Goal: Task Accomplishment & Management: Manage account settings

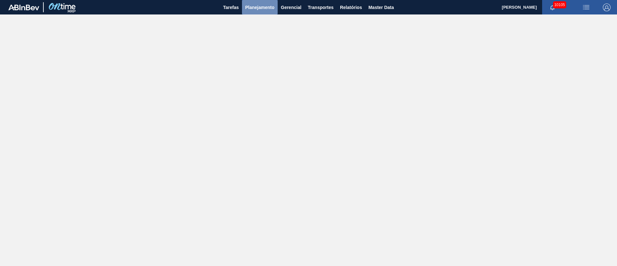
click at [267, 8] on span "Planejamento" at bounding box center [259, 8] width 29 height 8
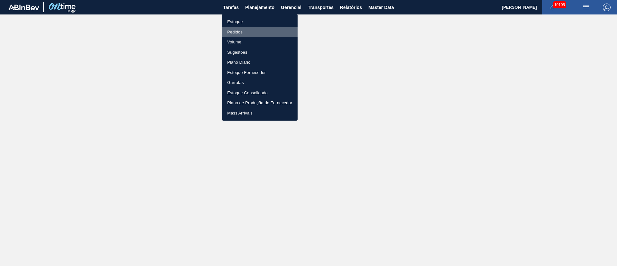
click at [245, 31] on li "Pedidos" at bounding box center [260, 32] width 76 height 10
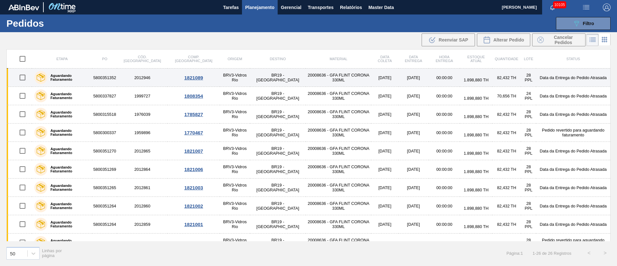
click at [22, 77] on input "checkbox" at bounding box center [22, 77] width 13 height 13
checkbox input "true"
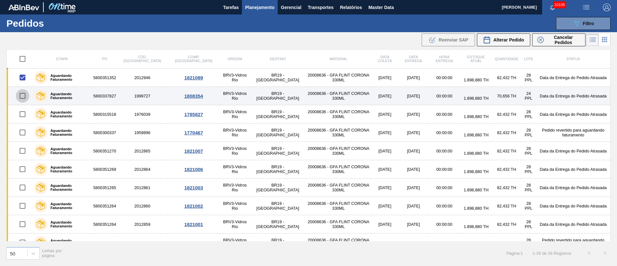
click at [22, 96] on input "checkbox" at bounding box center [22, 95] width 13 height 13
checkbox input "true"
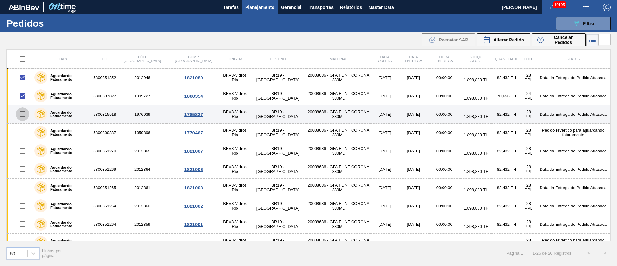
click at [21, 119] on input "checkbox" at bounding box center [22, 113] width 13 height 13
checkbox input "true"
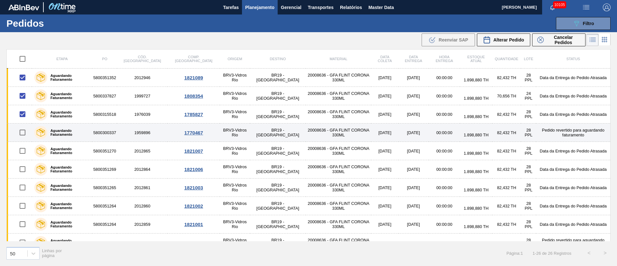
click at [24, 133] on input "checkbox" at bounding box center [22, 132] width 13 height 13
checkbox input "true"
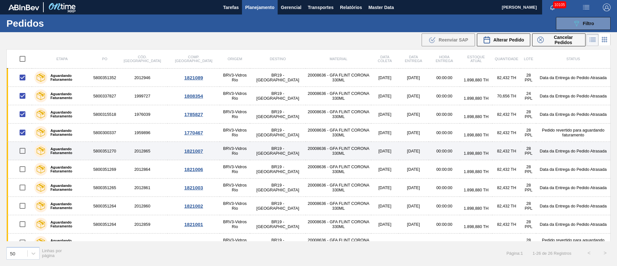
click at [25, 146] on input "checkbox" at bounding box center [22, 150] width 13 height 13
checkbox input "true"
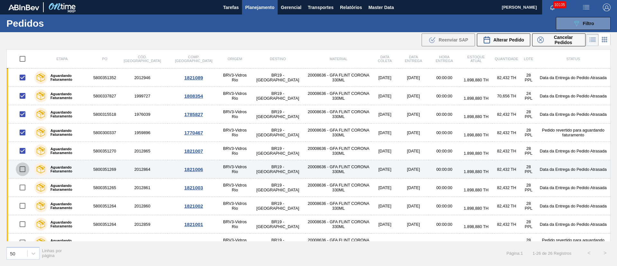
click at [24, 169] on input "checkbox" at bounding box center [22, 168] width 13 height 13
checkbox input "true"
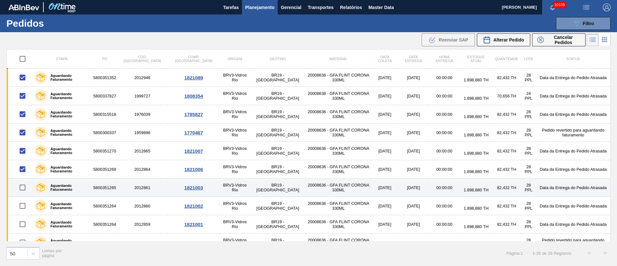
click at [21, 188] on input "checkbox" at bounding box center [22, 187] width 13 height 13
checkbox input "true"
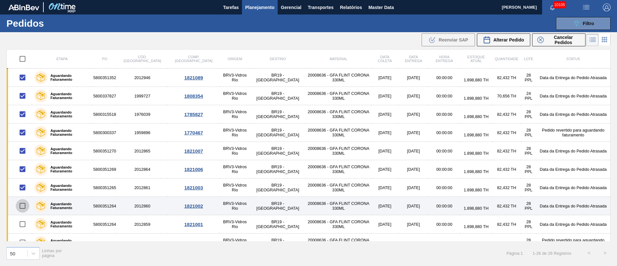
click at [22, 206] on input "checkbox" at bounding box center [22, 205] width 13 height 13
checkbox input "true"
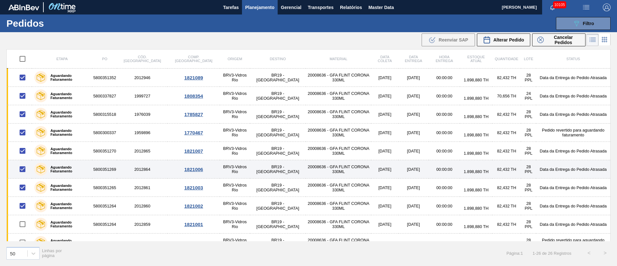
scroll to position [48, 0]
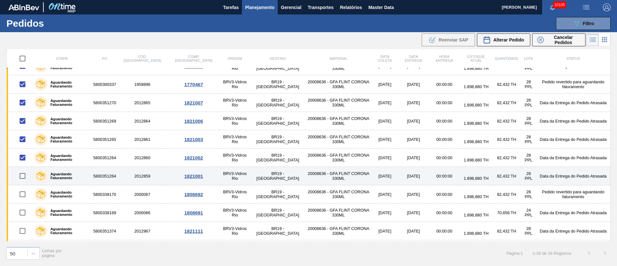
click at [24, 179] on input "checkbox" at bounding box center [22, 175] width 13 height 13
checkbox input "true"
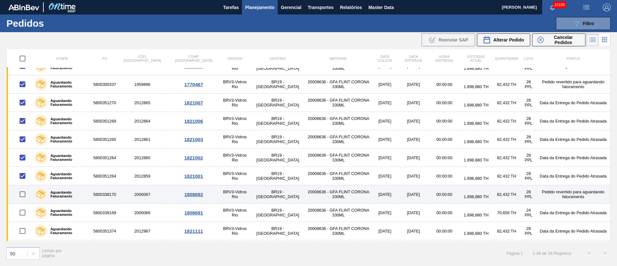
click at [21, 194] on input "checkbox" at bounding box center [22, 193] width 13 height 13
checkbox input "true"
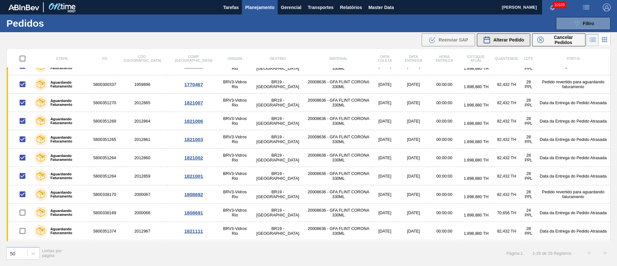
click at [509, 38] on span "Alterar Pedido" at bounding box center [508, 39] width 31 height 5
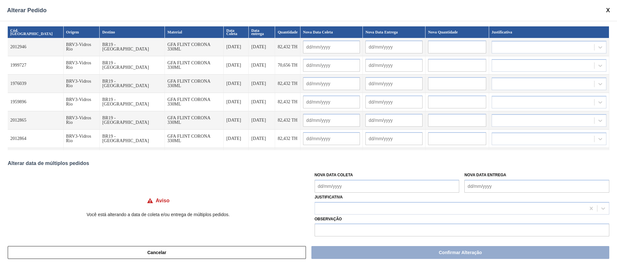
click at [334, 186] on Coleta "Nova Data Coleta" at bounding box center [387, 186] width 145 height 13
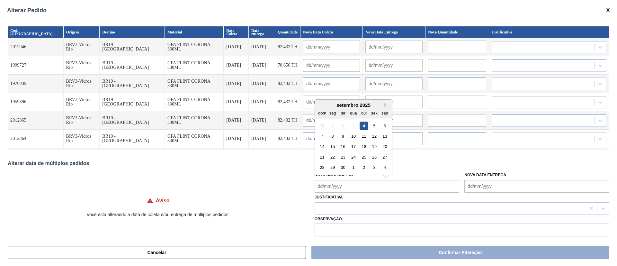
click at [350, 125] on div "3" at bounding box center [353, 125] width 9 height 9
click at [364, 125] on div "4" at bounding box center [364, 125] width 9 height 9
type Coleta "[DATE]"
type input "[DATE]"
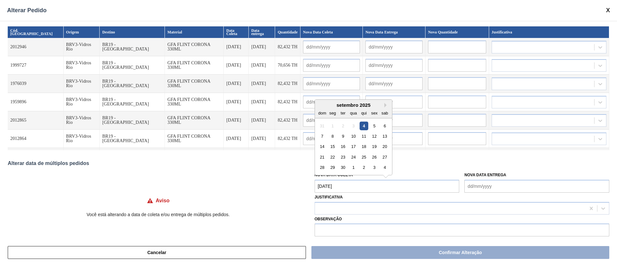
type input "[DATE]"
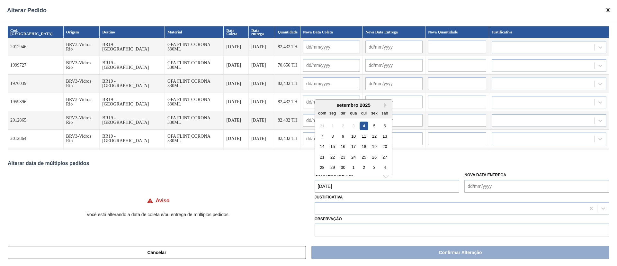
type input "[DATE]"
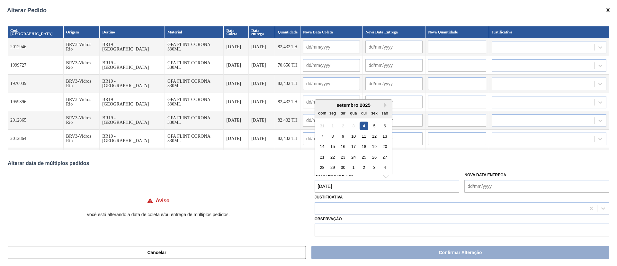
type input "[DATE]"
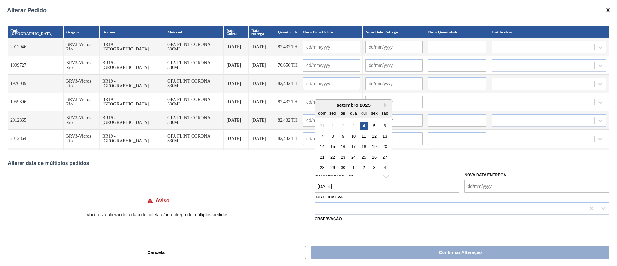
type input "[DATE]"
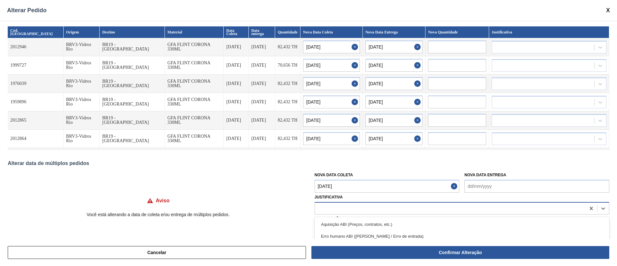
click at [337, 208] on div at bounding box center [450, 207] width 271 height 9
type input "ou"
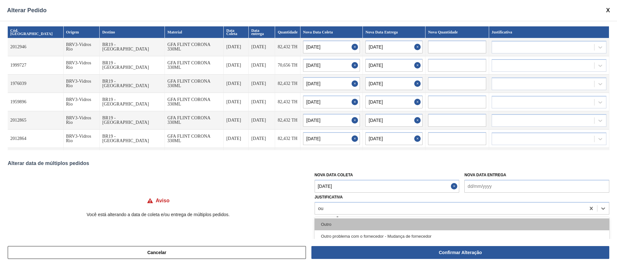
click at [337, 221] on div "Outro" at bounding box center [462, 224] width 295 height 12
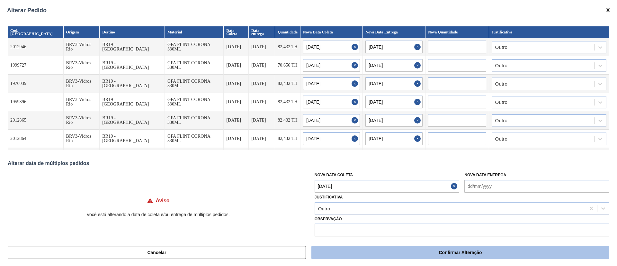
click at [467, 254] on button "Confirmar Alteração" at bounding box center [460, 252] width 298 height 13
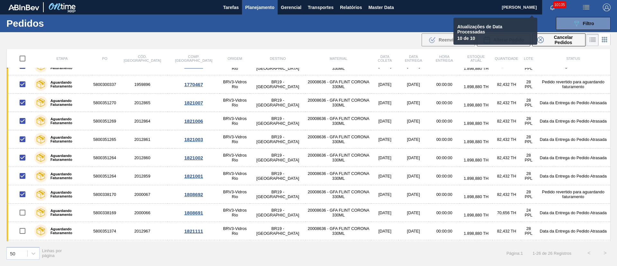
checkbox input "false"
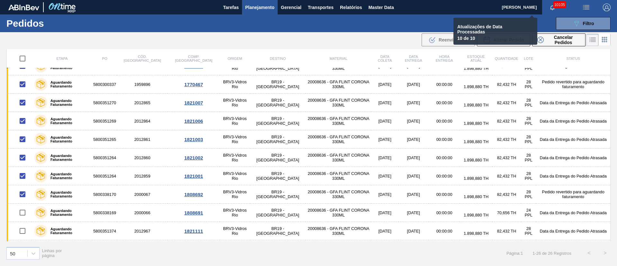
checkbox input "false"
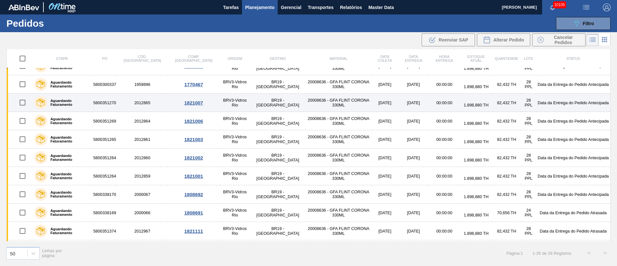
scroll to position [0, 0]
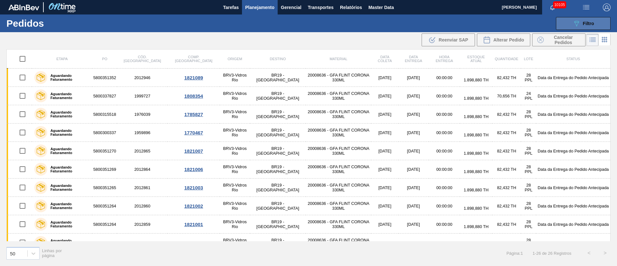
click at [586, 22] on span "Filtro" at bounding box center [588, 23] width 11 height 5
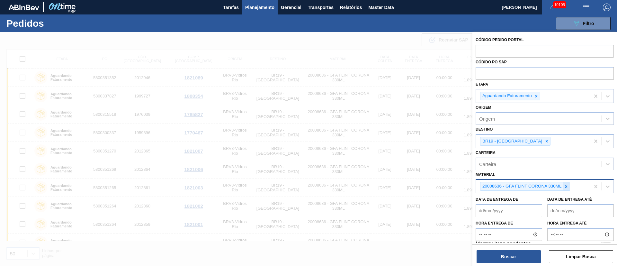
click at [566, 187] on icon at bounding box center [566, 186] width 4 height 4
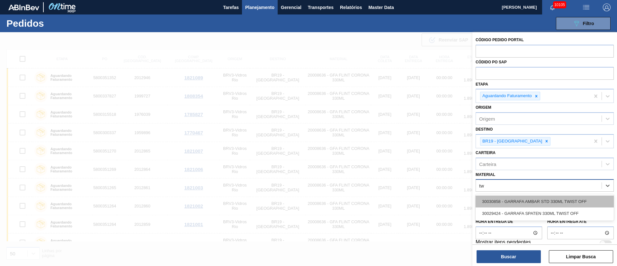
type input "t"
type input "a"
type input "twis"
click at [557, 202] on div "30030858 - GARRAFA AMBAR STD 330ML TWIST OFF" at bounding box center [545, 201] width 138 height 12
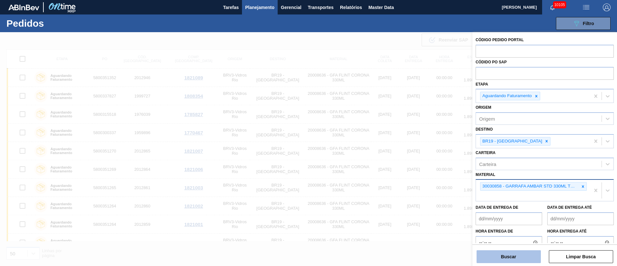
click at [500, 255] on button "Buscar" at bounding box center [509, 256] width 64 height 13
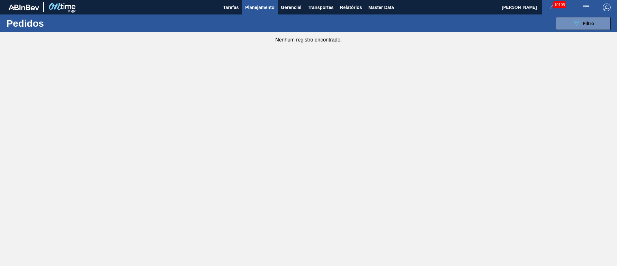
click at [599, 14] on div "089F7B8B-B2A5-4AFE-B5C0-19BA573D28AC Filtro Código Pedido Portal Códido PO SAP …" at bounding box center [358, 23] width 511 height 19
click at [595, 21] on button "089F7B8B-B2A5-4AFE-B5C0-19BA573D28AC Filtro" at bounding box center [583, 23] width 55 height 13
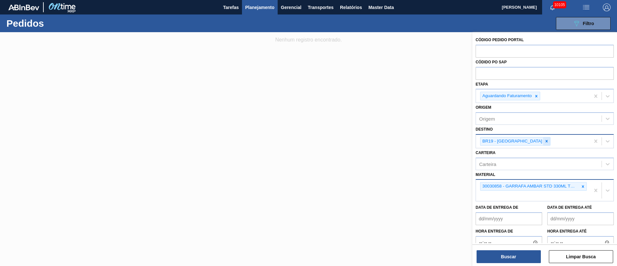
click at [544, 142] on icon at bounding box center [546, 141] width 4 height 4
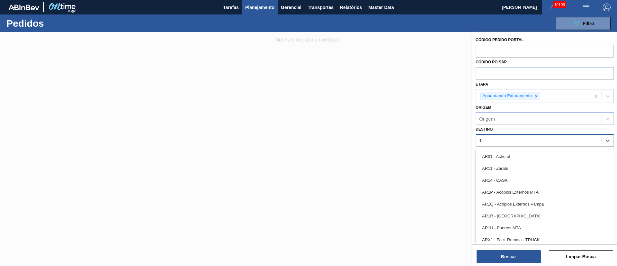
type input "13"
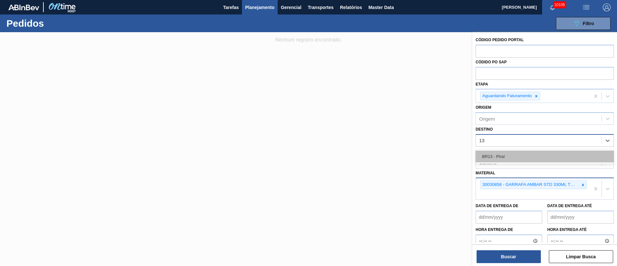
click at [508, 158] on div "BR13 - Piraí" at bounding box center [545, 156] width 138 height 12
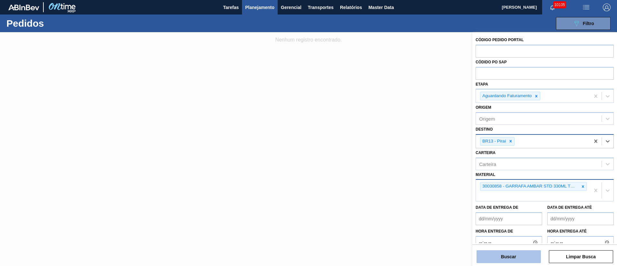
click at [518, 256] on button "Buscar" at bounding box center [509, 256] width 64 height 13
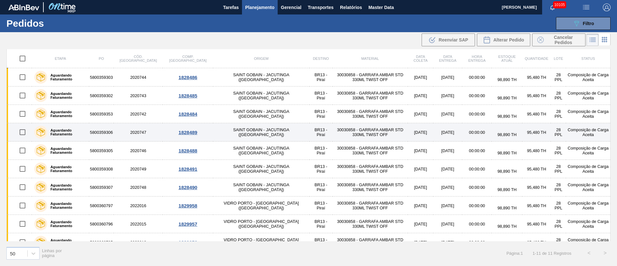
scroll to position [29, 0]
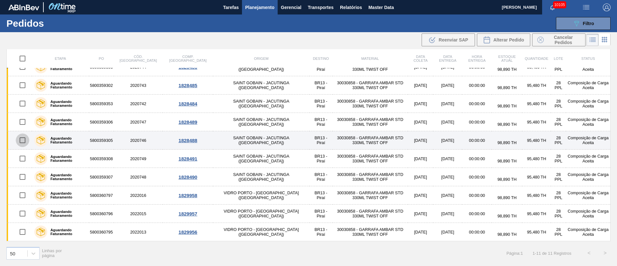
click at [20, 140] on input "checkbox" at bounding box center [22, 139] width 13 height 13
checkbox input "true"
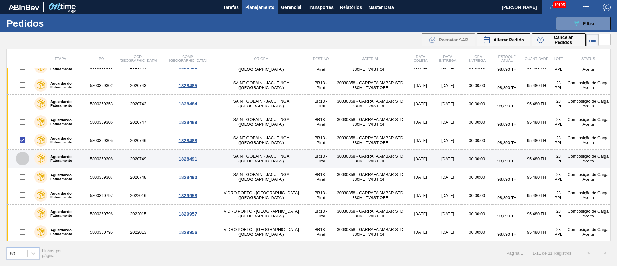
click at [21, 157] on input "checkbox" at bounding box center [22, 158] width 13 height 13
checkbox input "true"
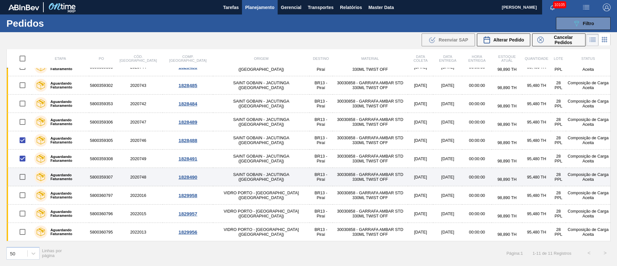
click at [24, 177] on input "checkbox" at bounding box center [22, 176] width 13 height 13
checkbox input "true"
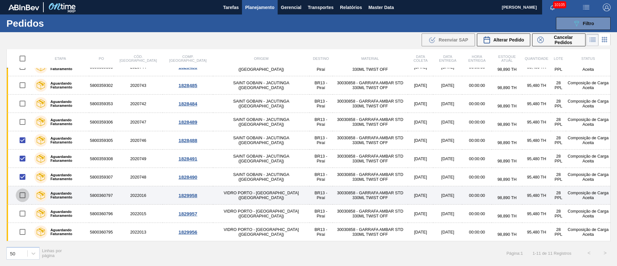
click at [20, 195] on input "checkbox" at bounding box center [22, 194] width 13 height 13
checkbox input "true"
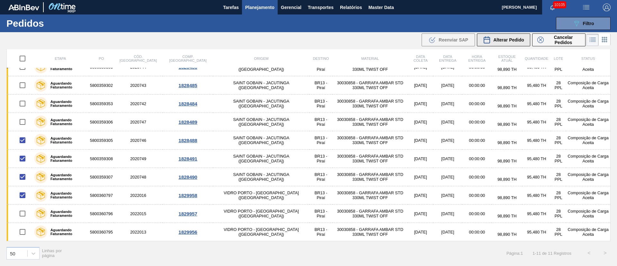
click at [502, 37] on div "Alterar Pedido" at bounding box center [503, 40] width 41 height 8
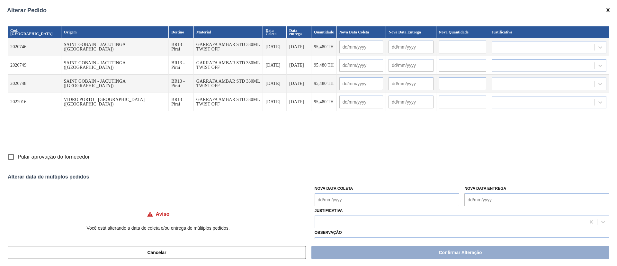
click at [13, 158] on input "Pular aprovação do fornecedor" at bounding box center [10, 156] width 13 height 13
checkbox input "true"
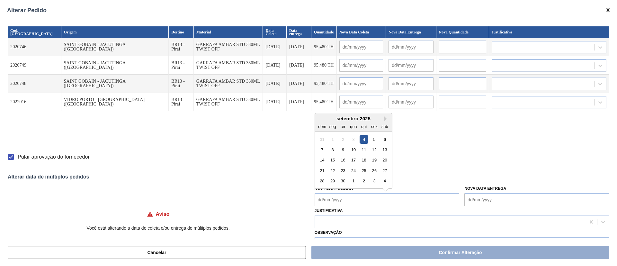
click at [346, 199] on Coleta "Nova Data Coleta" at bounding box center [387, 199] width 145 height 13
click at [353, 151] on div "10" at bounding box center [353, 149] width 9 height 9
type Coleta "[DATE]"
type input "[DATE]"
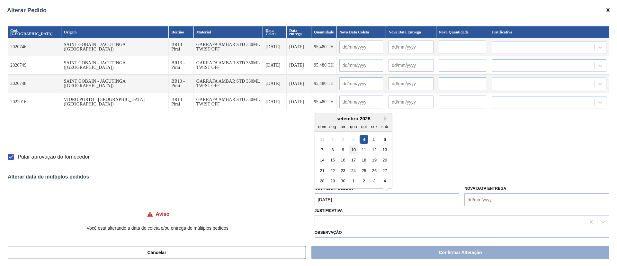
type input "[DATE]"
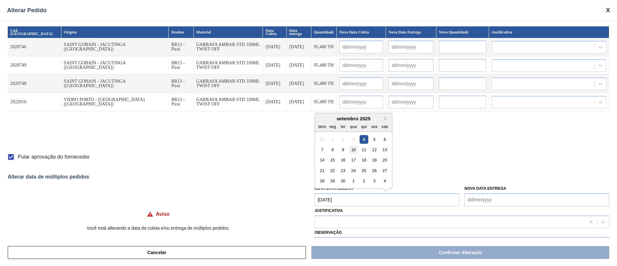
type input "[DATE]"
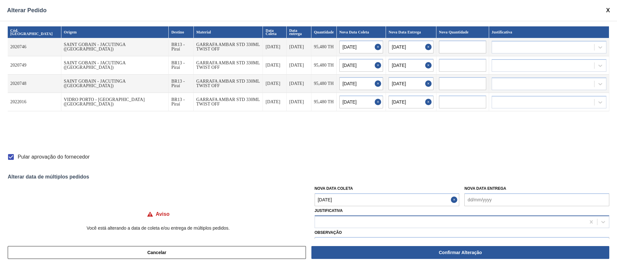
click at [353, 222] on div at bounding box center [450, 221] width 271 height 9
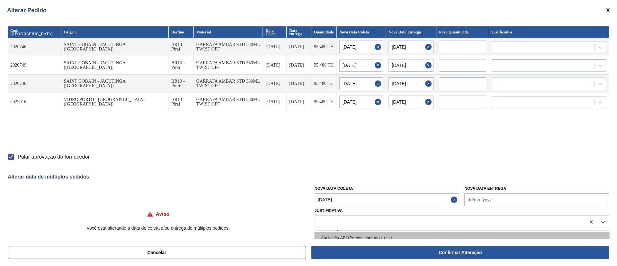
click at [338, 238] on div "Aquisição ABI (Preços, contratos, etc.)" at bounding box center [462, 238] width 295 height 12
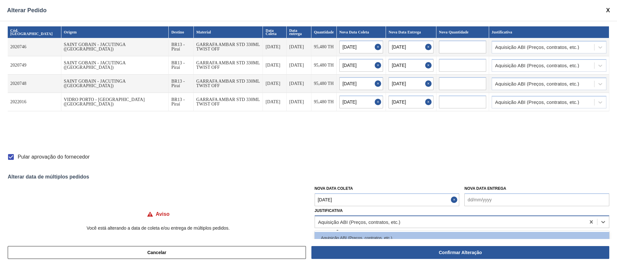
click at [358, 219] on div "Aquisição ABI (Preços, contratos, etc.)" at bounding box center [359, 221] width 82 height 5
type input "ou"
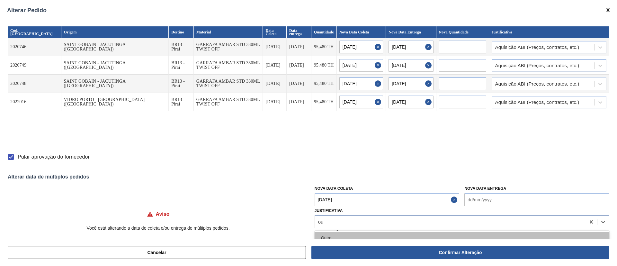
click at [335, 236] on div "Outro" at bounding box center [462, 238] width 295 height 12
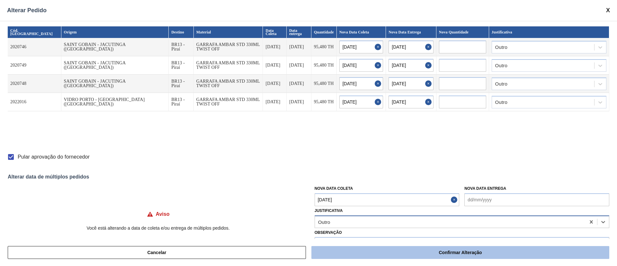
click at [375, 252] on button "Confirmar Alteração" at bounding box center [460, 252] width 298 height 13
checkbox input "false"
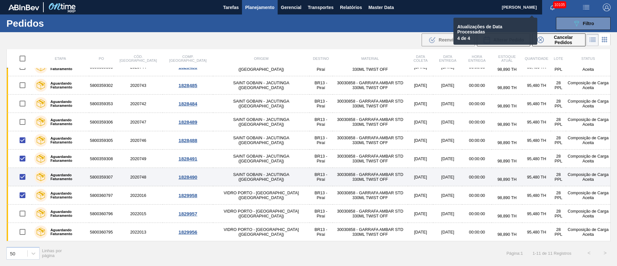
checkbox input "false"
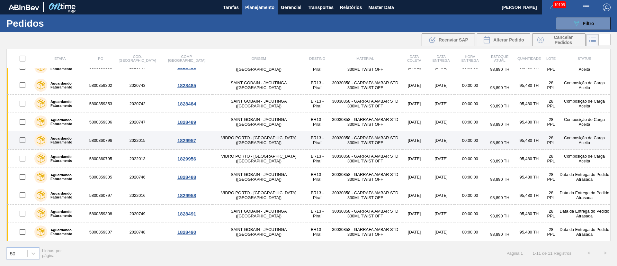
scroll to position [0, 0]
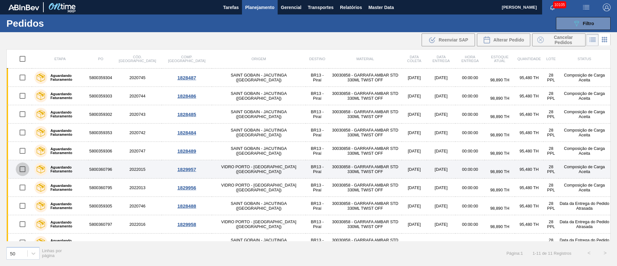
click at [21, 170] on input "checkbox" at bounding box center [22, 168] width 13 height 13
checkbox input "true"
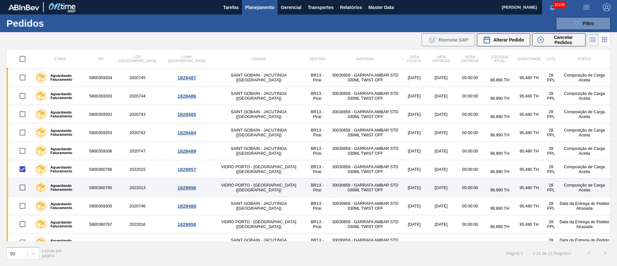
click at [23, 191] on input "checkbox" at bounding box center [22, 187] width 13 height 13
checkbox input "true"
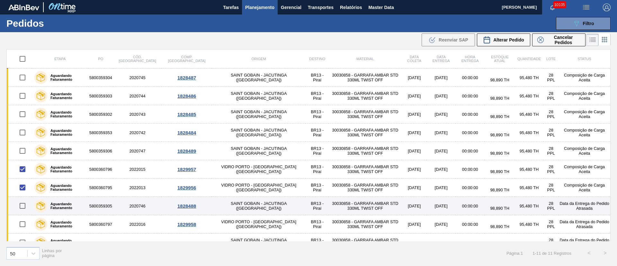
click at [22, 206] on input "checkbox" at bounding box center [22, 205] width 13 height 13
checkbox input "true"
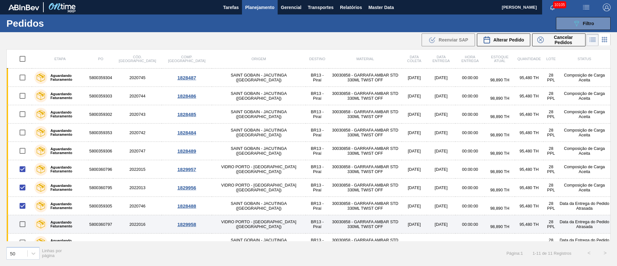
click at [24, 224] on input "checkbox" at bounding box center [22, 223] width 13 height 13
checkbox input "true"
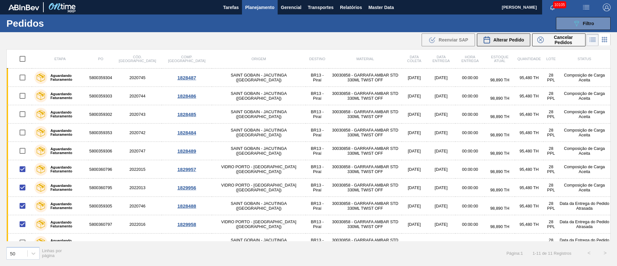
click at [505, 39] on span "Alterar Pedido" at bounding box center [508, 39] width 31 height 5
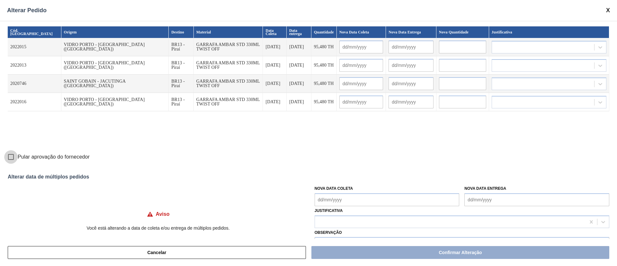
drag, startPoint x: 13, startPoint y: 156, endPoint x: 30, endPoint y: 161, distance: 18.2
click at [12, 156] on input "Pular aprovação do fornecedor" at bounding box center [10, 156] width 13 height 13
checkbox input "true"
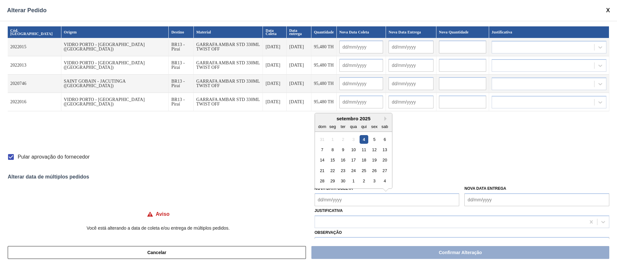
click at [340, 198] on Coleta "Nova Data Coleta" at bounding box center [387, 199] width 145 height 13
click at [353, 148] on div "10" at bounding box center [353, 149] width 9 height 9
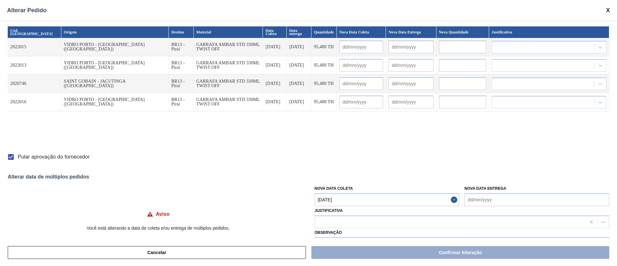
type Coleta "[DATE]"
type input "[DATE]"
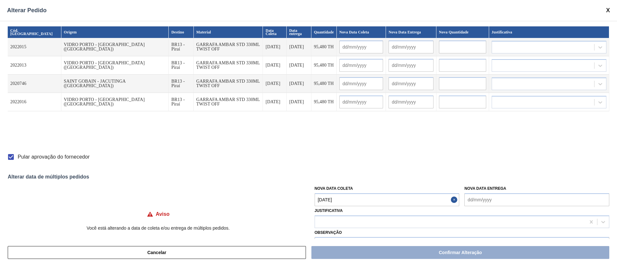
type input "[DATE]"
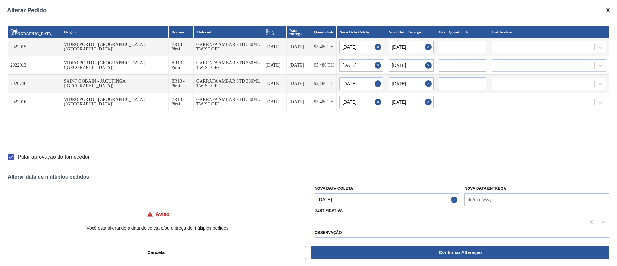
click at [344, 201] on Coleta "[DATE]" at bounding box center [387, 199] width 145 height 13
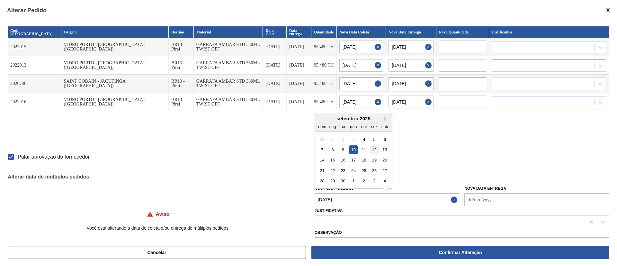
click at [371, 148] on div "12" at bounding box center [374, 149] width 9 height 9
type Coleta "[DATE]"
type input "[DATE]"
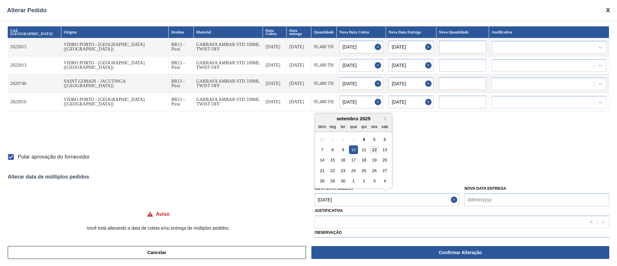
type input "[DATE]"
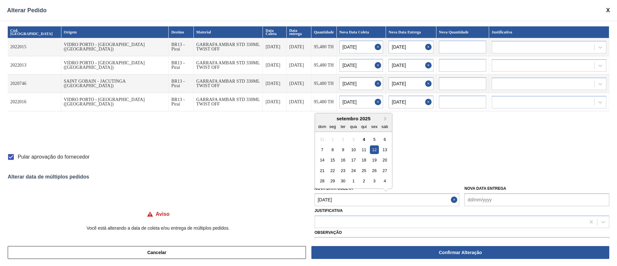
click at [350, 199] on Coleta "[DATE]" at bounding box center [387, 199] width 145 height 13
click at [364, 150] on div "11" at bounding box center [364, 149] width 9 height 9
type Coleta "[DATE]"
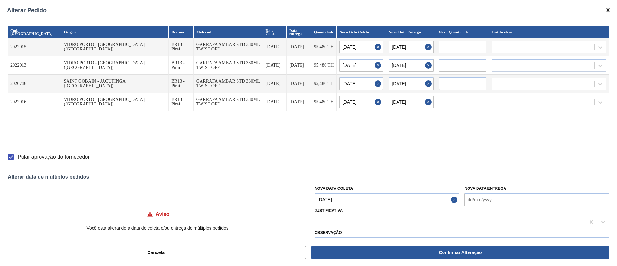
type input "[DATE]"
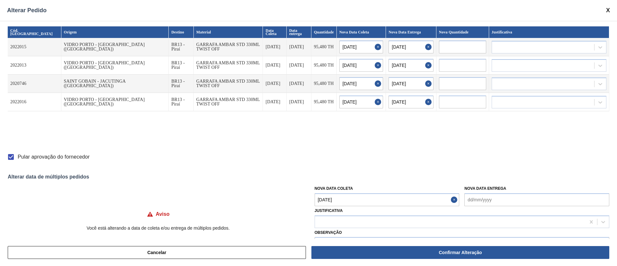
type input "[DATE]"
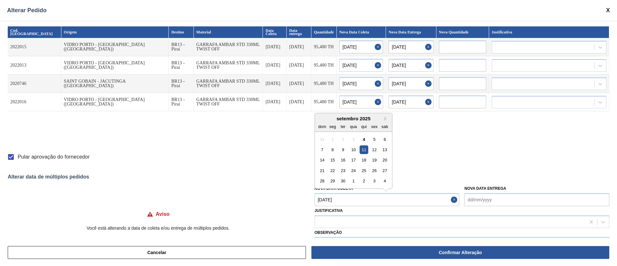
click at [360, 202] on Coleta "[DATE]" at bounding box center [387, 199] width 145 height 13
click at [363, 148] on div "11" at bounding box center [364, 149] width 9 height 9
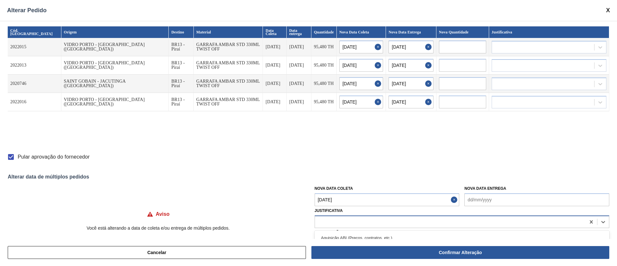
click at [332, 220] on div at bounding box center [450, 221] width 271 height 9
type input "ou"
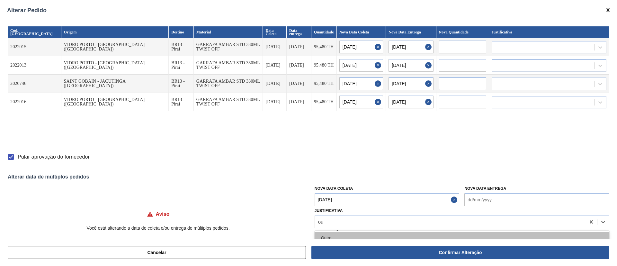
click at [337, 237] on div "Outro" at bounding box center [462, 238] width 295 height 12
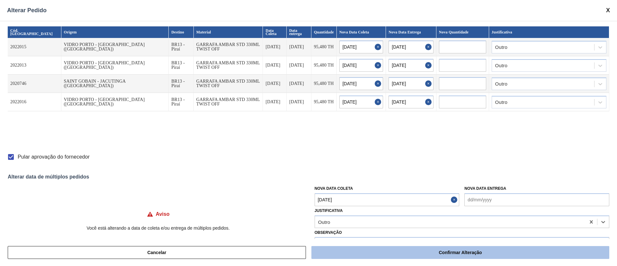
click at [411, 253] on button "Confirmar Alteração" at bounding box center [460, 252] width 298 height 13
checkbox input "false"
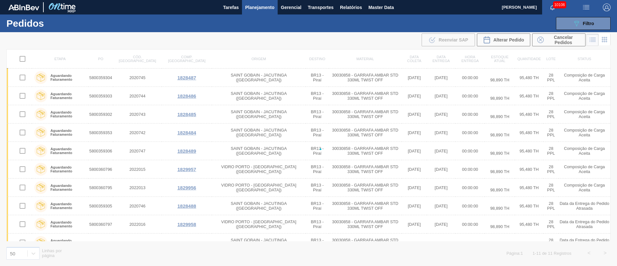
checkbox input "false"
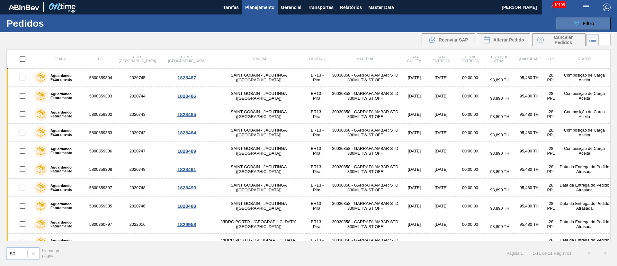
click at [587, 22] on span "Filtro" at bounding box center [588, 23] width 11 height 5
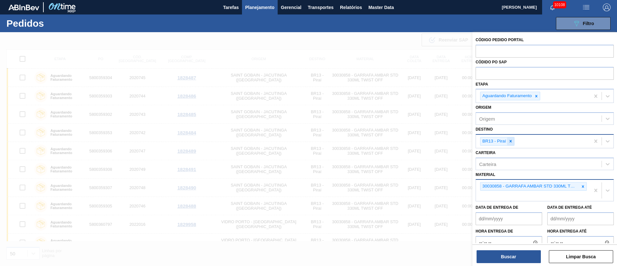
click at [510, 141] on icon at bounding box center [510, 141] width 4 height 4
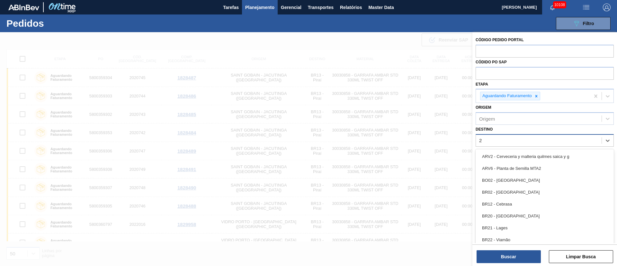
type input "26"
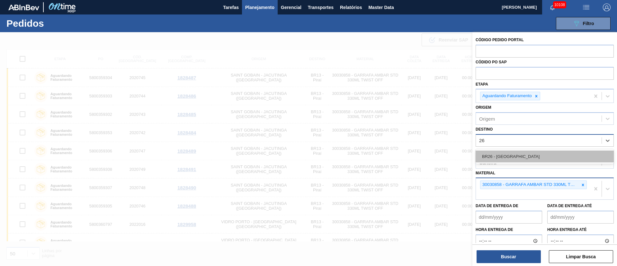
click at [514, 160] on div "BR26 - [GEOGRAPHIC_DATA]" at bounding box center [545, 156] width 138 height 12
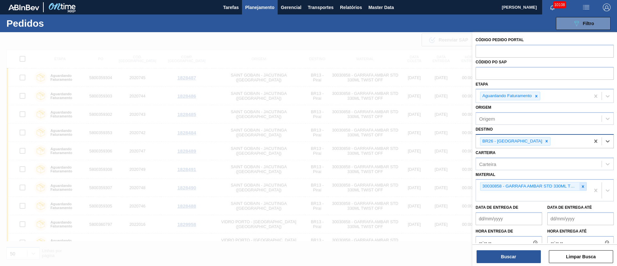
click at [581, 188] on icon at bounding box center [583, 186] width 4 height 4
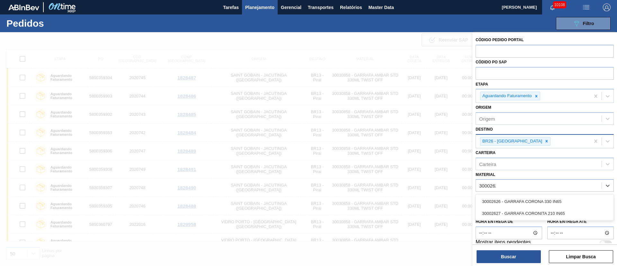
type input "30002626"
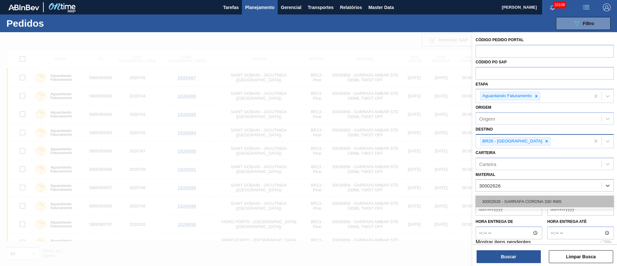
click at [529, 199] on div "30002626 - GARRAFA CORONA 330 IN65" at bounding box center [545, 201] width 138 height 12
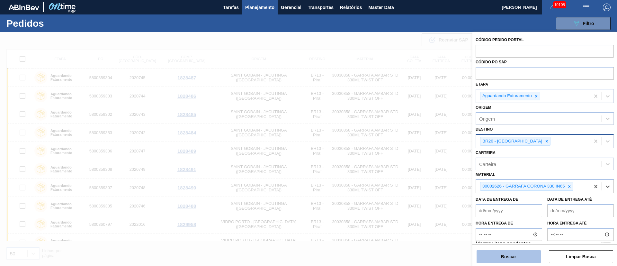
click at [516, 257] on button "Buscar" at bounding box center [509, 256] width 64 height 13
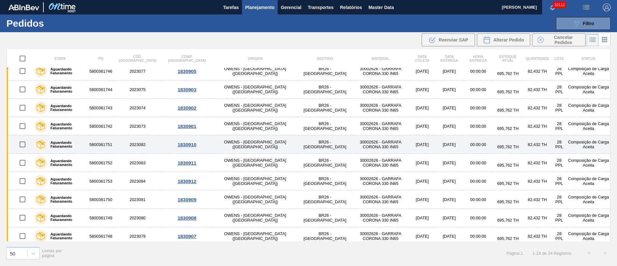
scroll to position [267, 0]
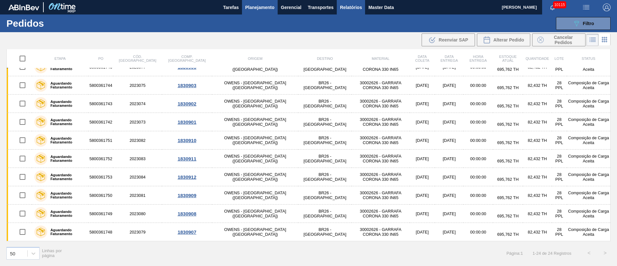
click at [352, 7] on span "Relatórios" at bounding box center [351, 8] width 22 height 8
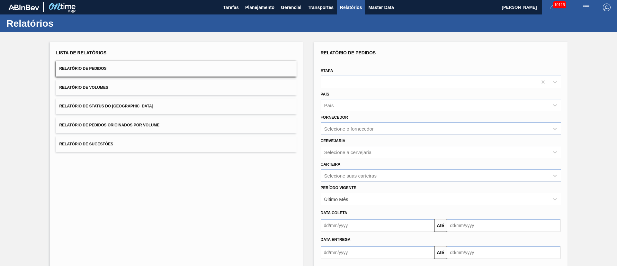
click at [148, 123] on span "Relatório de Pedidos Originados por Volume" at bounding box center [109, 125] width 100 height 4
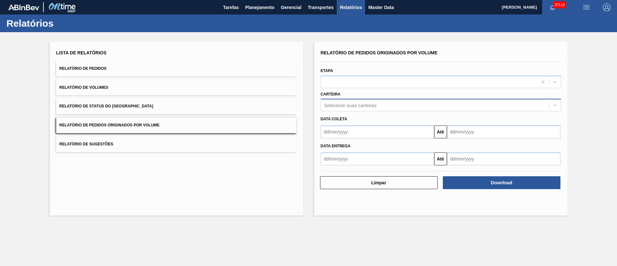
click at [340, 106] on div "Selecione suas carteiras" at bounding box center [350, 105] width 52 height 5
type input "c"
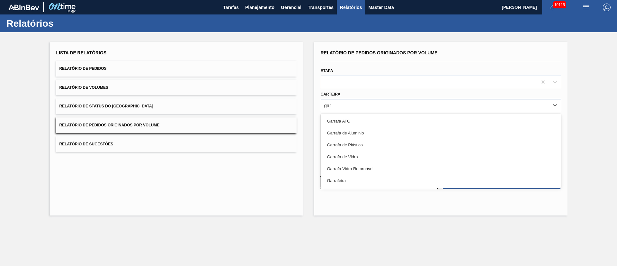
type input "garr"
click at [349, 161] on div "Garrafa de Vidro" at bounding box center [441, 157] width 240 height 12
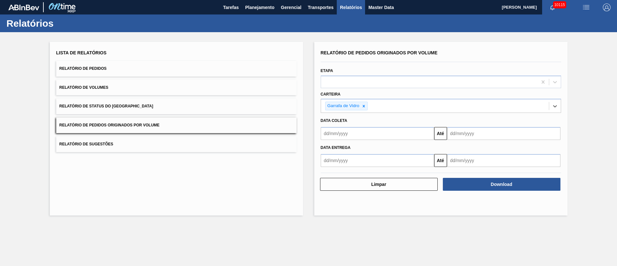
click at [350, 131] on input "text" at bounding box center [377, 133] width 113 height 13
click at [338, 171] on div "1" at bounding box center [338, 169] width 9 height 9
type input "[DATE]"
click at [465, 135] on input "text" at bounding box center [503, 133] width 113 height 13
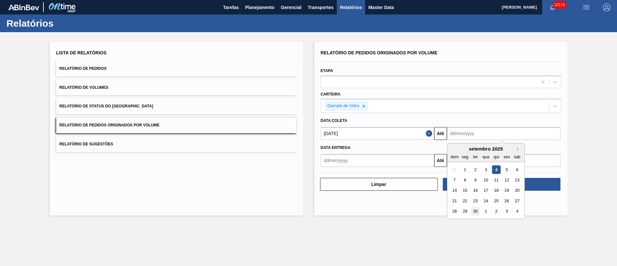
click at [476, 207] on div "30" at bounding box center [475, 211] width 9 height 9
type input "[DATE]"
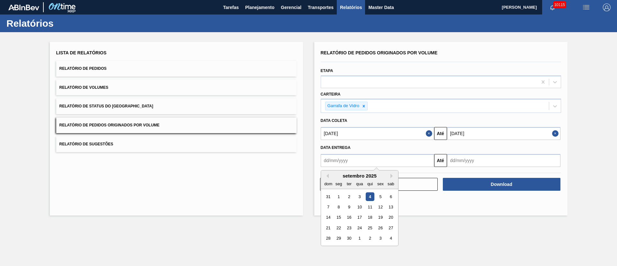
click at [377, 161] on input "text" at bounding box center [377, 160] width 113 height 13
drag, startPoint x: 160, startPoint y: 123, endPoint x: 164, endPoint y: 124, distance: 3.9
click at [160, 123] on button "Relatório de Pedidos Originados por Volume" at bounding box center [176, 125] width 240 height 16
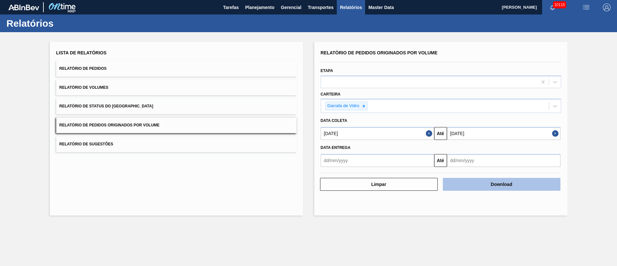
click at [520, 186] on button "Download" at bounding box center [502, 184] width 118 height 13
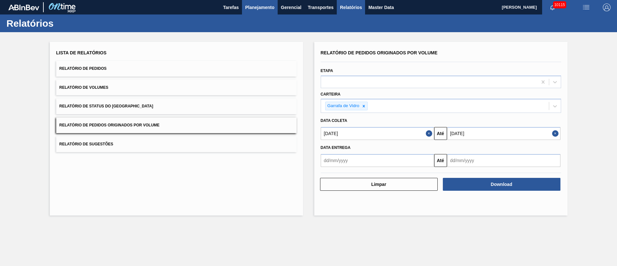
click at [269, 8] on span "Planejamento" at bounding box center [259, 8] width 29 height 8
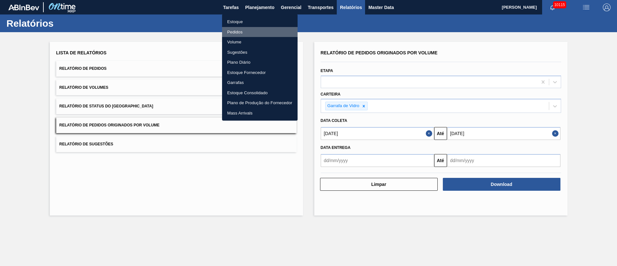
click at [237, 30] on li "Pedidos" at bounding box center [260, 32] width 76 height 10
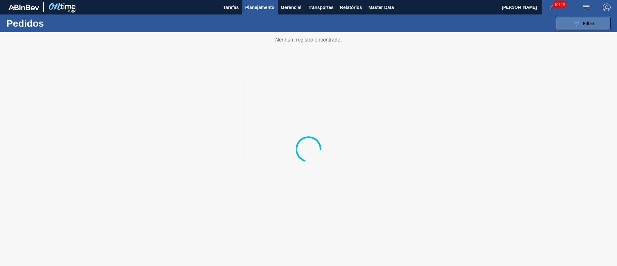
click at [579, 25] on icon "089F7B8B-B2A5-4AFE-B5C0-19BA573D28AC" at bounding box center [577, 24] width 8 height 8
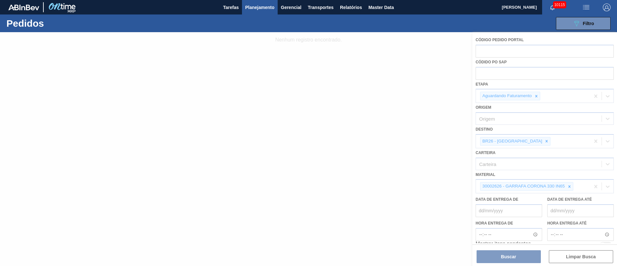
click at [568, 186] on div at bounding box center [308, 149] width 617 height 234
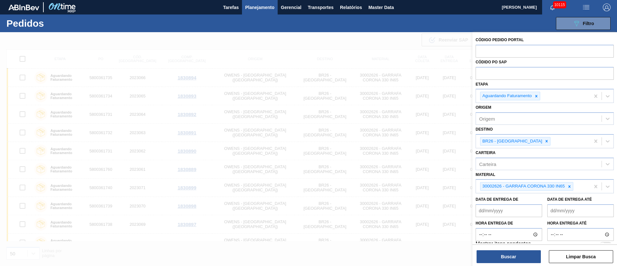
click at [571, 186] on icon at bounding box center [569, 186] width 4 height 4
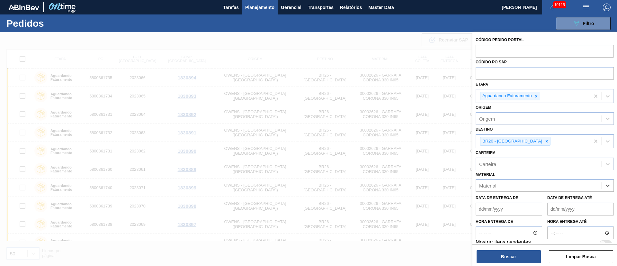
paste input "20002580"
type input "20002580"
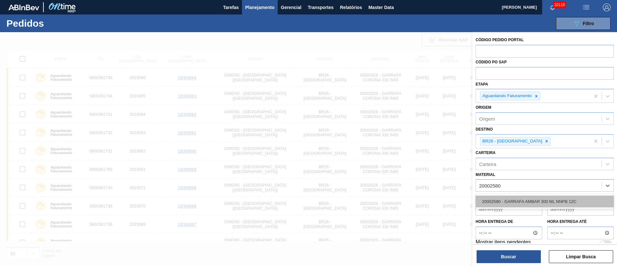
click at [535, 201] on div "20002580 - GARRAFA AMBAR 300 ML NNPB 12C" at bounding box center [545, 201] width 138 height 12
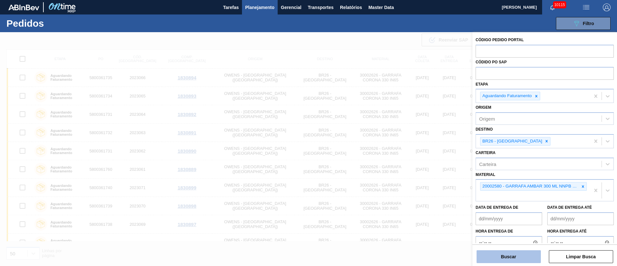
click at [503, 260] on button "Buscar" at bounding box center [509, 256] width 64 height 13
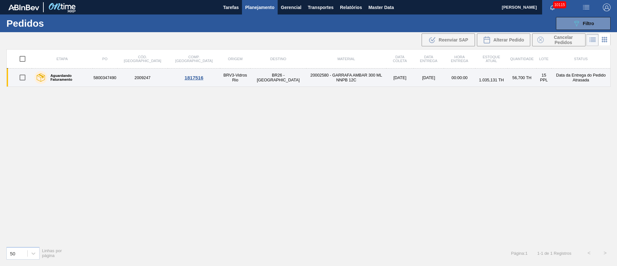
click at [21, 76] on input "checkbox" at bounding box center [22, 77] width 13 height 13
checkbox input "true"
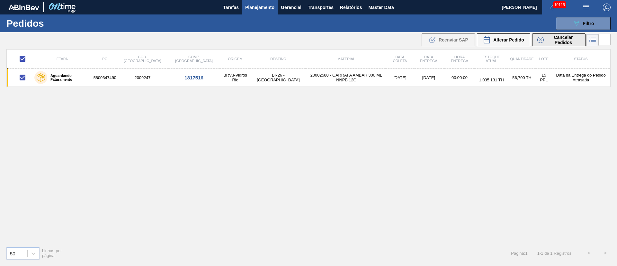
click at [560, 41] on span "Cancelar Pedidos" at bounding box center [563, 40] width 34 height 10
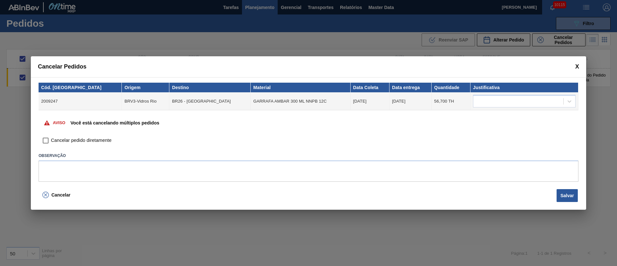
click at [46, 140] on input "Cancelar pedido diretamente" at bounding box center [45, 140] width 11 height 11
checkbox input "true"
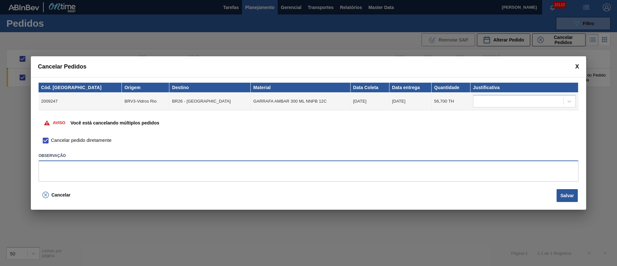
click at [142, 171] on textarea at bounding box center [309, 170] width 540 height 21
type textarea "."
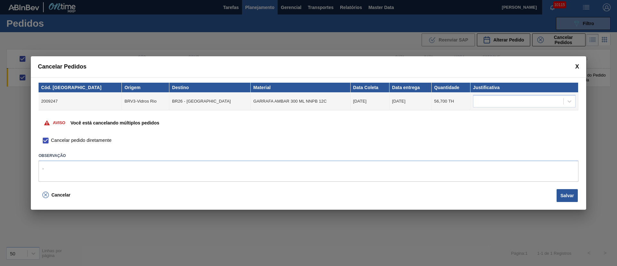
click at [577, 66] on span at bounding box center [577, 66] width 4 height 7
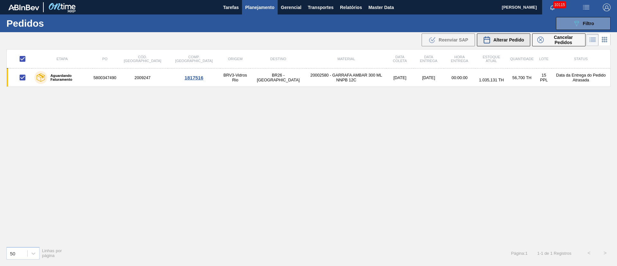
click at [521, 42] on div "Alterar Pedido" at bounding box center [503, 40] width 41 height 8
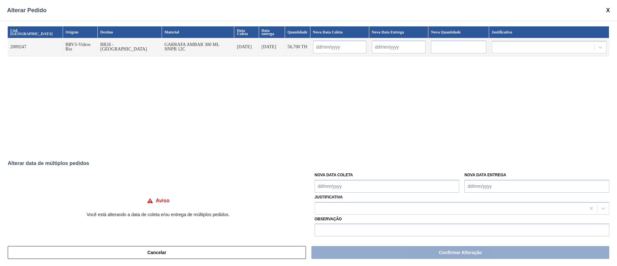
click at [340, 189] on Coleta "Nova Data Coleta" at bounding box center [387, 186] width 145 height 13
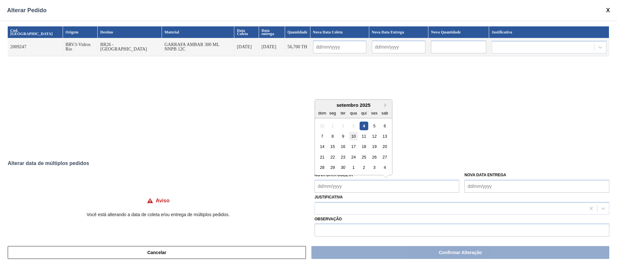
click at [353, 135] on div "10" at bounding box center [353, 136] width 9 height 9
type input "[DATE]"
type Coleta "[DATE]"
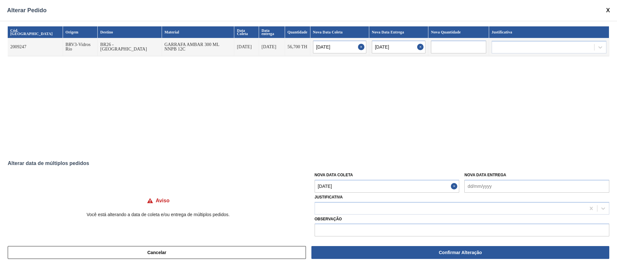
click at [351, 185] on Coleta "[DATE]" at bounding box center [387, 186] width 145 height 13
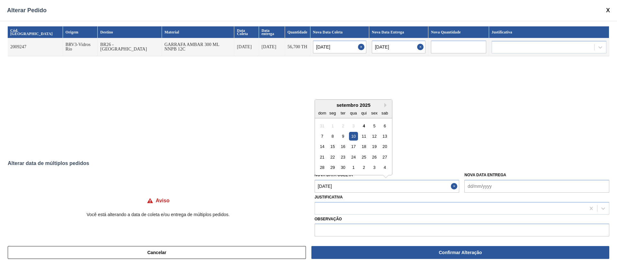
click at [376, 127] on div "5" at bounding box center [374, 125] width 9 height 9
type input "[DATE]"
type Coleta "[DATE]"
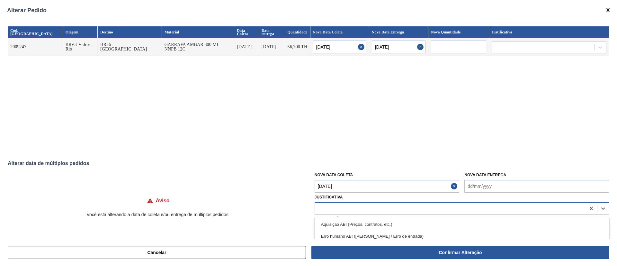
click at [352, 212] on div at bounding box center [450, 207] width 271 height 9
type input "ou"
drag, startPoint x: 345, startPoint y: 221, endPoint x: 356, endPoint y: 225, distance: 11.8
click at [345, 222] on div "Outro" at bounding box center [462, 224] width 295 height 12
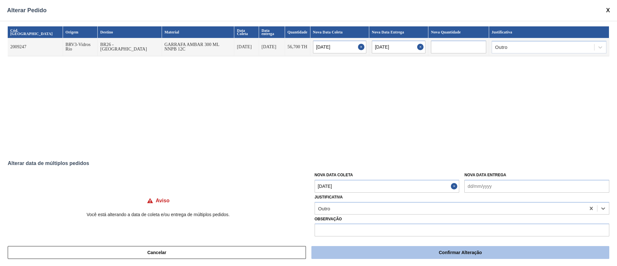
click at [374, 253] on button "Confirmar Alteração" at bounding box center [460, 252] width 298 height 13
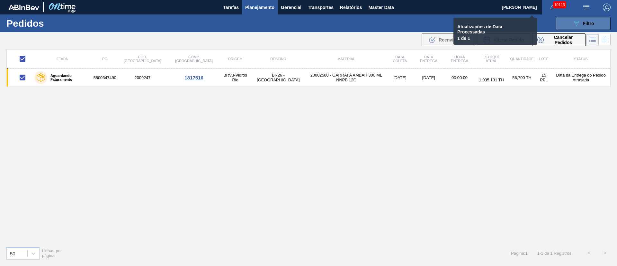
checkbox input "false"
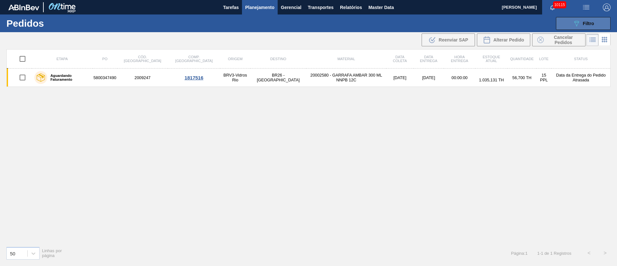
click at [603, 24] on button "089F7B8B-B2A5-4AFE-B5C0-19BA573D28AC Filtro" at bounding box center [583, 23] width 55 height 13
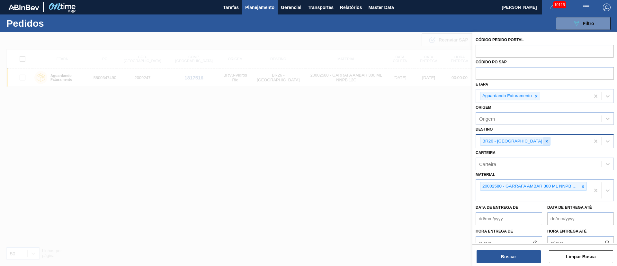
click at [544, 141] on icon at bounding box center [546, 141] width 4 height 4
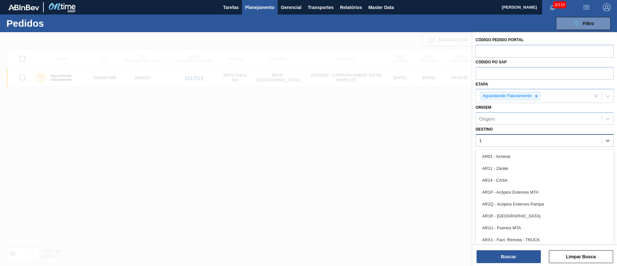
type input "16"
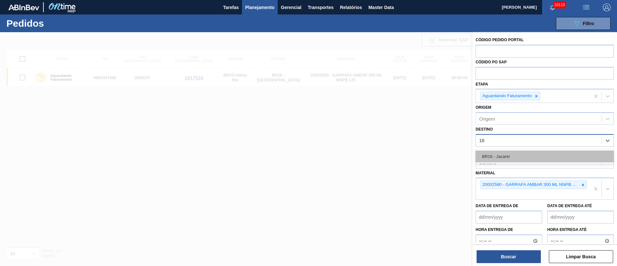
click at [517, 158] on div "BR16 - Jacareí" at bounding box center [545, 156] width 138 height 12
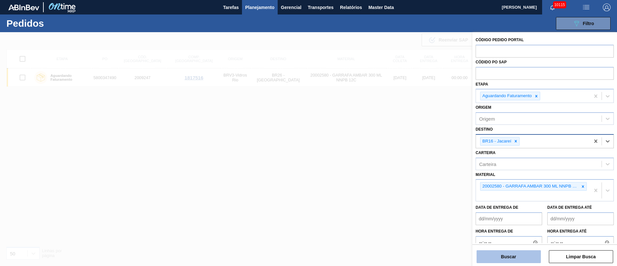
click at [514, 256] on button "Buscar" at bounding box center [509, 256] width 64 height 13
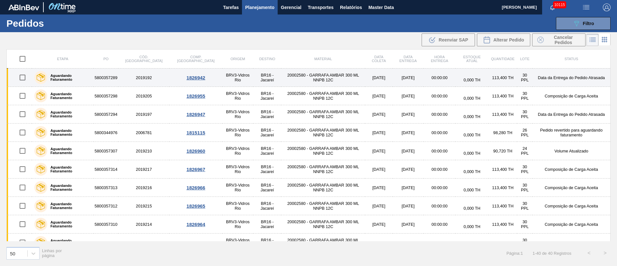
click at [22, 76] on input "checkbox" at bounding box center [22, 77] width 13 height 13
checkbox input "true"
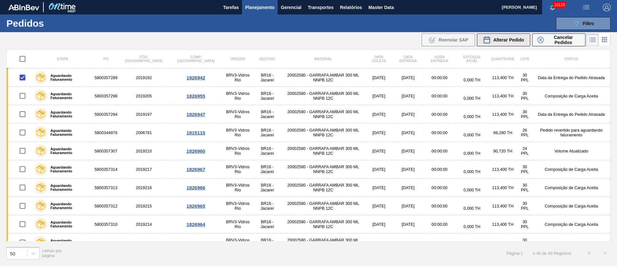
click at [501, 38] on span "Alterar Pedido" at bounding box center [508, 39] width 31 height 5
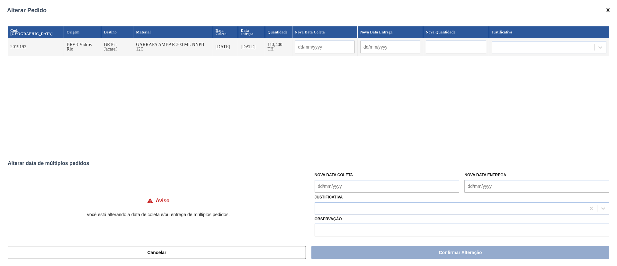
click at [348, 186] on Coleta "Nova Data Coleta" at bounding box center [387, 186] width 145 height 13
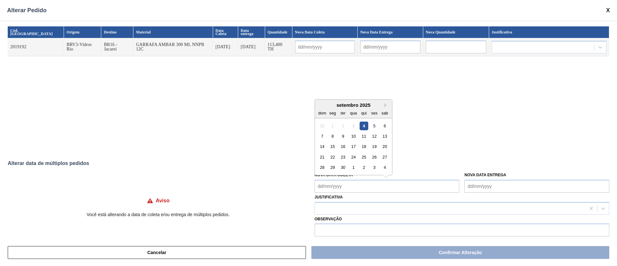
drag, startPoint x: 342, startPoint y: 138, endPoint x: 341, endPoint y: 145, distance: 6.9
click at [343, 138] on div "9" at bounding box center [343, 136] width 9 height 9
type input "[DATE]"
type Coleta "[DATE]"
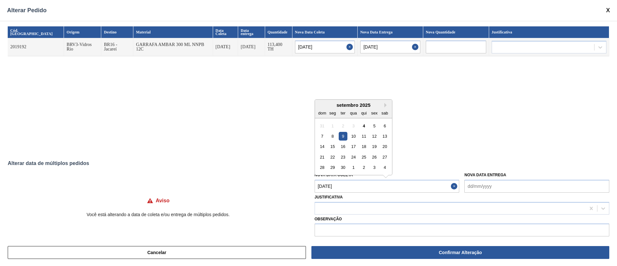
click at [336, 187] on Coleta "[DATE]" at bounding box center [387, 186] width 145 height 13
click at [365, 124] on div "4" at bounding box center [364, 125] width 9 height 9
type input "[DATE]"
type Coleta "[DATE]"
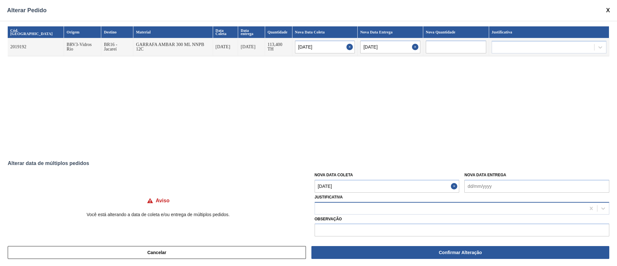
click at [355, 205] on div at bounding box center [450, 207] width 271 height 9
type input "ou"
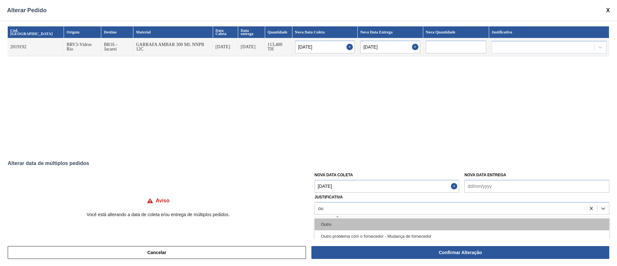
click at [351, 219] on div "Outro" at bounding box center [462, 224] width 295 height 12
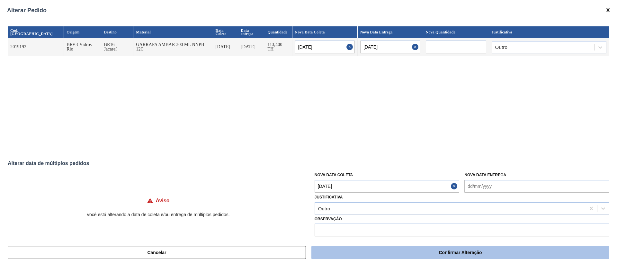
click at [383, 252] on button "Confirmar Alteração" at bounding box center [460, 252] width 298 height 13
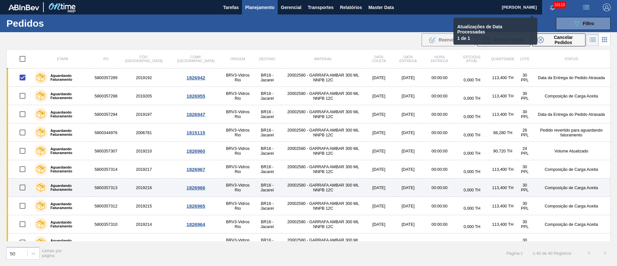
checkbox input "false"
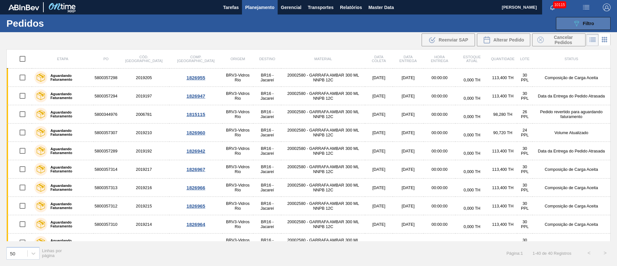
click at [579, 26] on icon "089F7B8B-B2A5-4AFE-B5C0-19BA573D28AC" at bounding box center [577, 24] width 8 height 8
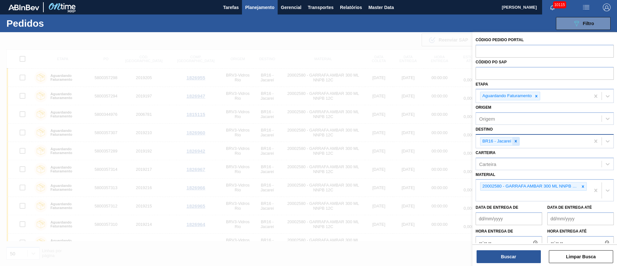
click at [516, 140] on icon at bounding box center [516, 141] width 4 height 4
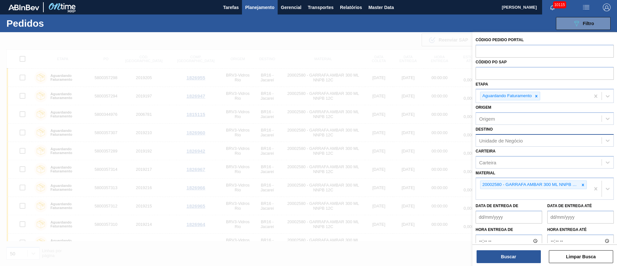
click at [355, 55] on div at bounding box center [308, 165] width 617 height 266
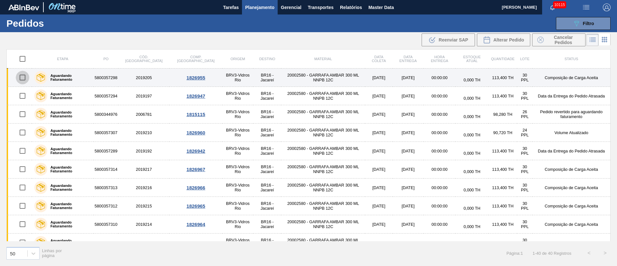
click at [22, 80] on input "checkbox" at bounding box center [22, 77] width 13 height 13
checkbox input "true"
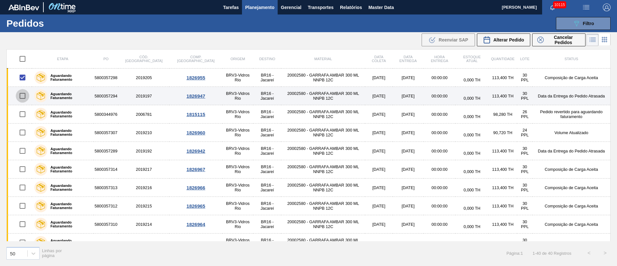
click at [24, 99] on input "checkbox" at bounding box center [22, 95] width 13 height 13
checkbox input "true"
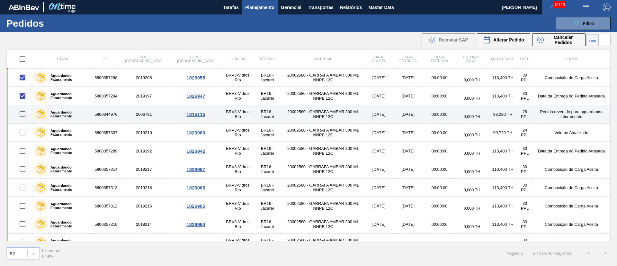
click at [20, 117] on input "checkbox" at bounding box center [22, 113] width 13 height 13
checkbox input "true"
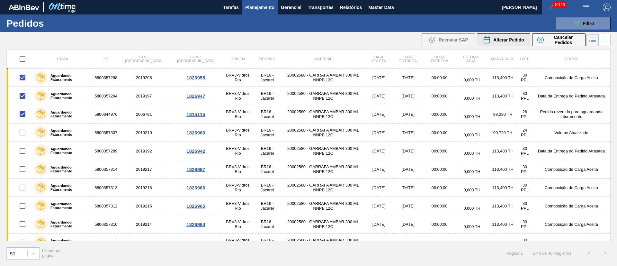
click at [511, 43] on div "Alterar Pedido" at bounding box center [503, 40] width 41 height 8
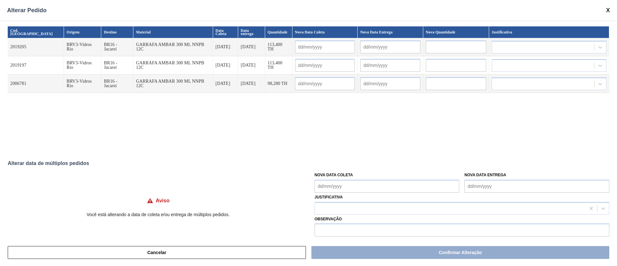
click at [326, 185] on Coleta "Nova Data Coleta" at bounding box center [387, 186] width 145 height 13
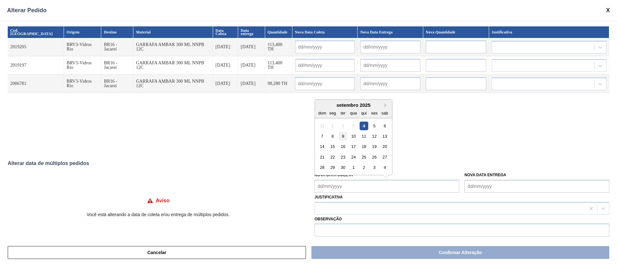
click at [341, 137] on div "9" at bounding box center [343, 136] width 9 height 9
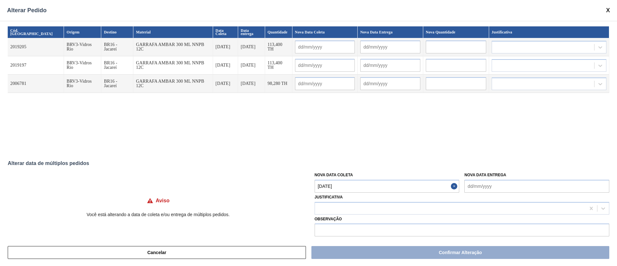
type Coleta "[DATE]"
type input "[DATE]"
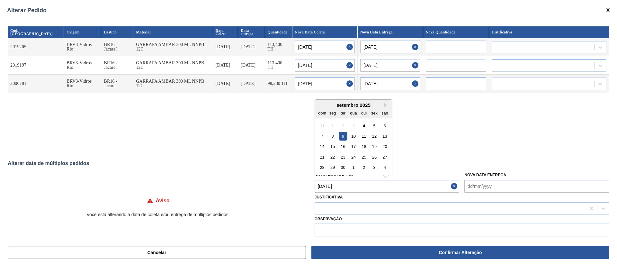
click at [343, 186] on Coleta "[DATE]" at bounding box center [387, 186] width 145 height 13
click at [364, 129] on div "4" at bounding box center [364, 125] width 9 height 9
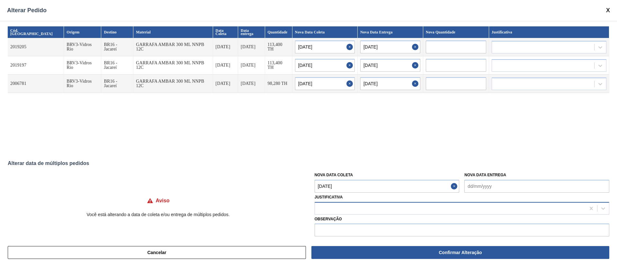
click at [349, 203] on div at bounding box center [450, 207] width 271 height 9
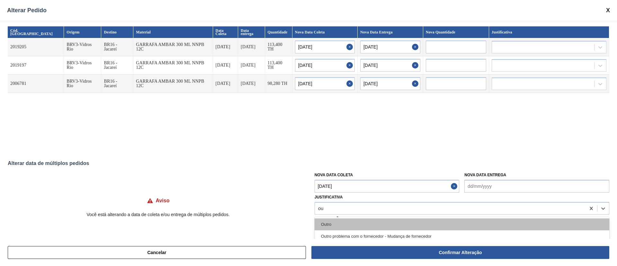
click at [343, 227] on div "Outro" at bounding box center [462, 224] width 295 height 12
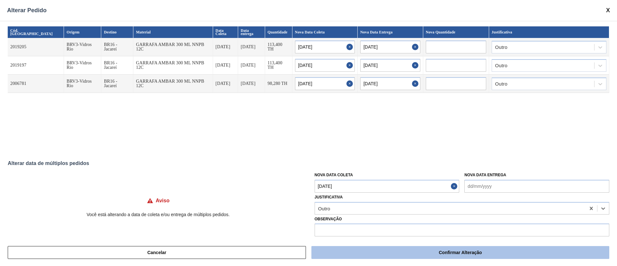
click at [368, 251] on button "Confirmar Alteração" at bounding box center [460, 252] width 298 height 13
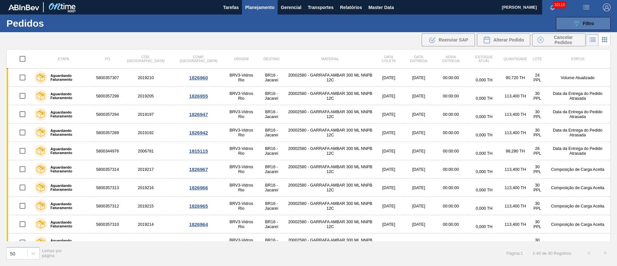
click at [583, 24] on span "Filtro" at bounding box center [588, 23] width 11 height 5
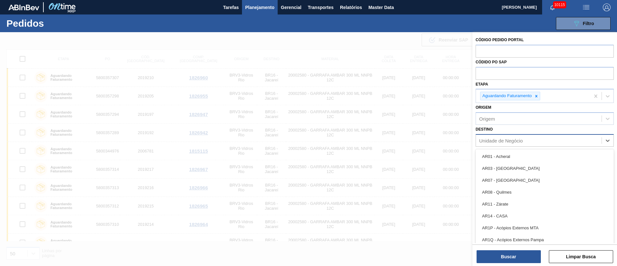
click at [507, 137] on div "Unidade de Negócio" at bounding box center [539, 140] width 126 height 9
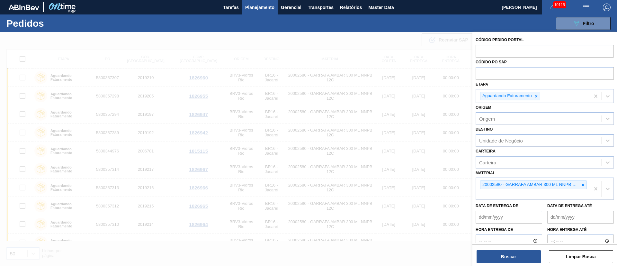
click at [503, 131] on div "Destino Unidade de Negócio" at bounding box center [545, 136] width 138 height 22
click at [489, 138] on div "Unidade de Negócio" at bounding box center [501, 140] width 44 height 5
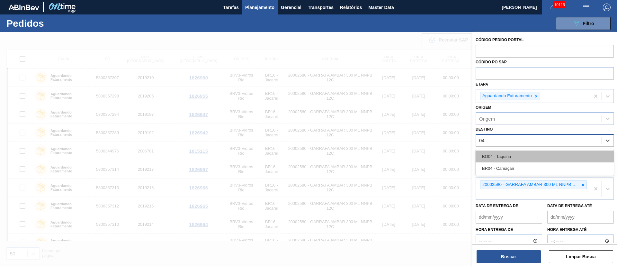
click at [499, 154] on div "BO04 - Taquiña" at bounding box center [545, 156] width 138 height 12
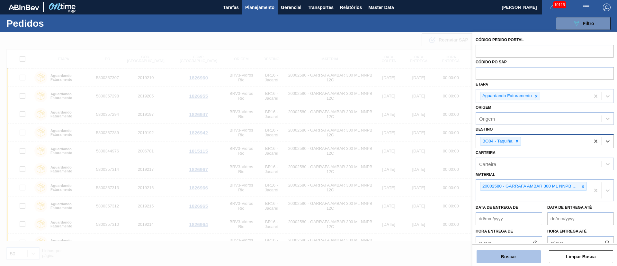
click at [506, 259] on button "Buscar" at bounding box center [509, 256] width 64 height 13
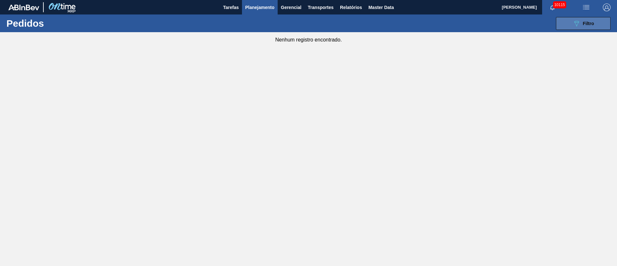
click at [589, 21] on span "Filtro" at bounding box center [588, 23] width 11 height 5
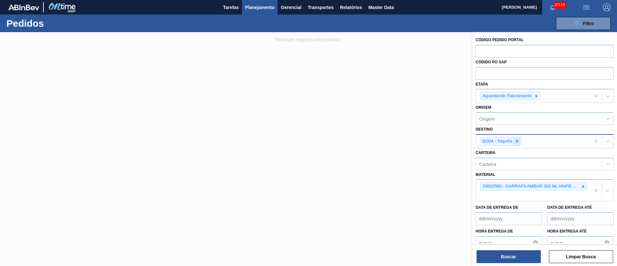
click at [518, 142] on icon at bounding box center [517, 141] width 4 height 4
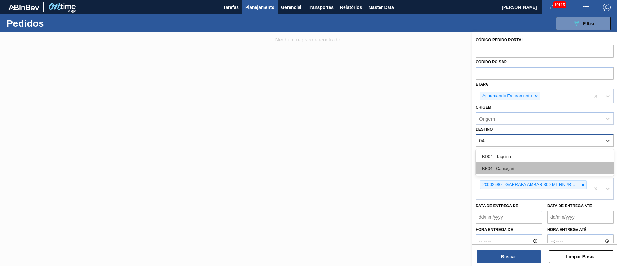
click at [505, 169] on div "BR04 - Camaçari" at bounding box center [545, 168] width 138 height 12
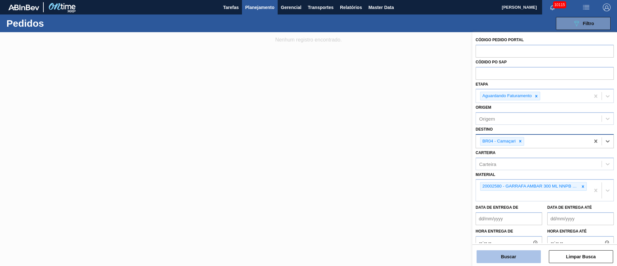
click at [506, 257] on button "Buscar" at bounding box center [509, 256] width 64 height 13
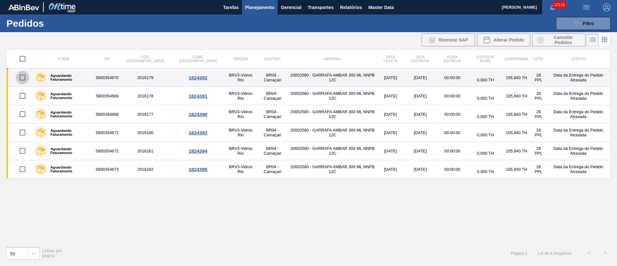
click at [22, 79] on input "checkbox" at bounding box center [22, 77] width 13 height 13
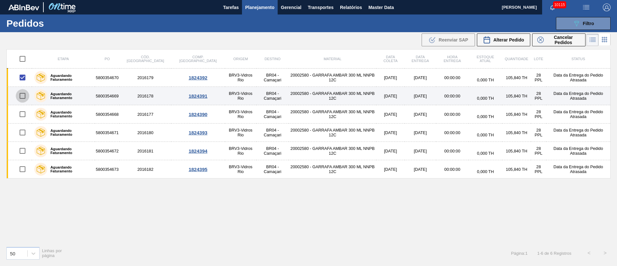
click at [23, 93] on input "checkbox" at bounding box center [22, 95] width 13 height 13
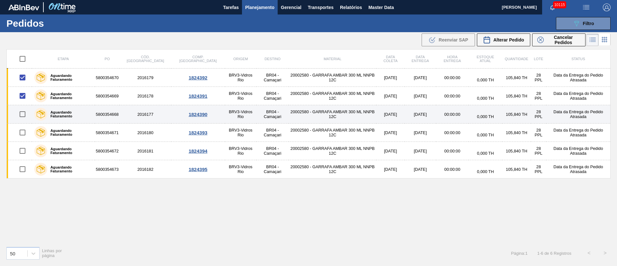
click at [23, 113] on input "checkbox" at bounding box center [22, 113] width 13 height 13
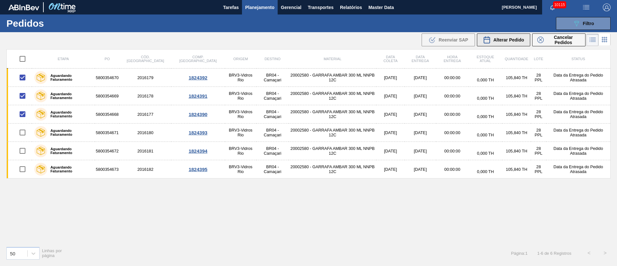
click at [516, 37] on span "Alterar Pedido" at bounding box center [508, 39] width 31 height 5
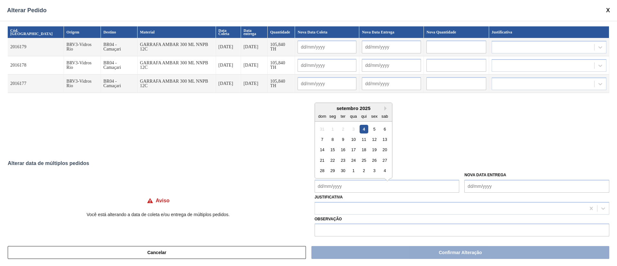
click at [346, 184] on Coleta "Nova Data Coleta" at bounding box center [387, 186] width 145 height 13
click at [342, 140] on div "9" at bounding box center [343, 136] width 9 height 9
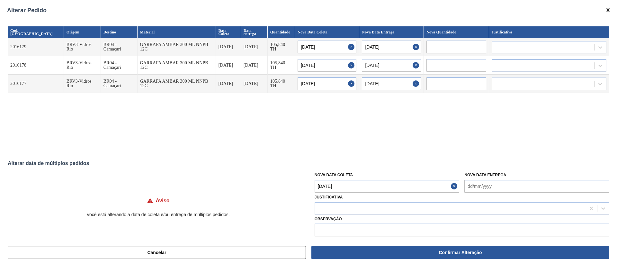
click at [343, 187] on Coleta "[DATE]" at bounding box center [387, 186] width 145 height 13
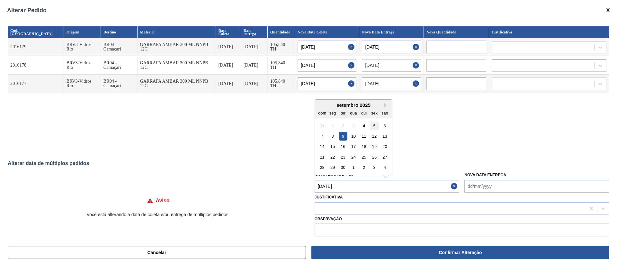
click at [376, 125] on div "5" at bounding box center [374, 125] width 9 height 9
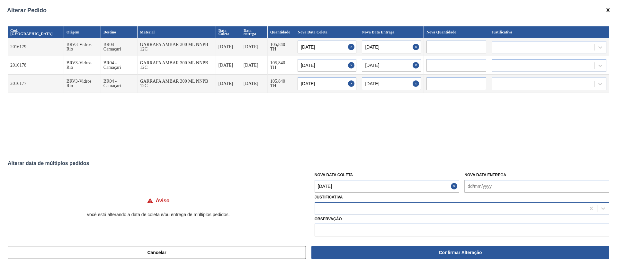
click at [353, 208] on div at bounding box center [450, 207] width 271 height 9
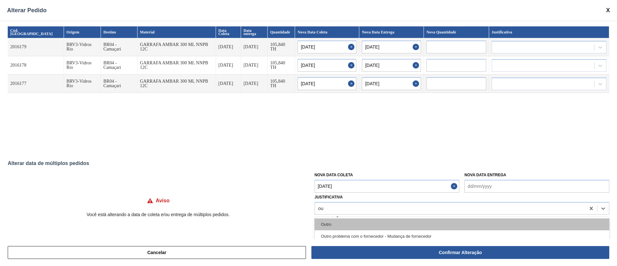
click at [338, 224] on div "Outro" at bounding box center [462, 224] width 295 height 12
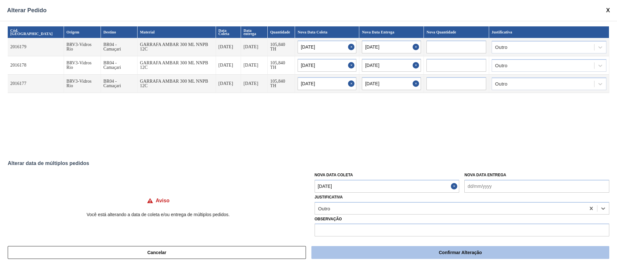
click at [363, 251] on button "Confirmar Alteração" at bounding box center [460, 252] width 298 height 13
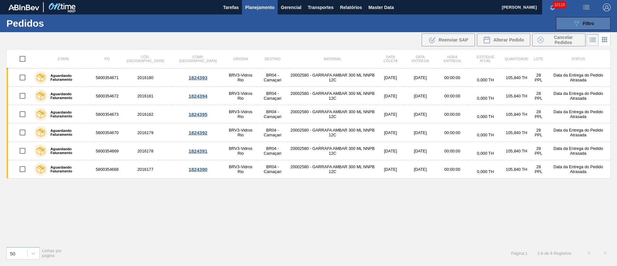
click at [591, 27] on button "089F7B8B-B2A5-4AFE-B5C0-19BA573D28AC Filtro" at bounding box center [583, 23] width 55 height 13
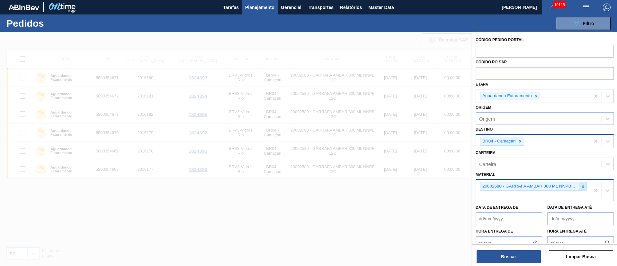
click at [584, 186] on icon at bounding box center [583, 186] width 4 height 4
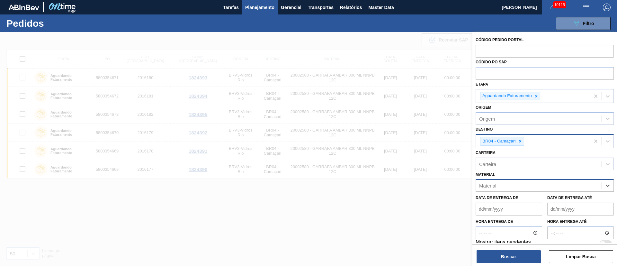
paste input "30018527"
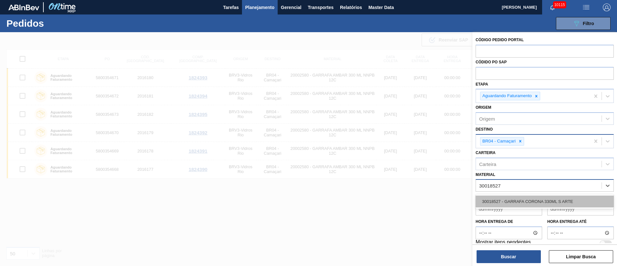
click at [526, 197] on div "30018527 - GARRAFA CORONA 330ML S ARTE" at bounding box center [545, 201] width 138 height 12
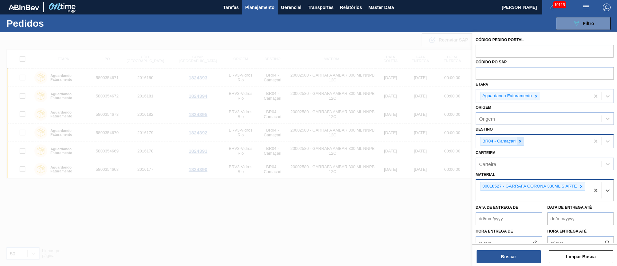
click at [521, 143] on icon at bounding box center [520, 141] width 4 height 4
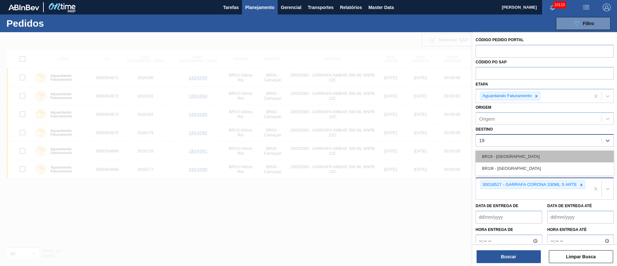
click at [504, 155] on div "BR19 - [GEOGRAPHIC_DATA]" at bounding box center [545, 156] width 138 height 12
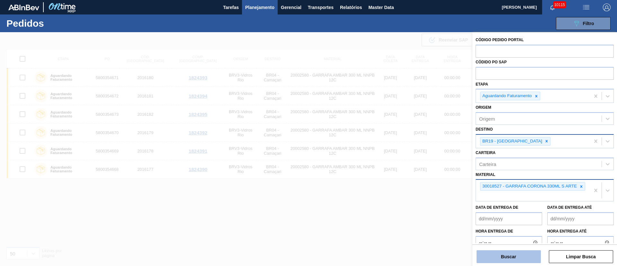
click at [511, 253] on button "Buscar" at bounding box center [509, 256] width 64 height 13
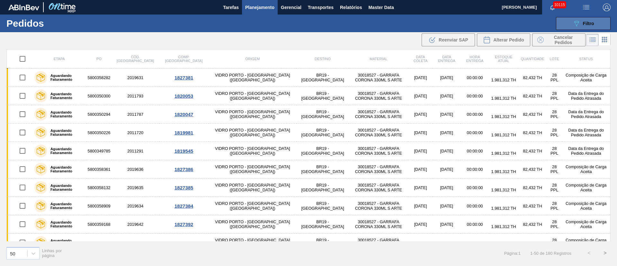
click at [596, 25] on button "089F7B8B-B2A5-4AFE-B5C0-19BA573D28AC Filtro" at bounding box center [583, 23] width 55 height 13
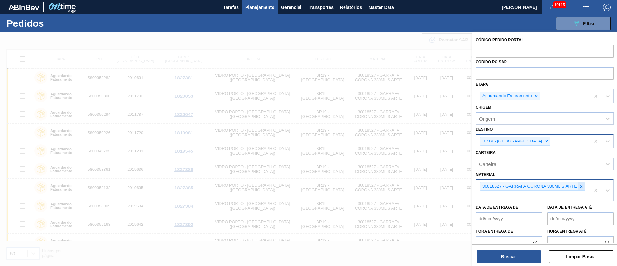
click at [579, 185] on icon at bounding box center [581, 186] width 4 height 4
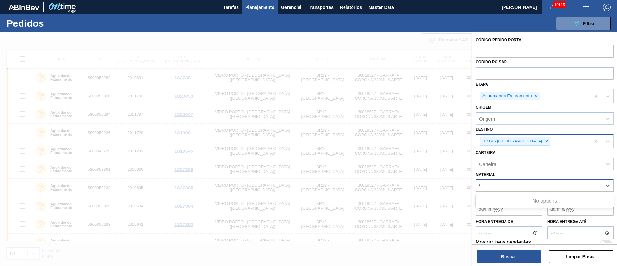
paste input "30018527"
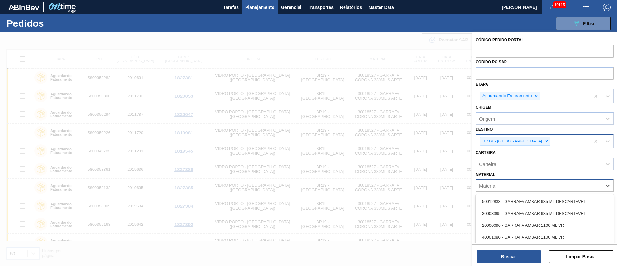
paste input "30018527"
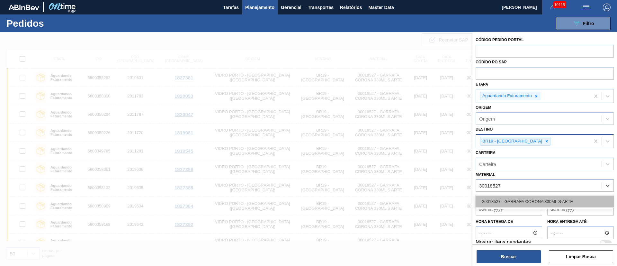
click at [516, 201] on div "30018527 - GARRAFA CORONA 330ML S ARTE" at bounding box center [545, 201] width 138 height 12
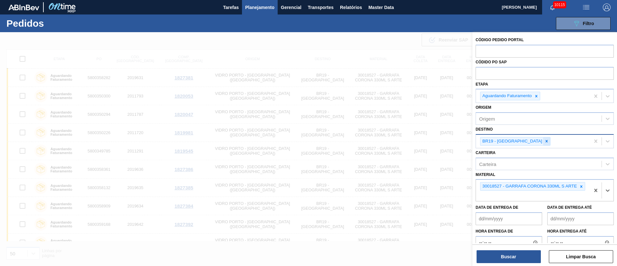
click at [543, 140] on div at bounding box center [546, 141] width 7 height 8
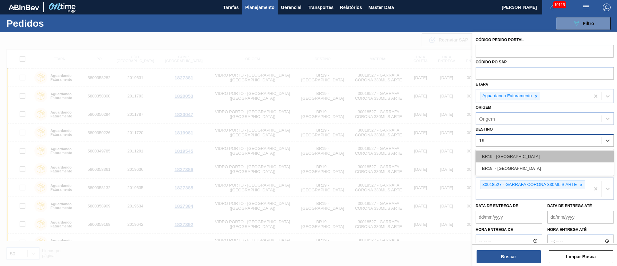
click at [510, 158] on div "BR19 - [GEOGRAPHIC_DATA]" at bounding box center [545, 156] width 138 height 12
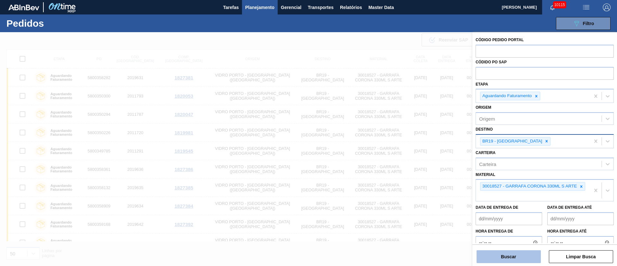
click at [520, 253] on button "Buscar" at bounding box center [509, 256] width 64 height 13
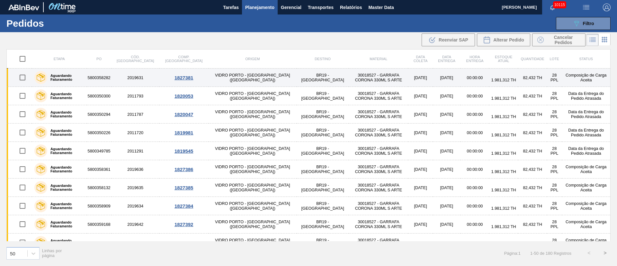
click at [20, 78] on input "checkbox" at bounding box center [22, 77] width 13 height 13
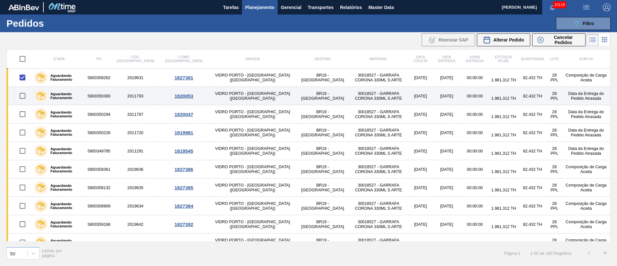
click at [23, 93] on input "checkbox" at bounding box center [22, 95] width 13 height 13
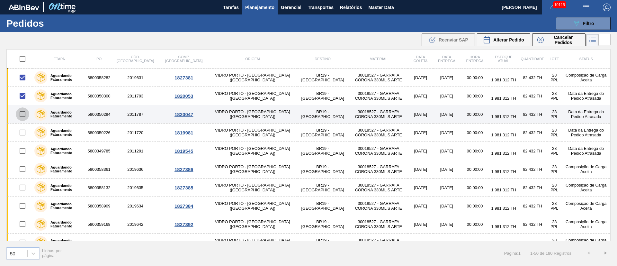
click at [22, 117] on input "checkbox" at bounding box center [22, 113] width 13 height 13
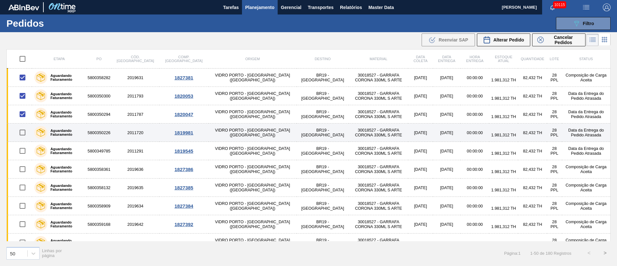
click at [24, 131] on input "checkbox" at bounding box center [22, 132] width 13 height 13
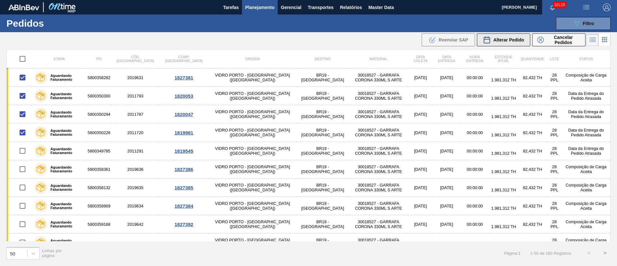
click at [514, 38] on span "Alterar Pedido" at bounding box center [508, 39] width 31 height 5
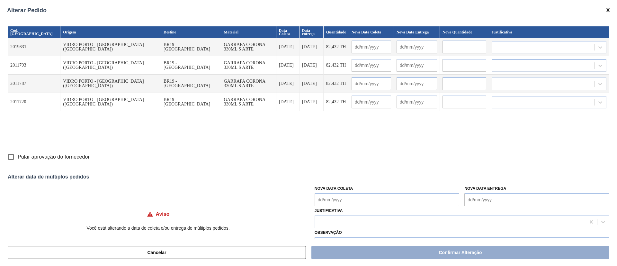
click at [342, 201] on Coleta "Nova Data Coleta" at bounding box center [387, 199] width 145 height 13
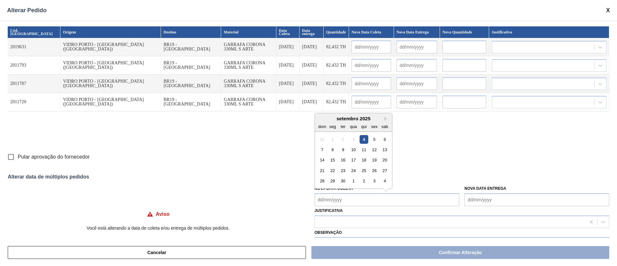
click at [331, 151] on div "8" at bounding box center [332, 149] width 9 height 9
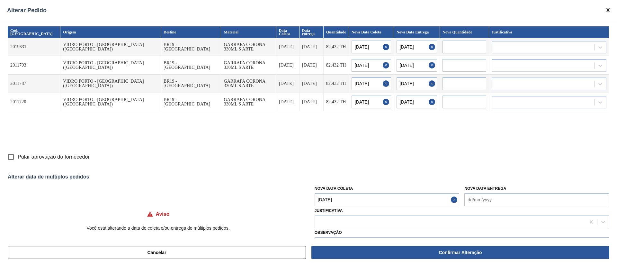
click at [341, 204] on Coleta "[DATE]" at bounding box center [387, 199] width 145 height 13
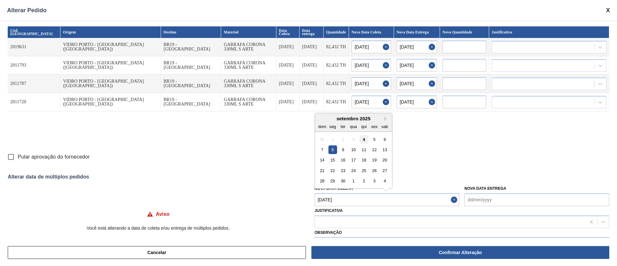
click at [367, 140] on div "4" at bounding box center [364, 139] width 9 height 9
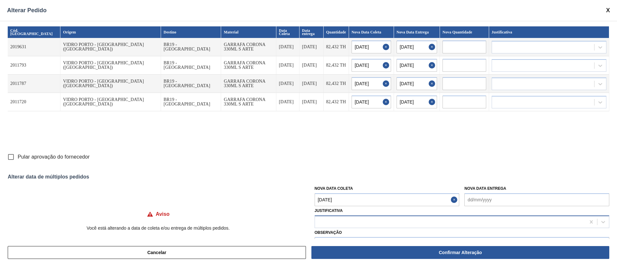
click at [335, 227] on div at bounding box center [462, 221] width 295 height 13
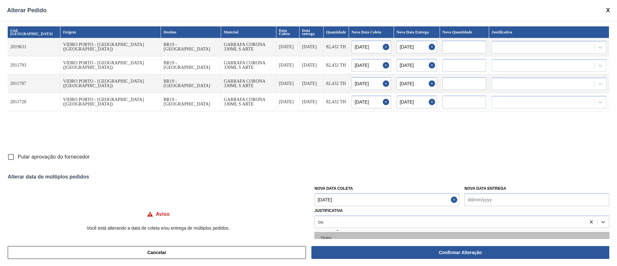
click at [333, 236] on div "Outro" at bounding box center [462, 238] width 295 height 12
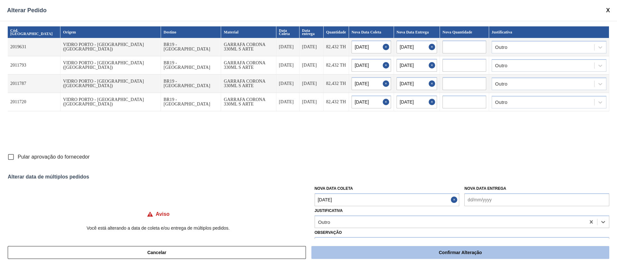
click at [367, 250] on button "Confirmar Alteração" at bounding box center [460, 252] width 298 height 13
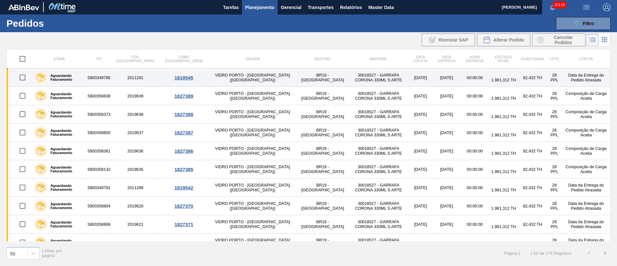
click at [21, 79] on input "checkbox" at bounding box center [22, 77] width 13 height 13
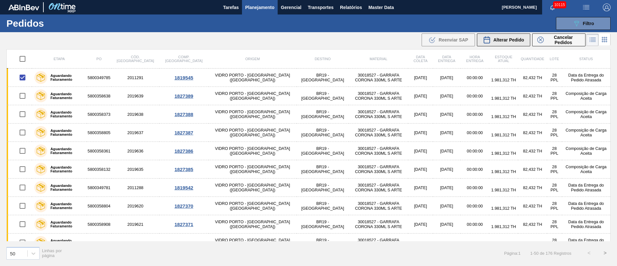
click at [501, 39] on span "Alterar Pedido" at bounding box center [508, 39] width 31 height 5
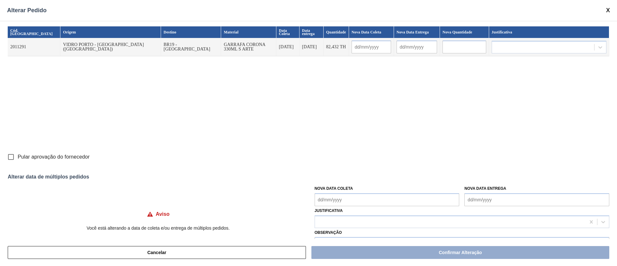
click at [347, 199] on Coleta "Nova Data Coleta" at bounding box center [387, 199] width 145 height 13
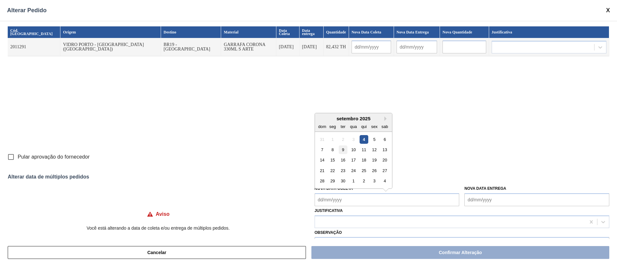
click at [344, 149] on div "9" at bounding box center [343, 149] width 9 height 9
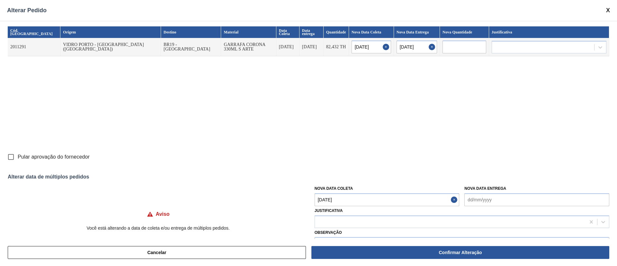
click at [342, 200] on Coleta "[DATE]" at bounding box center [387, 199] width 145 height 13
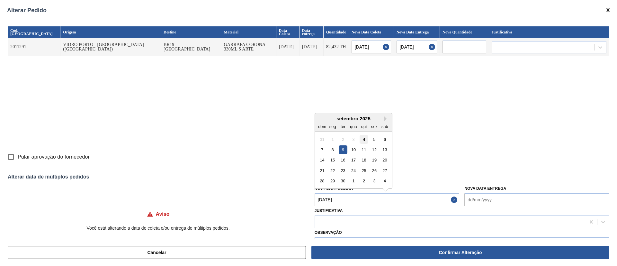
click at [365, 139] on div "4" at bounding box center [364, 139] width 9 height 9
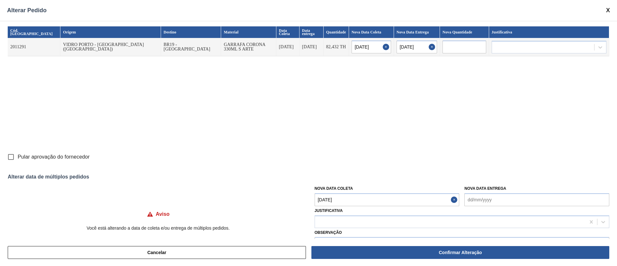
click at [13, 157] on input "Pular aprovação do fornecedor" at bounding box center [10, 156] width 13 height 13
click at [362, 225] on div at bounding box center [450, 221] width 271 height 9
click at [347, 241] on div "Cancelar Confirmar Alteração" at bounding box center [308, 252] width 617 height 27
click at [333, 219] on div at bounding box center [450, 221] width 271 height 9
click at [323, 238] on div "Outro" at bounding box center [462, 238] width 295 height 12
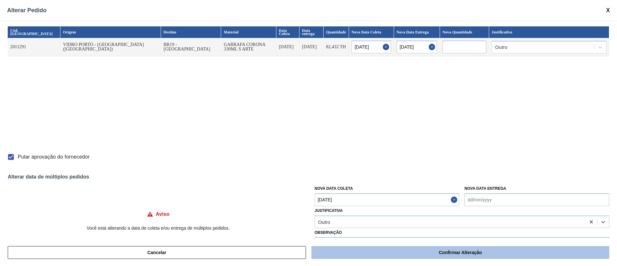
click at [335, 255] on button "Confirmar Alteração" at bounding box center [460, 252] width 298 height 13
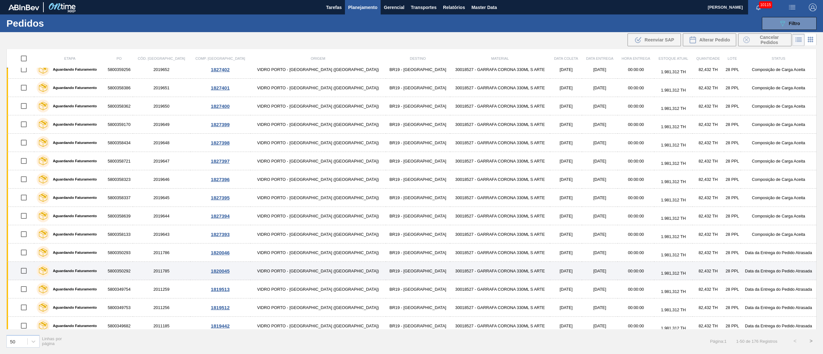
scroll to position [321, 0]
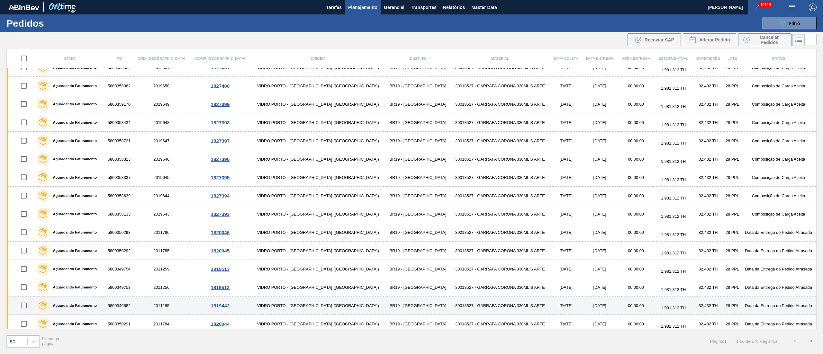
click at [26, 265] on input "checkbox" at bounding box center [23, 305] width 13 height 13
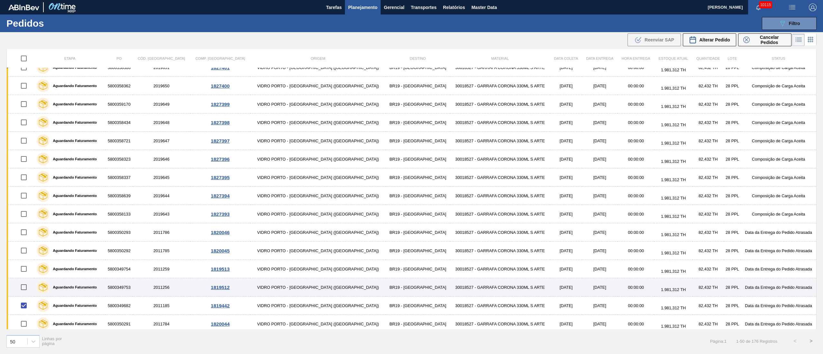
click at [26, 265] on input "checkbox" at bounding box center [23, 287] width 13 height 13
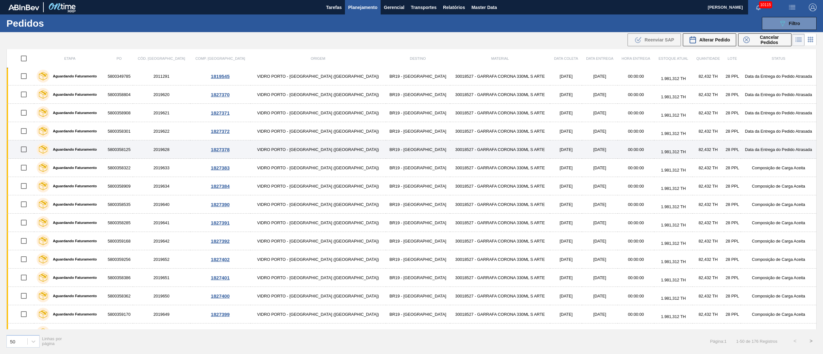
scroll to position [193, 0]
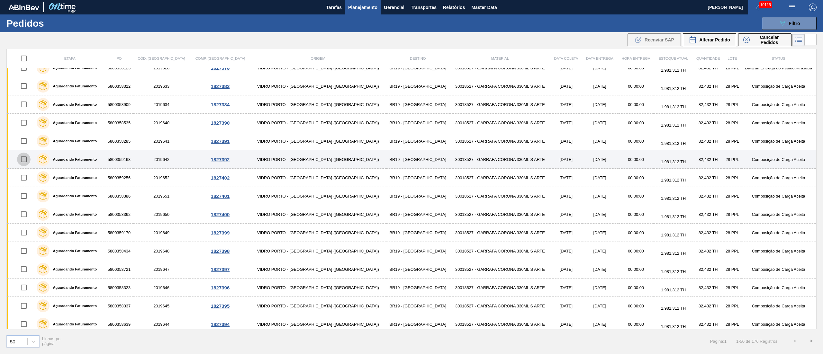
click at [22, 162] on input "checkbox" at bounding box center [23, 159] width 13 height 13
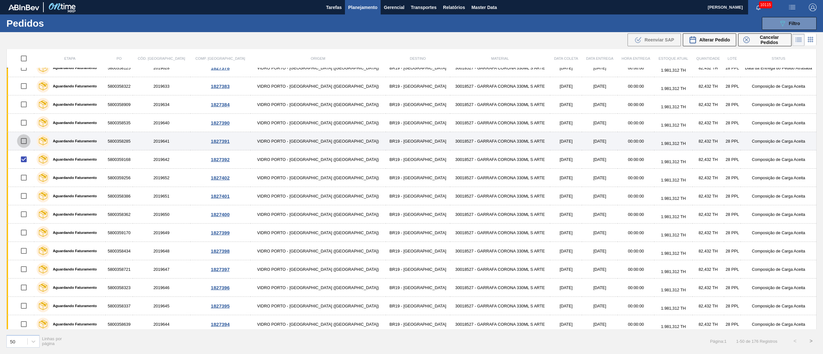
click at [25, 140] on input "checkbox" at bounding box center [23, 140] width 13 height 13
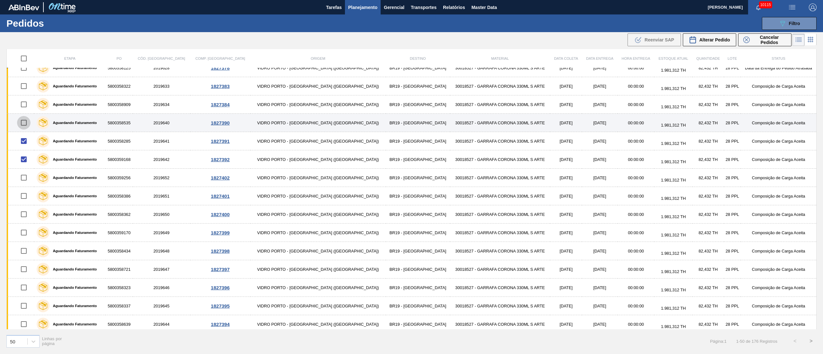
click at [25, 125] on input "checkbox" at bounding box center [23, 122] width 13 height 13
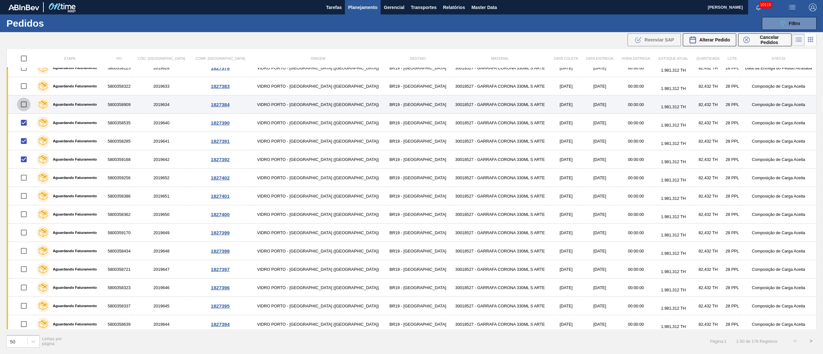
click at [30, 109] on input "checkbox" at bounding box center [23, 104] width 13 height 13
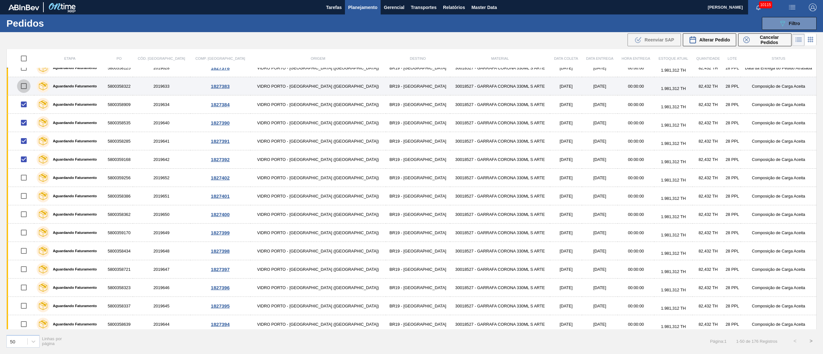
click at [29, 89] on input "checkbox" at bounding box center [23, 85] width 13 height 13
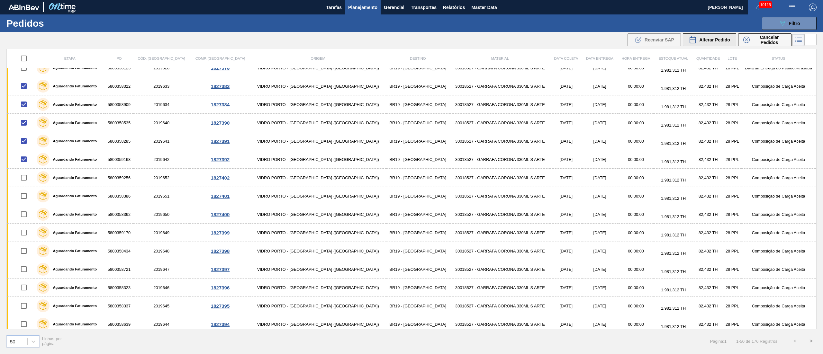
click at [617, 37] on span "Alterar Pedido" at bounding box center [714, 39] width 31 height 5
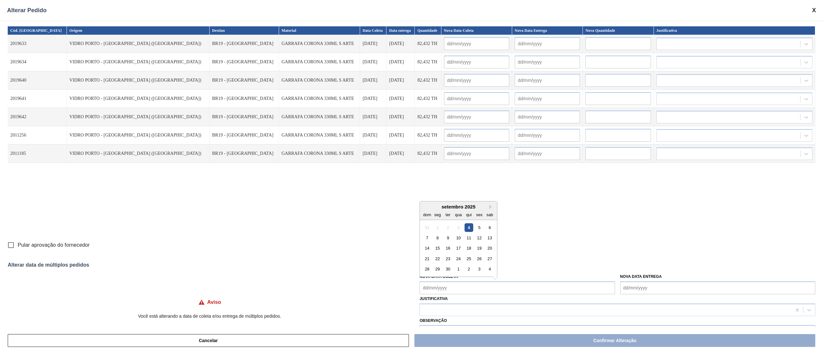
click at [438, 265] on Coleta "Nova Data Coleta" at bounding box center [516, 288] width 195 height 13
click at [459, 259] on div "24" at bounding box center [458, 259] width 9 height 9
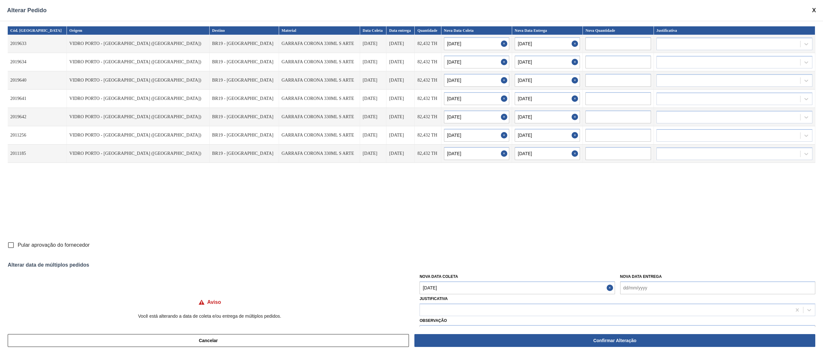
click at [9, 245] on input "Pular aprovação do fornecedor" at bounding box center [10, 244] width 13 height 13
click at [495, 265] on div at bounding box center [605, 309] width 371 height 9
click at [473, 265] on div "Outro" at bounding box center [617, 326] width 396 height 12
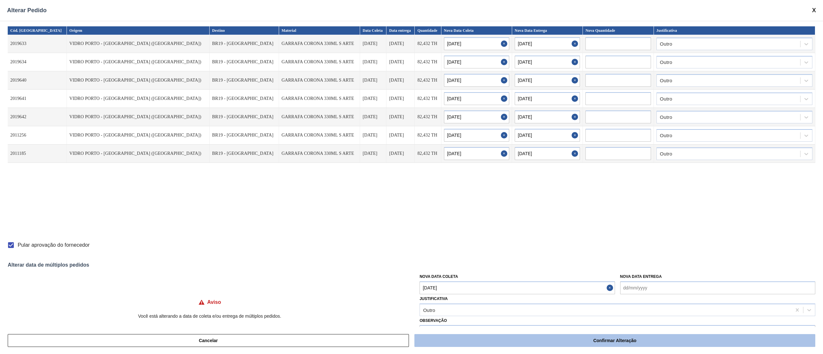
click at [476, 265] on button "Confirmar Alteração" at bounding box center [614, 340] width 401 height 13
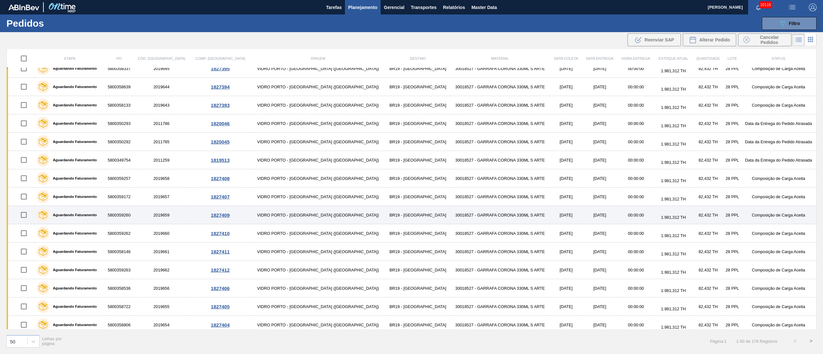
scroll to position [403, 0]
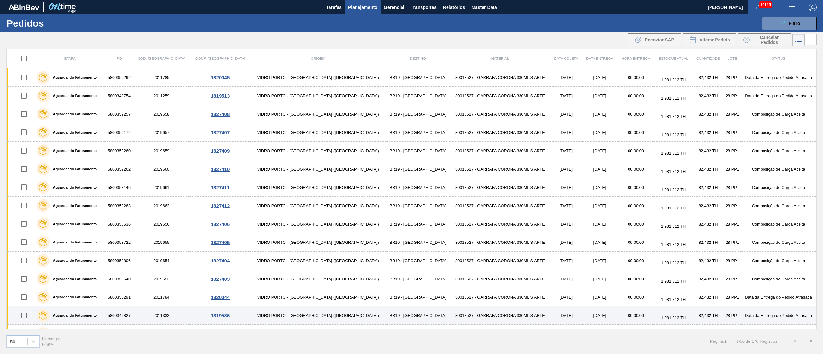
click at [25, 265] on input "checkbox" at bounding box center [23, 315] width 13 height 13
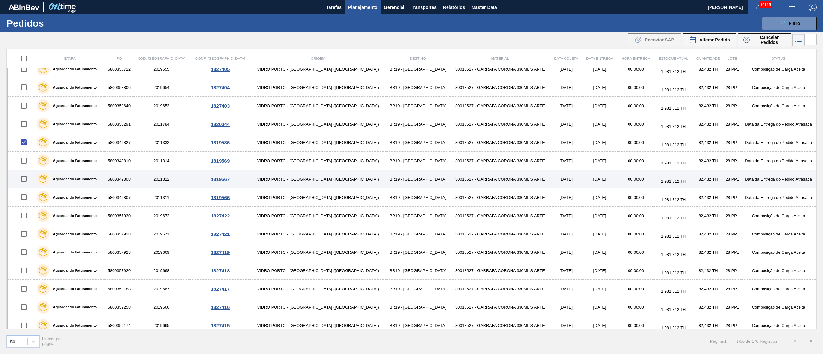
scroll to position [596, 0]
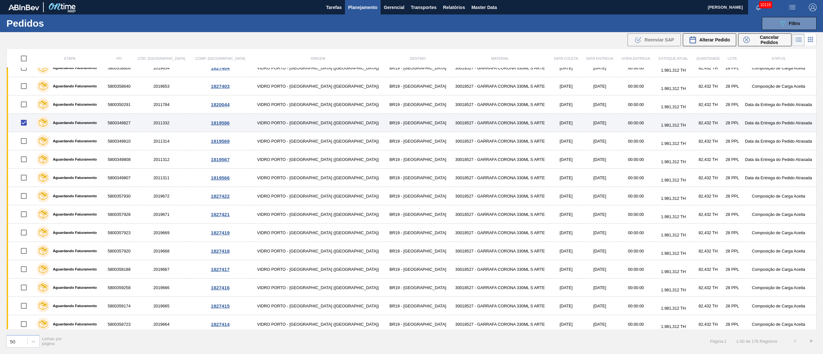
click at [22, 126] on input "checkbox" at bounding box center [23, 122] width 13 height 13
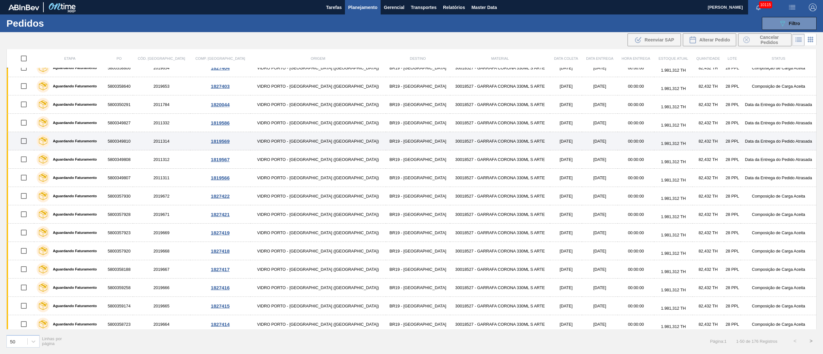
click at [29, 146] on input "checkbox" at bounding box center [23, 140] width 13 height 13
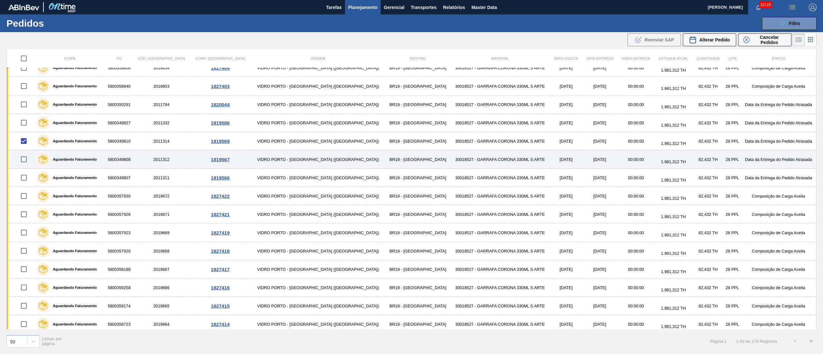
click at [26, 162] on input "checkbox" at bounding box center [23, 159] width 13 height 13
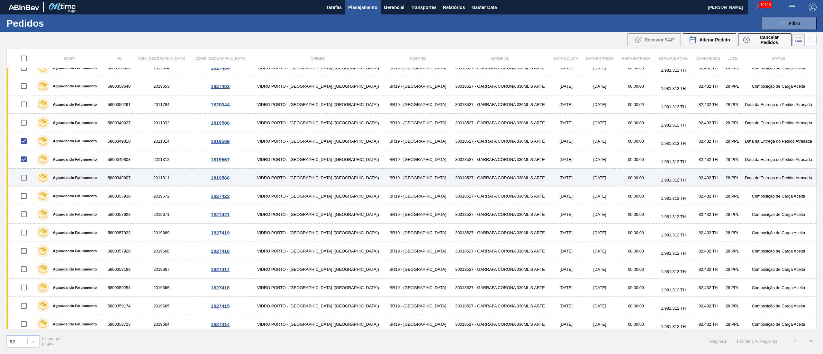
click at [25, 183] on input "checkbox" at bounding box center [23, 177] width 13 height 13
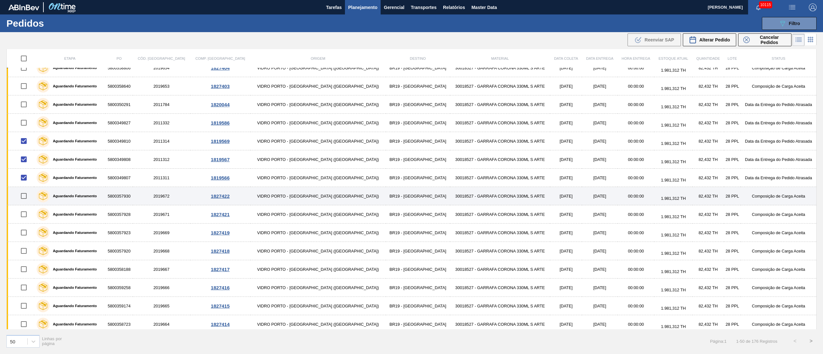
click at [24, 200] on input "checkbox" at bounding box center [23, 195] width 13 height 13
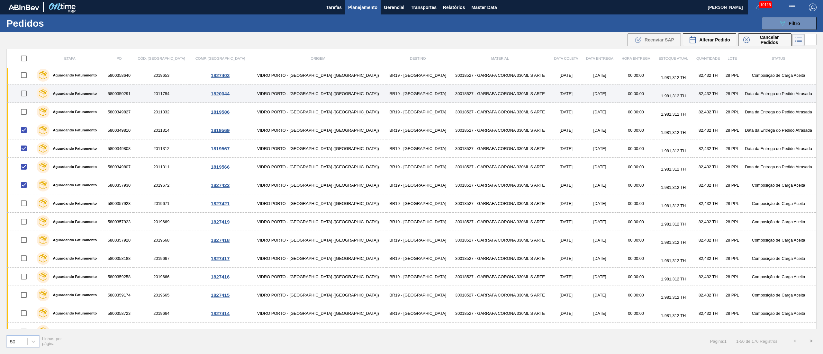
scroll to position [532, 0]
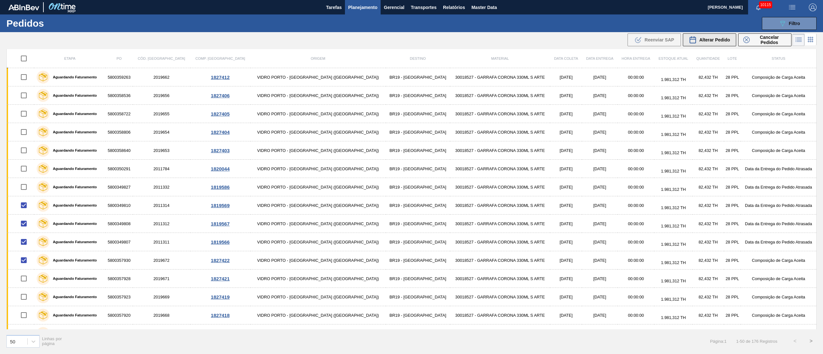
click at [617, 38] on span "Alterar Pedido" at bounding box center [714, 39] width 31 height 5
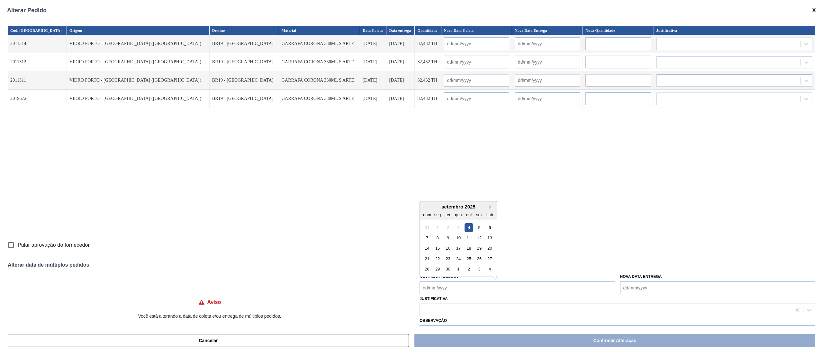
click at [441, 265] on Coleta "Nova Data Coleta" at bounding box center [516, 288] width 195 height 13
click at [449, 240] on div "9" at bounding box center [447, 238] width 9 height 9
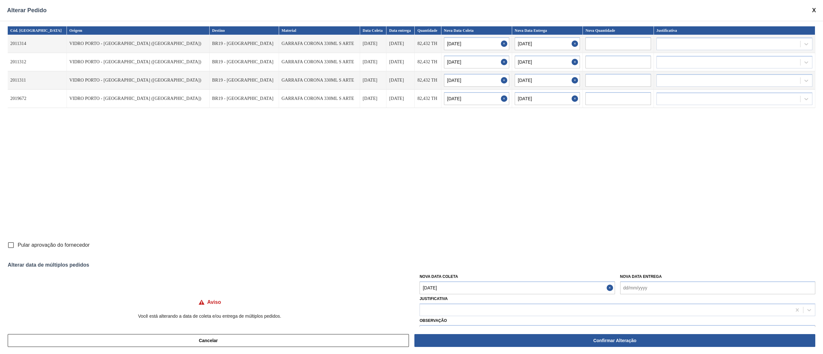
click at [12, 241] on input "Pular aprovação do fornecedor" at bounding box center [10, 244] width 13 height 13
click at [449, 265] on div at bounding box center [605, 309] width 371 height 9
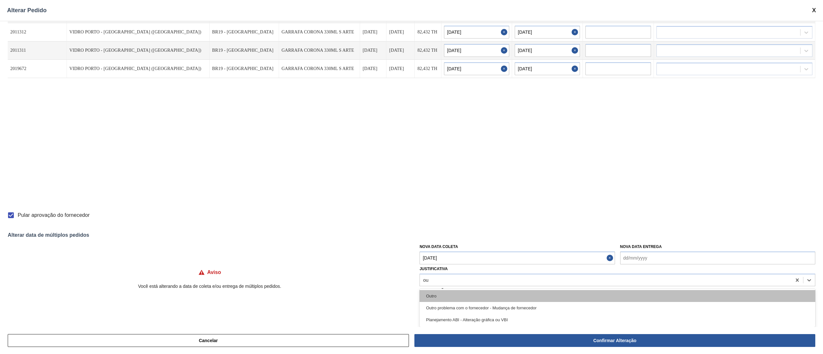
click at [435, 265] on div "Outro" at bounding box center [617, 296] width 396 height 12
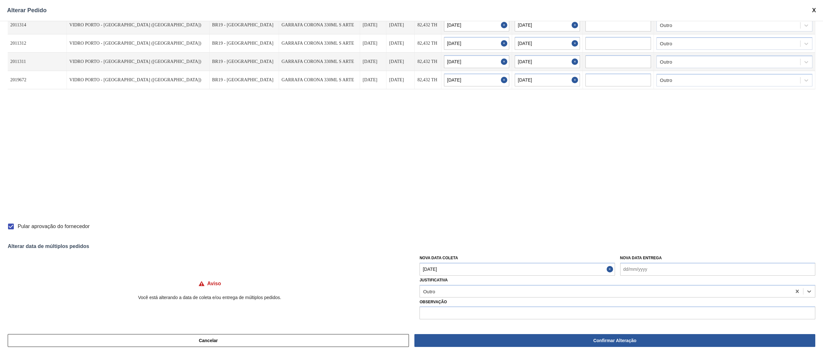
scroll to position [19, 0]
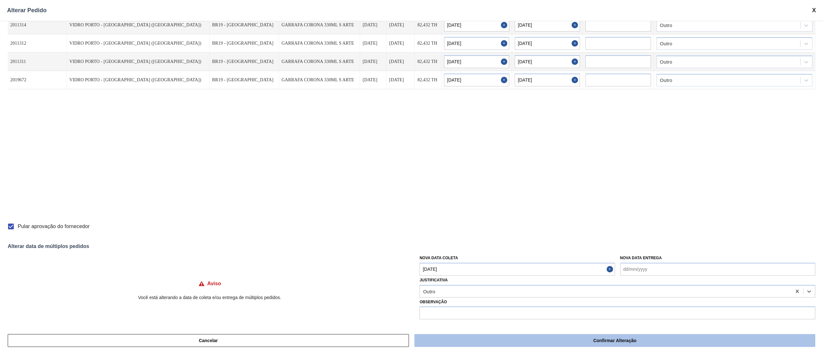
click at [551, 265] on button "Confirmar Alteração" at bounding box center [614, 340] width 401 height 13
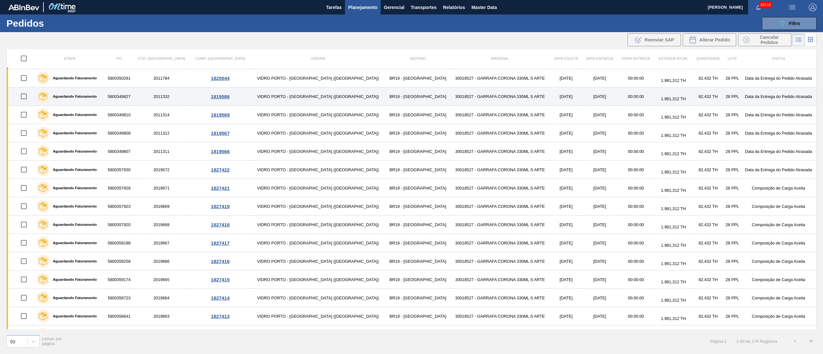
scroll to position [660, 0]
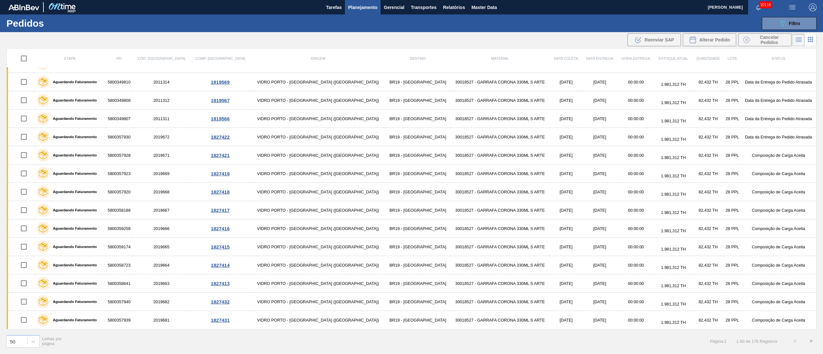
click at [617, 265] on button ">" at bounding box center [811, 341] width 16 height 16
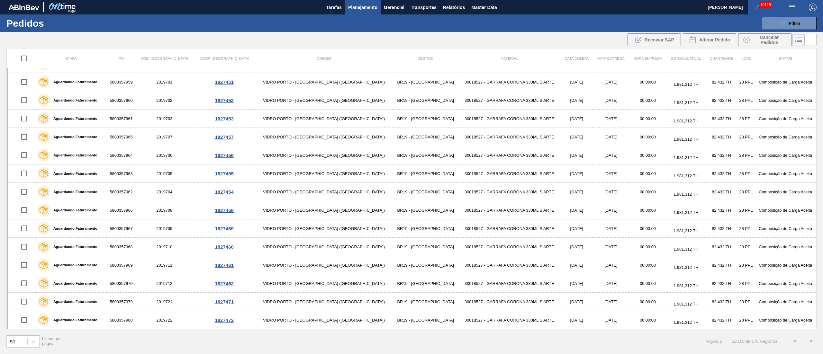
click at [617, 265] on button ">" at bounding box center [811, 341] width 16 height 16
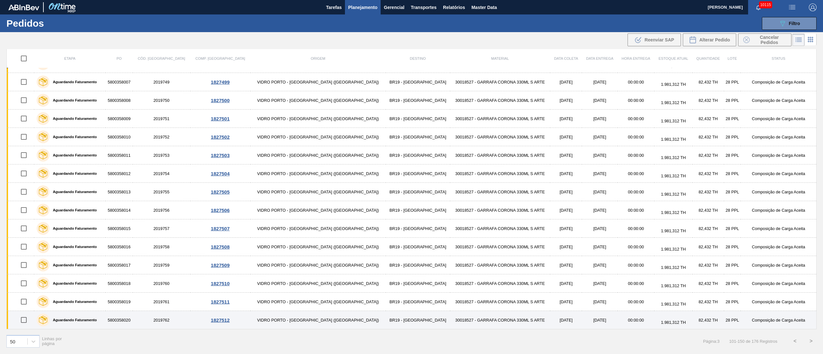
click at [24, 265] on input "checkbox" at bounding box center [23, 319] width 13 height 13
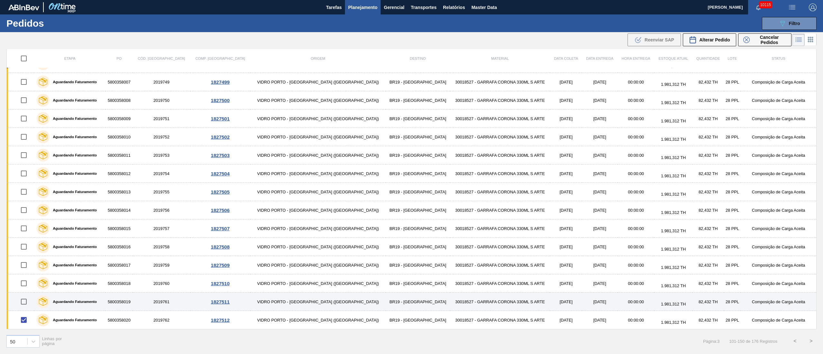
click at [24, 265] on input "checkbox" at bounding box center [23, 301] width 13 height 13
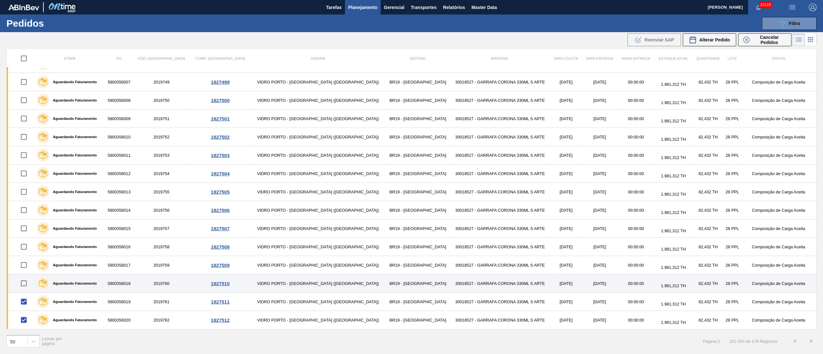
click at [29, 265] on td at bounding box center [21, 283] width 28 height 18
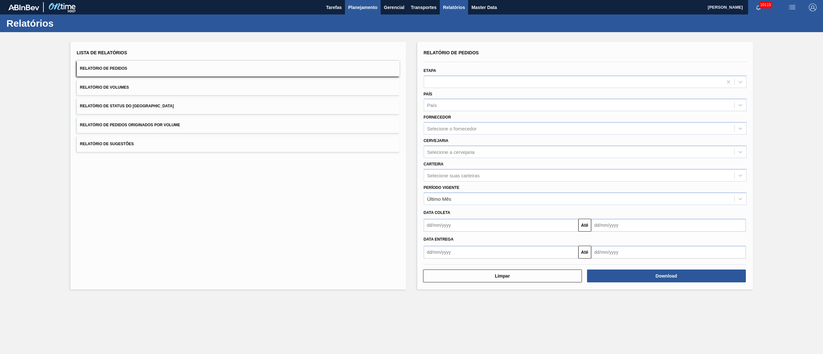
click at [366, 6] on span "Planejamento" at bounding box center [362, 8] width 29 height 8
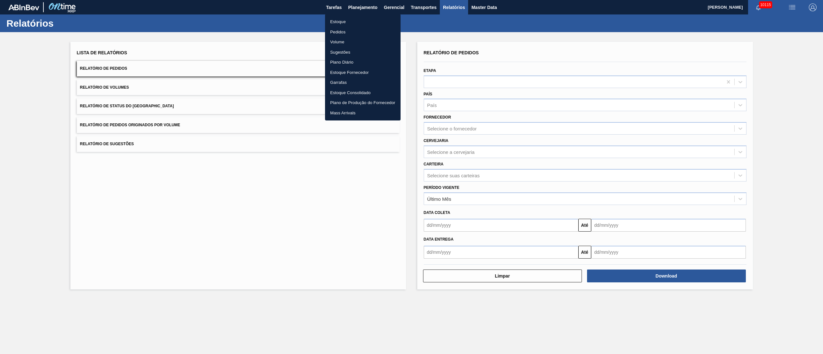
click at [343, 33] on li "Pedidos" at bounding box center [363, 32] width 76 height 10
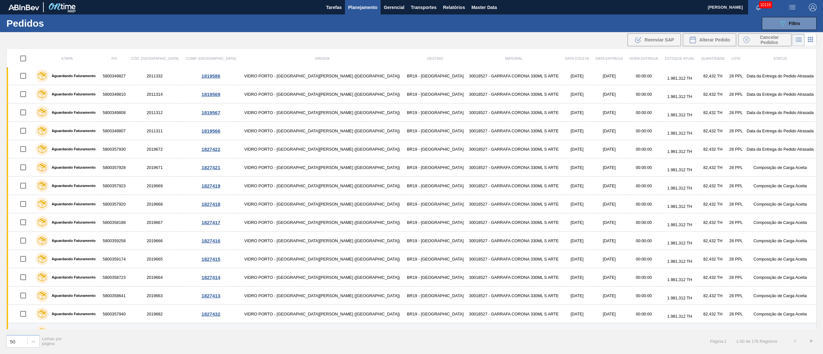
scroll to position [660, 0]
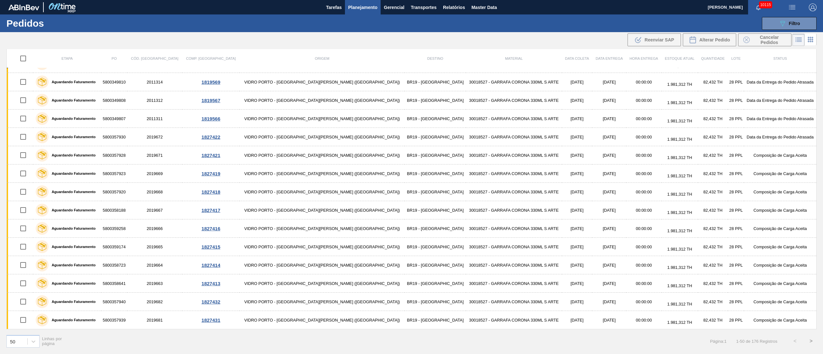
click at [811, 343] on button ">" at bounding box center [811, 341] width 16 height 16
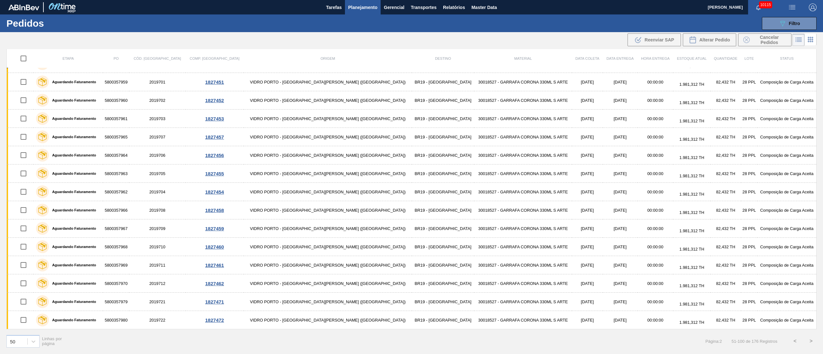
click at [813, 342] on button ">" at bounding box center [811, 341] width 16 height 16
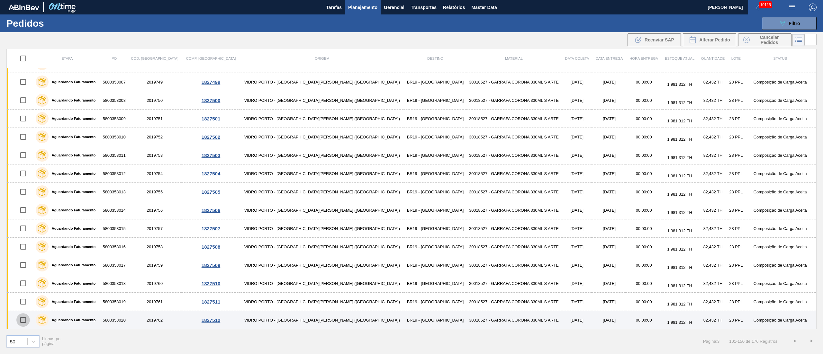
click at [28, 318] on input "checkbox" at bounding box center [22, 319] width 13 height 13
checkbox input "true"
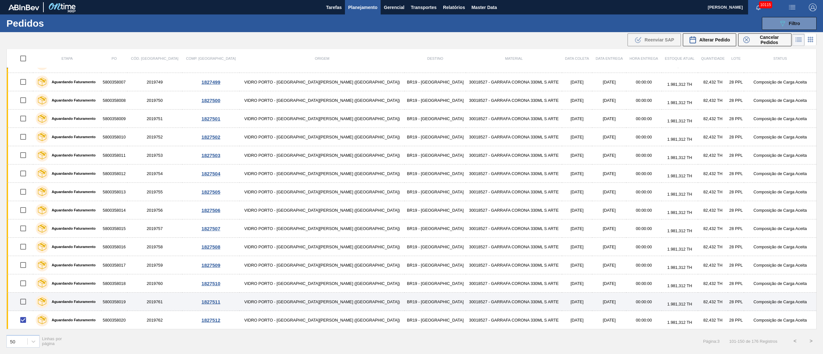
click at [23, 303] on input "checkbox" at bounding box center [22, 301] width 13 height 13
checkbox input "true"
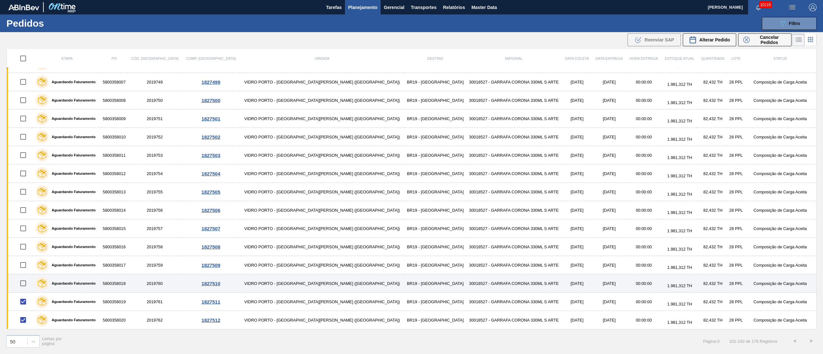
click at [28, 283] on input "checkbox" at bounding box center [22, 283] width 13 height 13
checkbox input "true"
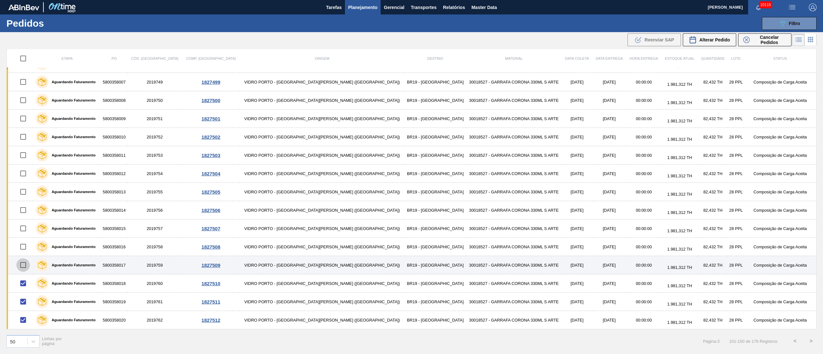
click at [26, 261] on input "checkbox" at bounding box center [22, 264] width 13 height 13
checkbox input "true"
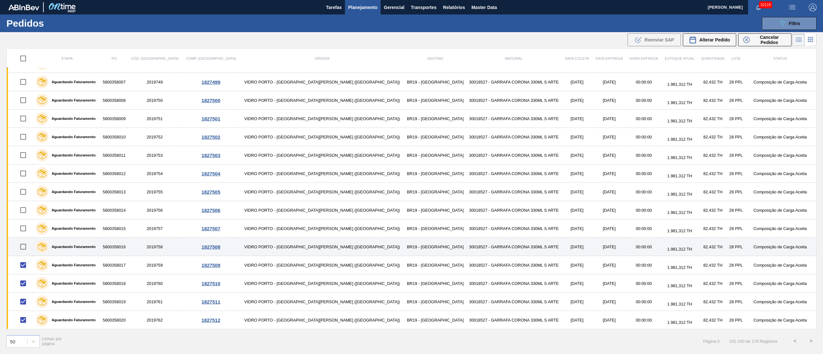
click at [27, 245] on input "checkbox" at bounding box center [22, 246] width 13 height 13
checkbox input "true"
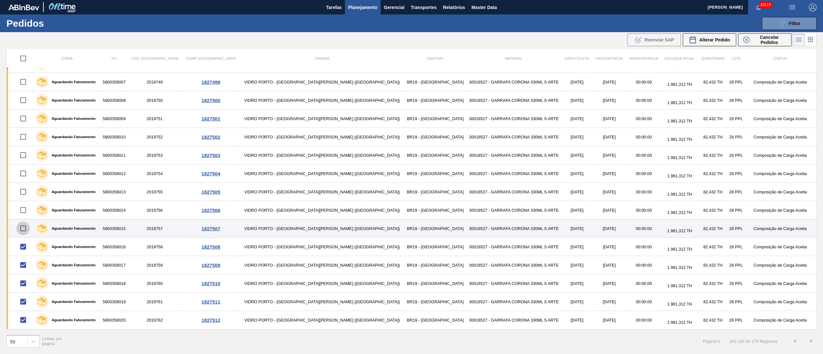
click at [26, 228] on input "checkbox" at bounding box center [22, 228] width 13 height 13
checkbox input "true"
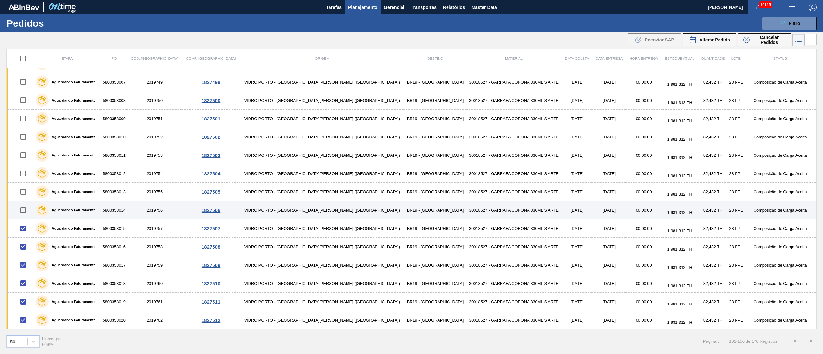
click at [27, 212] on input "checkbox" at bounding box center [22, 209] width 13 height 13
checkbox input "true"
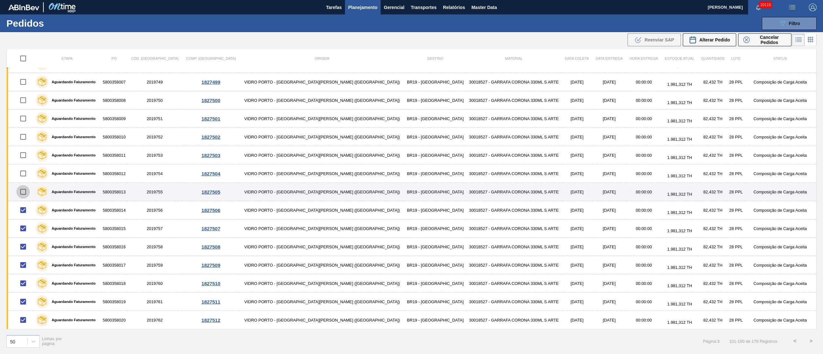
click at [28, 191] on input "checkbox" at bounding box center [22, 191] width 13 height 13
checkbox input "true"
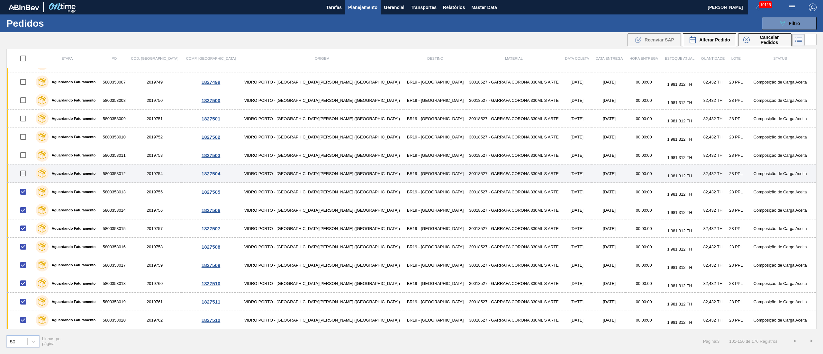
click at [24, 172] on input "checkbox" at bounding box center [22, 173] width 13 height 13
checkbox input "true"
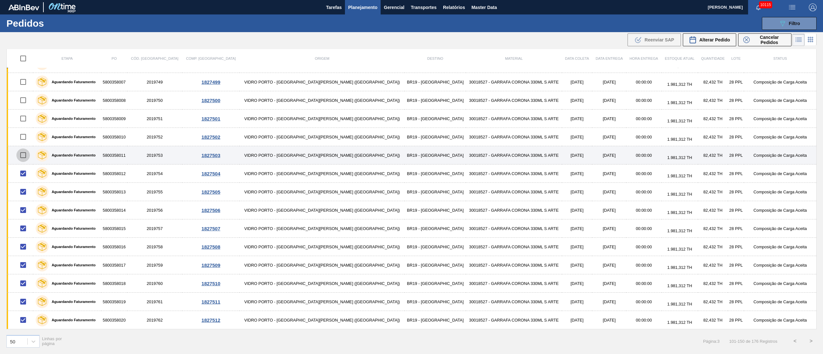
click at [24, 156] on input "checkbox" at bounding box center [22, 154] width 13 height 13
checkbox input "true"
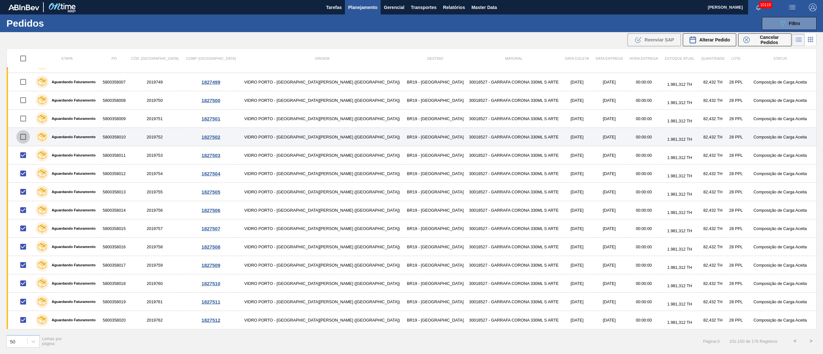
click at [25, 136] on input "checkbox" at bounding box center [22, 136] width 13 height 13
checkbox input "true"
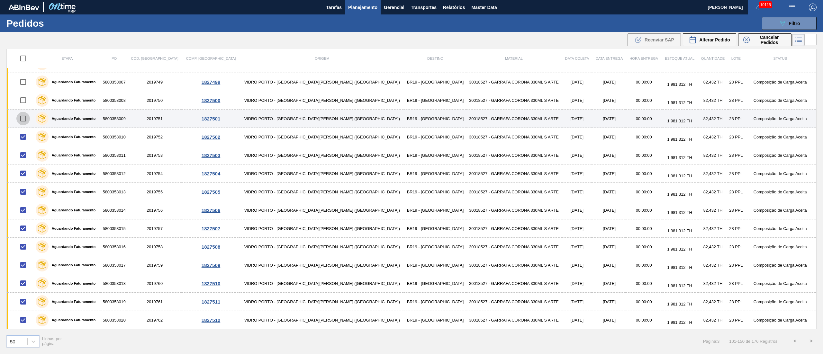
click at [27, 117] on input "checkbox" at bounding box center [22, 118] width 13 height 13
checkbox input "true"
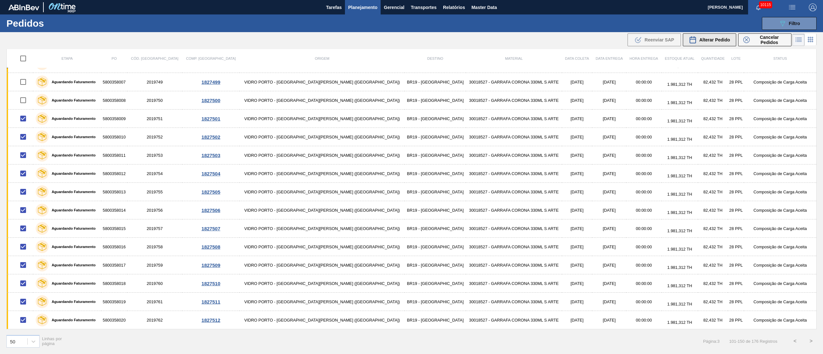
click at [717, 42] on div "Alterar Pedido" at bounding box center [709, 40] width 41 height 8
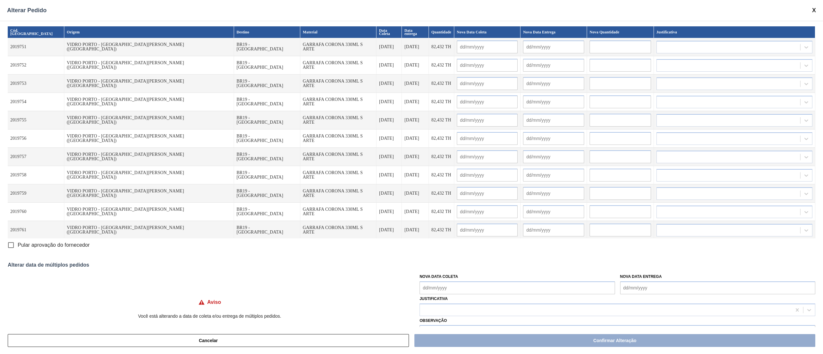
click at [472, 285] on Coleta "Nova Data Coleta" at bounding box center [516, 288] width 195 height 13
click at [478, 225] on div "5" at bounding box center [479, 227] width 9 height 9
type Coleta "[DATE]"
type input "[DATE]"
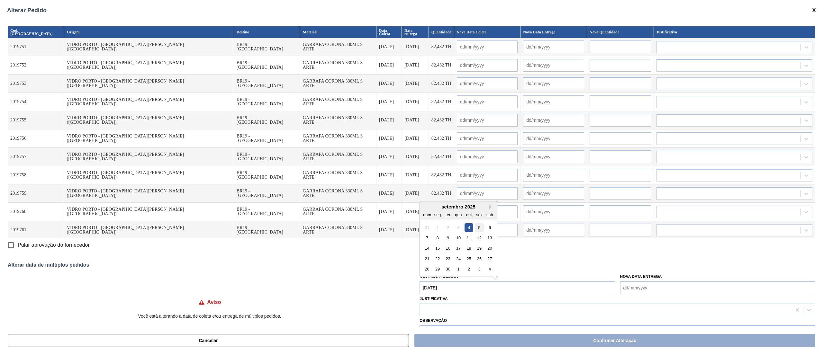
type input "[DATE]"
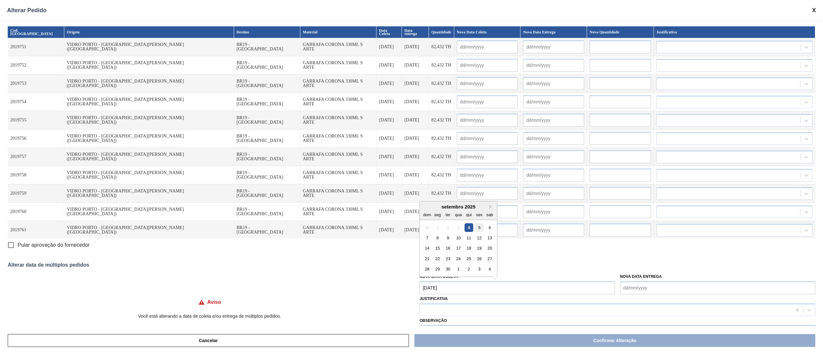
type input "[DATE]"
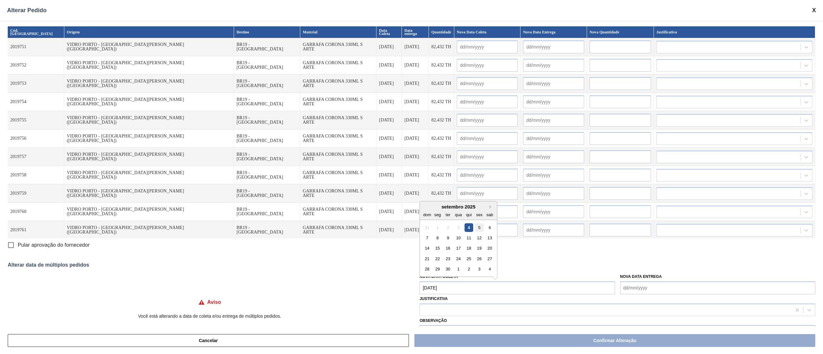
type input "[DATE]"
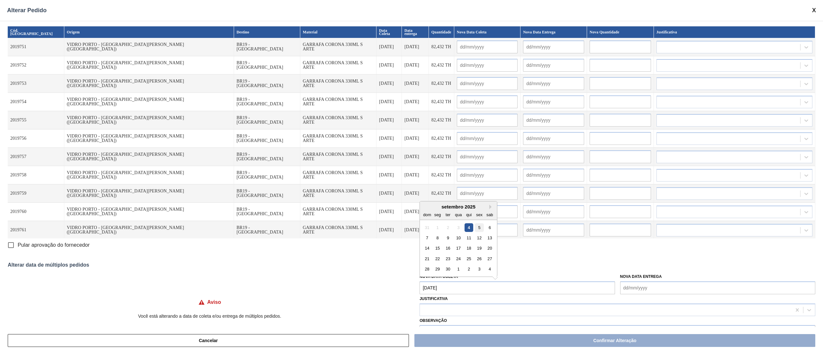
type input "[DATE]"
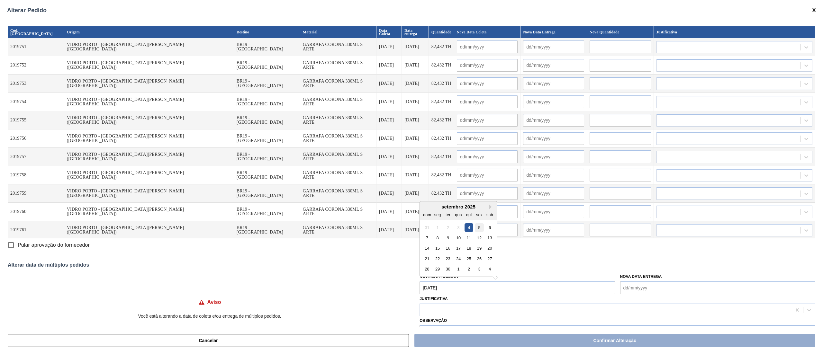
type input "[DATE]"
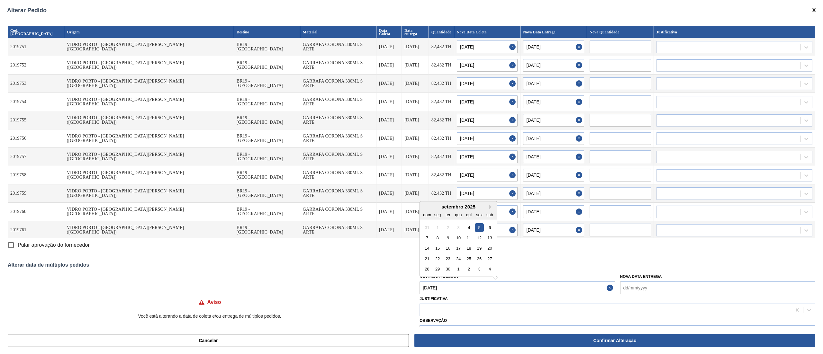
click at [458, 284] on Coleta "[DATE]" at bounding box center [516, 288] width 195 height 13
click at [435, 239] on div "8" at bounding box center [437, 238] width 9 height 9
type Coleta "[DATE]"
type input "[DATE]"
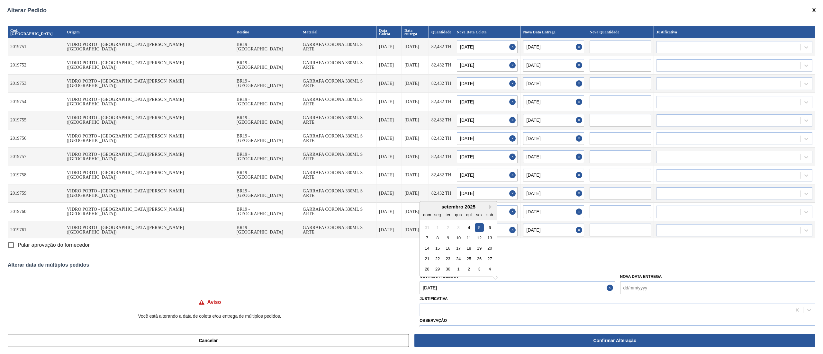
type input "[DATE]"
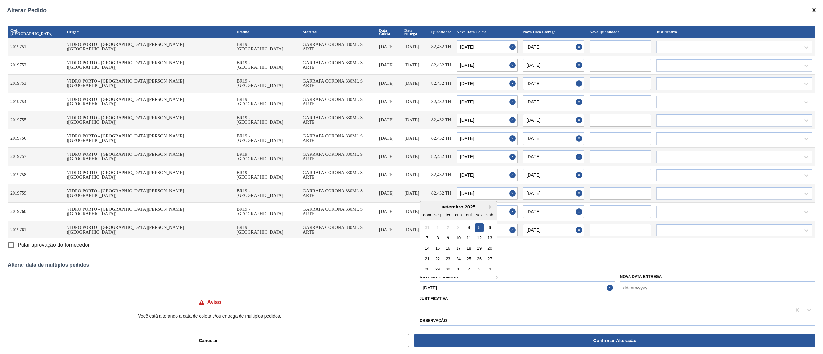
type input "[DATE]"
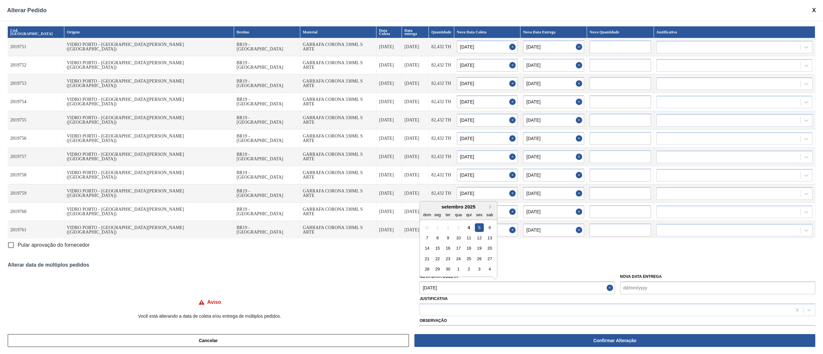
type input "[DATE]"
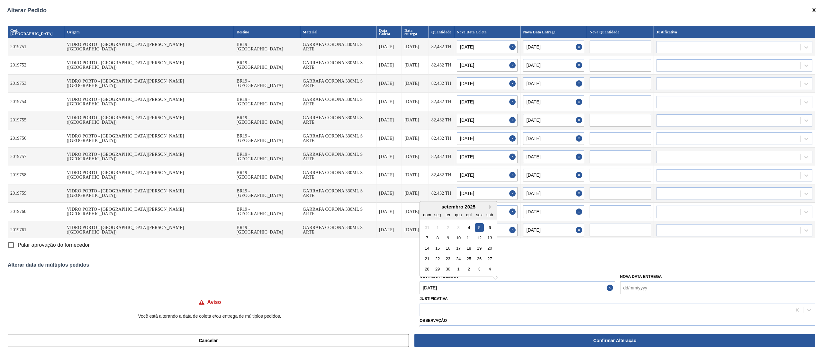
type input "[DATE]"
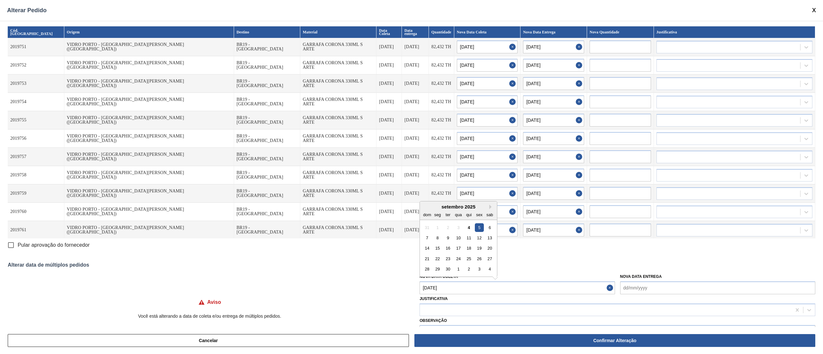
type input "[DATE]"
click at [6, 248] on input "Pular aprovação do fornecedor" at bounding box center [10, 244] width 13 height 13
checkbox input "true"
click at [449, 308] on div at bounding box center [605, 309] width 371 height 9
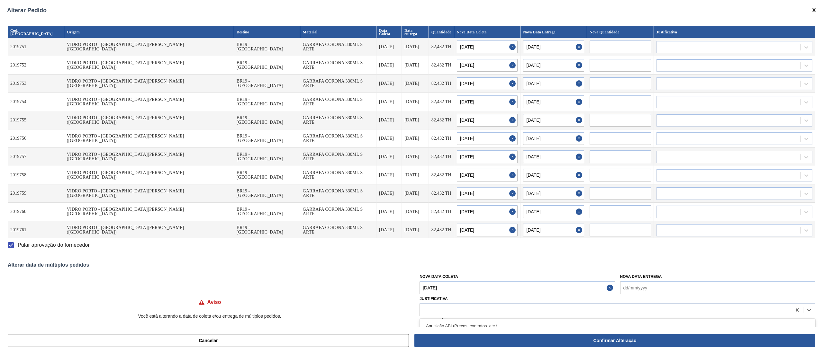
type input "u"
type input "ou"
click at [441, 321] on div "Outro" at bounding box center [617, 326] width 396 height 12
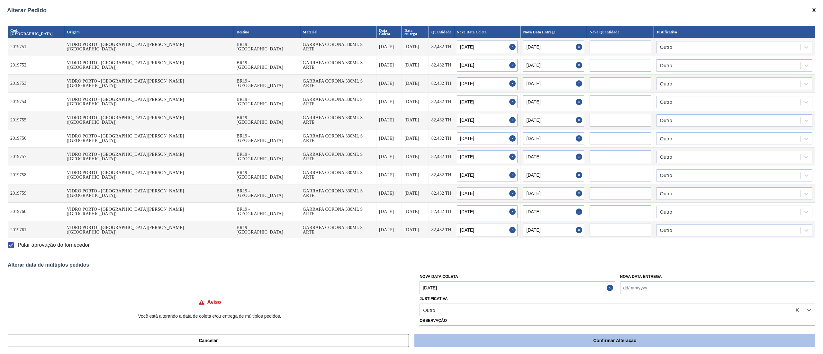
click at [598, 340] on button "Confirmar Alteração" at bounding box center [614, 340] width 401 height 13
checkbox input "false"
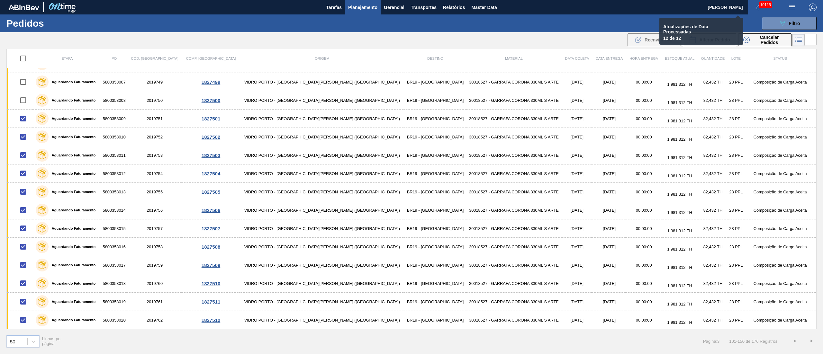
checkbox input "false"
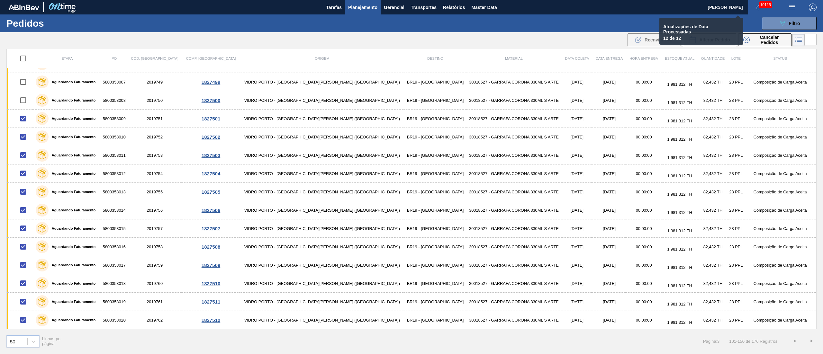
checkbox input "false"
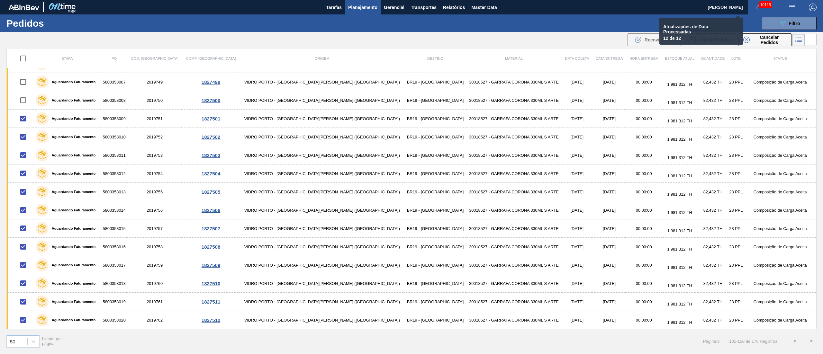
checkbox input "false"
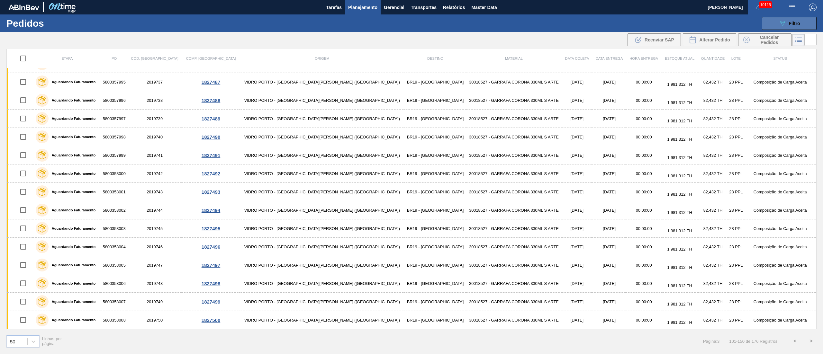
click at [795, 22] on span "Filtro" at bounding box center [794, 23] width 11 height 5
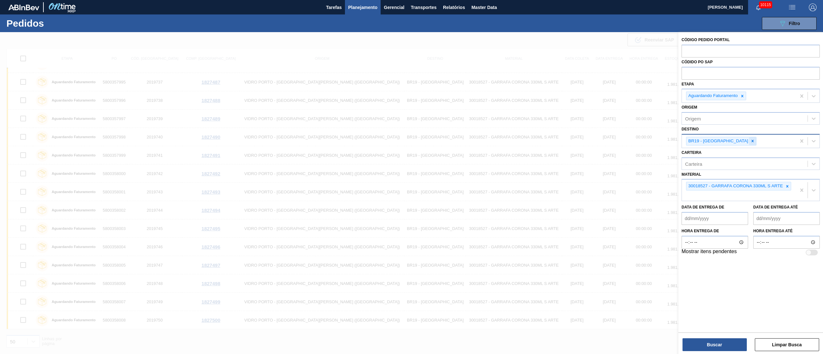
click at [750, 141] on icon at bounding box center [752, 141] width 4 height 4
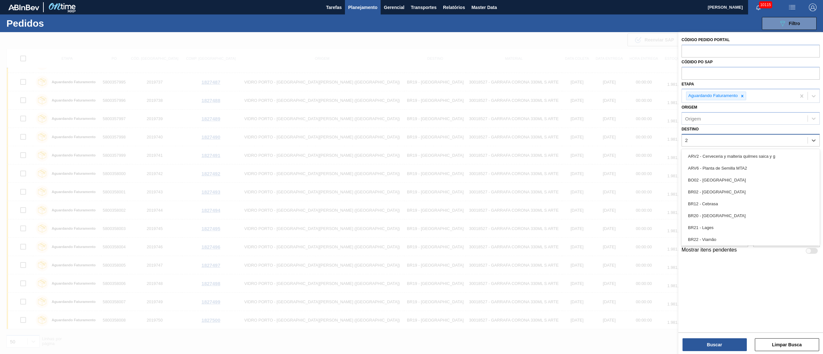
type input "23"
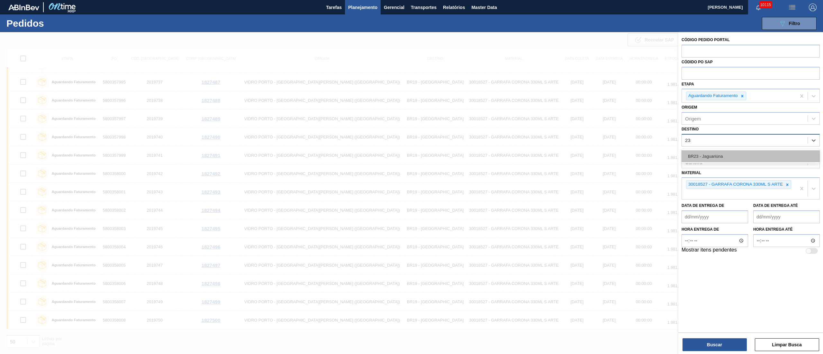
click at [708, 156] on div "BR23 - Jaguariúna" at bounding box center [750, 156] width 138 height 12
click at [789, 186] on icon at bounding box center [787, 186] width 4 height 4
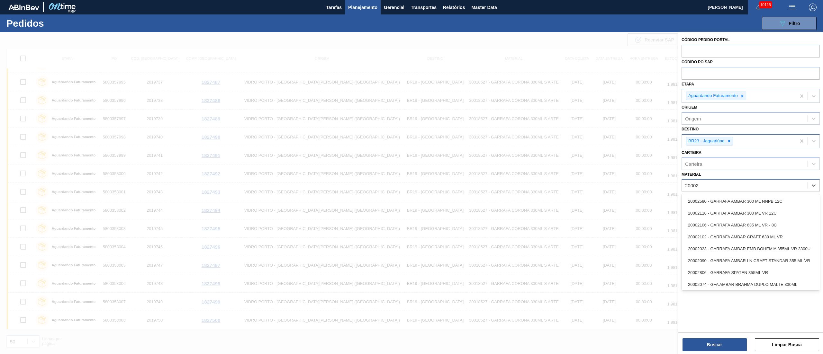
type input "200028"
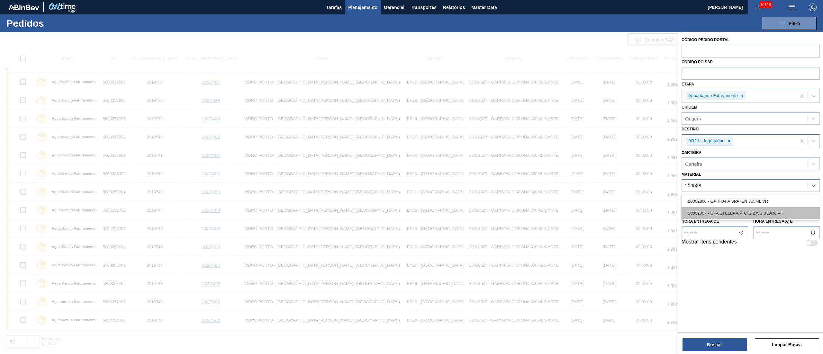
click at [728, 217] on div "20002807 - GFA STELLA ARTOIS 205G 330ML VR" at bounding box center [750, 213] width 138 height 12
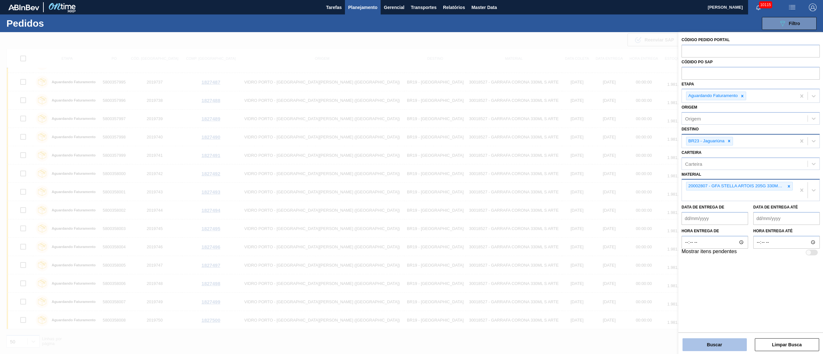
click at [708, 347] on button "Buscar" at bounding box center [714, 344] width 64 height 13
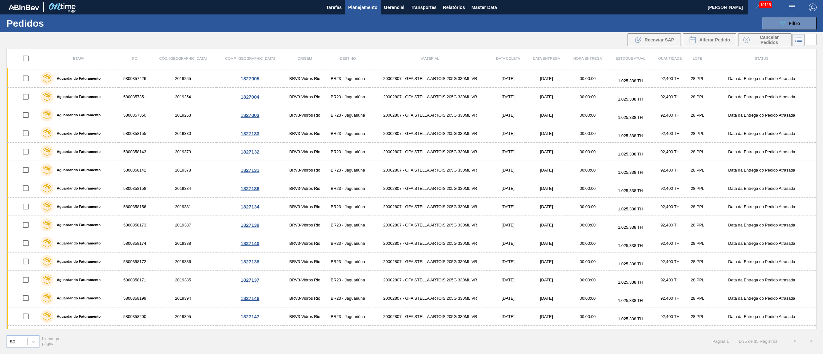
scroll to position [0, 0]
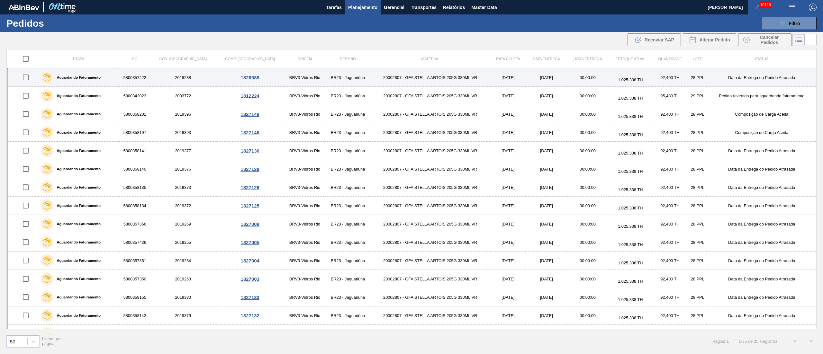
click at [29, 78] on input "checkbox" at bounding box center [25, 77] width 13 height 13
checkbox input "true"
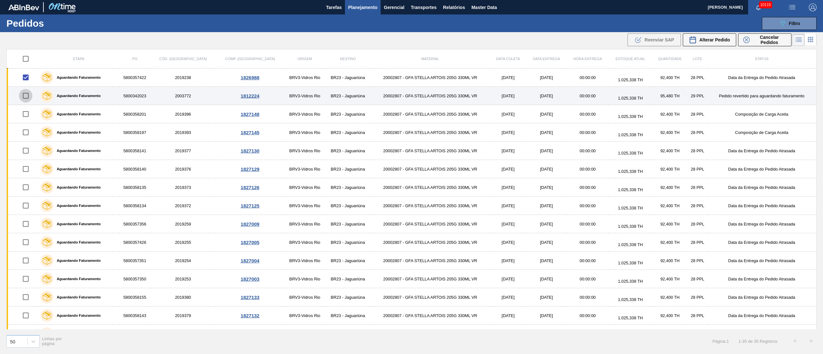
click at [27, 98] on input "checkbox" at bounding box center [25, 95] width 13 height 13
checkbox input "true"
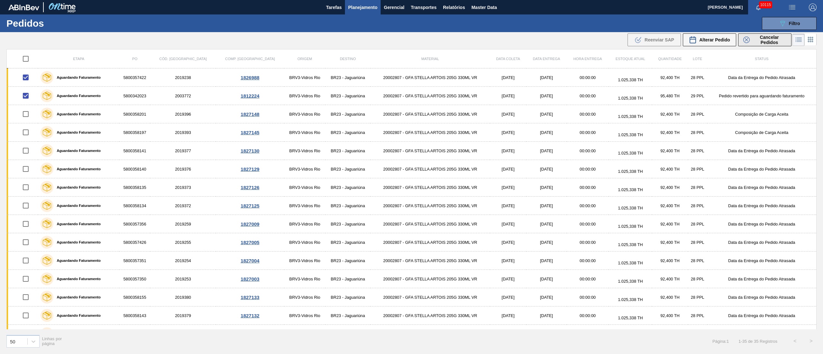
click at [763, 39] on span "Cancelar Pedidos" at bounding box center [769, 40] width 34 height 10
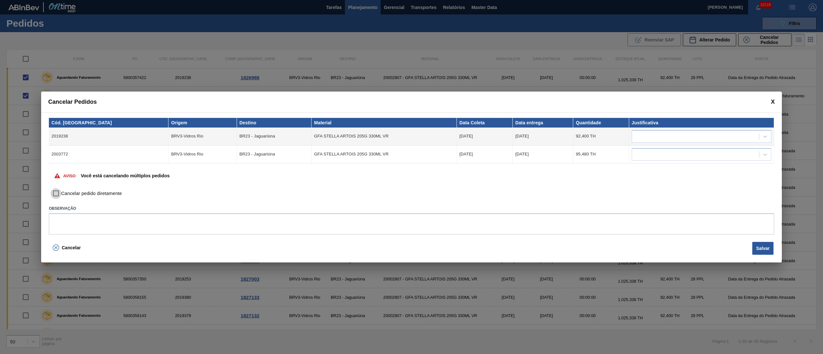
click at [54, 195] on input "Cancelar pedido diretamente" at bounding box center [55, 193] width 11 height 11
checkbox input "true"
click at [96, 223] on textarea at bounding box center [411, 223] width 725 height 21
type textarea ","
click at [663, 137] on div at bounding box center [695, 136] width 127 height 9
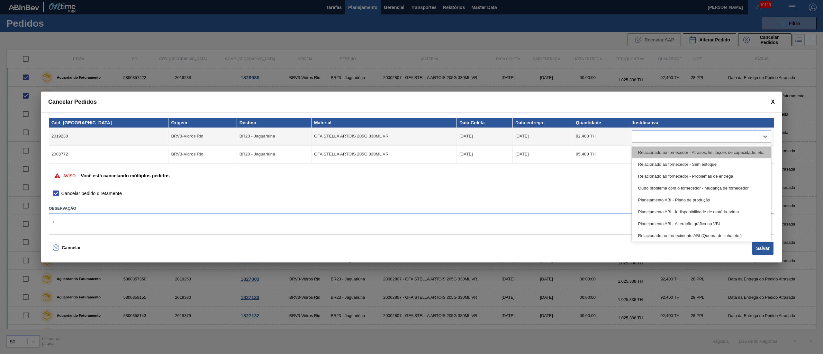
click at [649, 153] on div "Relacionado ao fornecedor - Atrasos, limitações de capacidade, etc." at bounding box center [700, 153] width 139 height 12
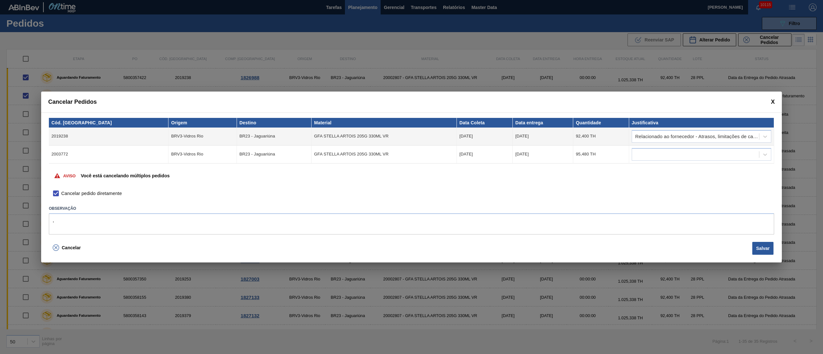
click at [650, 143] on td "Relacionado ao fornecedor - Atrasos, limitações de capacidade, etc." at bounding box center [701, 137] width 145 height 18
click at [647, 153] on div at bounding box center [695, 154] width 127 height 9
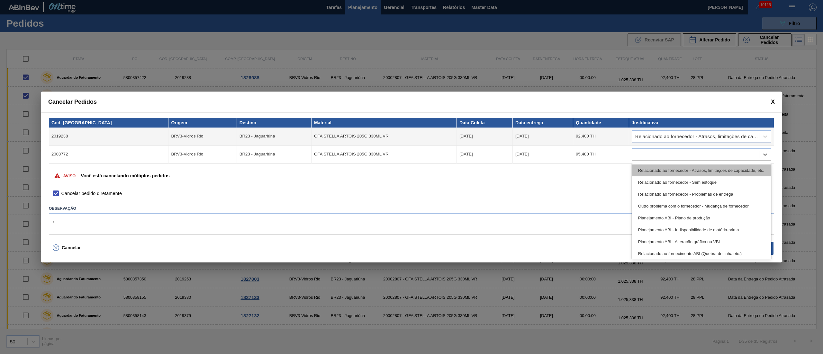
click at [644, 169] on div "Relacionado ao fornecedor - Atrasos, limitações de capacidade, etc." at bounding box center [700, 171] width 139 height 12
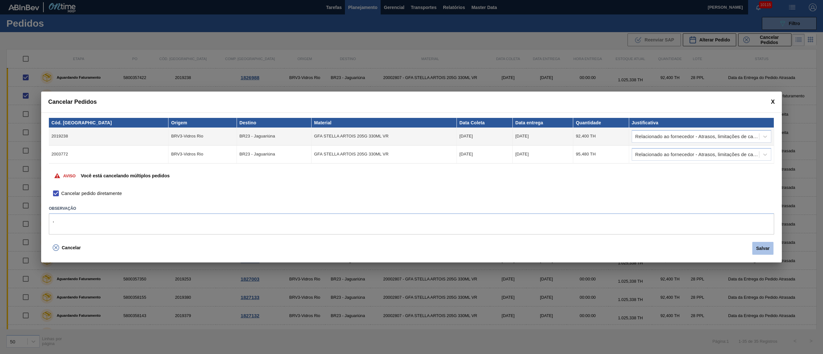
click at [760, 250] on button "Salvar" at bounding box center [762, 248] width 21 height 13
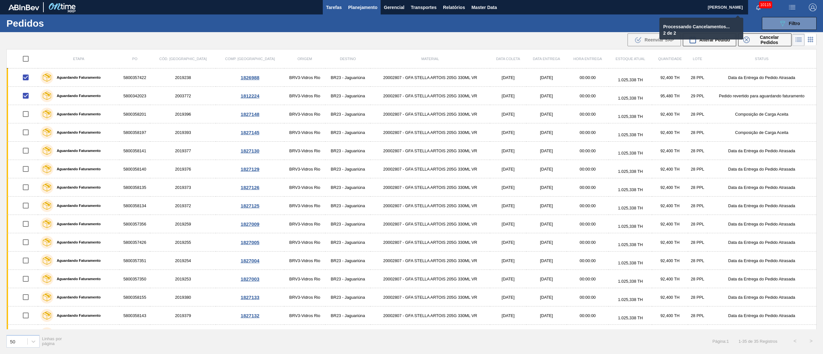
checkbox input "false"
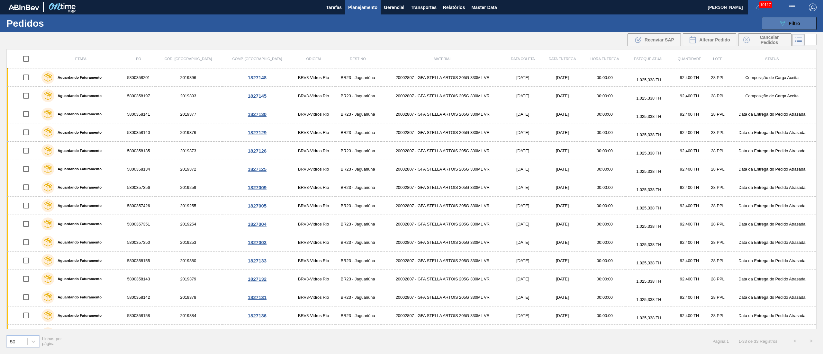
click at [787, 23] on div "089F7B8B-B2A5-4AFE-B5C0-19BA573D28AC Filtro" at bounding box center [789, 24] width 22 height 8
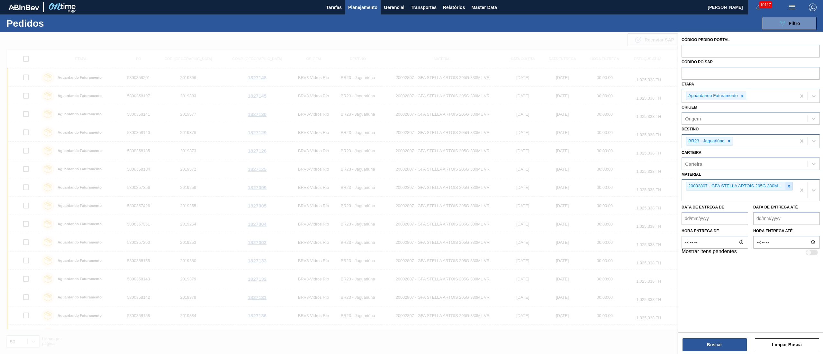
click at [788, 184] on icon at bounding box center [788, 186] width 4 height 4
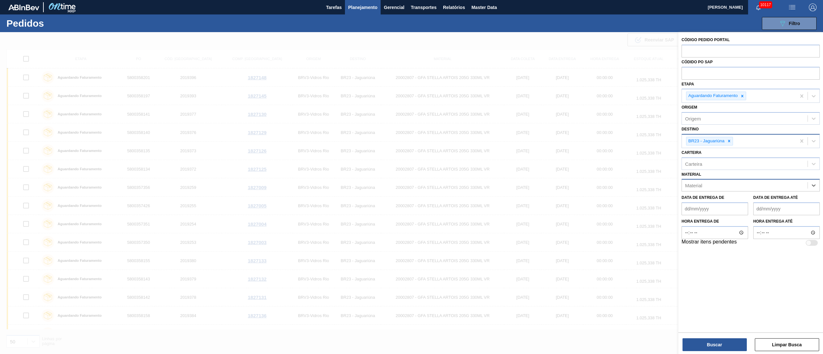
paste input "30005328"
type input "30005328"
click at [755, 198] on div "30005328 - GARRAFA SK BEATS GT AZUL 269ML" at bounding box center [750, 201] width 138 height 12
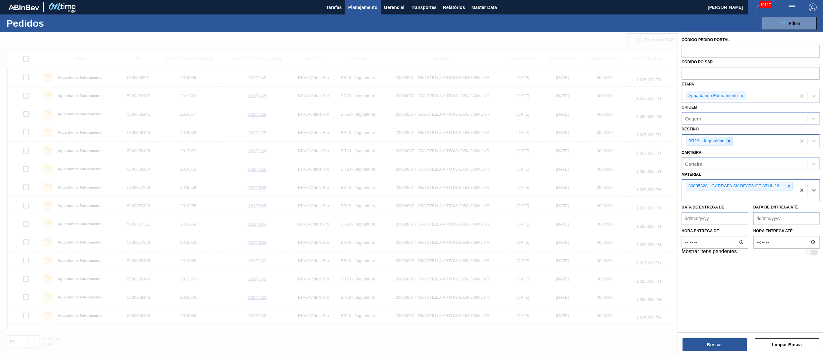
click at [729, 139] on icon at bounding box center [729, 141] width 4 height 4
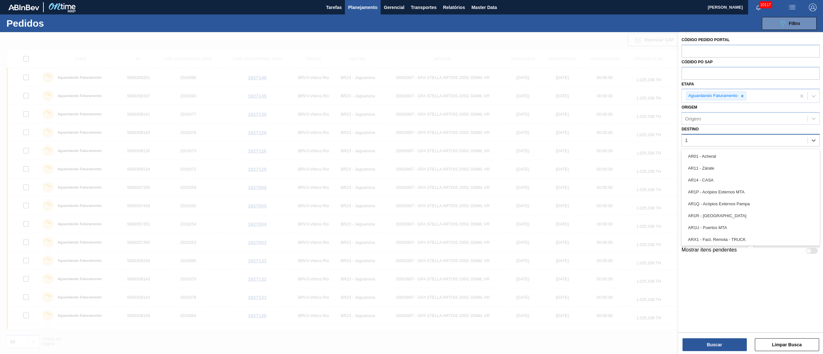
type input "16"
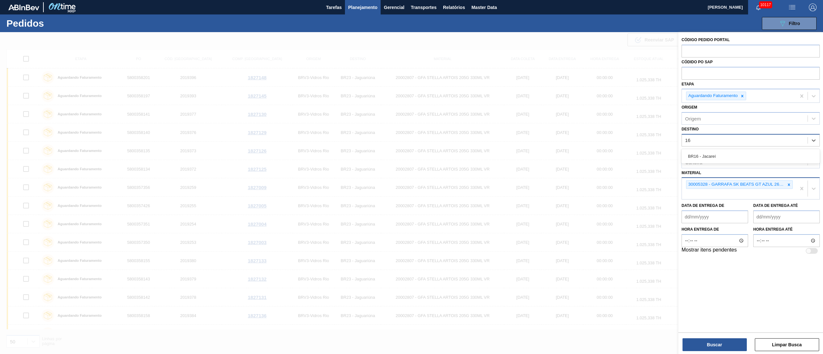
click at [712, 162] on div "BR16 - Jacareí" at bounding box center [750, 156] width 138 height 14
click at [714, 157] on div "BR16 - Jacareí" at bounding box center [750, 156] width 138 height 12
click at [706, 343] on button "Buscar" at bounding box center [714, 344] width 64 height 13
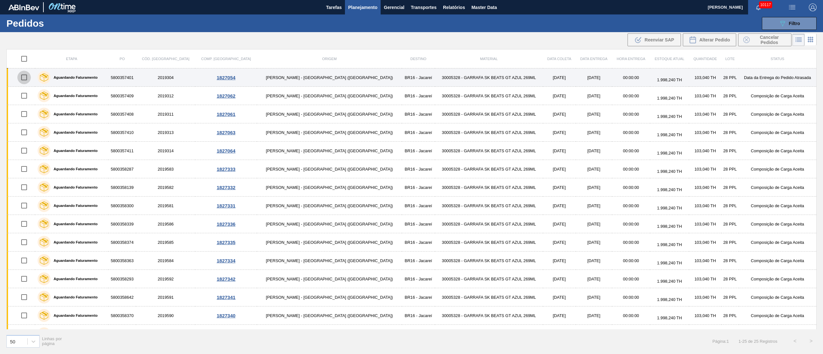
click at [24, 80] on input "checkbox" at bounding box center [23, 77] width 13 height 13
checkbox input "true"
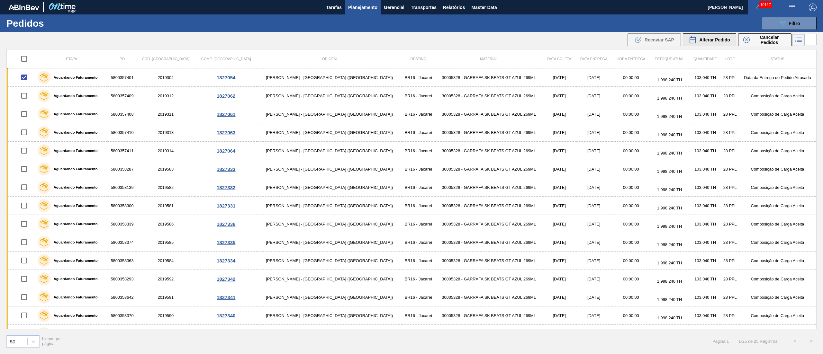
click at [717, 37] on div "Alterar Pedido" at bounding box center [709, 40] width 41 height 8
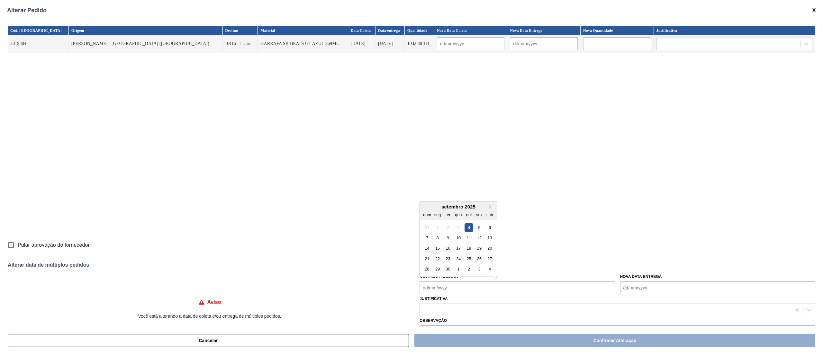
click at [431, 290] on Coleta "Nova Data Coleta" at bounding box center [516, 288] width 195 height 13
click at [478, 226] on div "5" at bounding box center [479, 227] width 9 height 9
type input "[DATE]"
type Coleta "[DATE]"
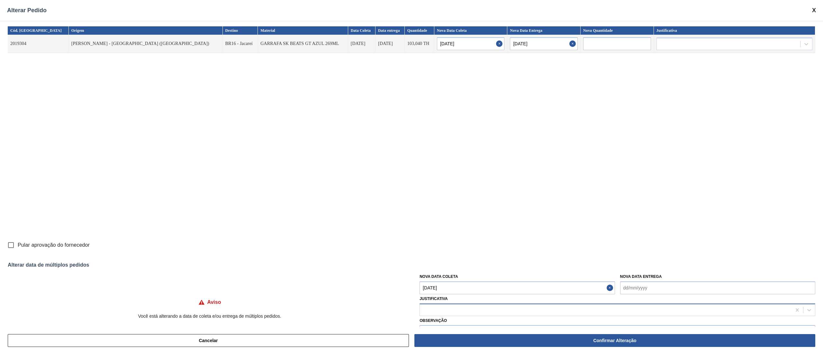
click at [455, 312] on div at bounding box center [605, 309] width 371 height 9
type input "ou"
click at [449, 321] on div "Outro" at bounding box center [617, 326] width 396 height 12
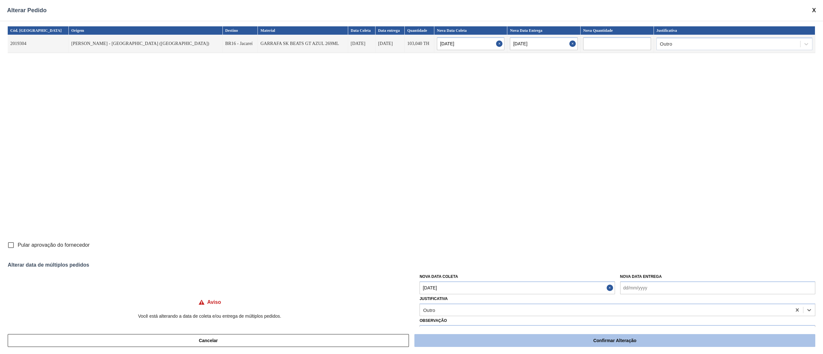
click at [638, 339] on button "Confirmar Alteração" at bounding box center [614, 340] width 401 height 13
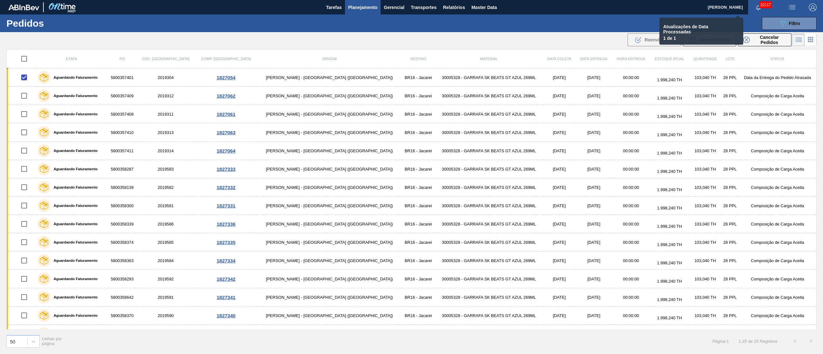
checkbox input "false"
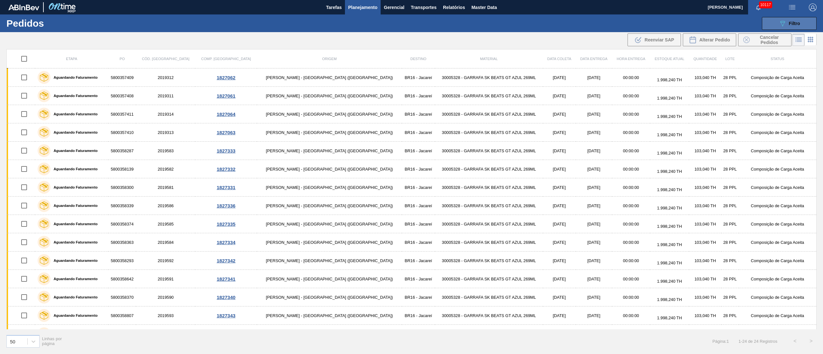
click at [787, 20] on div "089F7B8B-B2A5-4AFE-B5C0-19BA573D28AC Filtro" at bounding box center [789, 24] width 22 height 8
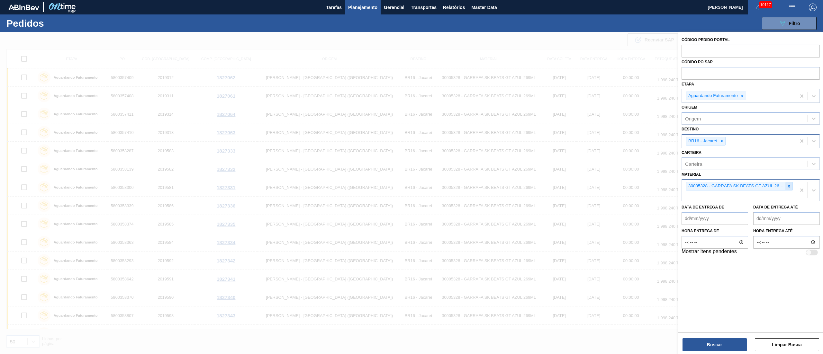
click at [787, 185] on icon at bounding box center [788, 186] width 4 height 4
type input "sense"
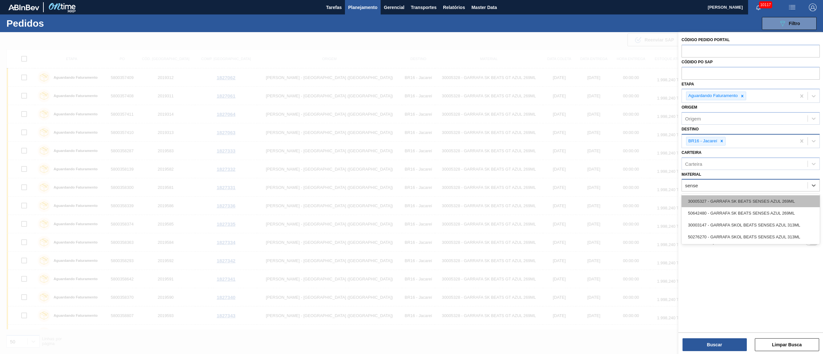
click at [766, 201] on div "30005327 - GARRAFA SK BEATS SENSES AZUL 269ML" at bounding box center [750, 201] width 138 height 12
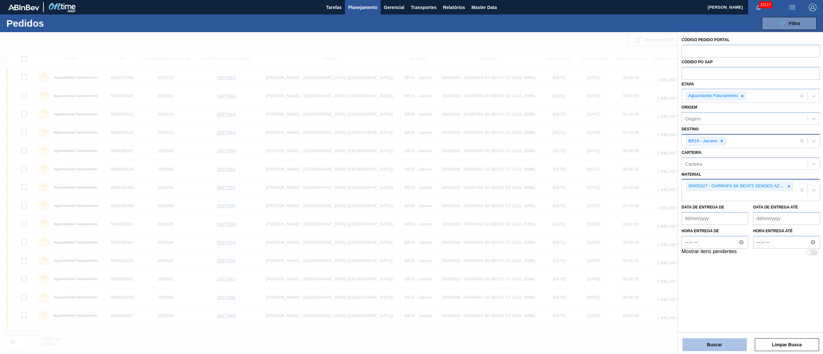
click at [701, 343] on button "Buscar" at bounding box center [714, 344] width 64 height 13
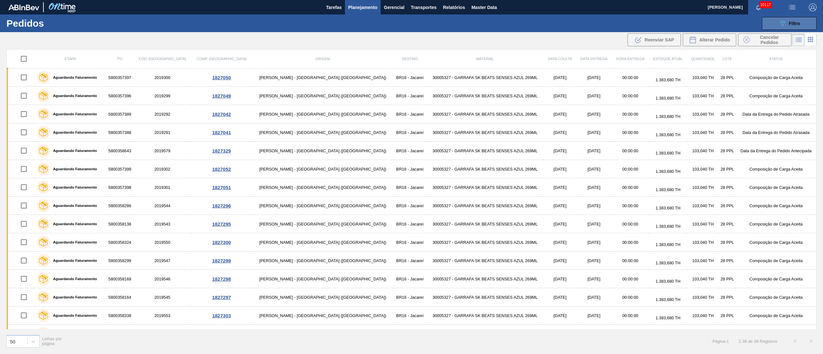
click at [789, 21] on span "Filtro" at bounding box center [794, 23] width 11 height 5
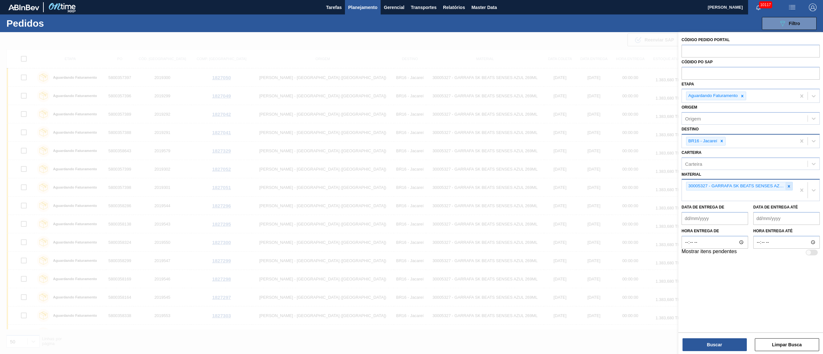
click at [788, 185] on icon at bounding box center [788, 186] width 4 height 4
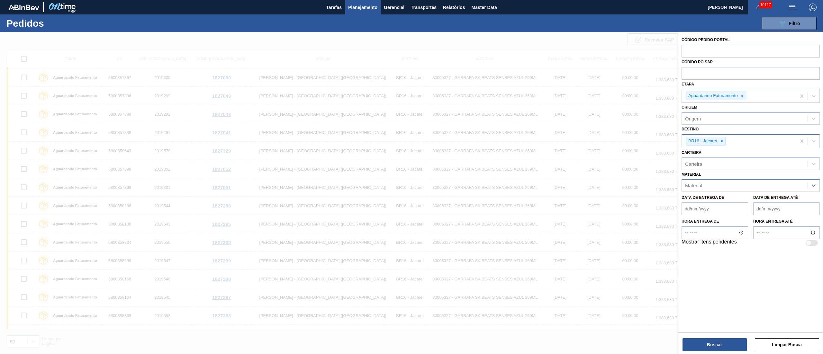
paste input "30029424"
type input "30029424"
click at [727, 197] on div "30029424 - GARRAFA SPATEN 330ML TWIST OFF" at bounding box center [750, 201] width 138 height 12
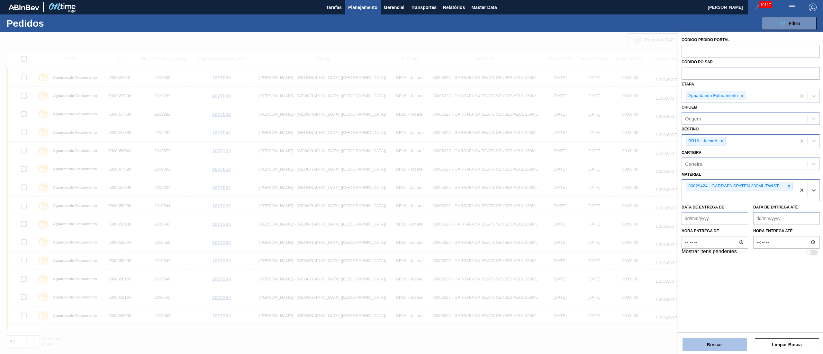
click at [700, 341] on button "Buscar" at bounding box center [714, 344] width 64 height 13
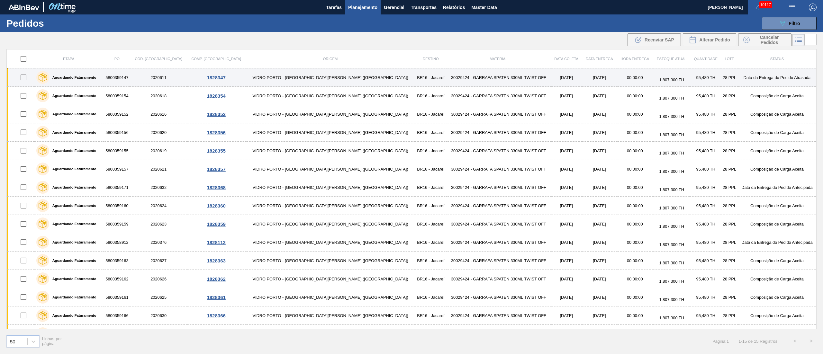
click at [30, 79] on input "checkbox" at bounding box center [23, 77] width 13 height 13
checkbox input "true"
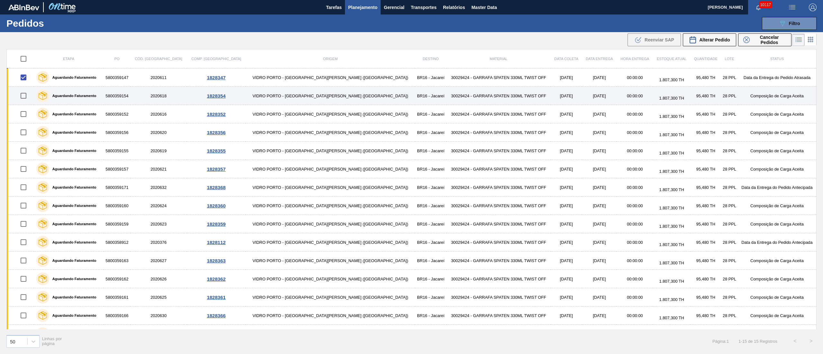
click at [27, 97] on input "checkbox" at bounding box center [23, 95] width 13 height 13
checkbox input "true"
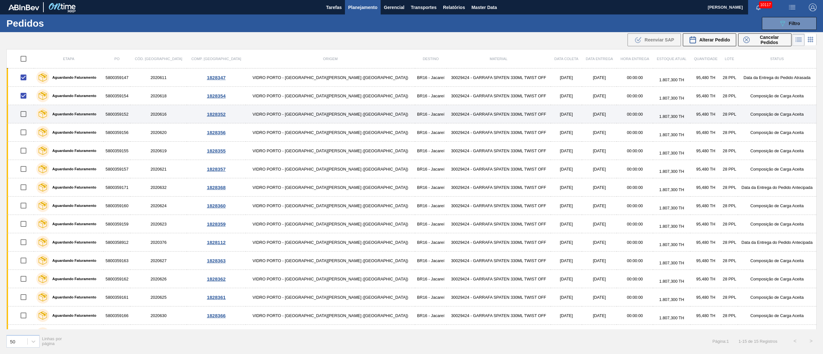
click at [27, 117] on input "checkbox" at bounding box center [23, 113] width 13 height 13
click at [27, 115] on input "checkbox" at bounding box center [23, 113] width 13 height 13
checkbox input "false"
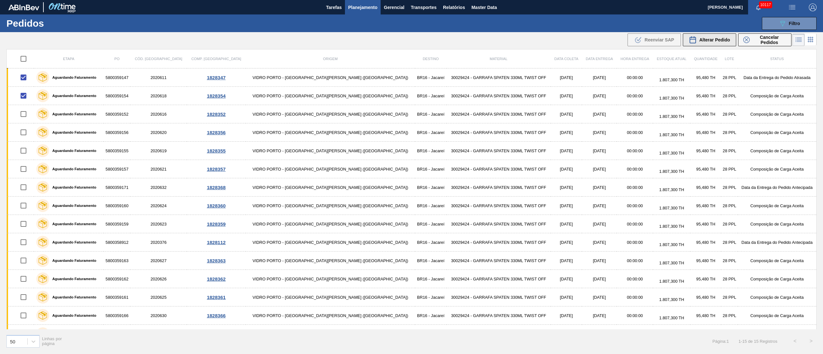
click at [715, 37] on span "Alterar Pedido" at bounding box center [714, 39] width 31 height 5
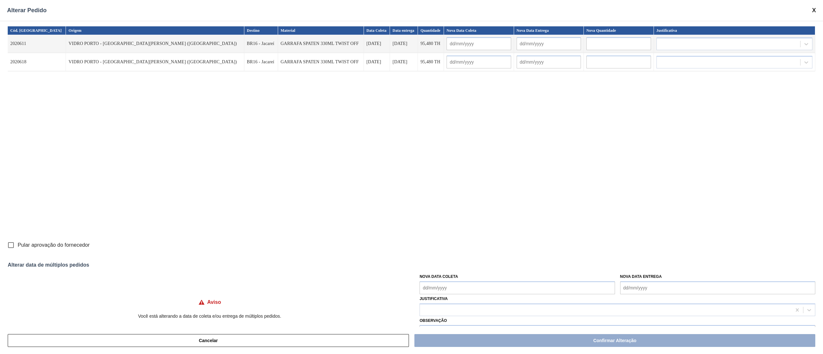
click at [436, 286] on Coleta "Nova Data Coleta" at bounding box center [516, 288] width 195 height 13
click at [469, 228] on div "4" at bounding box center [468, 227] width 9 height 9
type input "[DATE]"
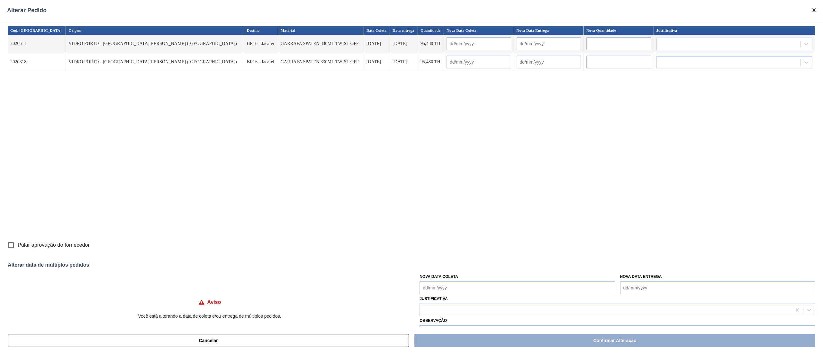
type input "[DATE]"
type Coleta "[DATE]"
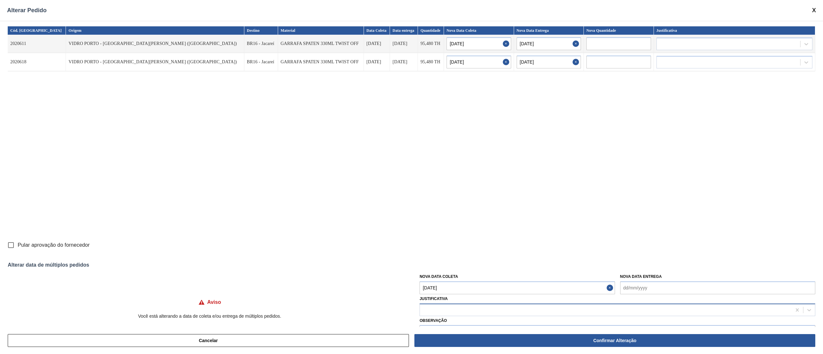
click at [460, 303] on div "Justificativa" at bounding box center [617, 305] width 396 height 22
click at [455, 306] on div at bounding box center [605, 309] width 371 height 9
type input "ou"
click at [441, 324] on div "Outro" at bounding box center [617, 326] width 396 height 12
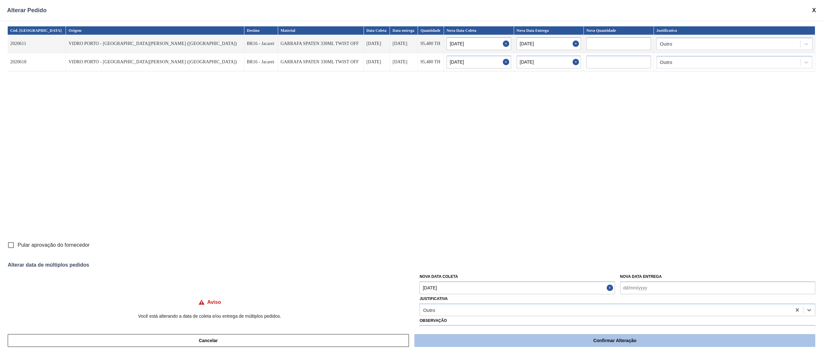
click at [451, 339] on button "Confirmar Alteração" at bounding box center [614, 340] width 401 height 13
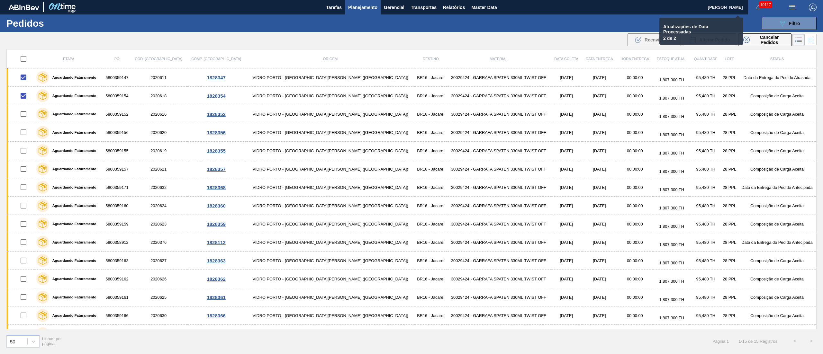
checkbox input "false"
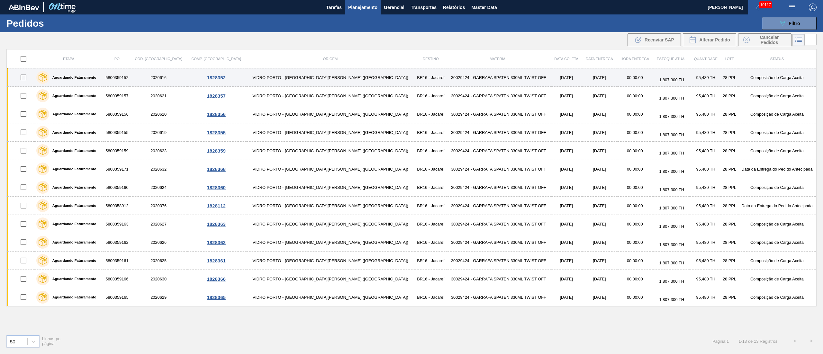
click at [22, 78] on input "checkbox" at bounding box center [23, 77] width 13 height 13
checkbox input "true"
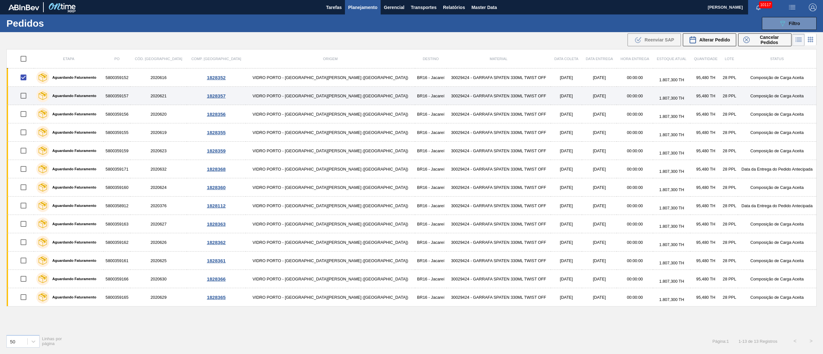
click at [24, 102] on input "checkbox" at bounding box center [23, 95] width 13 height 13
click at [25, 96] on input "checkbox" at bounding box center [23, 95] width 13 height 13
checkbox input "false"
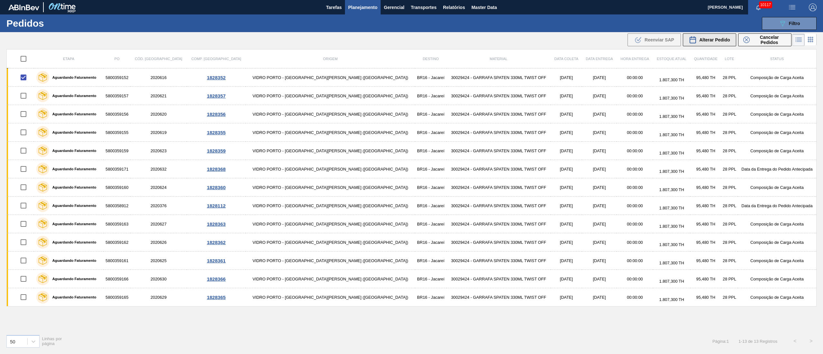
click at [705, 42] on span "Alterar Pedido" at bounding box center [714, 39] width 31 height 5
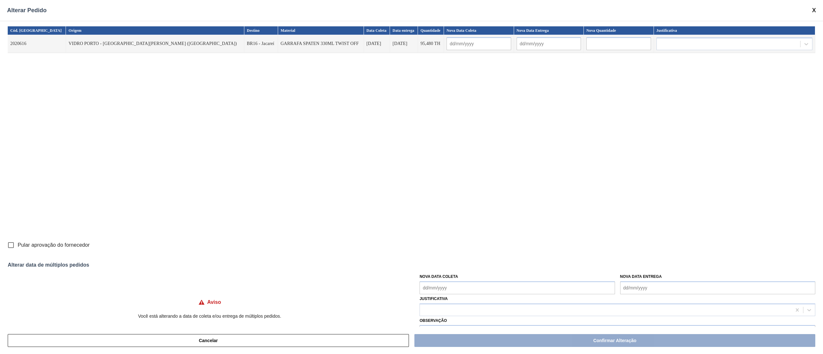
click at [15, 248] on input "Pular aprovação do fornecedor" at bounding box center [10, 244] width 13 height 13
checkbox input "true"
click at [459, 280] on div "Nova Data Coleta" at bounding box center [516, 283] width 195 height 22
click at [462, 290] on Coleta "Nova Data Coleta" at bounding box center [516, 288] width 195 height 13
click at [475, 228] on div "5" at bounding box center [479, 227] width 9 height 9
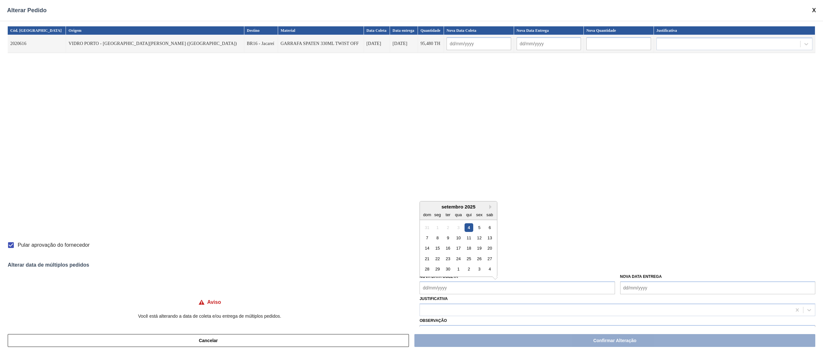
type input "[DATE]"
type Coleta "[DATE]"
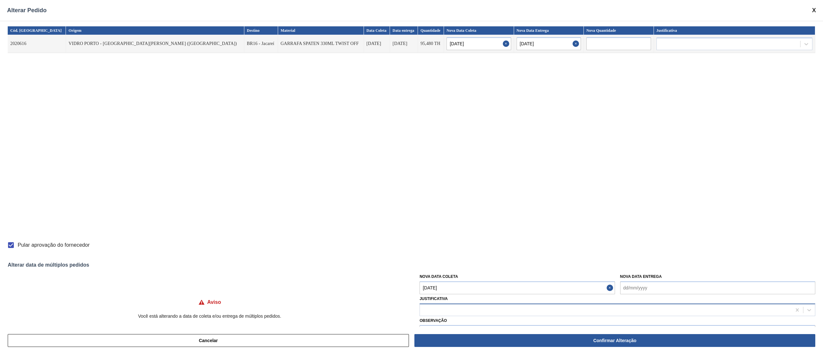
click at [447, 309] on div at bounding box center [605, 309] width 371 height 9
type input "ou"
click at [442, 323] on div "Outro" at bounding box center [617, 326] width 396 height 12
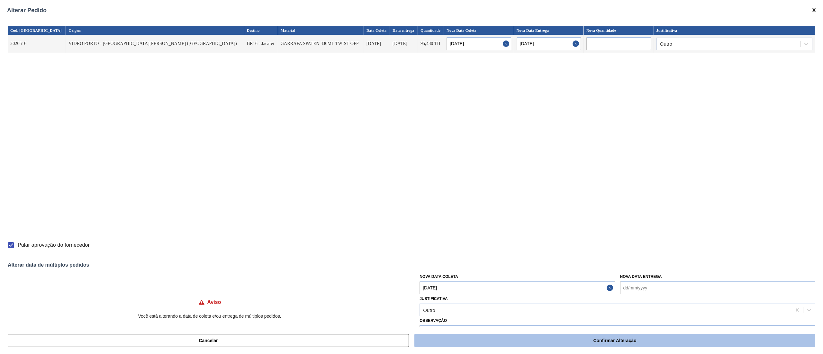
click at [474, 338] on button "Confirmar Alteração" at bounding box center [614, 340] width 401 height 13
checkbox input "false"
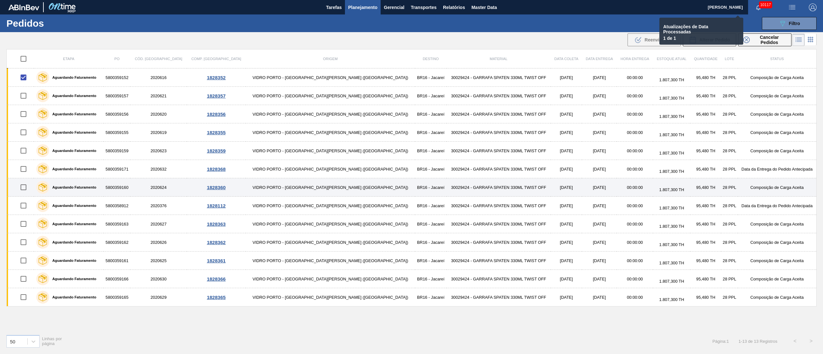
checkbox input "false"
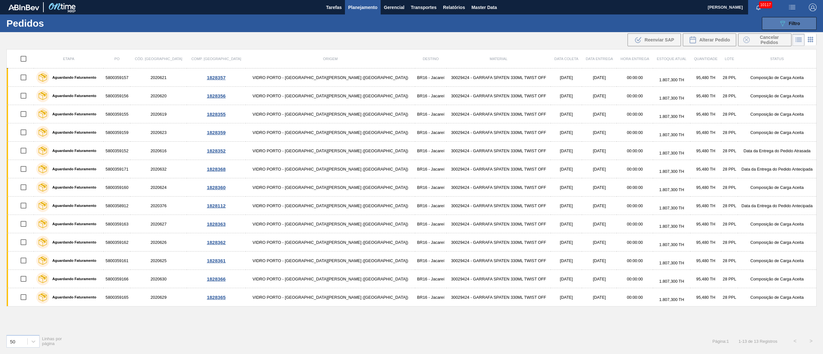
click at [786, 29] on button "089F7B8B-B2A5-4AFE-B5C0-19BA573D28AC Filtro" at bounding box center [789, 23] width 55 height 13
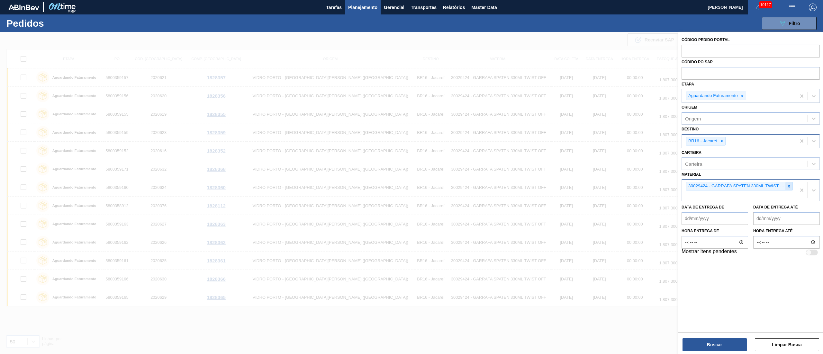
click at [786, 188] on icon at bounding box center [788, 186] width 4 height 4
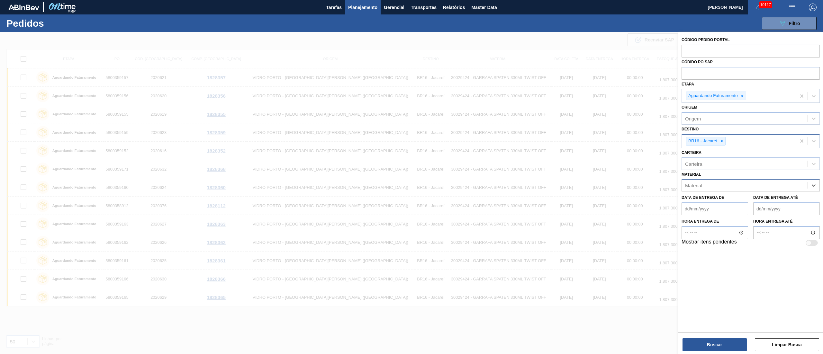
paste input "30007587"
type input "30007587"
click at [744, 197] on div "30007587 - GARRAFA STELLA 330ML" at bounding box center [750, 201] width 138 height 12
click at [721, 137] on div at bounding box center [721, 141] width 7 height 8
type input "3"
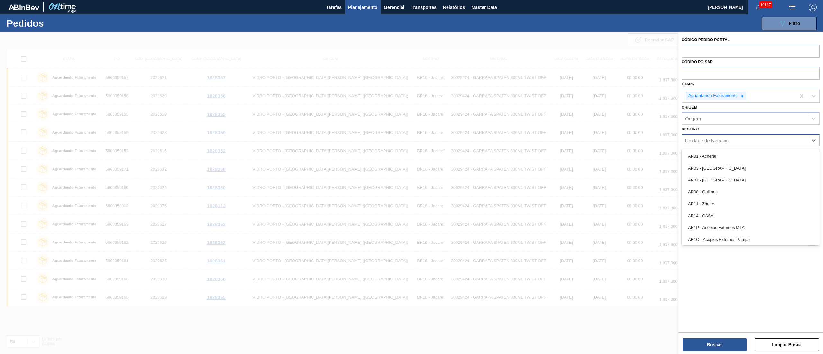
type input "31"
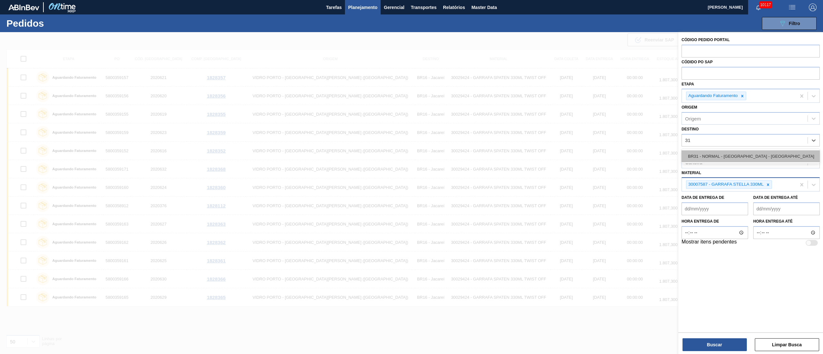
click at [724, 154] on div "BR31 - NORMAL - [GEOGRAPHIC_DATA] - [GEOGRAPHIC_DATA]" at bounding box center [750, 156] width 138 height 12
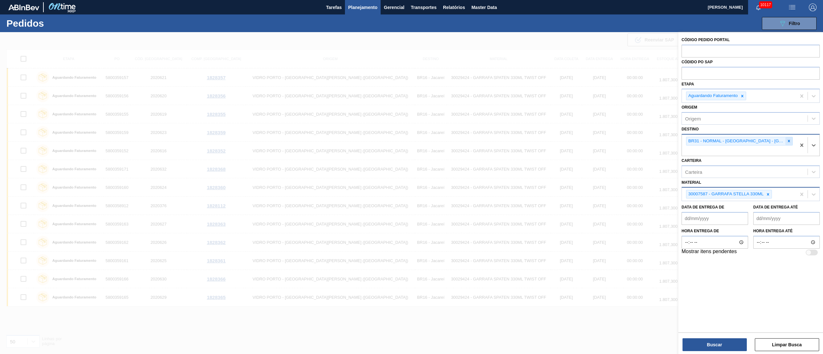
click at [788, 141] on icon at bounding box center [789, 141] width 2 height 2
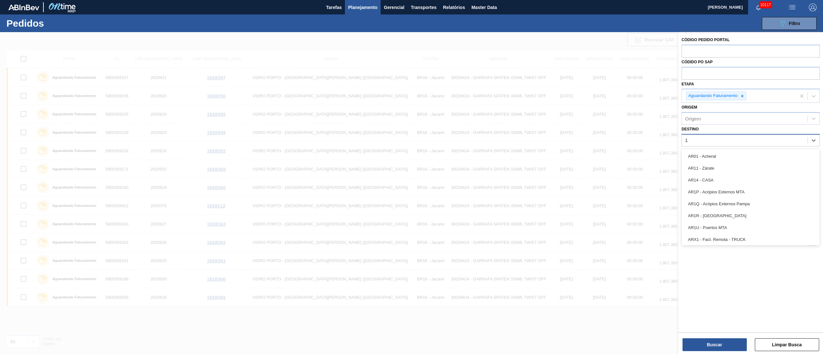
type input "18"
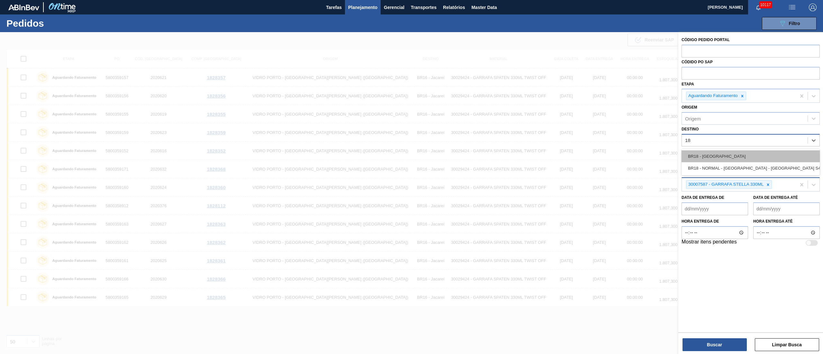
click at [723, 152] on div "BR18 - [GEOGRAPHIC_DATA]" at bounding box center [750, 156] width 138 height 12
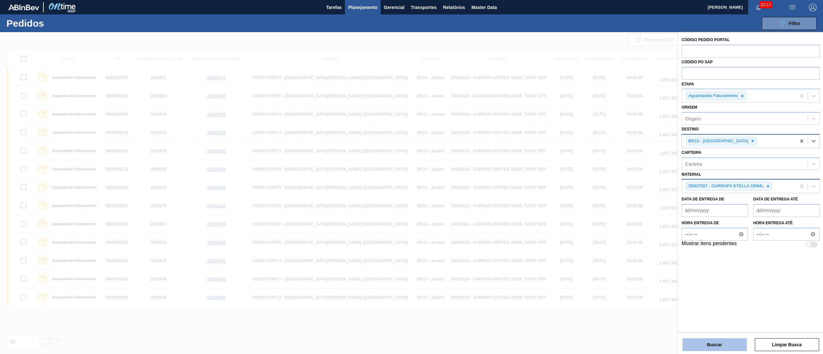
click at [721, 344] on button "Buscar" at bounding box center [714, 344] width 64 height 13
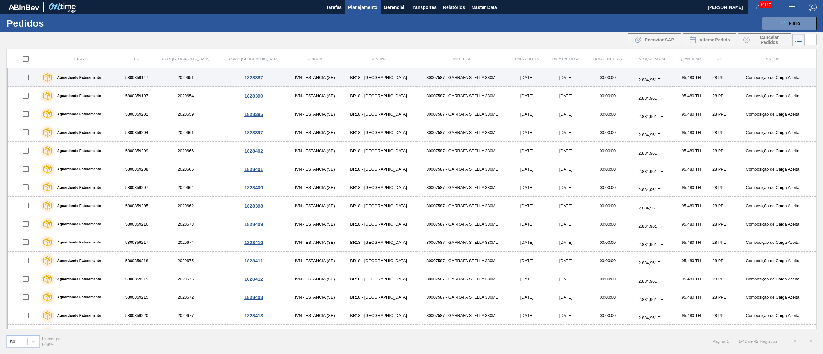
click at [25, 78] on input "checkbox" at bounding box center [25, 77] width 13 height 13
checkbox input "true"
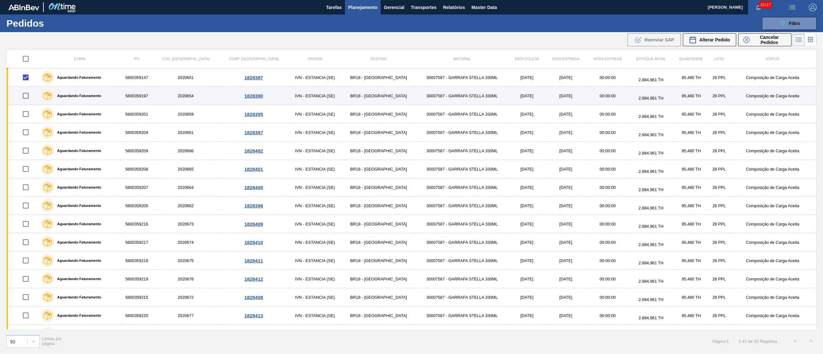
click at [25, 98] on input "checkbox" at bounding box center [25, 95] width 13 height 13
checkbox input "true"
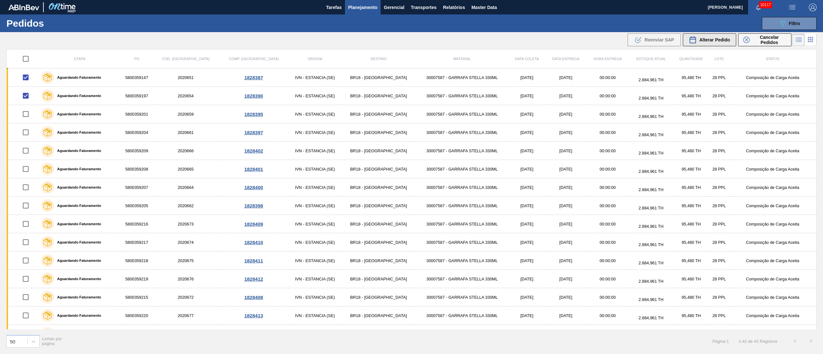
click at [722, 38] on span "Alterar Pedido" at bounding box center [714, 39] width 31 height 5
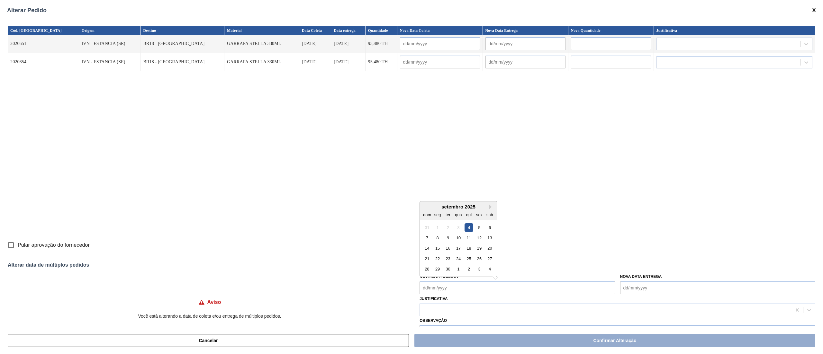
drag, startPoint x: 433, startPoint y: 292, endPoint x: 435, endPoint y: 284, distance: 8.3
click at [433, 292] on Coleta "Nova Data Coleta" at bounding box center [516, 288] width 195 height 13
drag, startPoint x: 469, startPoint y: 226, endPoint x: 466, endPoint y: 227, distance: 3.6
click at [469, 226] on div "4" at bounding box center [468, 227] width 9 height 9
type Coleta "[DATE]"
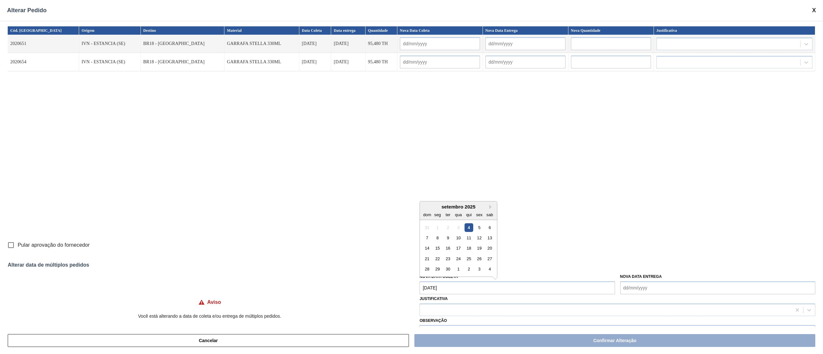
type input "[DATE]"
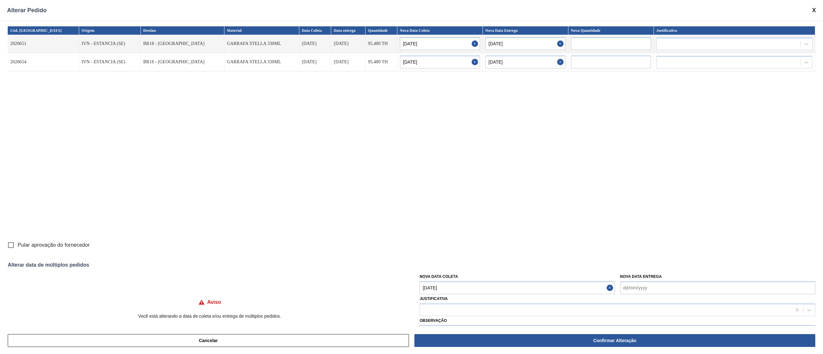
click at [12, 245] on input "Pular aprovação do fornecedor" at bounding box center [10, 244] width 13 height 13
checkbox input "true"
click at [439, 307] on div at bounding box center [605, 309] width 371 height 9
type input "ou"
click at [436, 323] on div "Outro" at bounding box center [617, 326] width 396 height 12
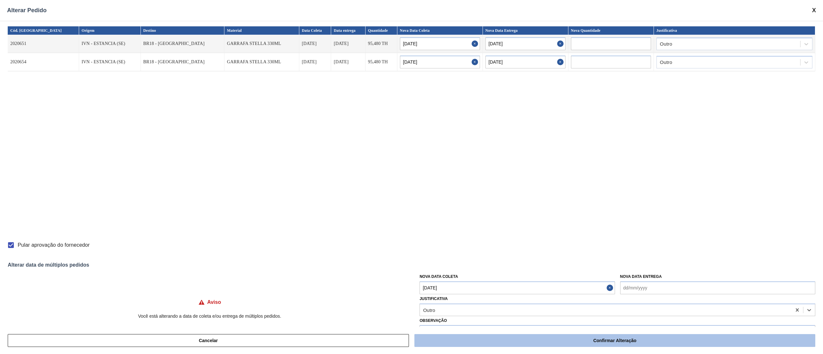
click at [537, 336] on button "Confirmar Alteração" at bounding box center [614, 340] width 401 height 13
checkbox input "false"
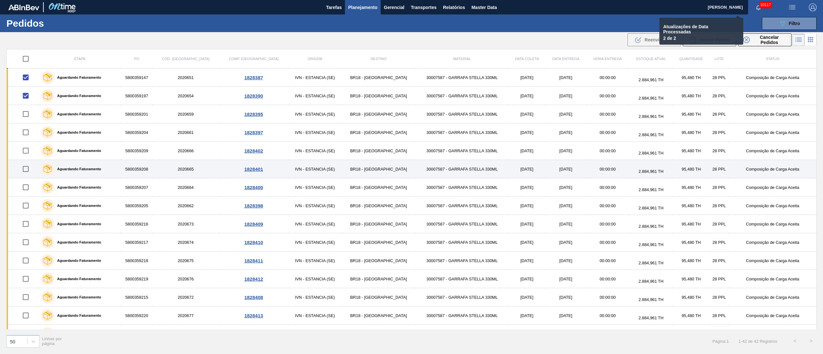
checkbox input "false"
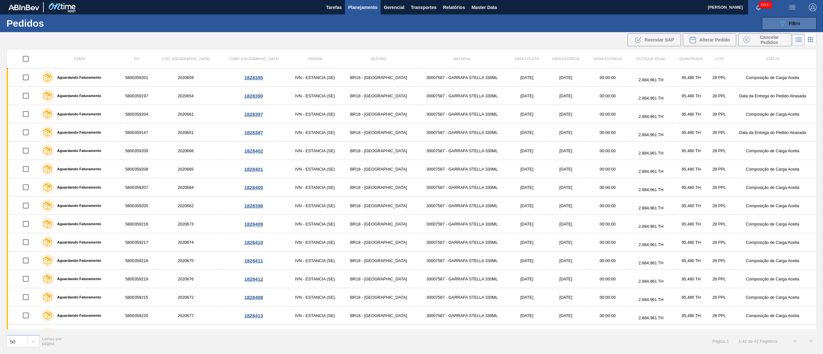
click at [793, 24] on span "Filtro" at bounding box center [794, 23] width 11 height 5
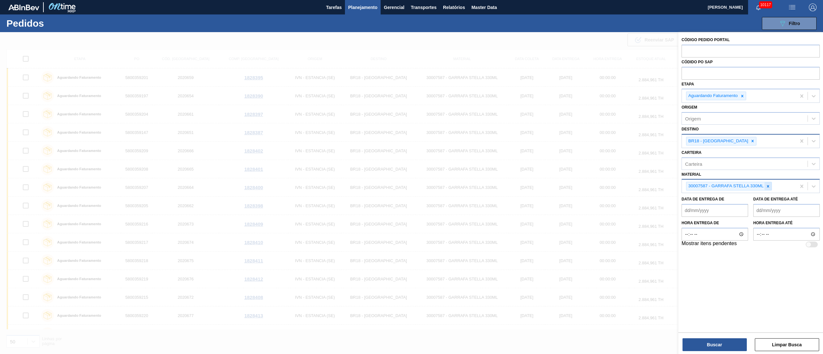
click at [769, 187] on icon at bounding box center [767, 186] width 4 height 4
paste input "20002807"
type input "20002807"
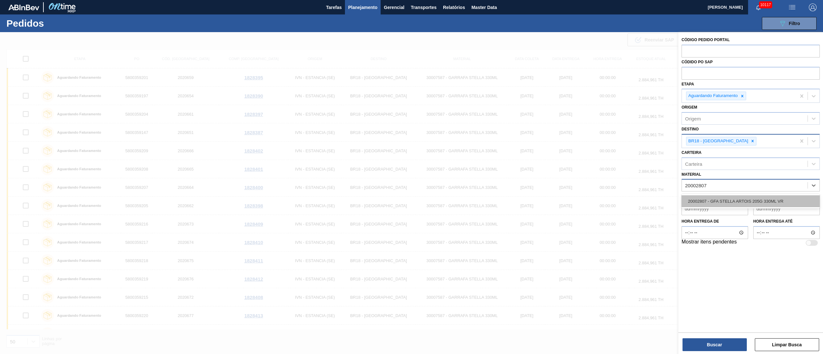
click at [754, 199] on div "20002807 - GFA STELLA ARTOIS 205G 330ML VR" at bounding box center [750, 201] width 138 height 12
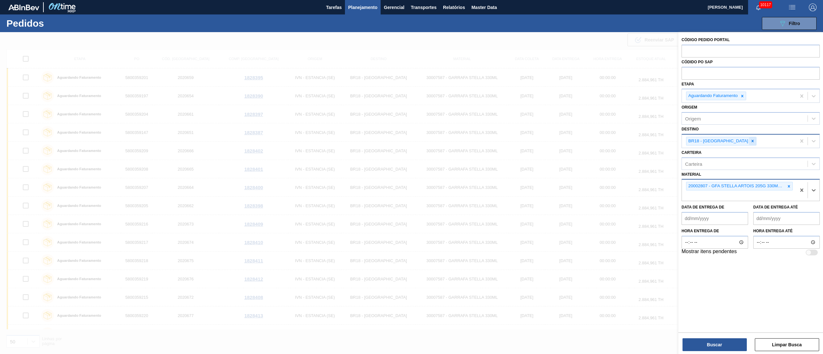
click at [750, 140] on icon at bounding box center [752, 141] width 4 height 4
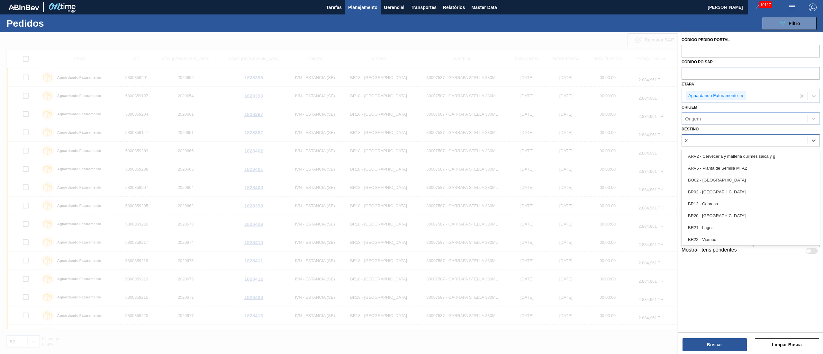
type input "23"
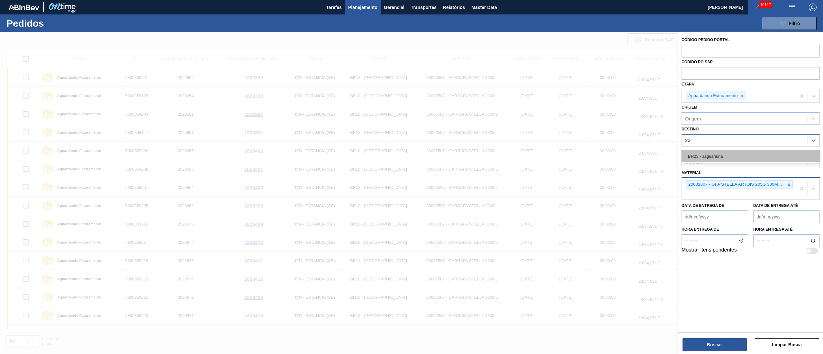
click at [721, 158] on div "BR23 - Jaguariúna" at bounding box center [750, 156] width 138 height 12
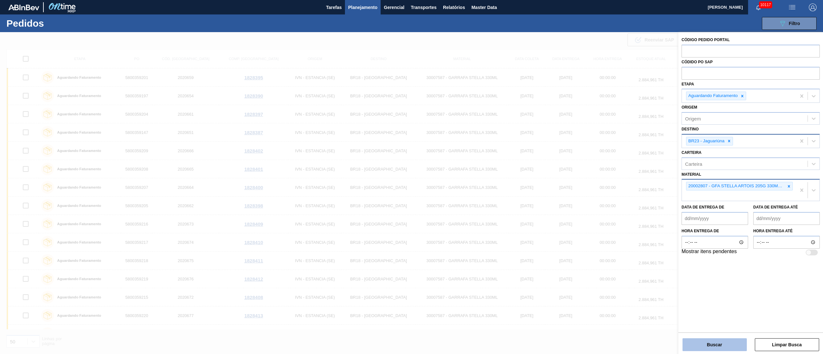
click at [710, 340] on button "Buscar" at bounding box center [714, 344] width 64 height 13
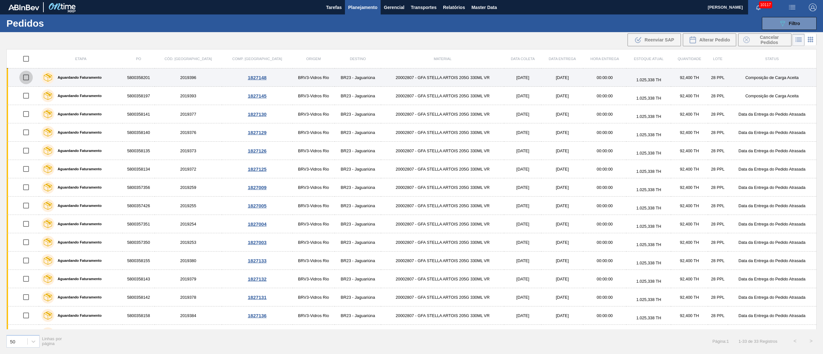
click at [27, 77] on input "checkbox" at bounding box center [25, 77] width 13 height 13
checkbox input "true"
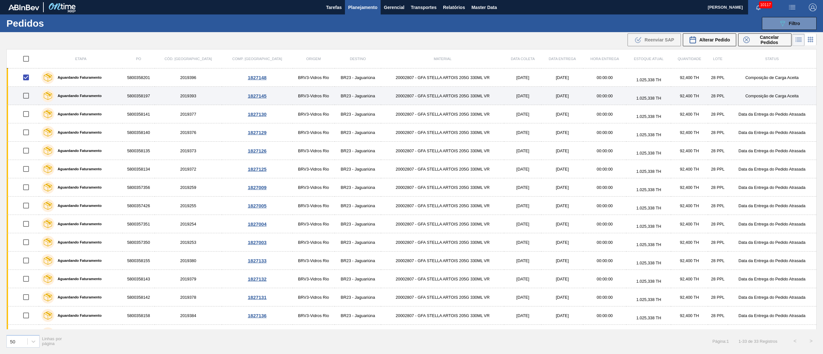
click at [29, 100] on input "checkbox" at bounding box center [25, 95] width 13 height 13
checkbox input "true"
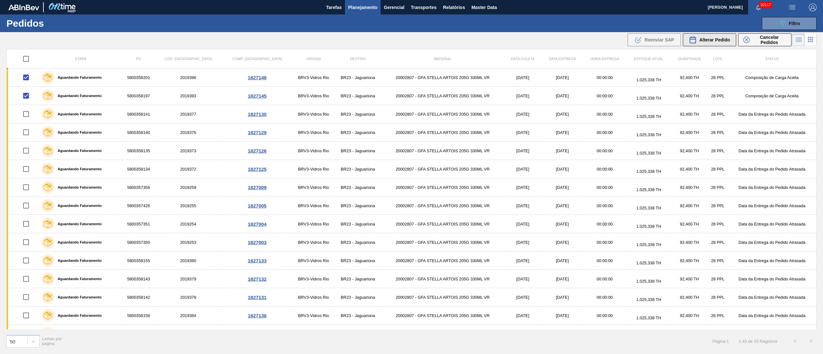
click at [720, 37] on span "Alterar Pedido" at bounding box center [714, 39] width 31 height 5
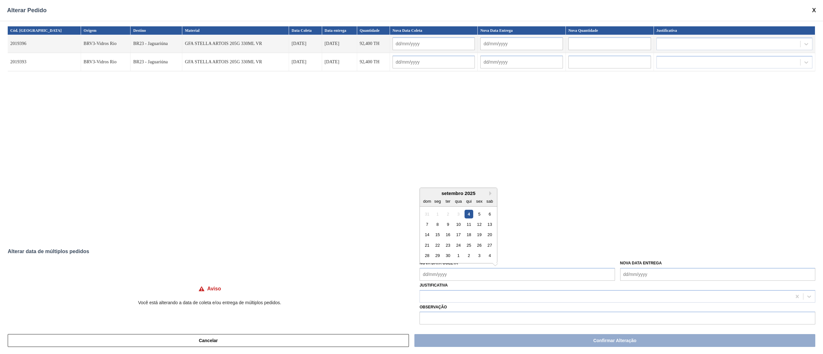
click at [471, 272] on Coleta "Nova Data Coleta" at bounding box center [516, 274] width 195 height 13
click at [477, 223] on div "12" at bounding box center [479, 224] width 9 height 9
type Coleta "[DATE]"
type input "[DATE]"
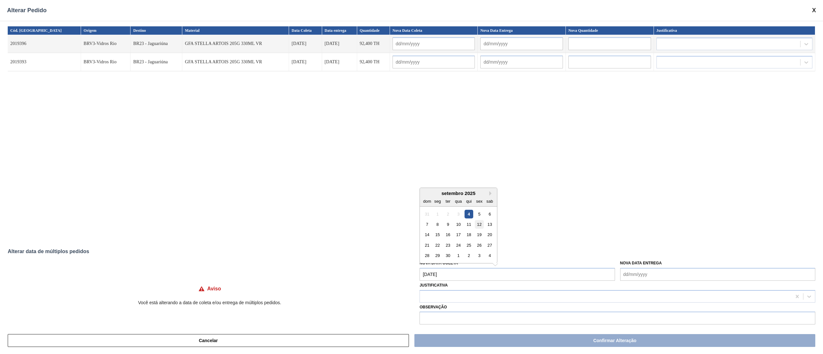
type input "[DATE]"
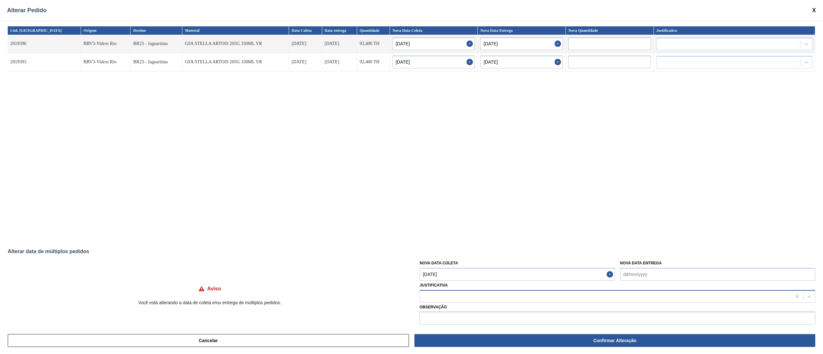
click at [467, 295] on div at bounding box center [605, 296] width 371 height 9
type input "ou"
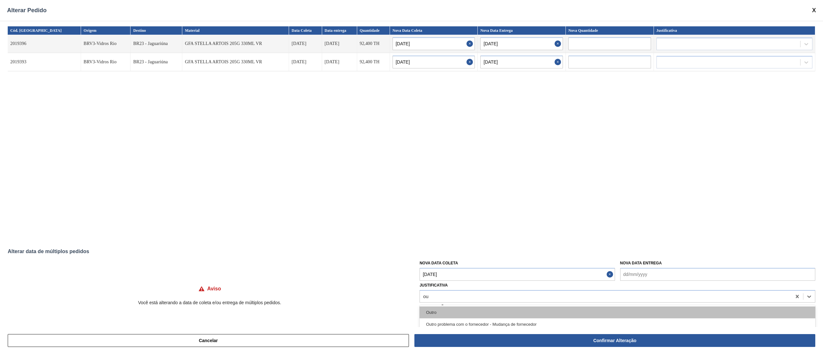
click at [437, 308] on div "Outro" at bounding box center [617, 313] width 396 height 12
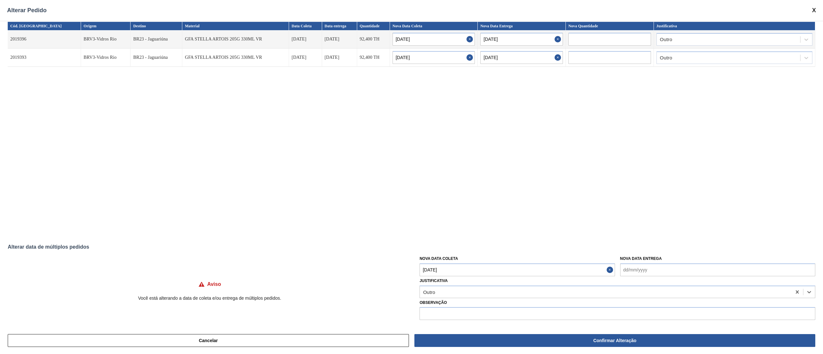
scroll to position [5, 0]
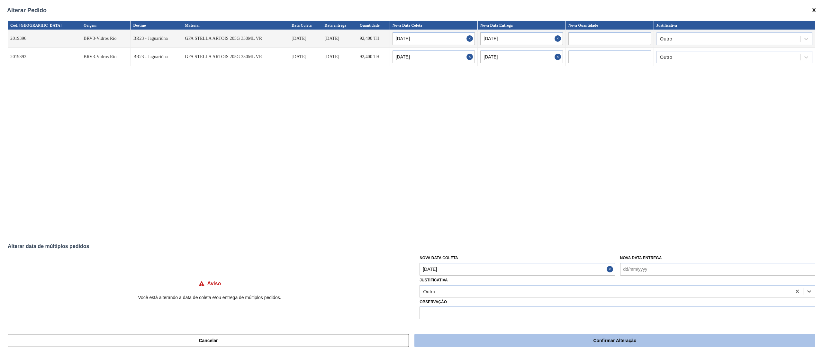
click at [481, 342] on button "Confirmar Alteração" at bounding box center [614, 340] width 401 height 13
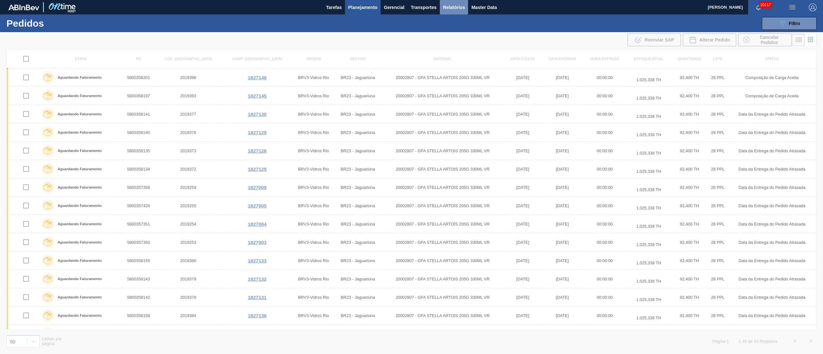
click at [451, 8] on span "Relatórios" at bounding box center [454, 8] width 22 height 8
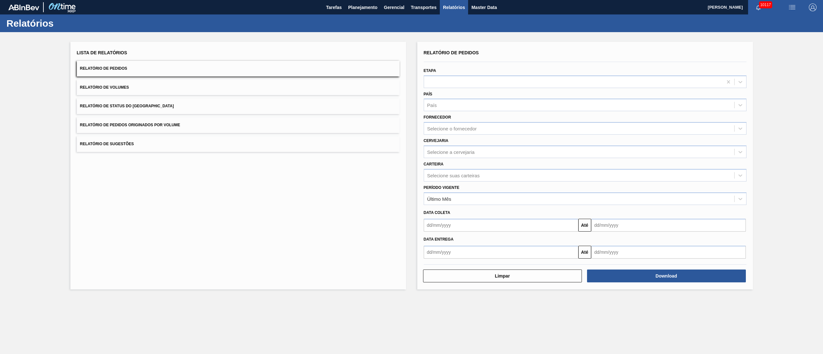
click at [160, 127] on span "Relatório de Pedidos Originados por Volume" at bounding box center [130, 125] width 100 height 4
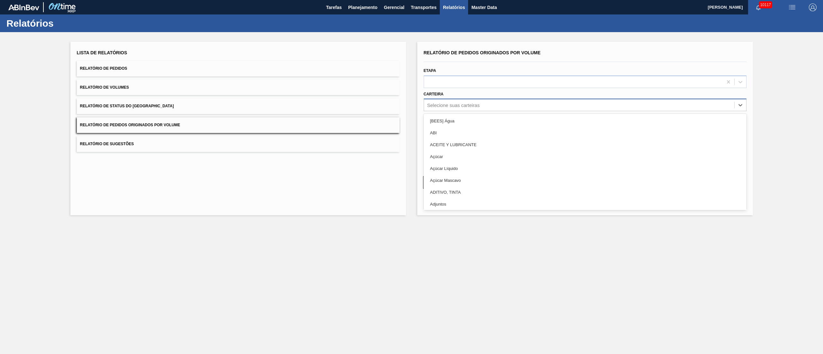
click at [460, 101] on div "Selecione suas carteiras" at bounding box center [579, 105] width 310 height 9
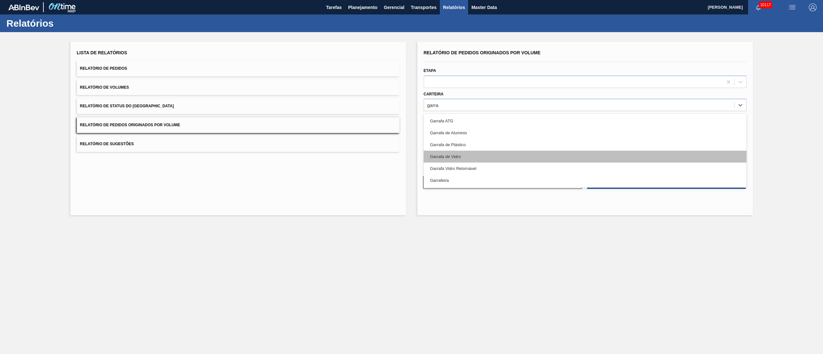
click at [449, 159] on div "Garrafa de Vidro" at bounding box center [585, 157] width 323 height 12
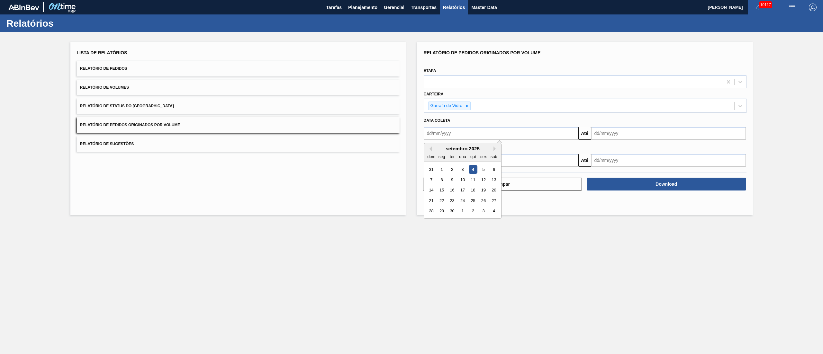
click at [476, 133] on input "text" at bounding box center [501, 133] width 155 height 13
click at [443, 170] on div "1" at bounding box center [441, 169] width 9 height 9
drag, startPoint x: 608, startPoint y: 140, endPoint x: 608, endPoint y: 132, distance: 8.0
click at [608, 139] on div "Relatório de Pedidos Originados por Volume Etapa Carteira Garrafa [PERSON_NAME]…" at bounding box center [585, 107] width 323 height 119
click at [609, 132] on input "text" at bounding box center [668, 133] width 155 height 13
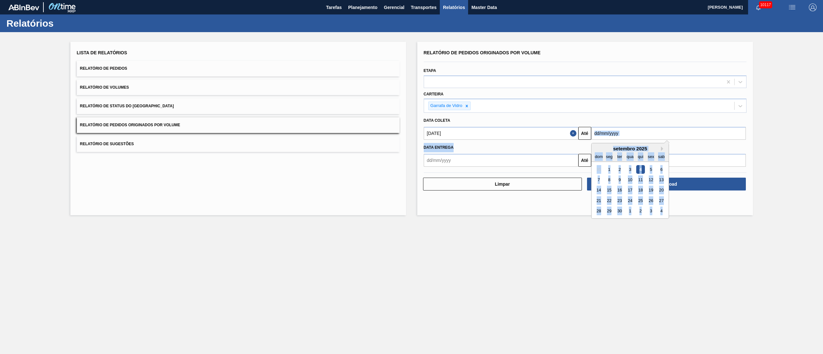
click at [644, 137] on input "text" at bounding box center [668, 133] width 155 height 13
click at [643, 132] on input "text" at bounding box center [668, 133] width 155 height 13
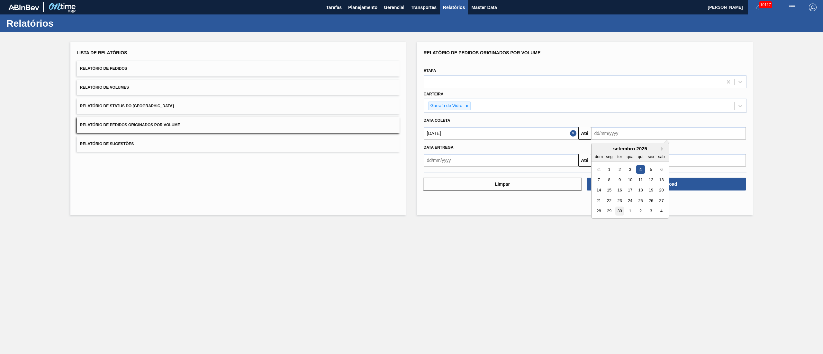
click at [619, 214] on div "30" at bounding box center [619, 211] width 9 height 9
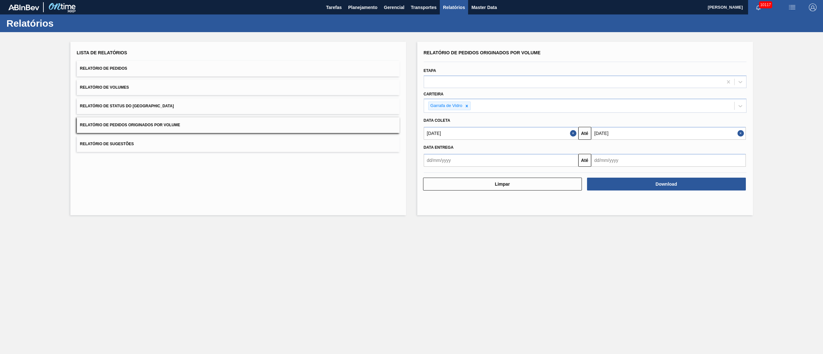
click at [213, 119] on button "Relatório de Pedidos Originados por Volume" at bounding box center [238, 125] width 323 height 16
click at [646, 183] on button "Download" at bounding box center [666, 184] width 159 height 13
click at [374, 6] on span "Planejamento" at bounding box center [362, 8] width 29 height 8
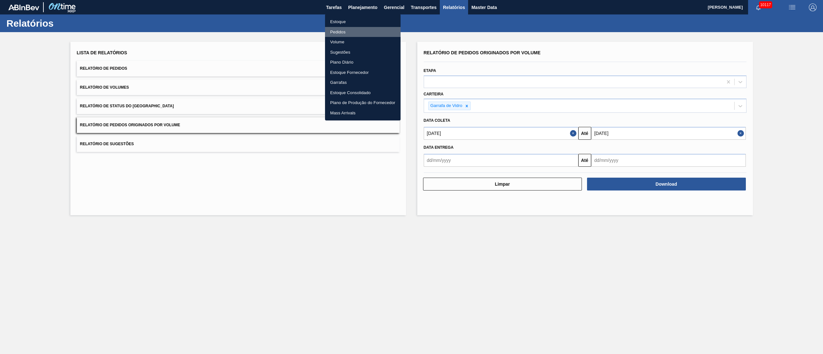
click at [334, 30] on li "Pedidos" at bounding box center [363, 32] width 76 height 10
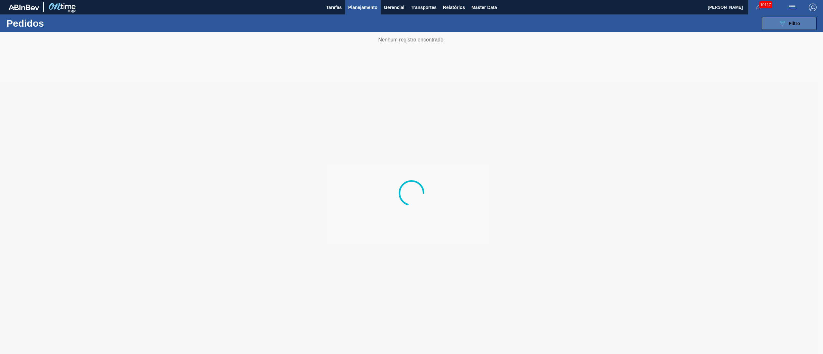
click at [803, 24] on button "089F7B8B-B2A5-4AFE-B5C0-19BA573D28AC Filtro" at bounding box center [789, 23] width 55 height 13
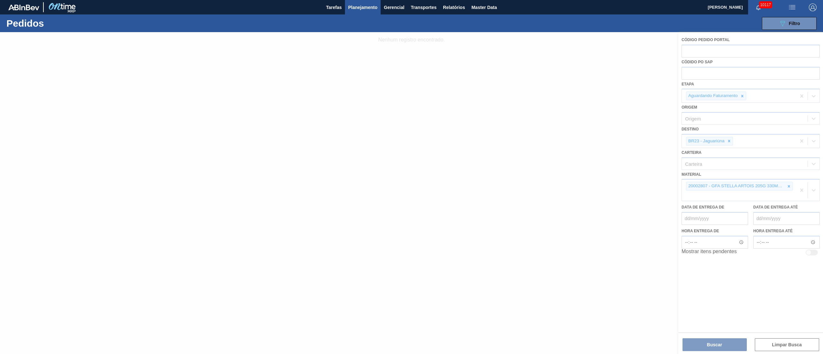
click at [728, 138] on div at bounding box center [411, 193] width 823 height 322
click at [729, 141] on div at bounding box center [411, 193] width 823 height 322
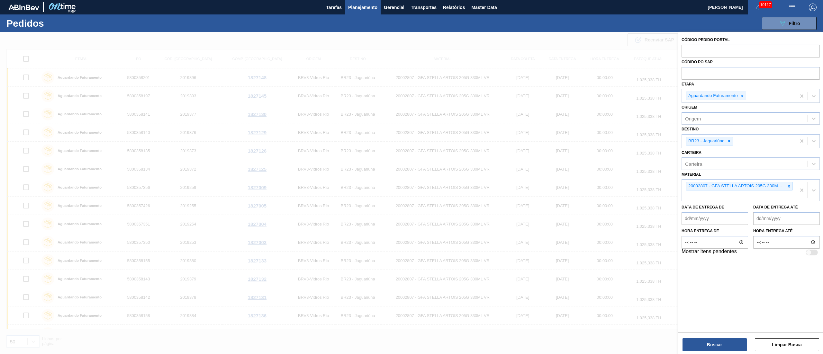
click at [730, 141] on icon at bounding box center [729, 141] width 4 height 4
click at [722, 153] on div "BR13 - Piraí" at bounding box center [750, 156] width 138 height 12
click at [787, 187] on icon at bounding box center [788, 186] width 4 height 4
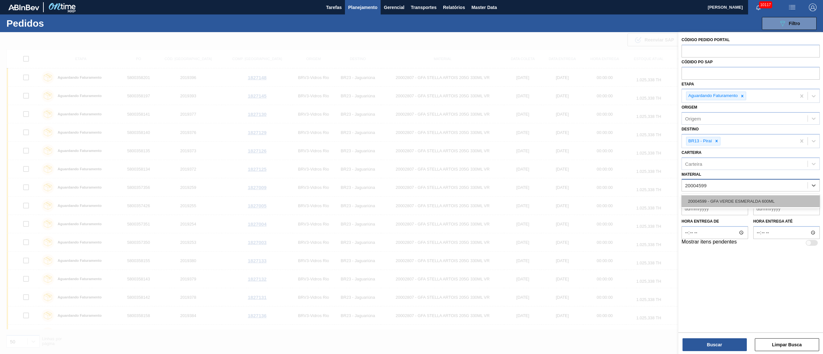
click at [774, 199] on div "20004599 - GFA VERDE ESMERALDA 600ML" at bounding box center [750, 201] width 138 height 12
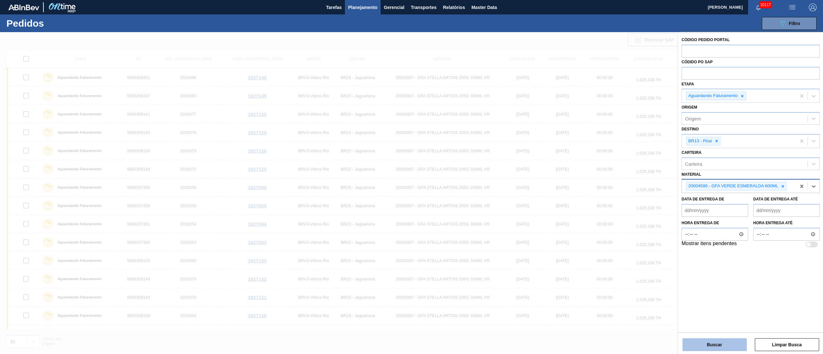
click at [707, 345] on button "Buscar" at bounding box center [714, 344] width 64 height 13
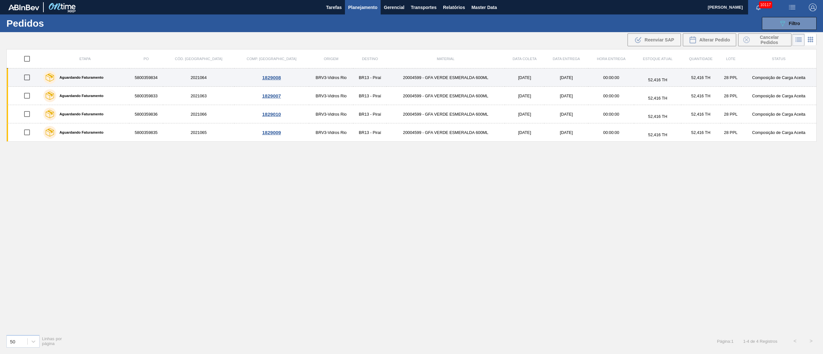
click at [29, 76] on input "checkbox" at bounding box center [26, 77] width 13 height 13
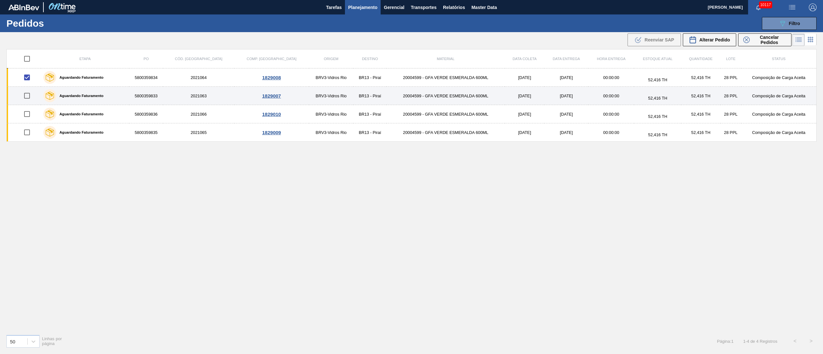
click at [27, 96] on input "checkbox" at bounding box center [26, 95] width 13 height 13
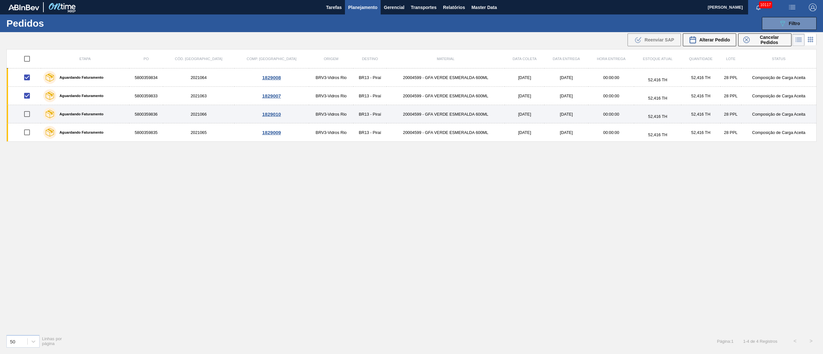
click at [31, 118] on input "checkbox" at bounding box center [26, 113] width 13 height 13
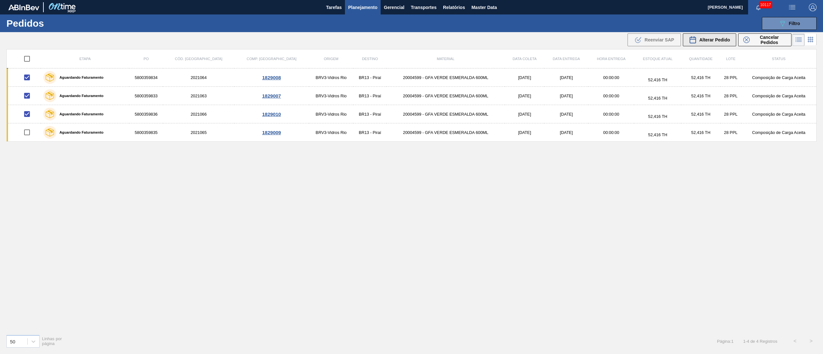
click at [722, 38] on span "Alterar Pedido" at bounding box center [714, 39] width 31 height 5
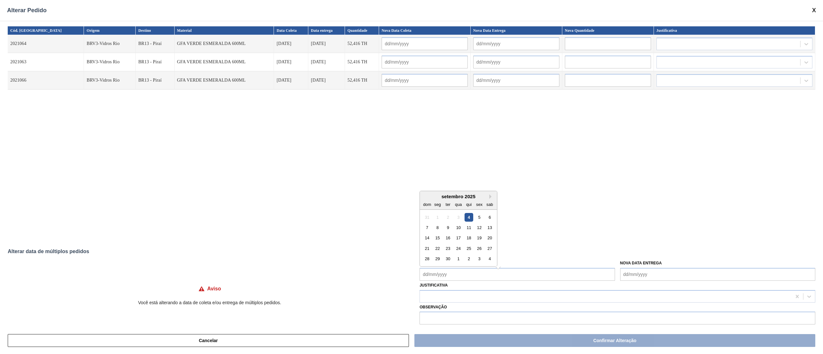
click at [454, 275] on Coleta "Nova Data Coleta" at bounding box center [516, 274] width 195 height 13
click at [441, 235] on div "15" at bounding box center [437, 234] width 9 height 9
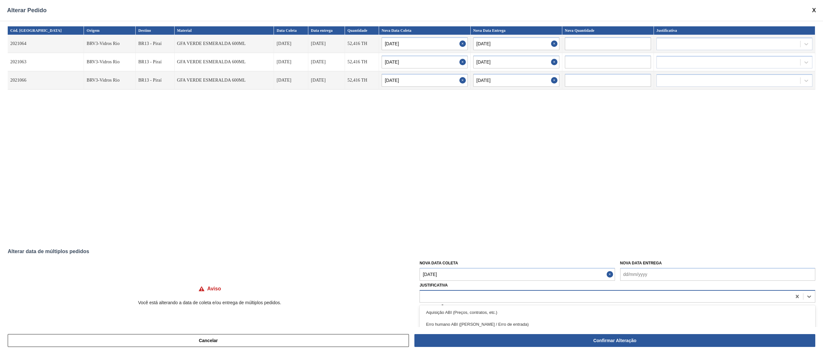
click at [449, 293] on div at bounding box center [605, 296] width 371 height 9
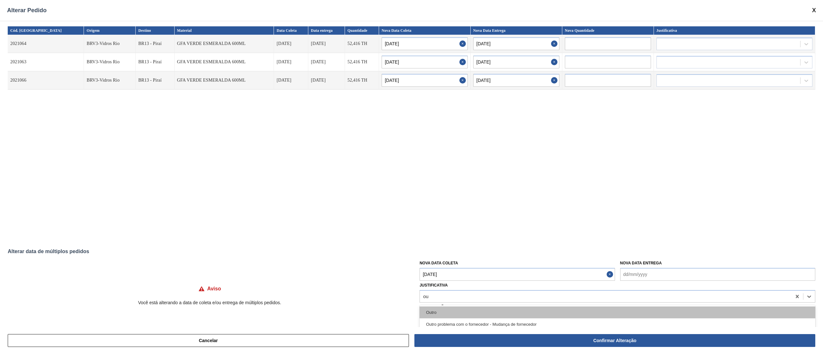
click at [439, 315] on div "Outro" at bounding box center [617, 313] width 396 height 12
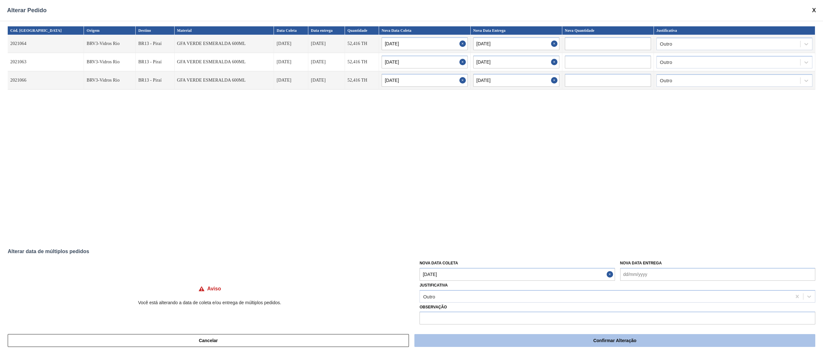
click at [495, 344] on button "Confirmar Alteração" at bounding box center [614, 340] width 401 height 13
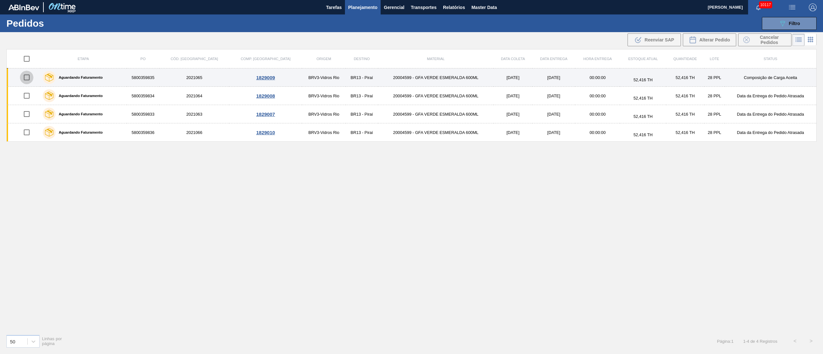
click at [29, 78] on input "checkbox" at bounding box center [26, 77] width 13 height 13
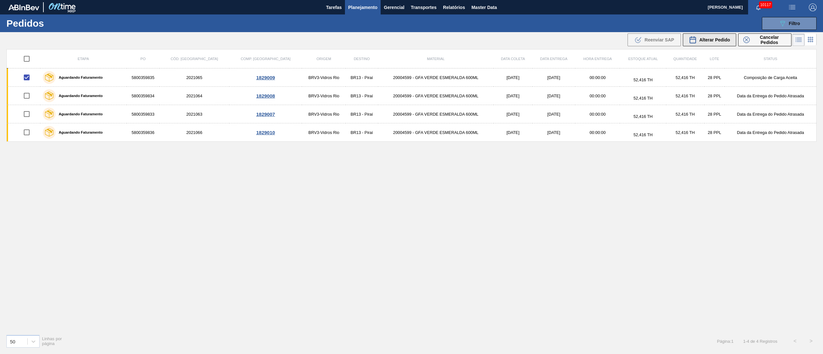
click at [713, 36] on div "Alterar Pedido" at bounding box center [709, 40] width 41 height 8
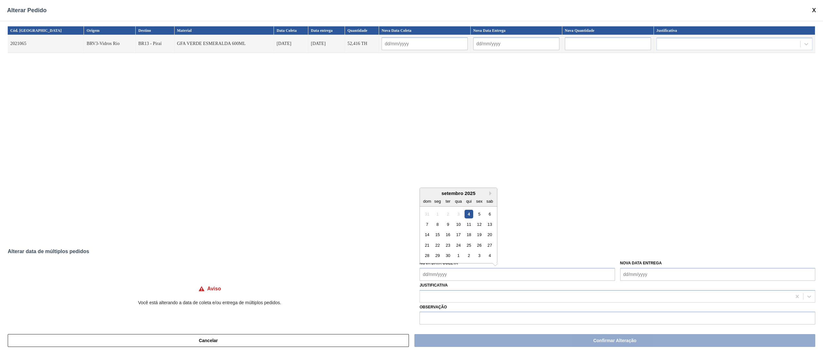
drag, startPoint x: 432, startPoint y: 281, endPoint x: 434, endPoint y: 275, distance: 6.3
click at [432, 281] on Coleta "Nova Data Coleta" at bounding box center [516, 274] width 195 height 13
click at [454, 234] on div "17" at bounding box center [458, 234] width 9 height 9
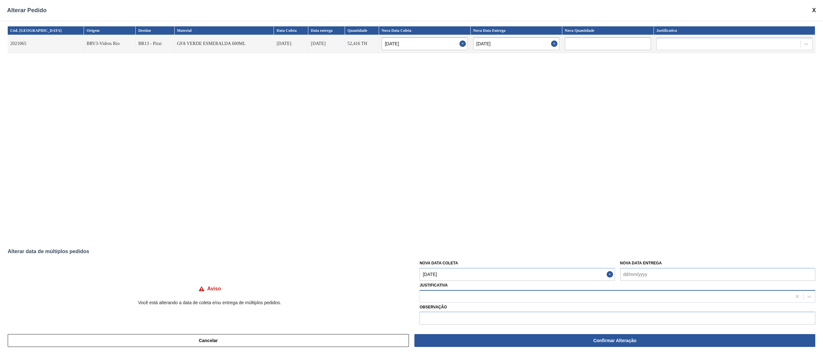
click at [432, 294] on div at bounding box center [605, 296] width 371 height 9
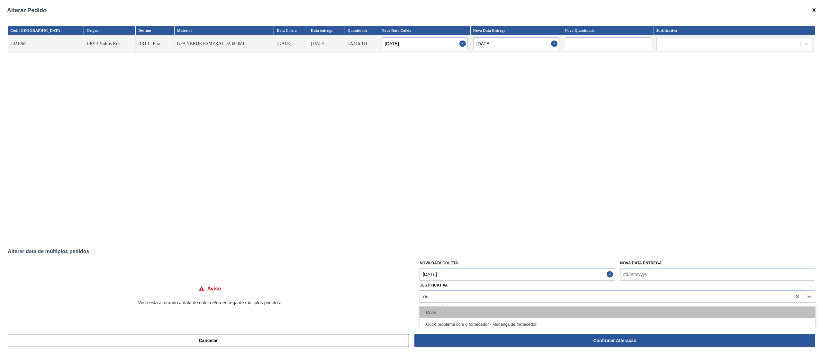
click at [454, 310] on div "Outro" at bounding box center [617, 313] width 396 height 12
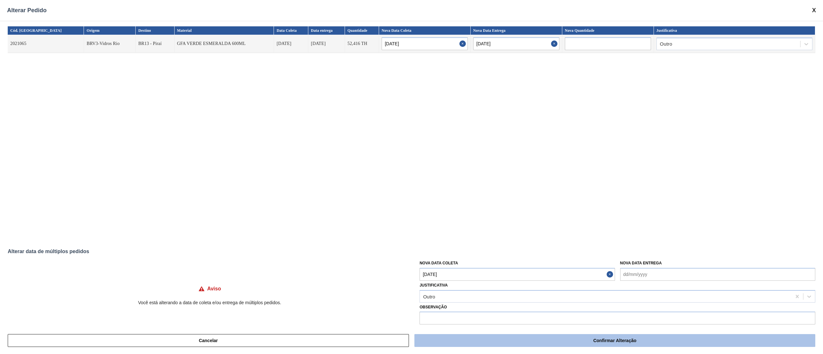
click at [469, 339] on button "Confirmar Alteração" at bounding box center [614, 340] width 401 height 13
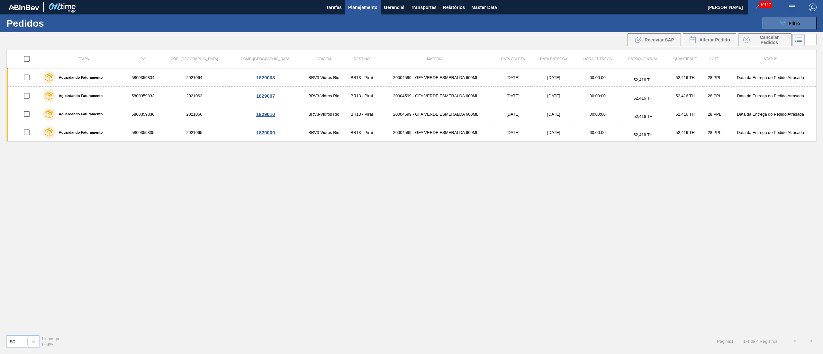
click at [792, 21] on span "Filtro" at bounding box center [794, 23] width 11 height 5
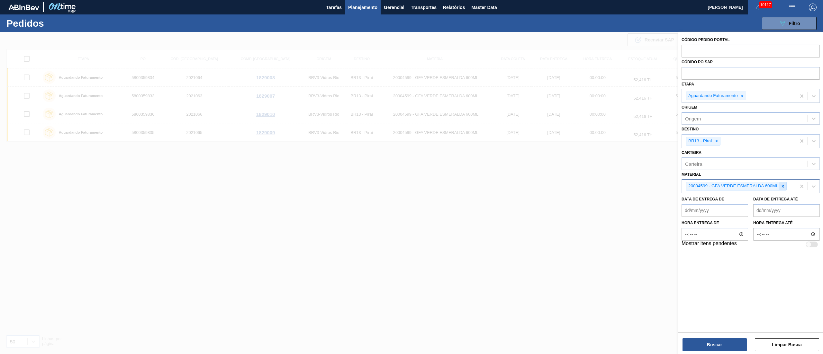
click at [783, 185] on icon at bounding box center [782, 186] width 4 height 4
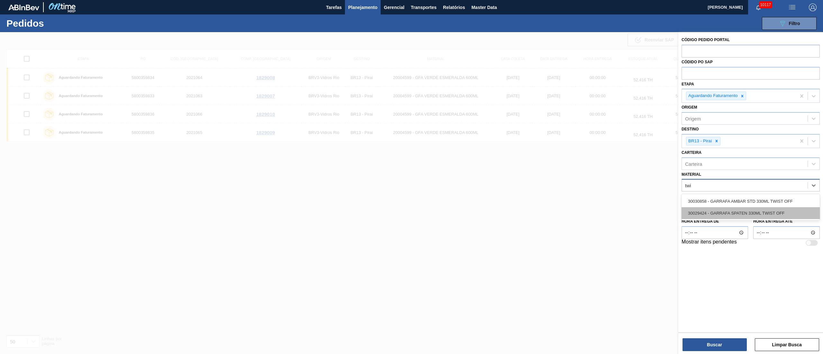
click at [747, 213] on div "30029424 - GARRAFA SPATEN 330ML TWIST OFF" at bounding box center [750, 213] width 138 height 12
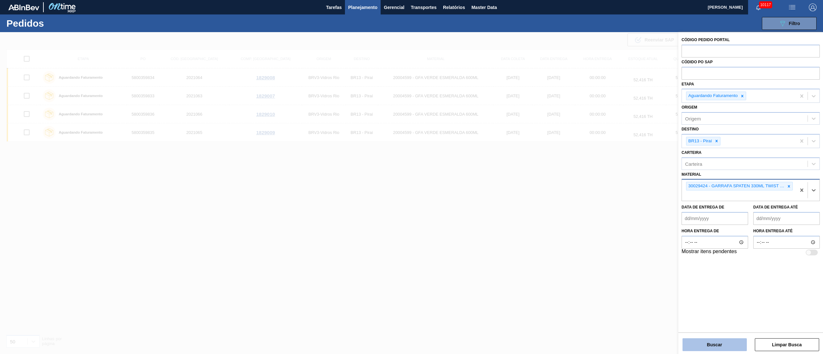
click at [718, 344] on button "Buscar" at bounding box center [714, 344] width 64 height 13
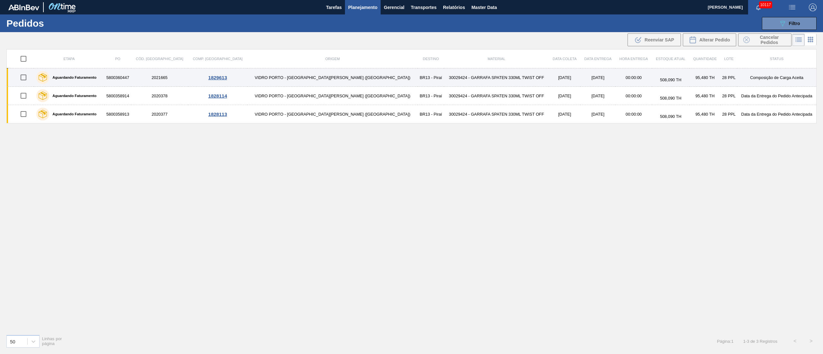
click at [30, 78] on input "checkbox" at bounding box center [23, 77] width 13 height 13
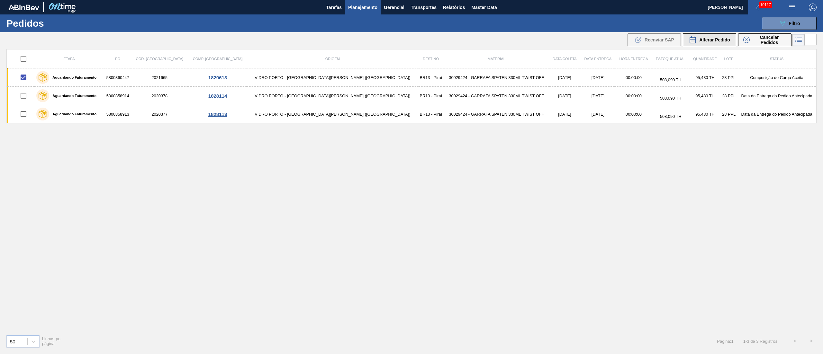
click at [702, 38] on span "Alterar Pedido" at bounding box center [714, 39] width 31 height 5
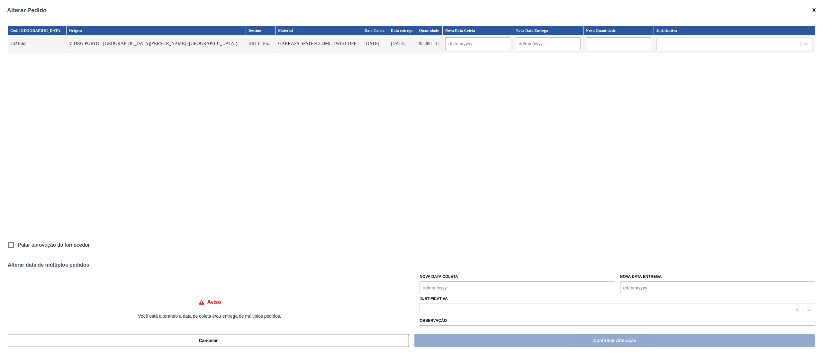
click at [470, 273] on div "Nova Data Coleta" at bounding box center [516, 283] width 195 height 22
click at [457, 287] on Coleta "Nova Data Coleta" at bounding box center [516, 288] width 195 height 13
click at [476, 230] on div "5" at bounding box center [479, 227] width 9 height 9
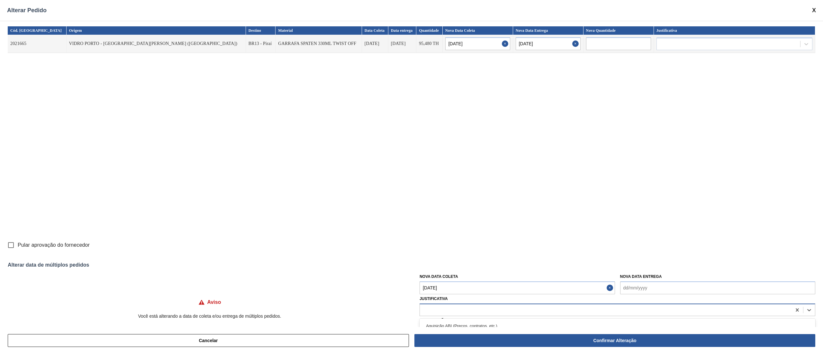
click at [437, 306] on div at bounding box center [605, 309] width 371 height 9
click at [436, 325] on div "Outro" at bounding box center [617, 326] width 396 height 12
drag, startPoint x: 9, startPoint y: 244, endPoint x: 37, endPoint y: 254, distance: 29.0
click at [9, 245] on input "Pular aprovação do fornecedor" at bounding box center [10, 244] width 13 height 13
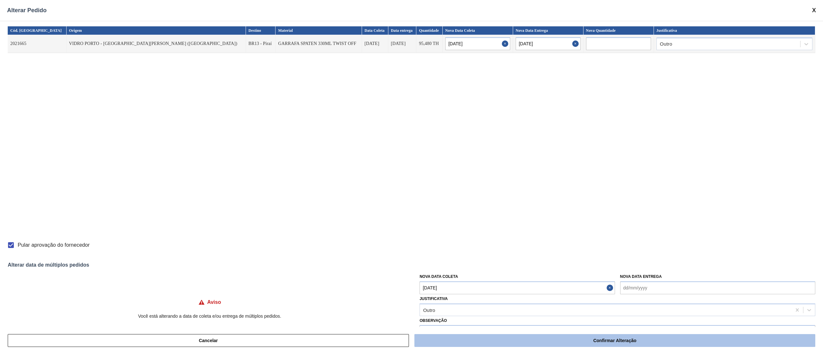
click at [553, 340] on button "Confirmar Alteração" at bounding box center [614, 340] width 401 height 13
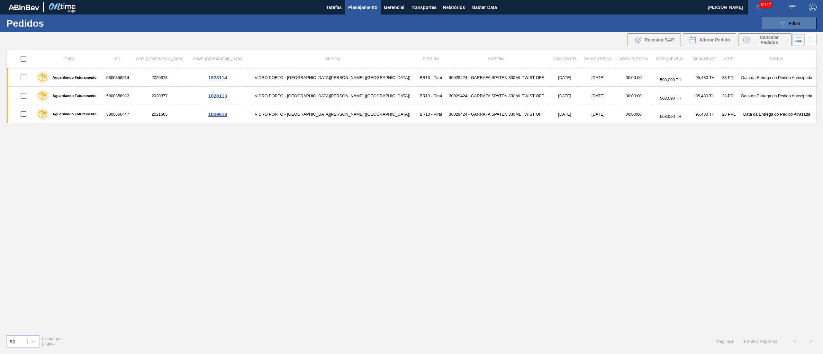
click at [800, 28] on button "089F7B8B-B2A5-4AFE-B5C0-19BA573D28AC Filtro" at bounding box center [789, 23] width 55 height 13
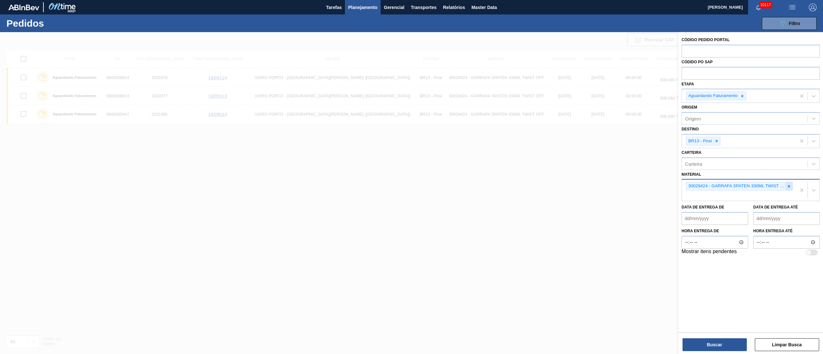
click at [791, 186] on icon at bounding box center [788, 186] width 4 height 4
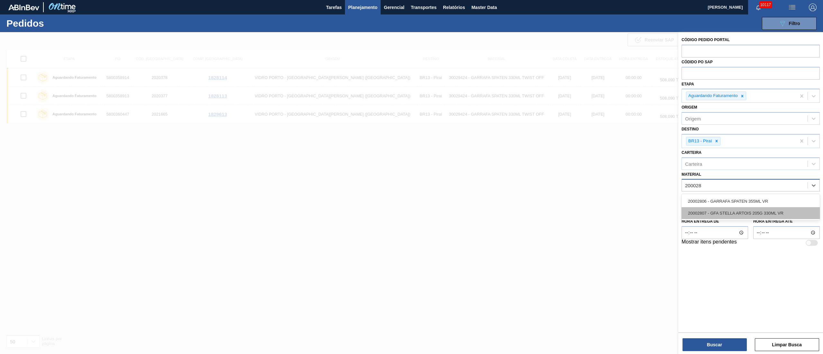
click at [745, 214] on div "20002807 - GFA STELLA ARTOIS 205G 330ML VR" at bounding box center [750, 213] width 138 height 12
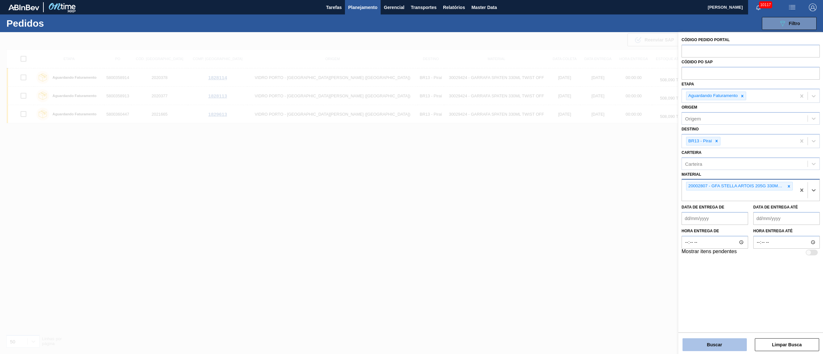
click at [724, 343] on button "Buscar" at bounding box center [714, 344] width 64 height 13
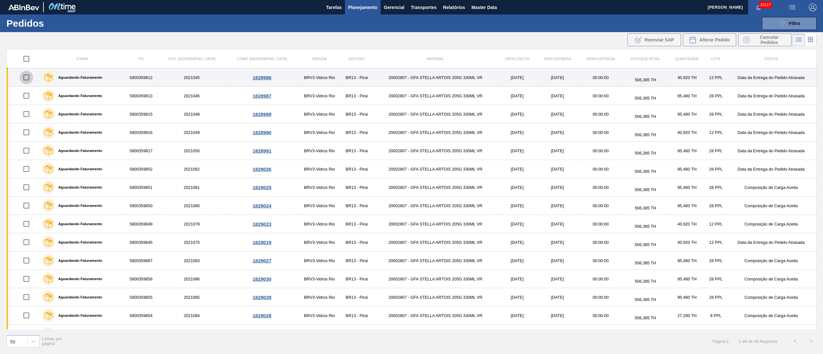
click at [29, 78] on input "checkbox" at bounding box center [26, 77] width 13 height 13
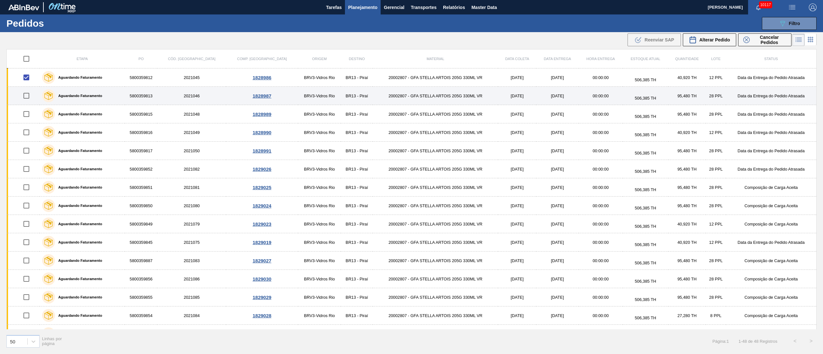
click at [30, 99] on input "checkbox" at bounding box center [26, 95] width 13 height 13
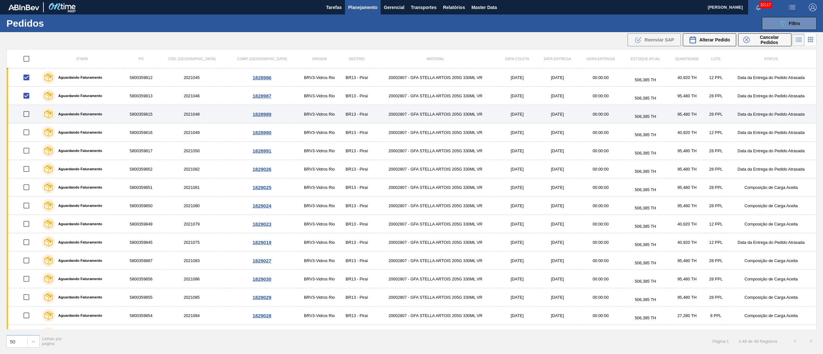
click at [26, 114] on input "checkbox" at bounding box center [26, 113] width 13 height 13
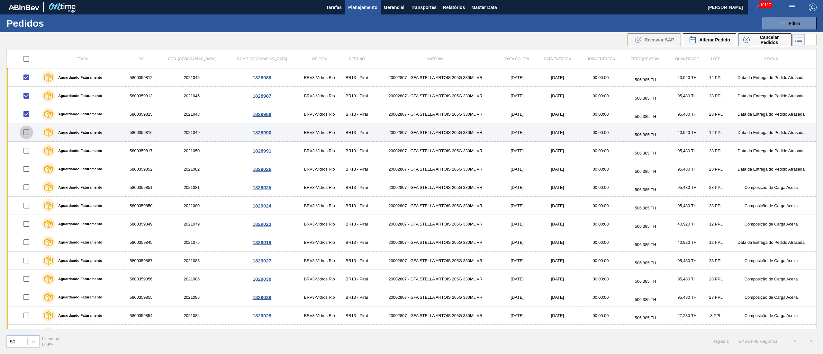
click at [28, 136] on input "checkbox" at bounding box center [26, 132] width 13 height 13
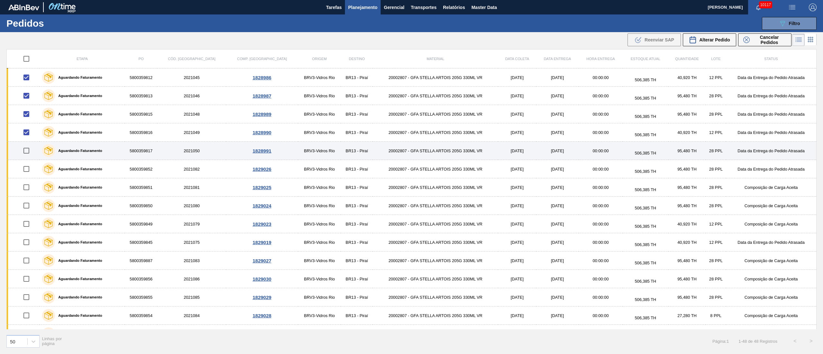
click at [26, 151] on input "checkbox" at bounding box center [26, 150] width 13 height 13
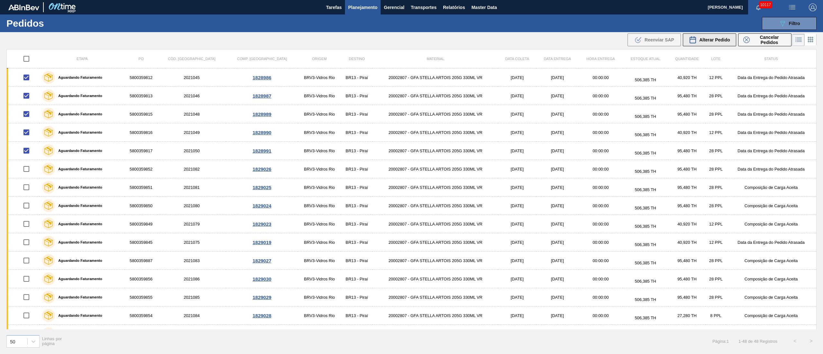
click at [697, 40] on div "Alterar Pedido" at bounding box center [709, 40] width 41 height 8
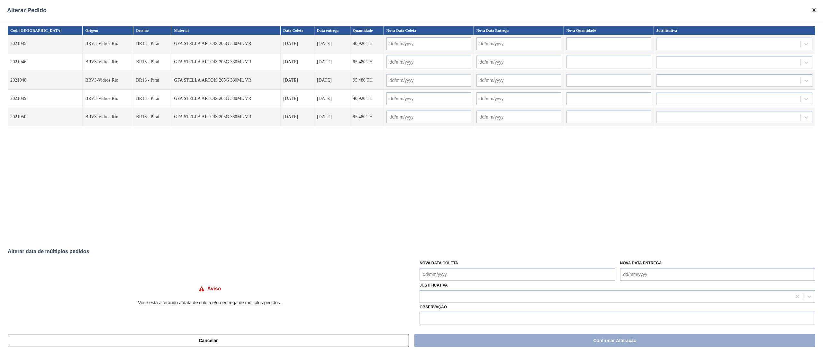
click at [470, 274] on Coleta "Nova Data Coleta" at bounding box center [516, 274] width 195 height 13
click at [479, 214] on div "5" at bounding box center [479, 214] width 9 height 9
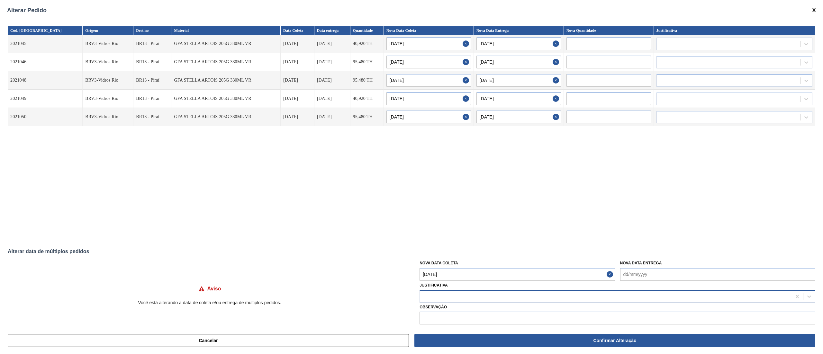
click at [453, 293] on div at bounding box center [605, 296] width 371 height 9
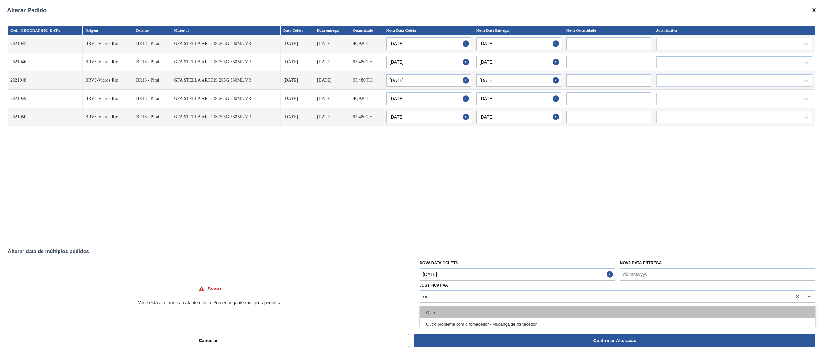
click at [440, 314] on div "Outro" at bounding box center [617, 313] width 396 height 12
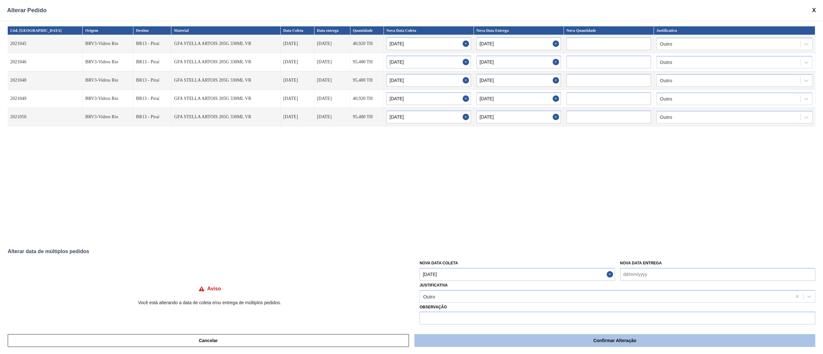
click at [460, 344] on button "Confirmar Alteração" at bounding box center [614, 340] width 401 height 13
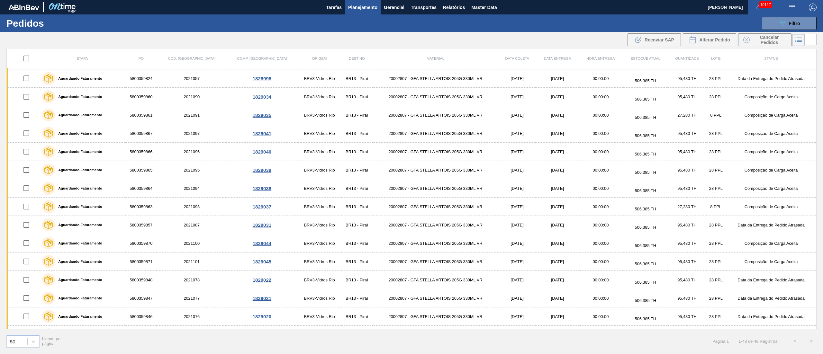
scroll to position [623, 0]
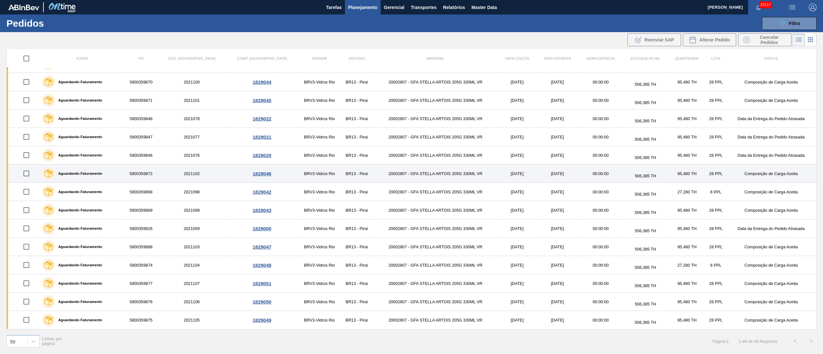
click at [27, 173] on input "checkbox" at bounding box center [26, 173] width 13 height 13
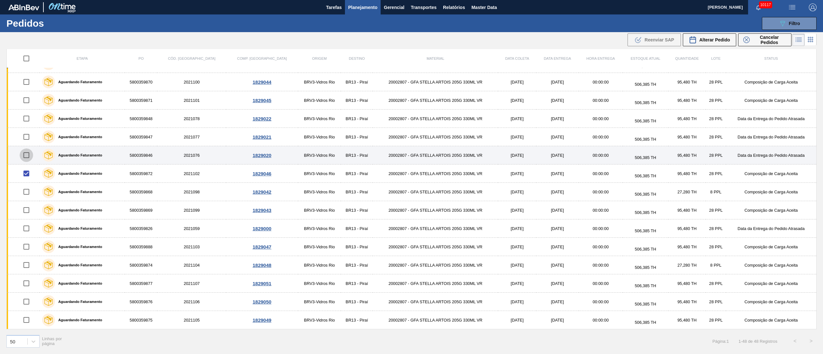
click at [29, 154] on input "checkbox" at bounding box center [26, 154] width 13 height 13
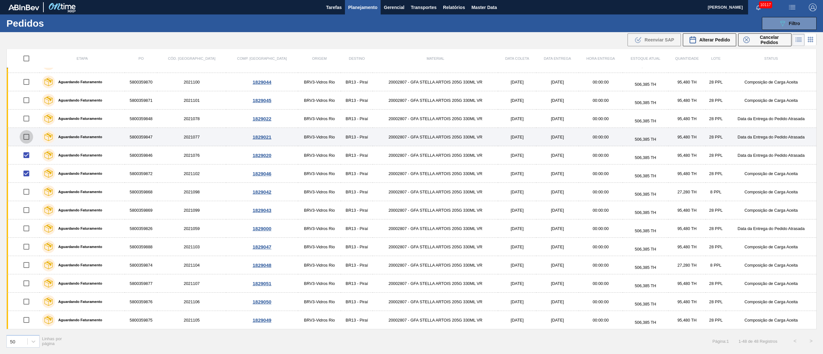
click at [28, 138] on input "checkbox" at bounding box center [26, 136] width 13 height 13
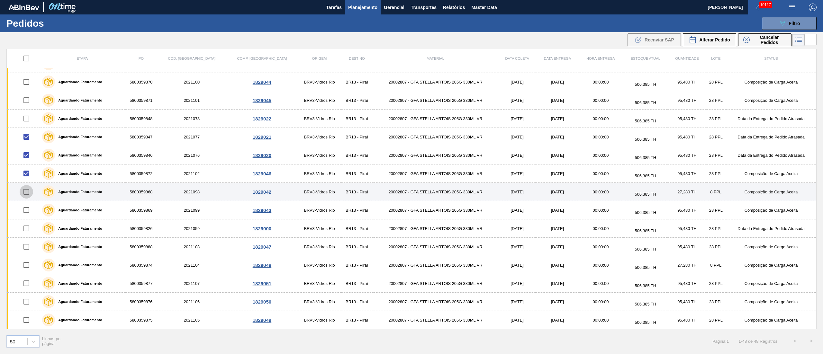
click at [28, 192] on input "checkbox" at bounding box center [26, 191] width 13 height 13
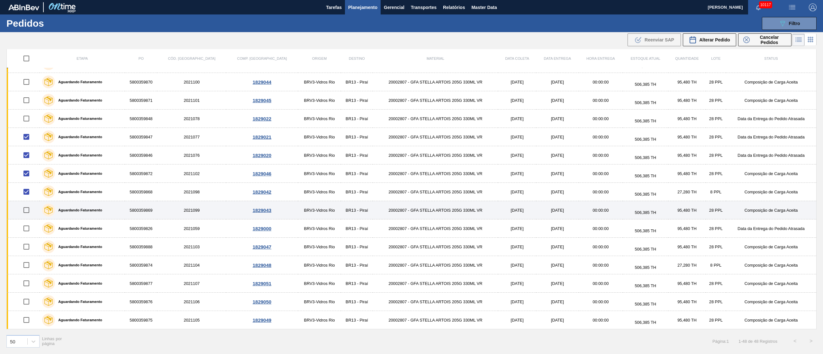
click at [27, 214] on input "checkbox" at bounding box center [26, 209] width 13 height 13
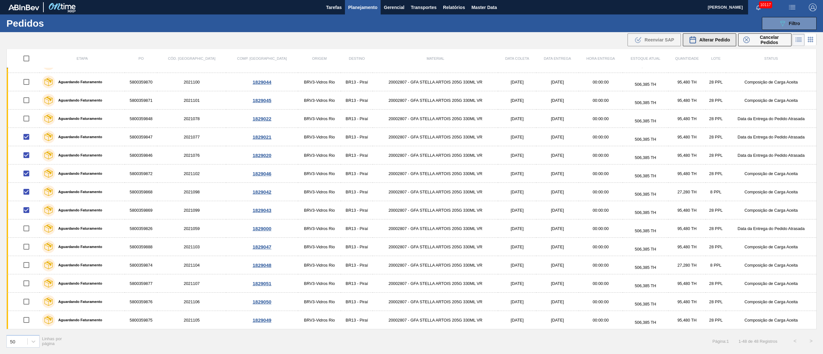
click at [715, 42] on span "Alterar Pedido" at bounding box center [714, 39] width 31 height 5
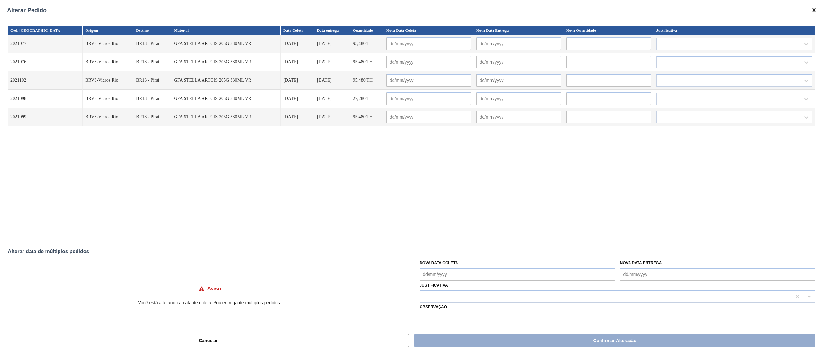
click at [436, 275] on Coleta "Nova Data Coleta" at bounding box center [516, 274] width 195 height 13
click at [477, 213] on div "5" at bounding box center [479, 214] width 9 height 9
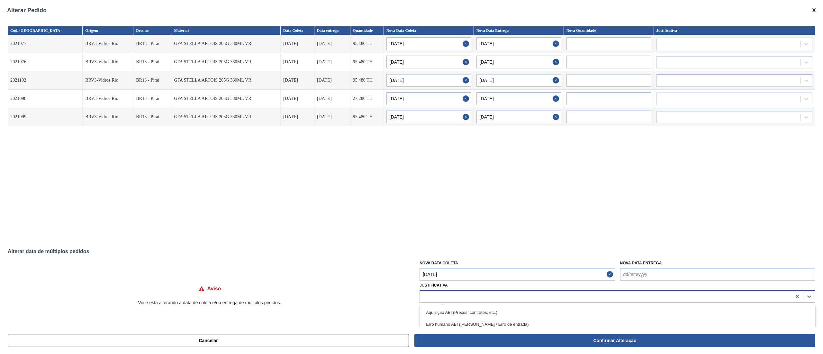
click at [449, 290] on div at bounding box center [617, 296] width 396 height 13
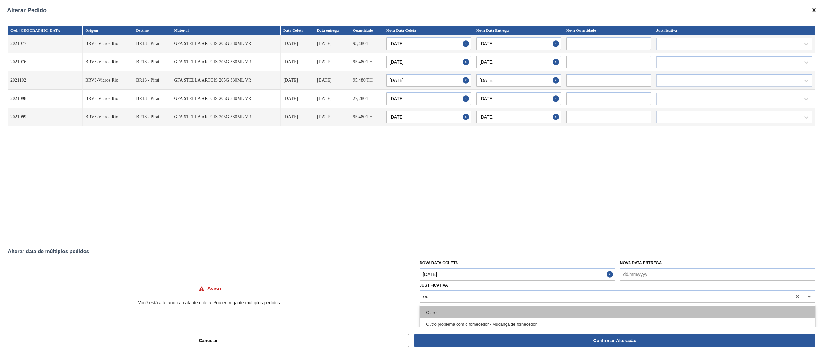
click at [444, 314] on div "Outro" at bounding box center [617, 313] width 396 height 12
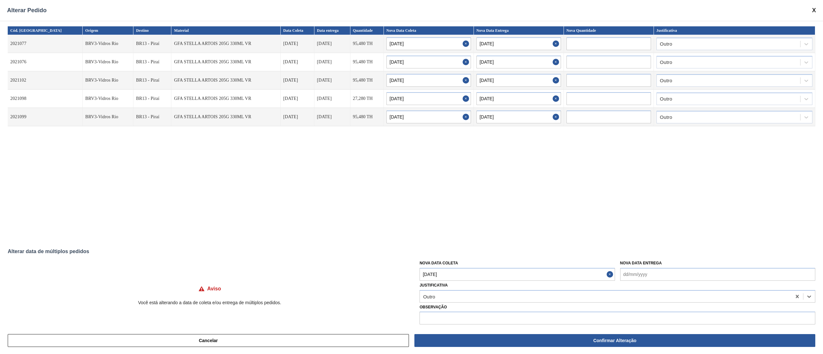
click at [467, 272] on Coleta "[DATE]" at bounding box center [516, 274] width 195 height 13
click at [490, 213] on div "6" at bounding box center [489, 214] width 9 height 9
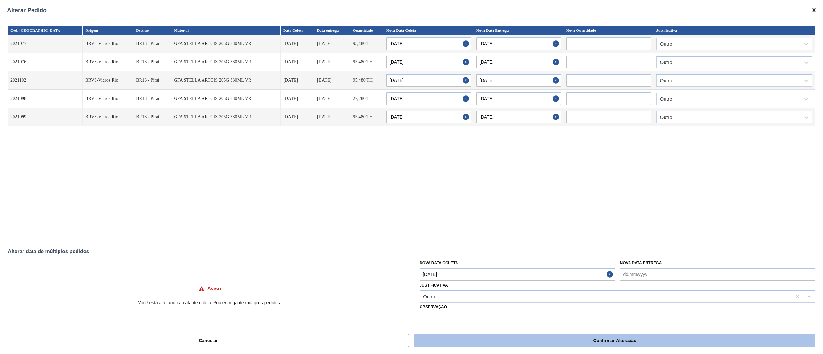
click at [490, 338] on button "Confirmar Alteração" at bounding box center [614, 340] width 401 height 13
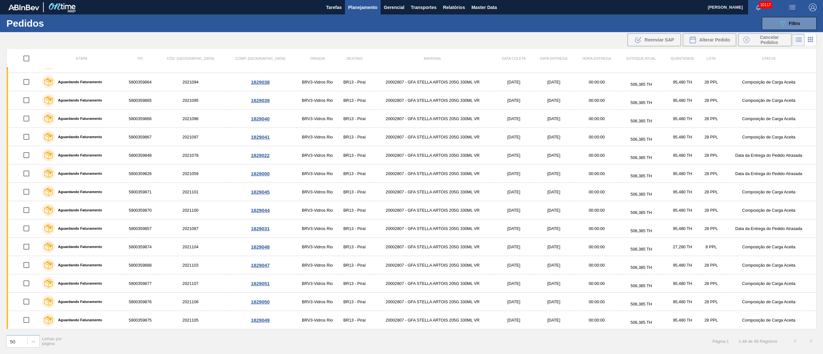
scroll to position [0, 0]
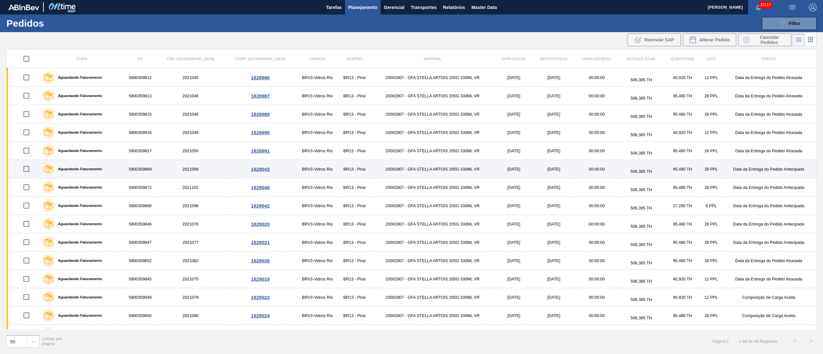
click at [28, 169] on input "checkbox" at bounding box center [26, 168] width 13 height 13
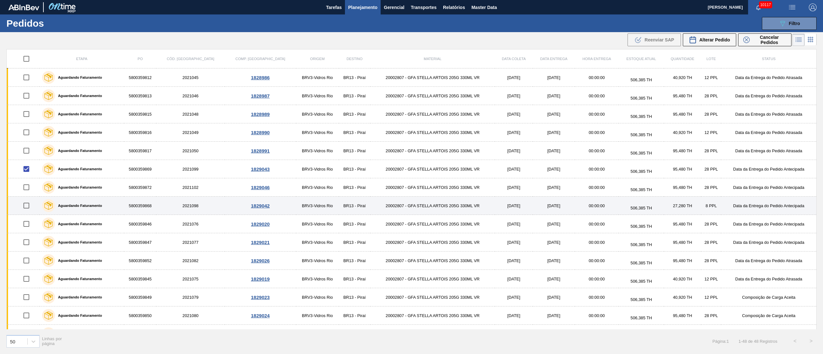
drag, startPoint x: 27, startPoint y: 206, endPoint x: 29, endPoint y: 201, distance: 5.0
click at [28, 206] on input "checkbox" at bounding box center [26, 205] width 13 height 13
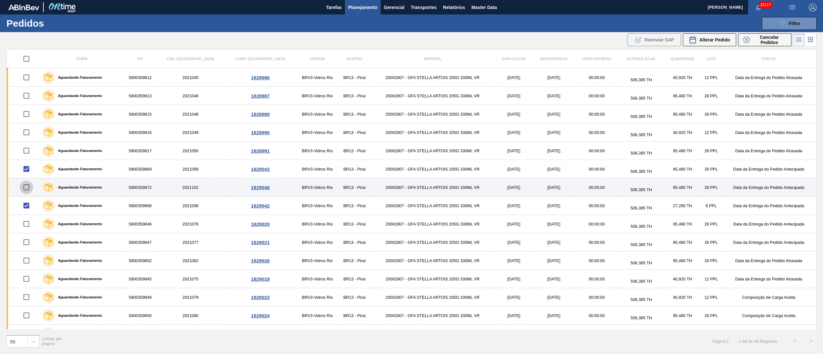
click at [30, 190] on input "checkbox" at bounding box center [26, 187] width 13 height 13
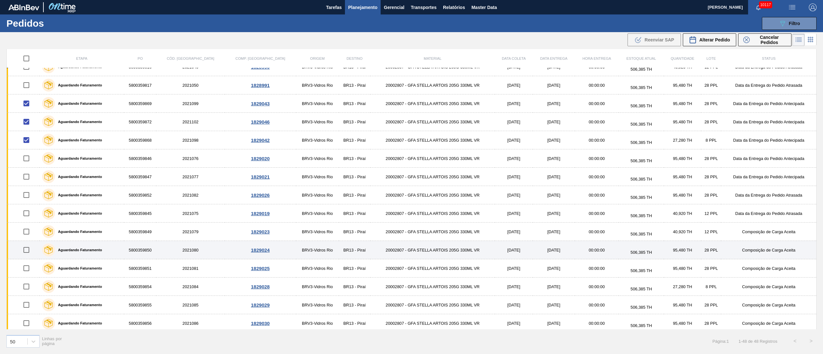
scroll to position [45, 0]
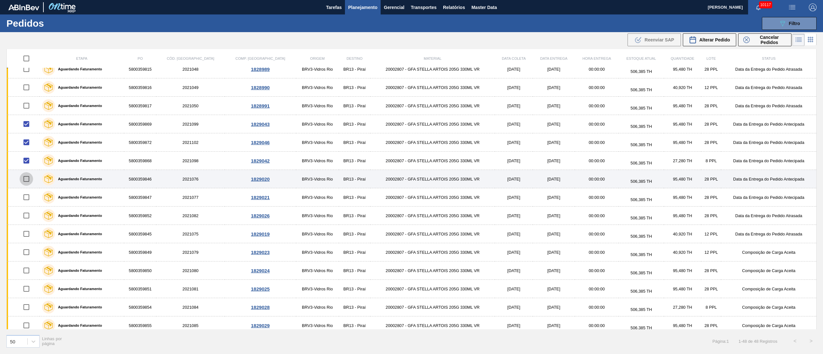
drag, startPoint x: 26, startPoint y: 180, endPoint x: 28, endPoint y: 188, distance: 8.7
click at [26, 180] on input "checkbox" at bounding box center [26, 178] width 13 height 13
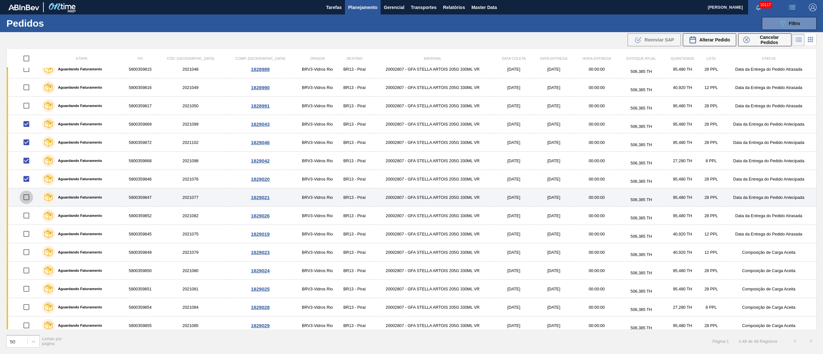
click at [30, 198] on input "checkbox" at bounding box center [26, 197] width 13 height 13
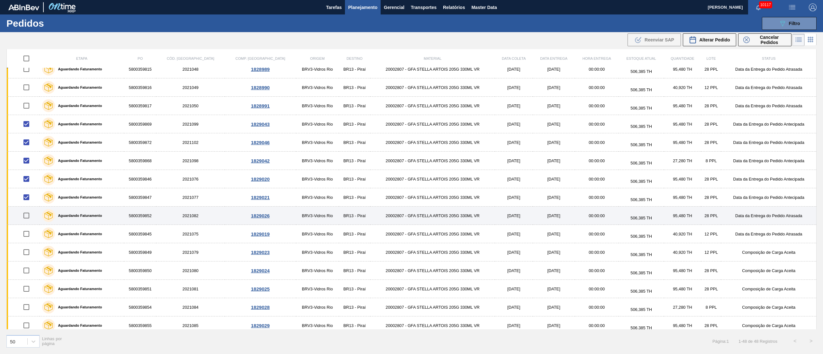
click at [30, 216] on input "checkbox" at bounding box center [26, 215] width 13 height 13
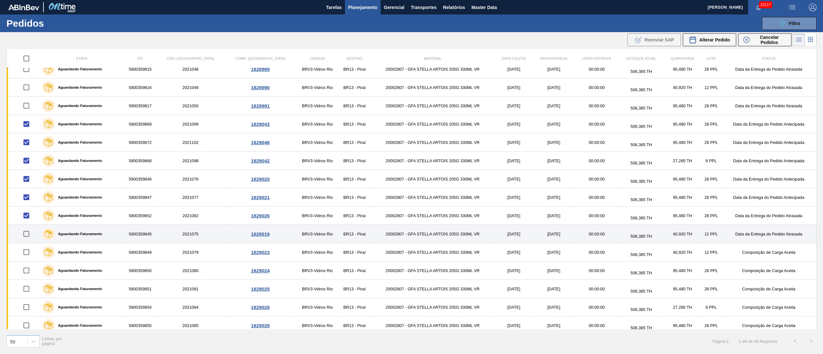
click at [27, 235] on input "checkbox" at bounding box center [26, 233] width 13 height 13
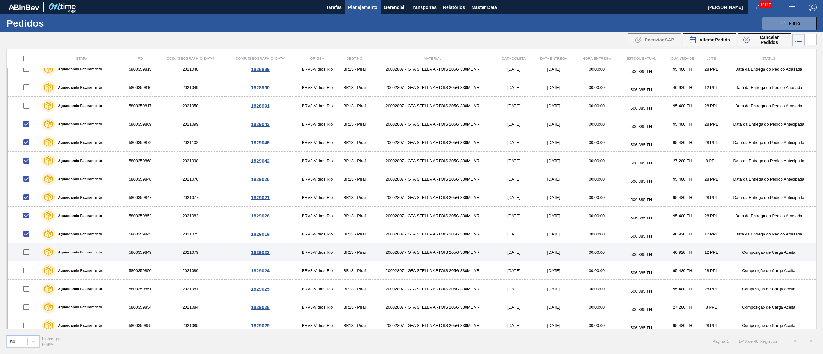
click at [32, 255] on input "checkbox" at bounding box center [26, 252] width 13 height 13
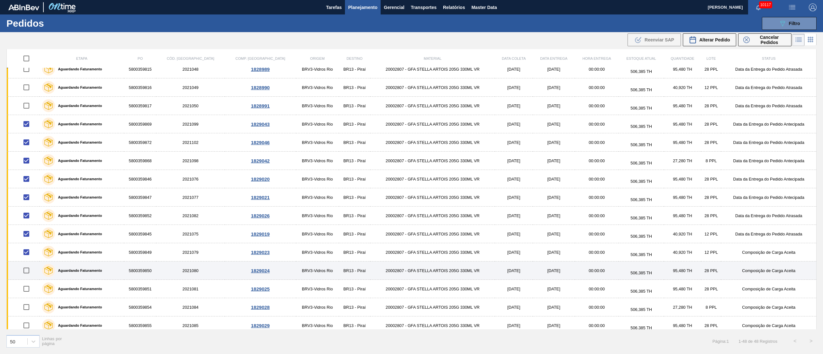
click at [31, 276] on input "checkbox" at bounding box center [26, 270] width 13 height 13
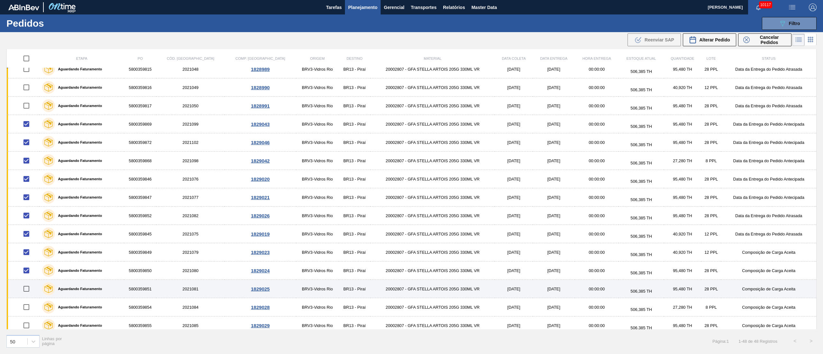
click at [26, 292] on input "checkbox" at bounding box center [26, 288] width 13 height 13
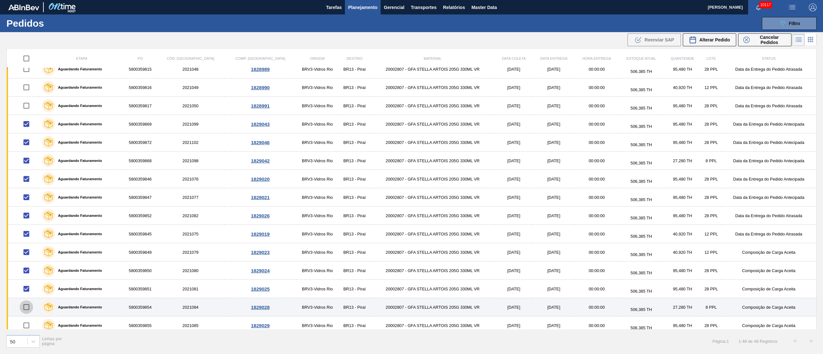
click at [30, 308] on input "checkbox" at bounding box center [26, 306] width 13 height 13
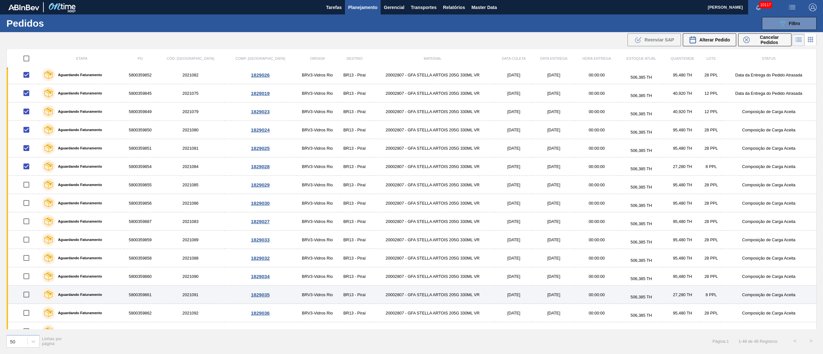
scroll to position [238, 0]
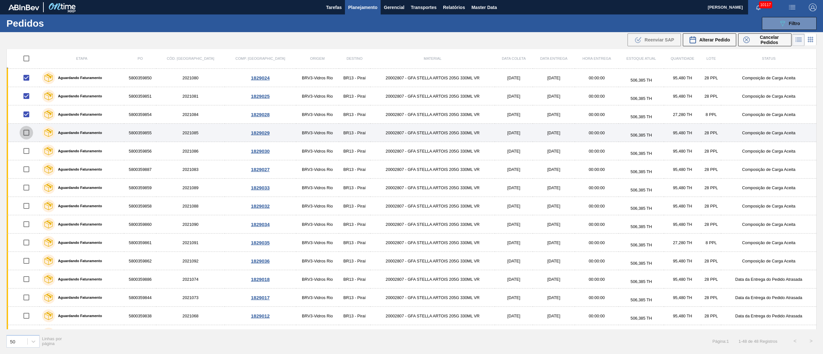
click at [30, 137] on input "checkbox" at bounding box center [26, 132] width 13 height 13
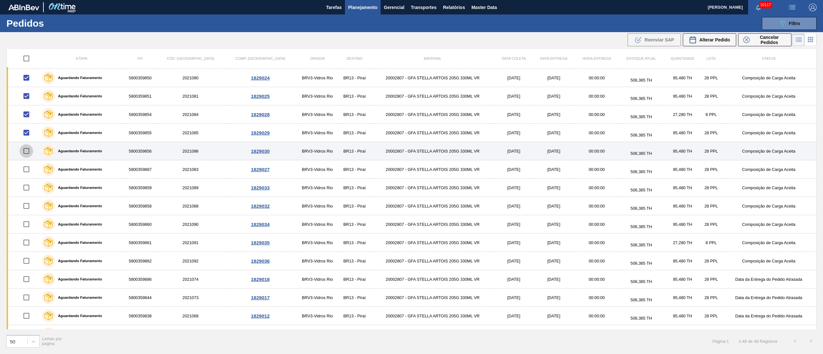
click at [30, 154] on input "checkbox" at bounding box center [26, 150] width 13 height 13
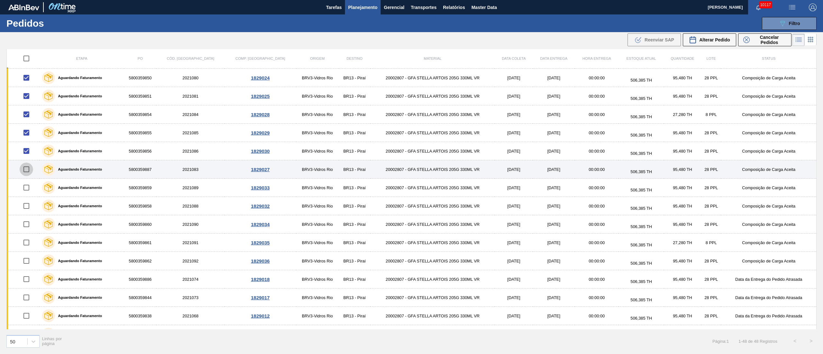
click at [31, 173] on input "checkbox" at bounding box center [26, 169] width 13 height 13
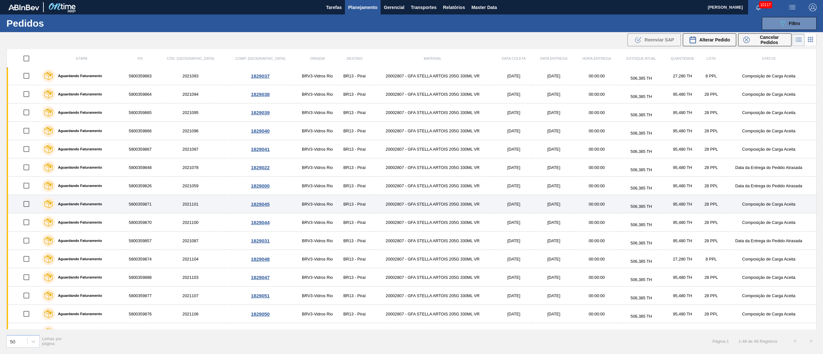
scroll to position [623, 0]
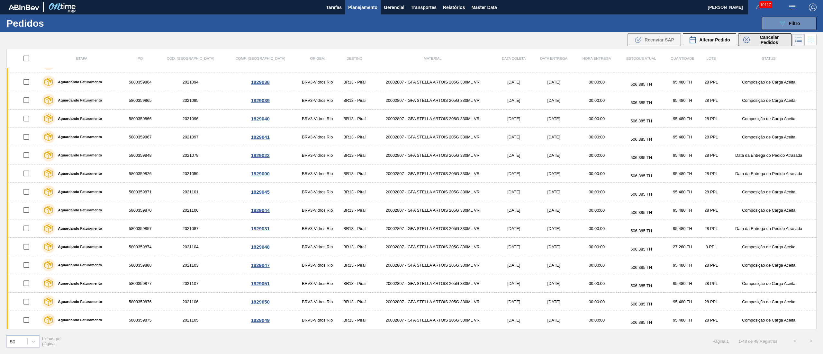
click at [768, 39] on span "Cancelar Pedidos" at bounding box center [769, 40] width 34 height 10
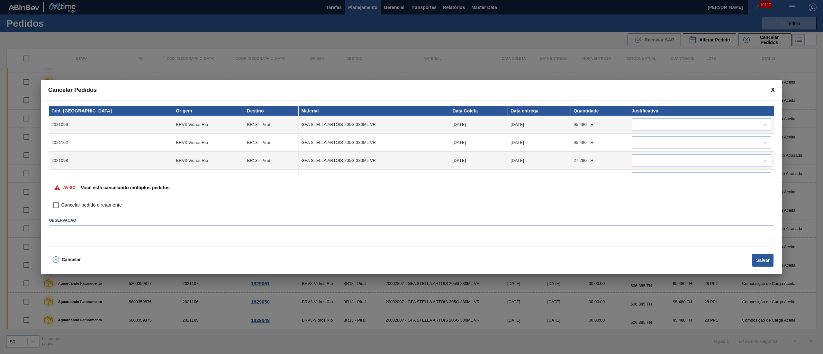
click at [55, 204] on input "Cancelar pedido diretamente" at bounding box center [55, 205] width 11 height 11
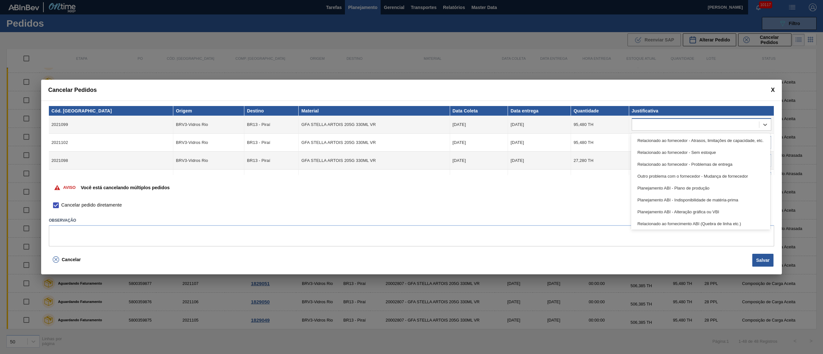
click at [678, 120] on div at bounding box center [695, 124] width 127 height 9
click at [662, 135] on div "Relacionado ao fornecedor - Atrasos, limitações de capacidade, etc." at bounding box center [700, 141] width 139 height 12
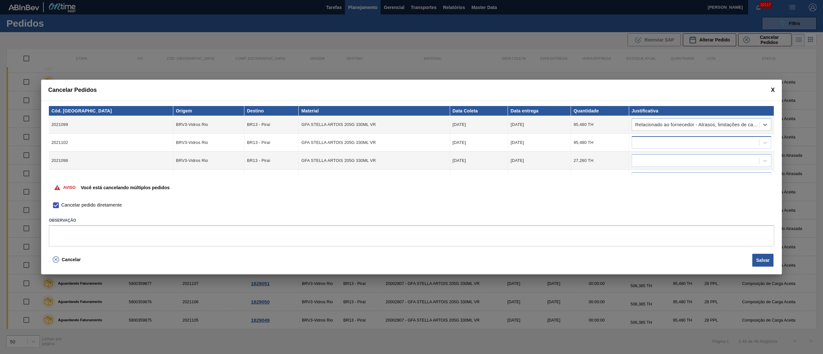
click at [661, 139] on div at bounding box center [695, 142] width 127 height 9
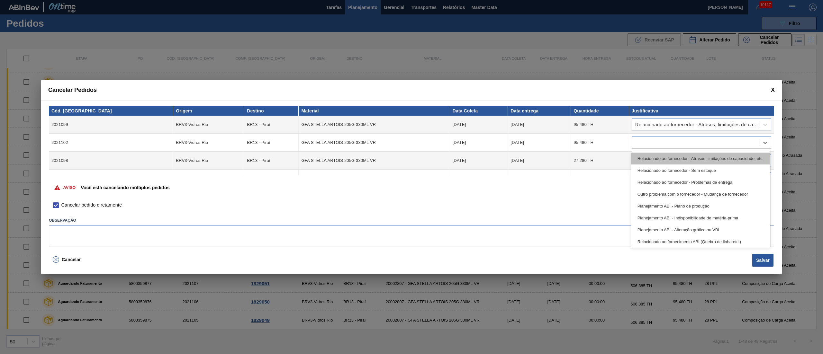
click at [658, 155] on div "Relacionado ao fornecedor - Atrasos, limitações de capacidade, etc." at bounding box center [700, 159] width 139 height 12
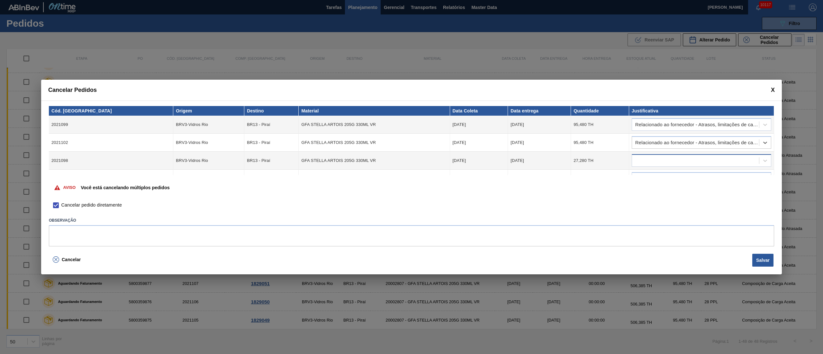
click at [657, 162] on div at bounding box center [695, 160] width 127 height 9
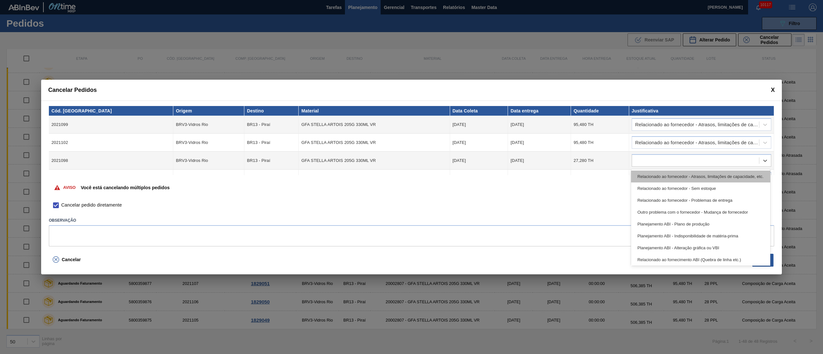
click at [658, 179] on div "Relacionado ao fornecedor - Atrasos, limitações de capacidade, etc." at bounding box center [700, 177] width 139 height 12
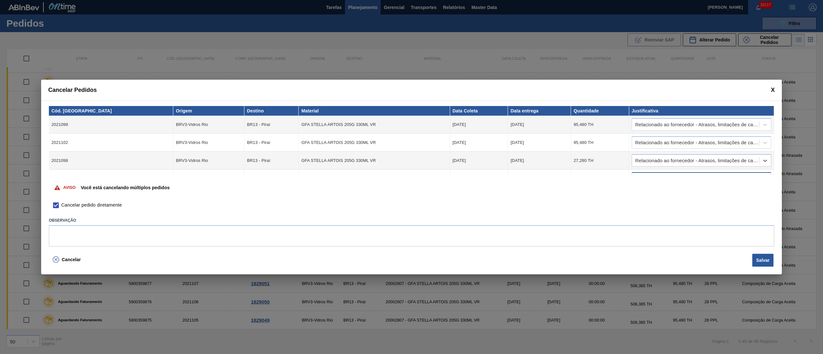
click at [647, 0] on body "Tarefas Planejamento Gerencial Transportes Relatórios Master Data [PERSON_NAME]…" at bounding box center [411, 0] width 823 height 0
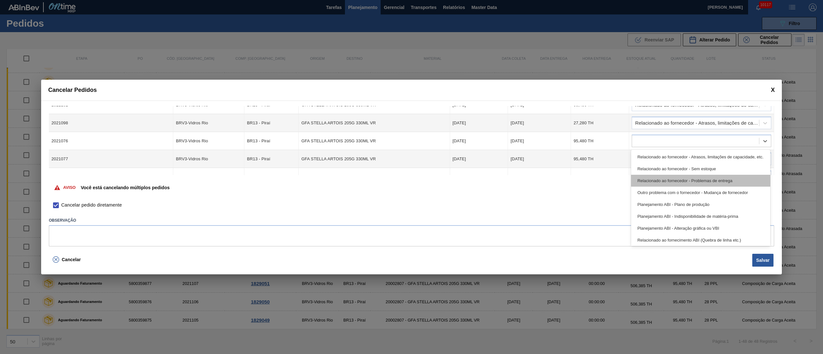
click at [648, 186] on div "Relacionado ao fornecedor - Problemas de entrega" at bounding box center [700, 181] width 139 height 12
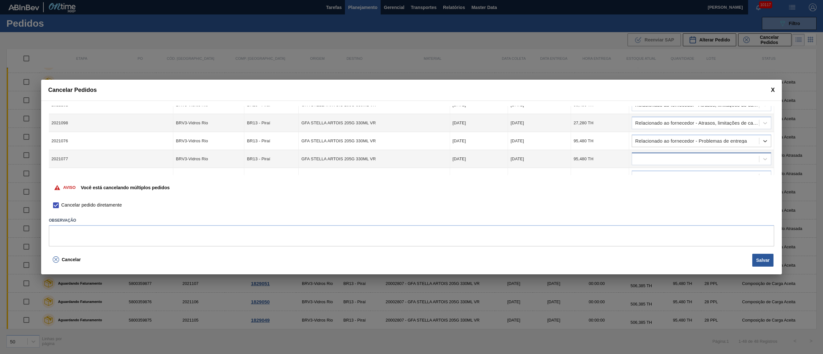
click at [648, 155] on div at bounding box center [695, 159] width 127 height 9
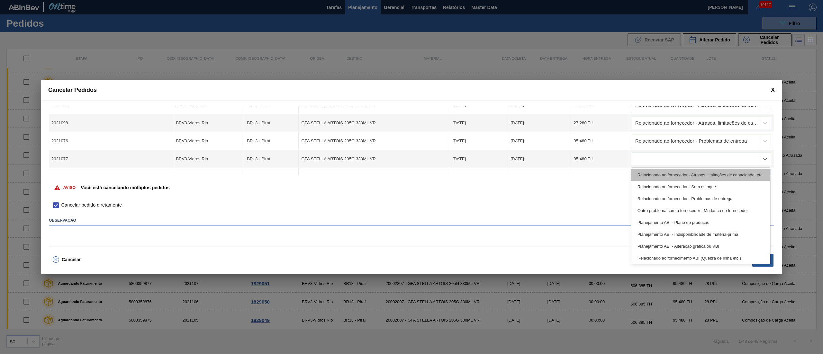
click at [644, 178] on div "Relacionado ao fornecedor - Atrasos, limitações de capacidade, etc." at bounding box center [700, 175] width 139 height 12
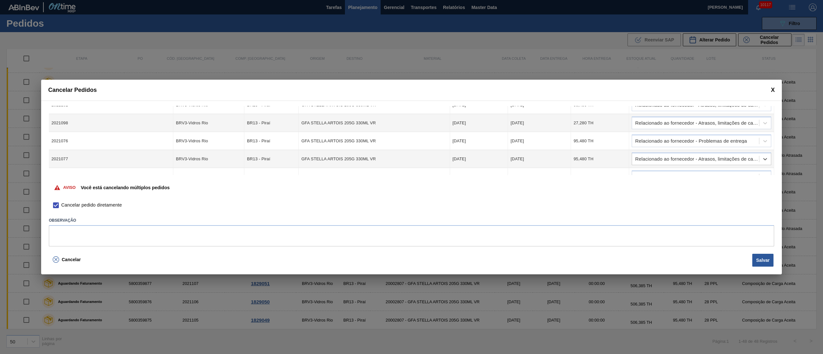
click at [647, 168] on td at bounding box center [701, 177] width 145 height 18
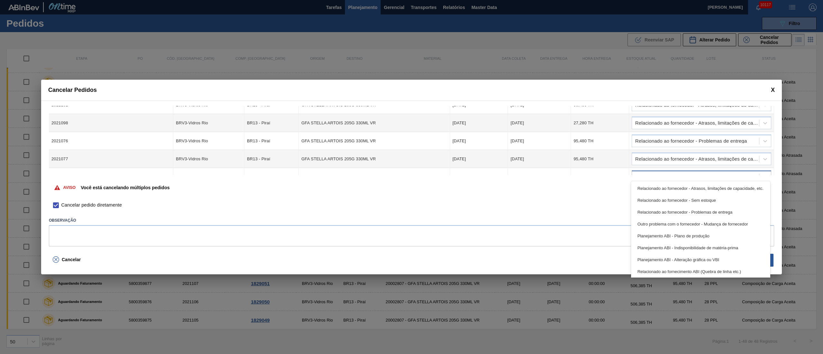
click at [646, 173] on div at bounding box center [695, 177] width 127 height 9
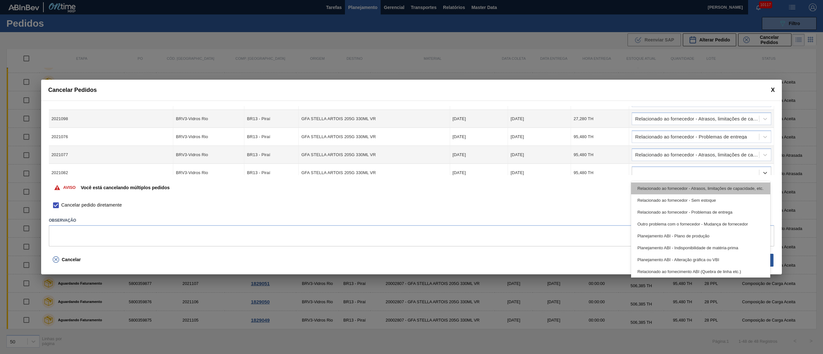
click at [643, 183] on div "Relacionado ao fornecedor - Atrasos, limitações de capacidade, etc." at bounding box center [700, 189] width 139 height 12
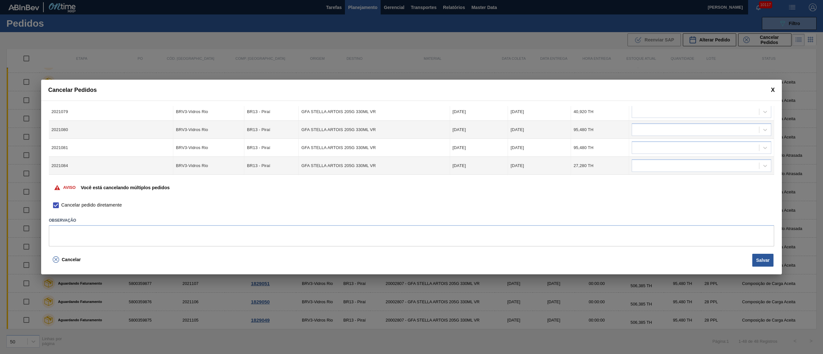
scroll to position [64, 0]
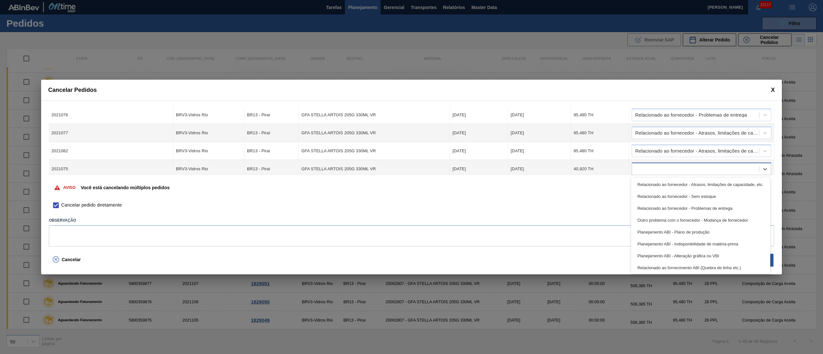
click at [635, 169] on div at bounding box center [695, 169] width 127 height 9
click at [647, 180] on div "Relacionado ao fornecedor - Atrasos, limitações de capacidade, etc." at bounding box center [700, 185] width 139 height 12
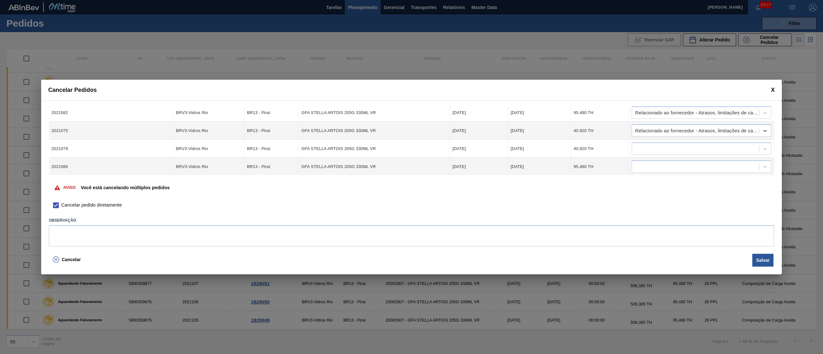
scroll to position [128, 0]
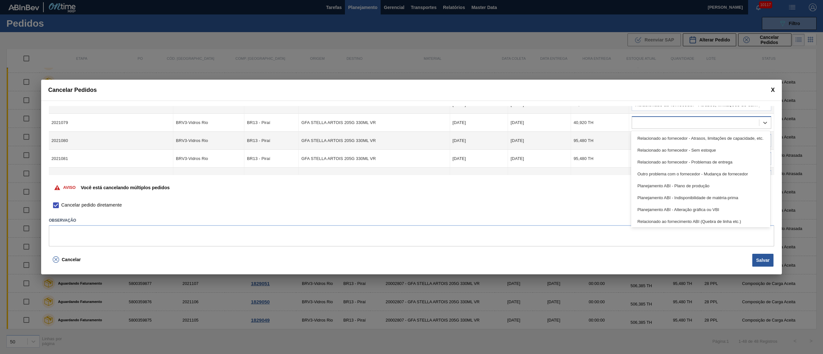
click at [650, 117] on div at bounding box center [700, 122] width 139 height 13
click at [648, 141] on div "Relacionado ao fornecedor - Atrasos, limitações de capacidade, etc." at bounding box center [700, 138] width 139 height 12
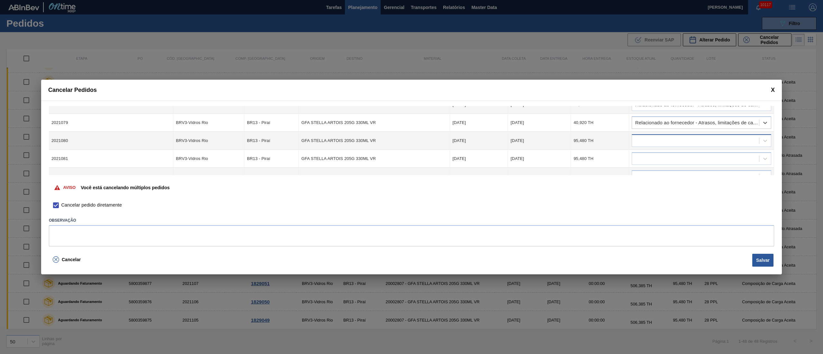
click at [648, 145] on div at bounding box center [695, 140] width 127 height 9
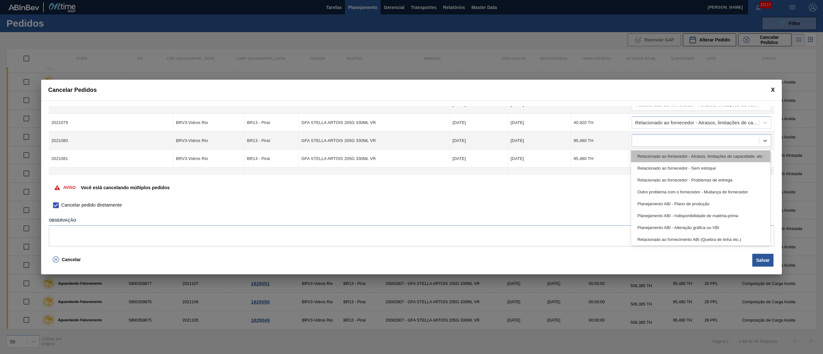
click at [651, 154] on div "Relacionado ao fornecedor - Atrasos, limitações de capacidade, etc." at bounding box center [700, 156] width 139 height 12
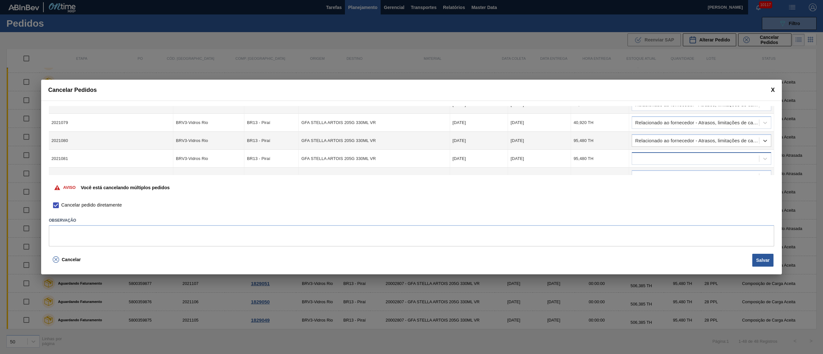
click at [648, 162] on div at bounding box center [695, 158] width 127 height 9
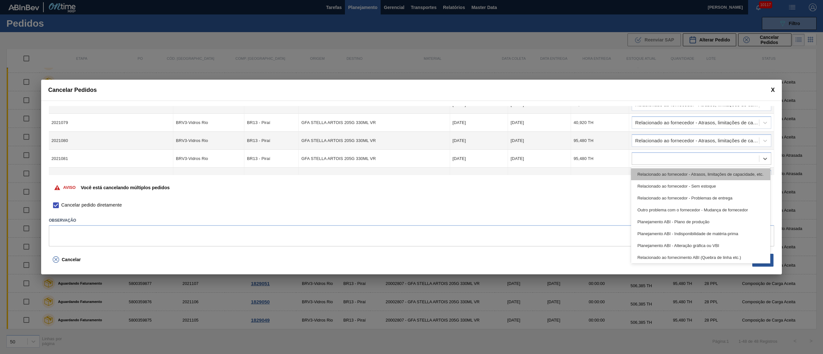
click at [651, 178] on div "Relacionado ao fornecedor - Atrasos, limitações de capacidade, etc." at bounding box center [700, 174] width 139 height 12
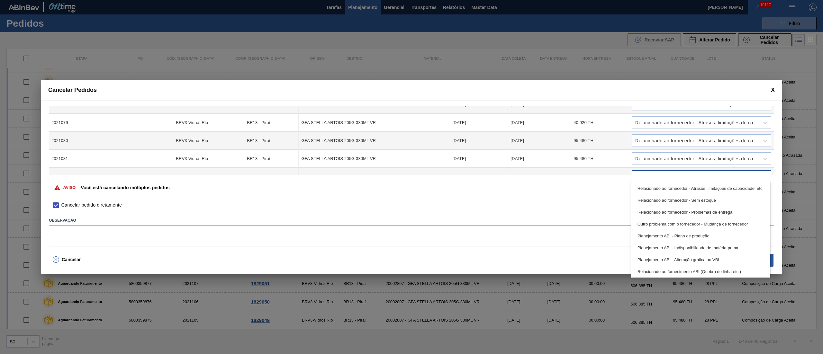
scroll to position [132, 0]
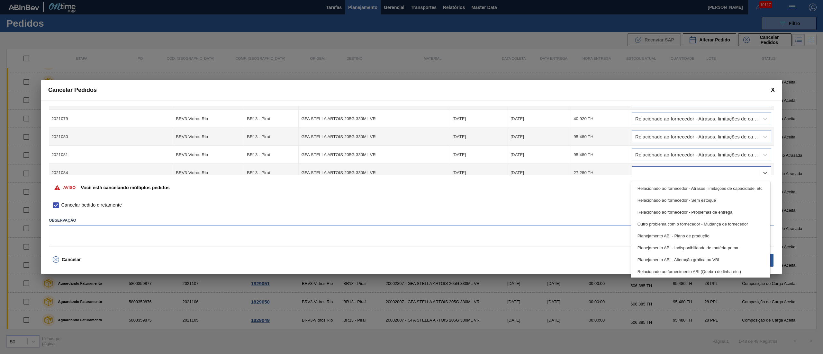
click at [646, 172] on div at bounding box center [695, 172] width 127 height 9
click at [648, 183] on div "Relacionado ao fornecedor - Atrasos, limitações de capacidade, etc." at bounding box center [700, 189] width 139 height 12
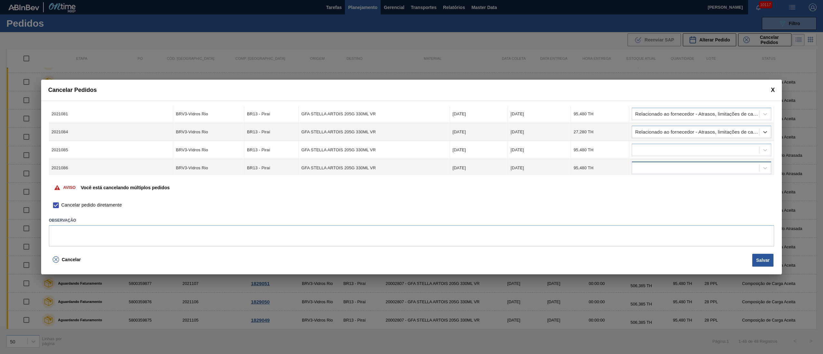
scroll to position [192, 0]
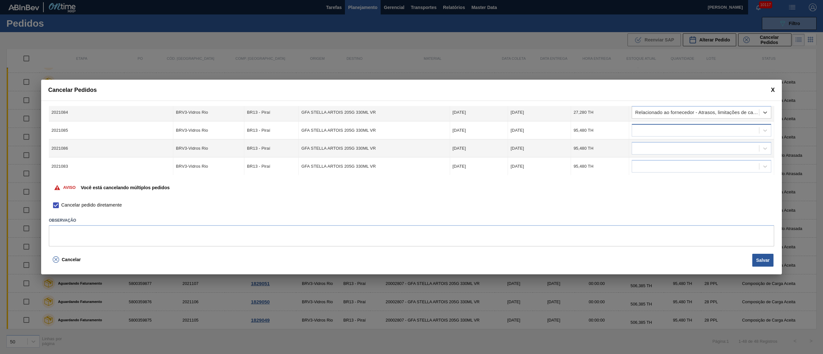
click at [646, 135] on div at bounding box center [700, 130] width 139 height 13
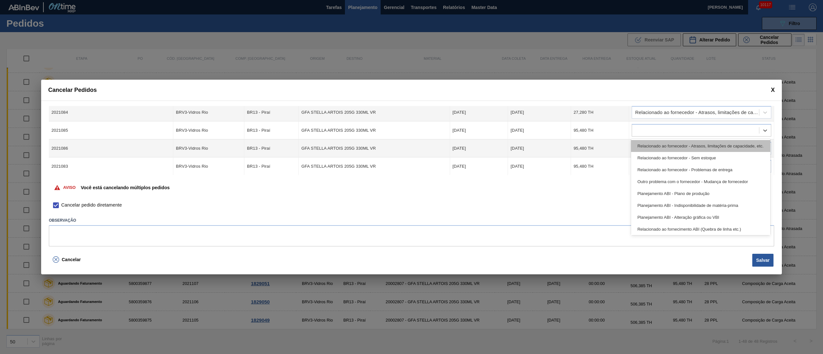
click at [644, 148] on div "Relacionado ao fornecedor - Atrasos, limitações de capacidade, etc." at bounding box center [700, 146] width 139 height 12
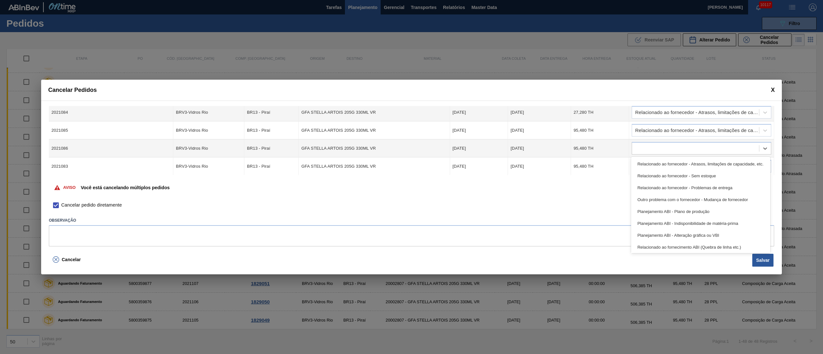
click at [644, 148] on div at bounding box center [695, 148] width 127 height 9
click at [647, 164] on div "Relacionado ao fornecedor - Atrasos, limitações de capacidade, etc." at bounding box center [700, 164] width 139 height 12
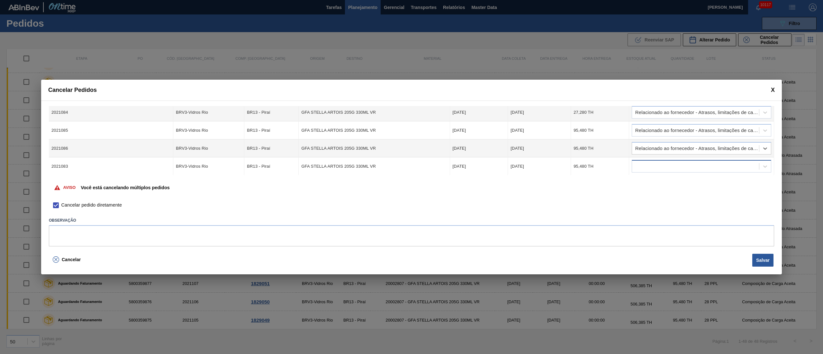
click at [648, 164] on div at bounding box center [695, 166] width 127 height 9
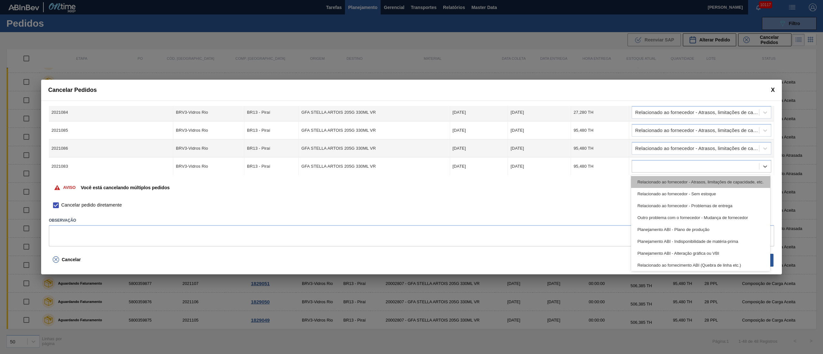
click at [648, 181] on div "Relacionado ao fornecedor - Atrasos, limitações de capacidade, etc." at bounding box center [700, 182] width 139 height 12
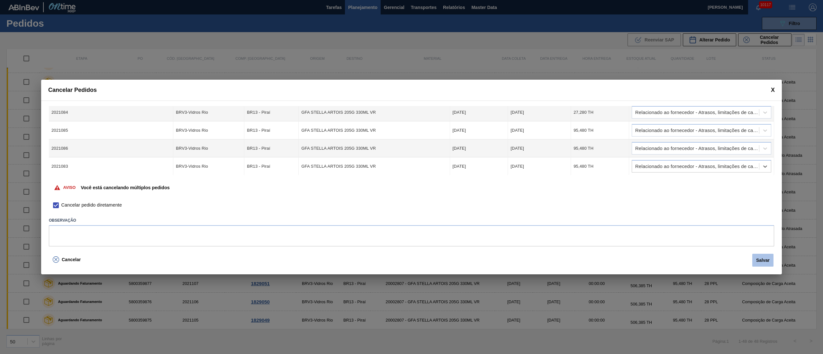
click at [763, 261] on button "Salvar" at bounding box center [762, 260] width 21 height 13
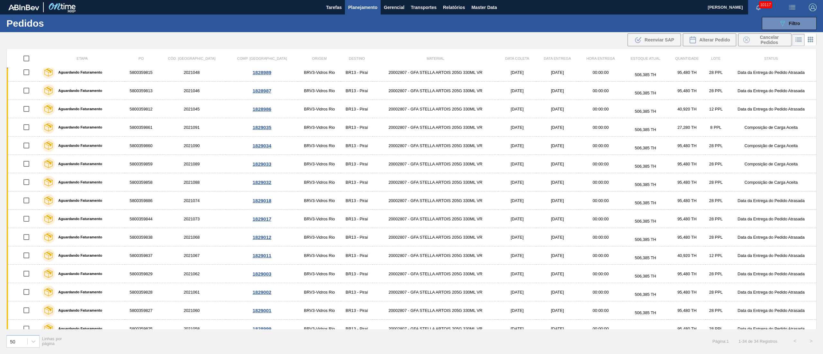
scroll to position [0, 0]
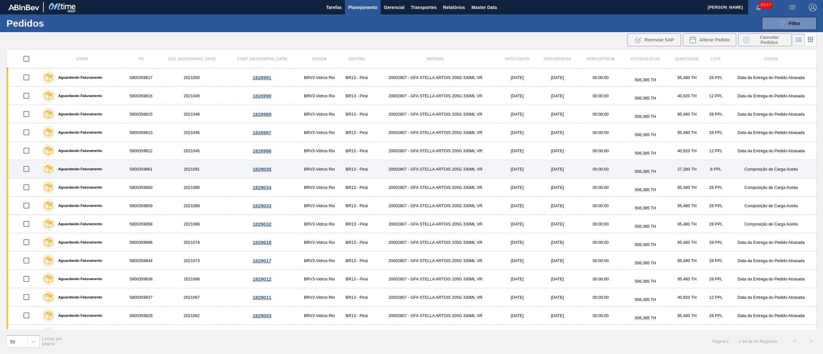
click at [26, 172] on input "checkbox" at bounding box center [26, 168] width 13 height 13
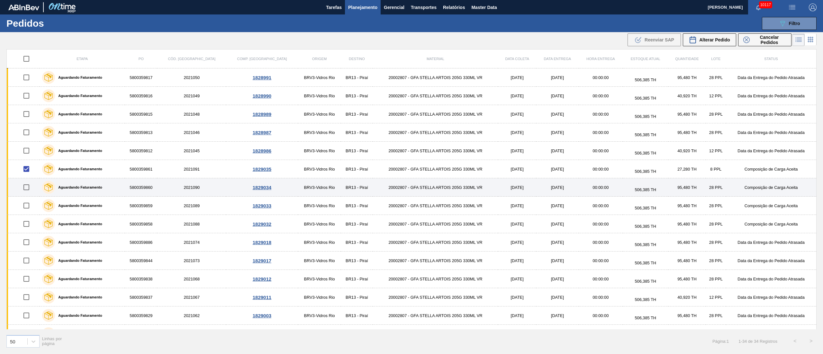
click at [27, 190] on input "checkbox" at bounding box center [26, 187] width 13 height 13
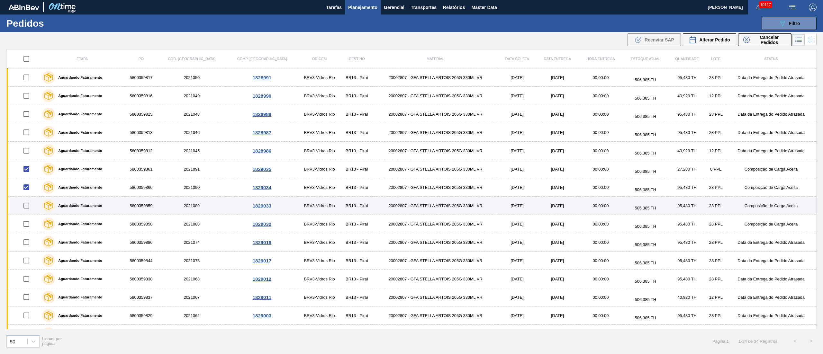
click at [29, 210] on input "checkbox" at bounding box center [26, 205] width 13 height 13
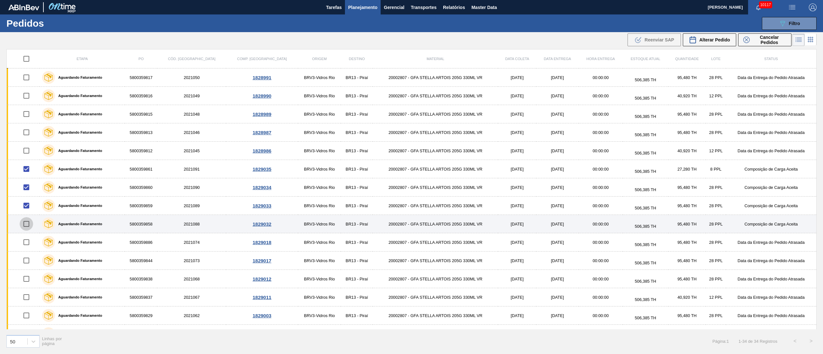
click at [27, 222] on input "checkbox" at bounding box center [26, 223] width 13 height 13
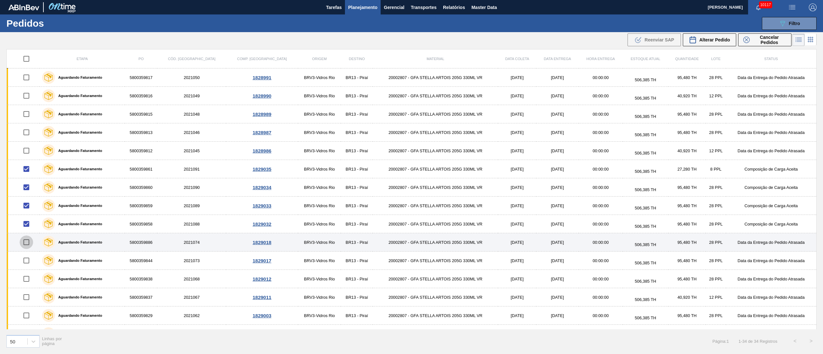
click at [26, 242] on input "checkbox" at bounding box center [26, 242] width 13 height 13
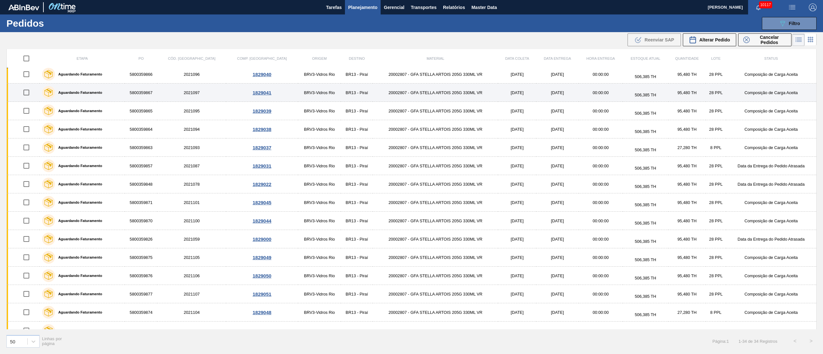
scroll to position [365, 0]
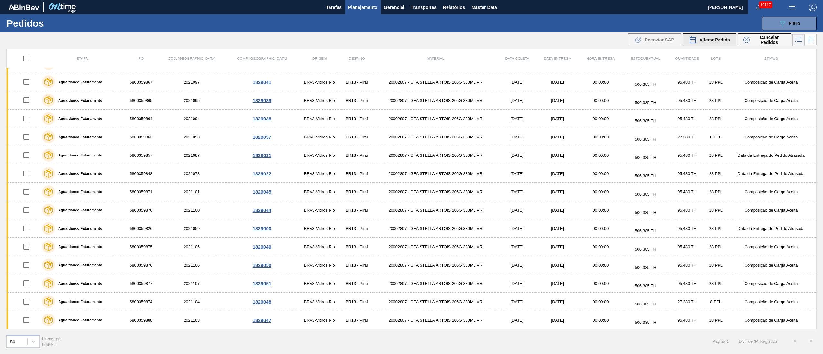
click at [719, 38] on span "Alterar Pedido" at bounding box center [714, 39] width 31 height 5
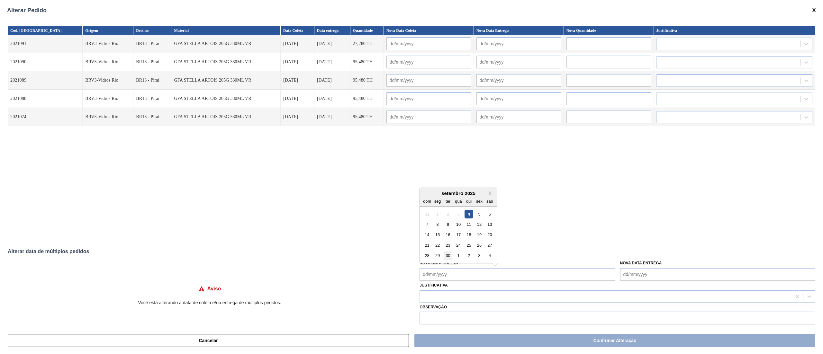
drag, startPoint x: 443, startPoint y: 273, endPoint x: 443, endPoint y: 258, distance: 14.8
click at [443, 273] on Coleta "Nova Data Coleta" at bounding box center [516, 274] width 195 height 13
click at [439, 237] on div "15" at bounding box center [437, 234] width 9 height 9
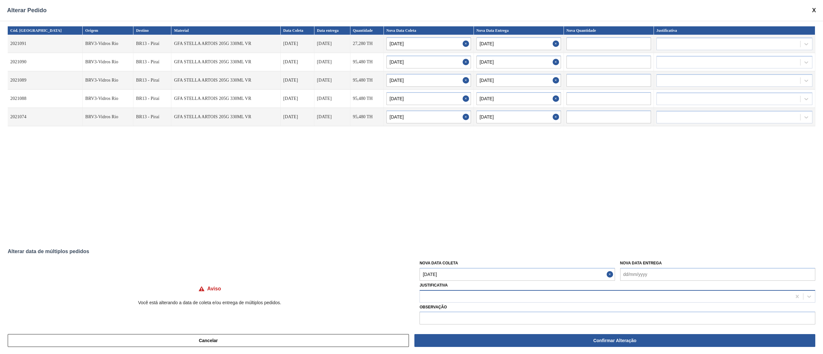
click at [439, 294] on div at bounding box center [605, 296] width 371 height 9
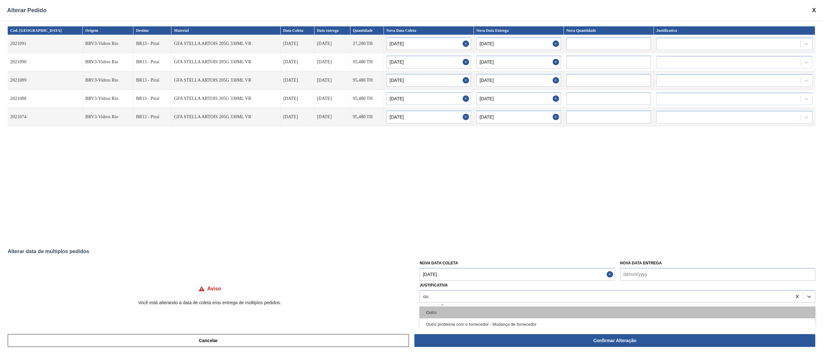
click at [437, 315] on div "Outro" at bounding box center [617, 313] width 396 height 12
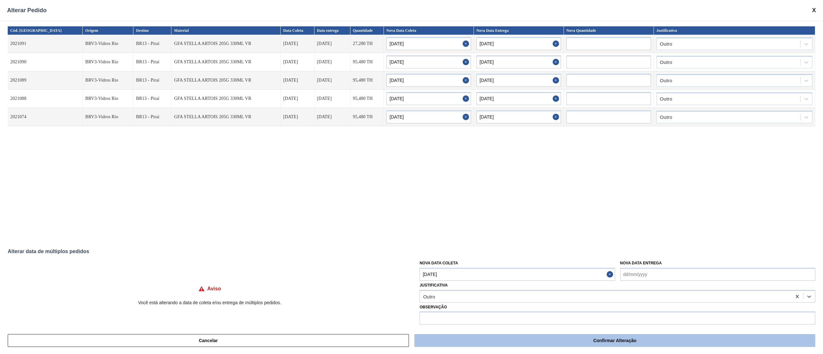
click at [559, 340] on button "Confirmar Alteração" at bounding box center [614, 340] width 401 height 13
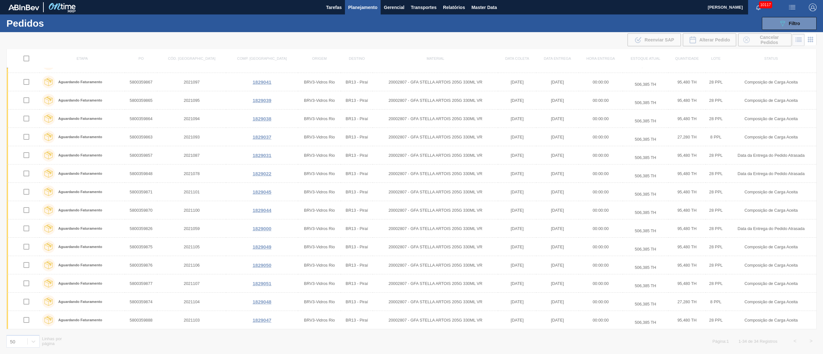
scroll to position [273, 0]
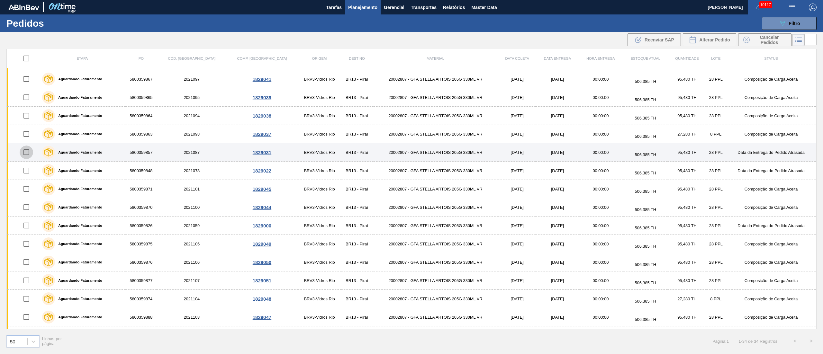
click at [24, 153] on input "checkbox" at bounding box center [26, 152] width 13 height 13
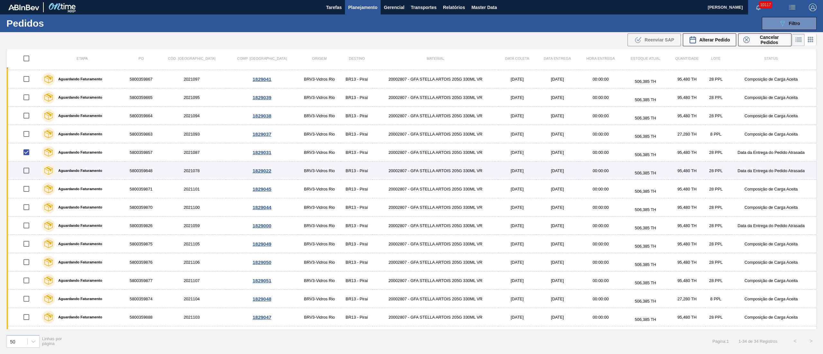
click at [30, 176] on input "checkbox" at bounding box center [26, 170] width 13 height 13
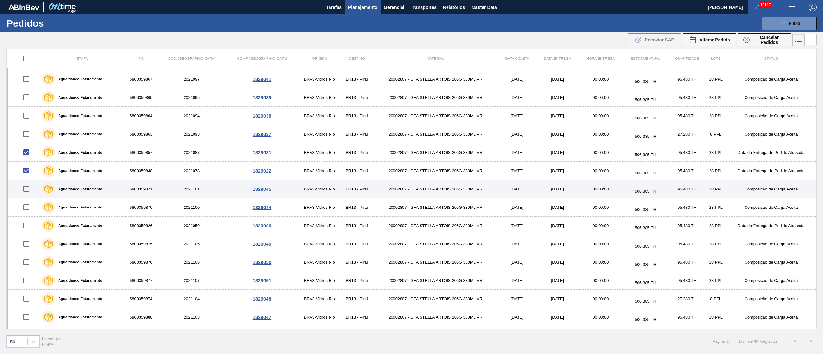
click at [31, 187] on input "checkbox" at bounding box center [26, 188] width 13 height 13
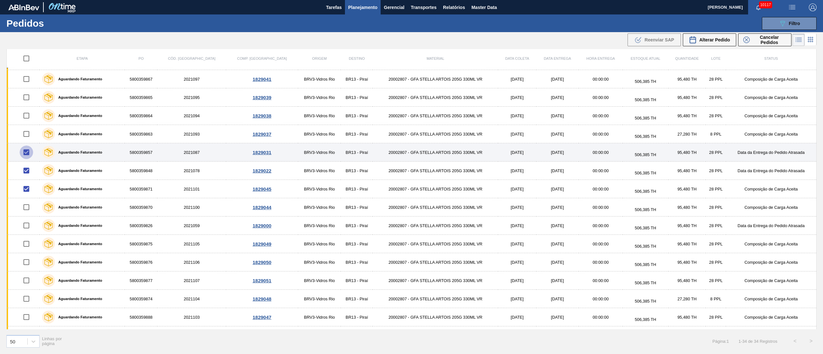
click at [31, 154] on input "checkbox" at bounding box center [26, 152] width 13 height 13
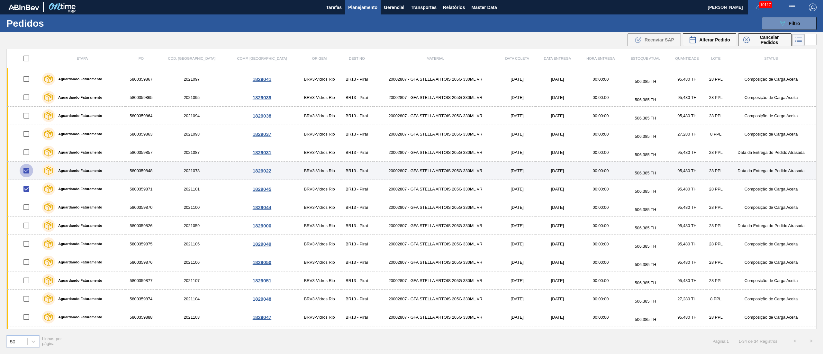
click at [29, 174] on input "checkbox" at bounding box center [26, 170] width 13 height 13
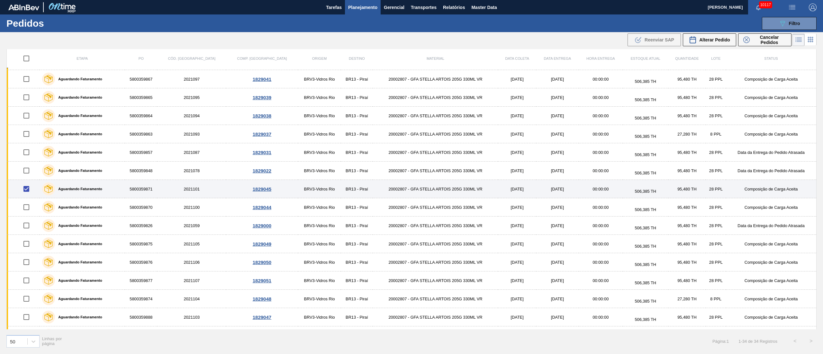
click at [26, 190] on input "checkbox" at bounding box center [26, 188] width 13 height 13
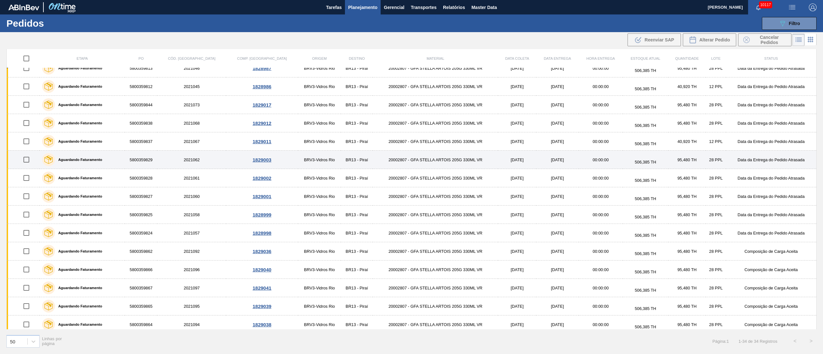
scroll to position [129, 0]
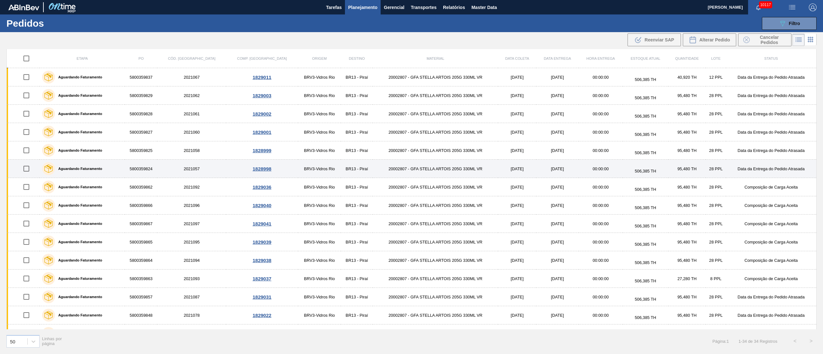
drag, startPoint x: 26, startPoint y: 188, endPoint x: 30, endPoint y: 179, distance: 10.5
click at [27, 188] on input "checkbox" at bounding box center [26, 186] width 13 height 13
click at [29, 171] on input "checkbox" at bounding box center [26, 168] width 13 height 13
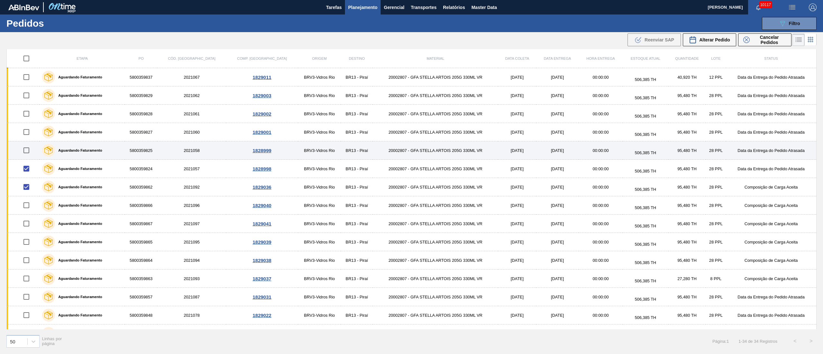
click at [29, 148] on input "checkbox" at bounding box center [26, 150] width 13 height 13
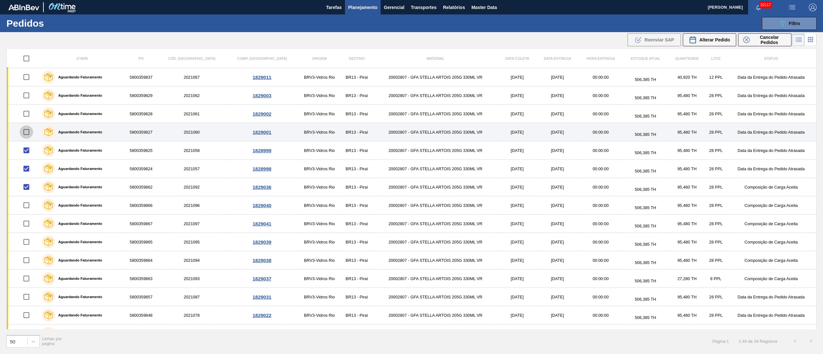
click at [27, 134] on input "checkbox" at bounding box center [26, 131] width 13 height 13
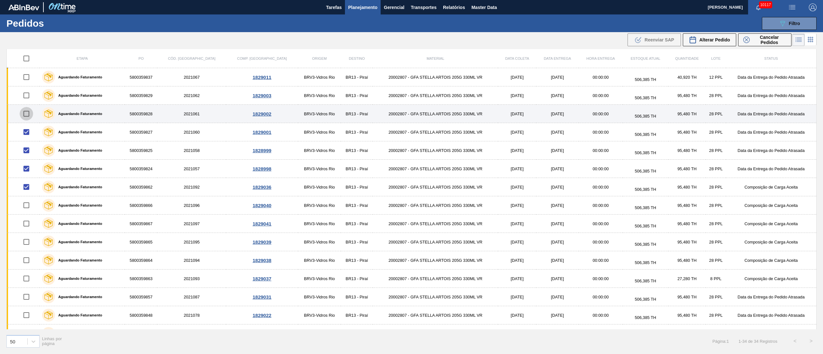
click at [26, 114] on input "checkbox" at bounding box center [26, 113] width 13 height 13
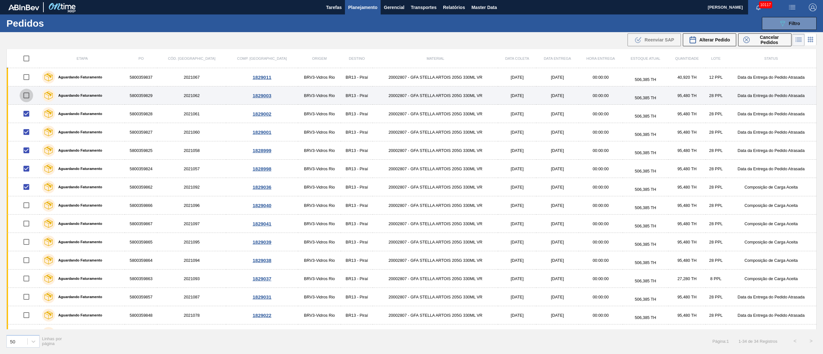
click at [30, 96] on input "checkbox" at bounding box center [26, 95] width 13 height 13
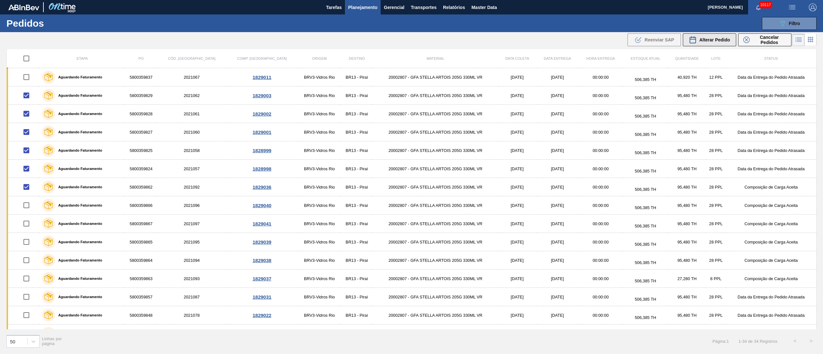
click at [712, 38] on span "Alterar Pedido" at bounding box center [714, 39] width 31 height 5
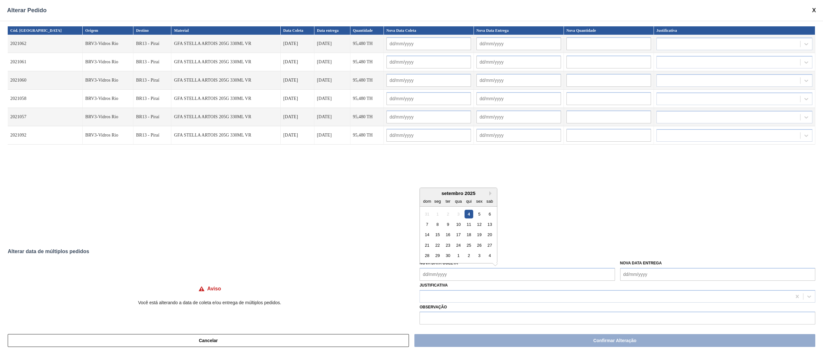
click at [440, 271] on Coleta "Nova Data Coleta" at bounding box center [516, 274] width 195 height 13
click at [450, 234] on div "16" at bounding box center [447, 234] width 9 height 9
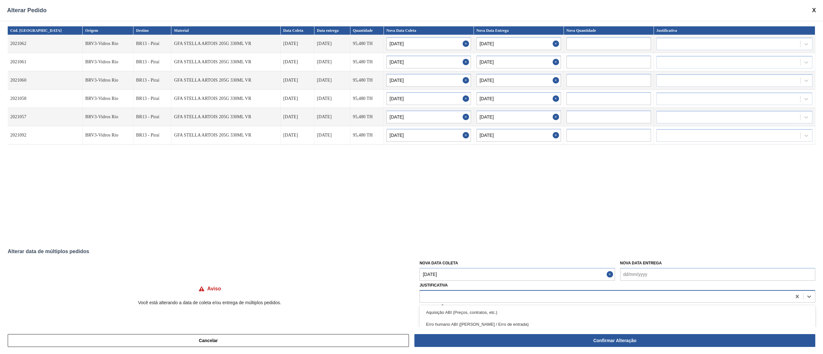
click at [429, 298] on div at bounding box center [605, 296] width 371 height 9
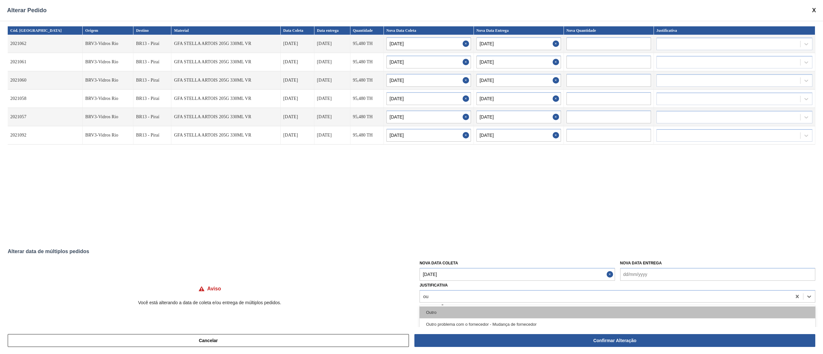
click at [429, 313] on div "Outro" at bounding box center [617, 313] width 396 height 12
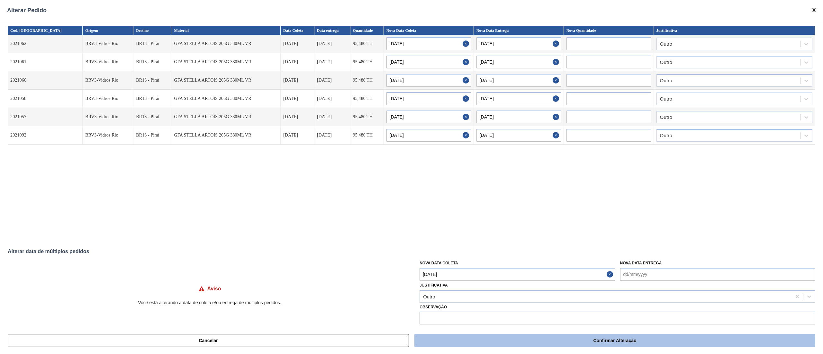
click at [512, 343] on button "Confirmar Alteração" at bounding box center [614, 340] width 401 height 13
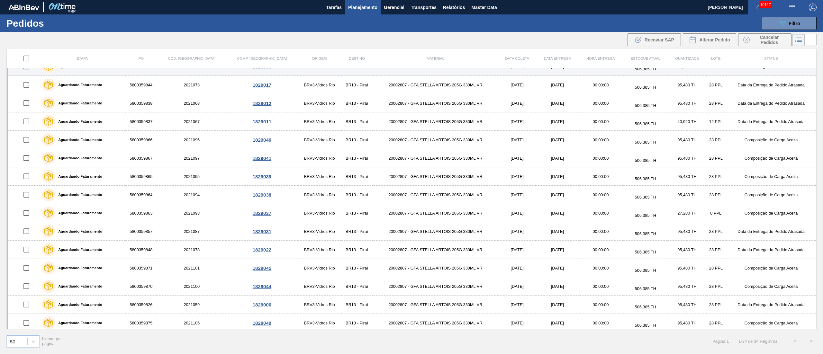
scroll to position [64, 0]
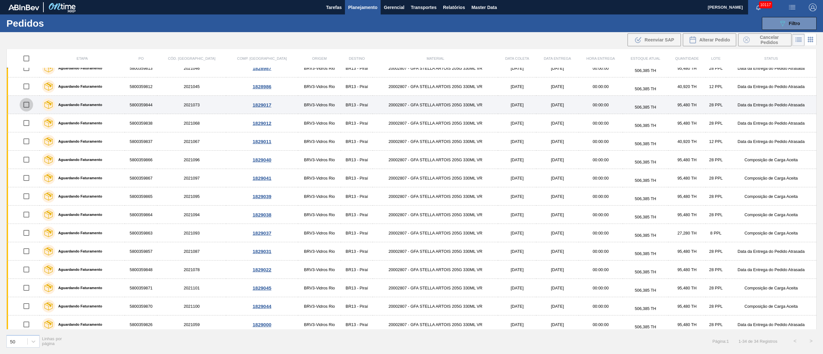
click at [28, 107] on input "checkbox" at bounding box center [26, 104] width 13 height 13
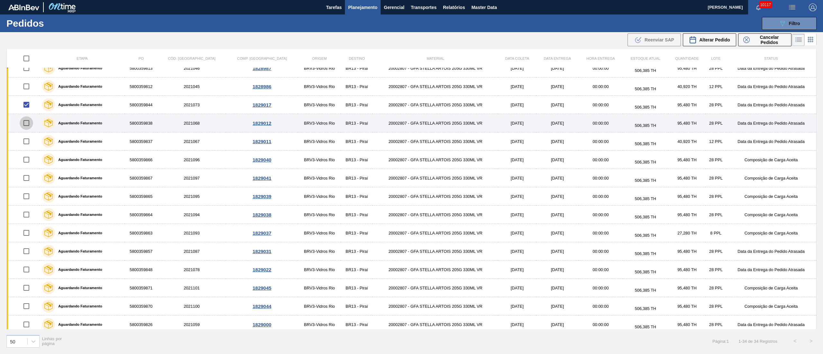
click at [29, 128] on input "checkbox" at bounding box center [26, 122] width 13 height 13
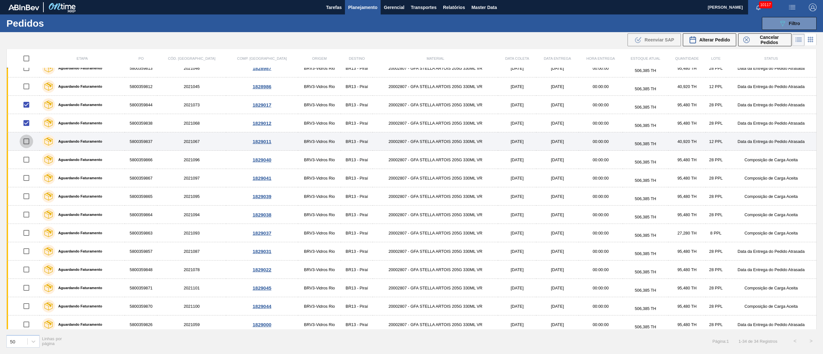
click at [30, 141] on input "checkbox" at bounding box center [26, 141] width 13 height 13
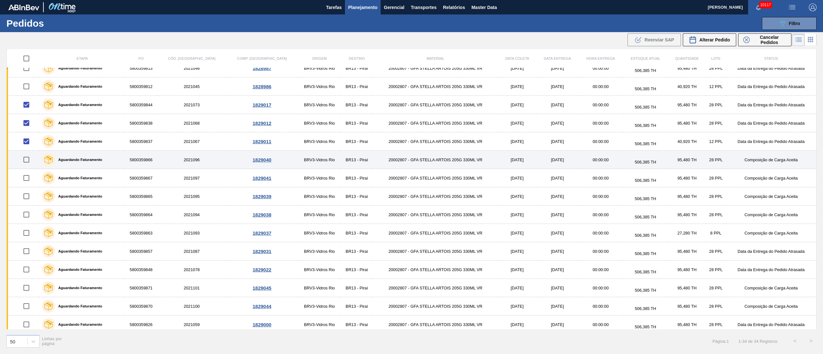
click at [28, 161] on input "checkbox" at bounding box center [26, 159] width 13 height 13
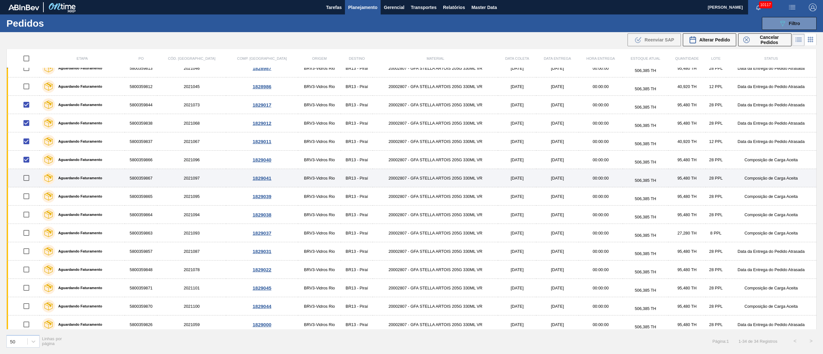
click at [27, 181] on input "checkbox" at bounding box center [26, 177] width 13 height 13
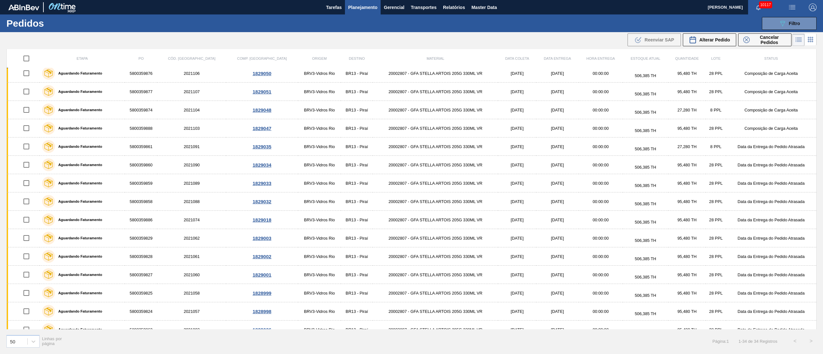
scroll to position [365, 0]
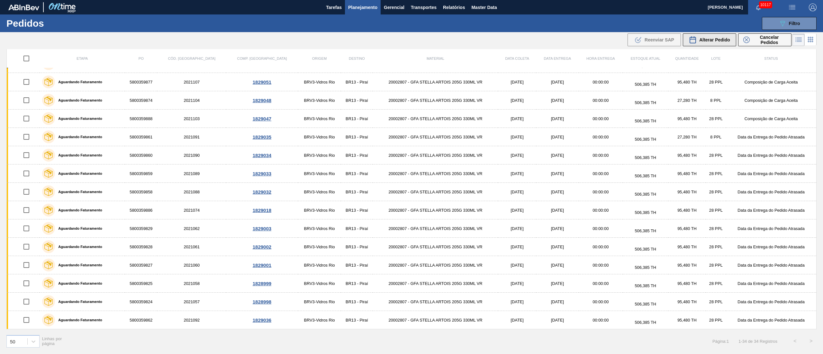
click at [711, 40] on span "Alterar Pedido" at bounding box center [714, 39] width 31 height 5
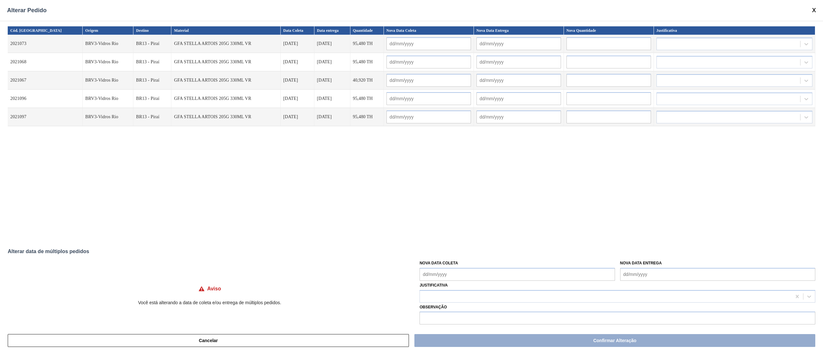
click at [427, 273] on Coleta "Nova Data Coleta" at bounding box center [516, 274] width 195 height 13
drag, startPoint x: 467, startPoint y: 234, endPoint x: 463, endPoint y: 241, distance: 7.9
click at [467, 234] on div "18" at bounding box center [468, 234] width 9 height 9
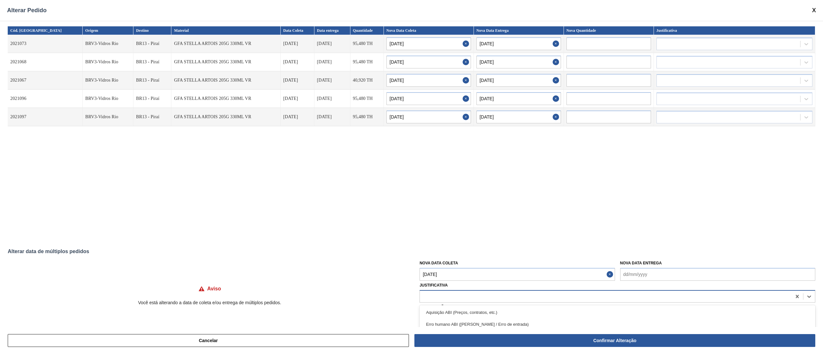
click at [440, 299] on div at bounding box center [605, 296] width 371 height 9
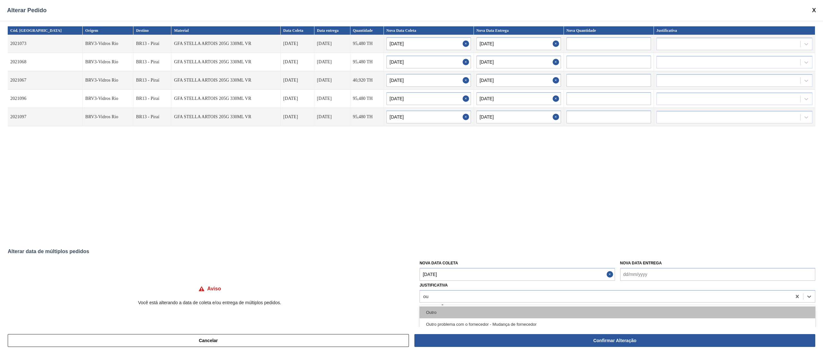
click at [440, 310] on div "Outro" at bounding box center [617, 313] width 396 height 12
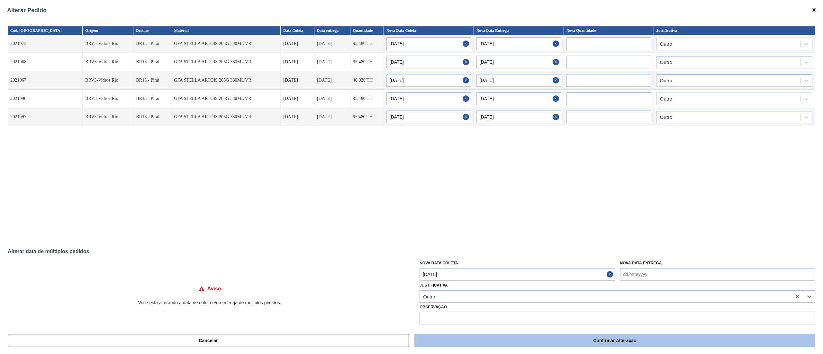
click at [594, 346] on button "Confirmar Alteração" at bounding box center [614, 340] width 401 height 13
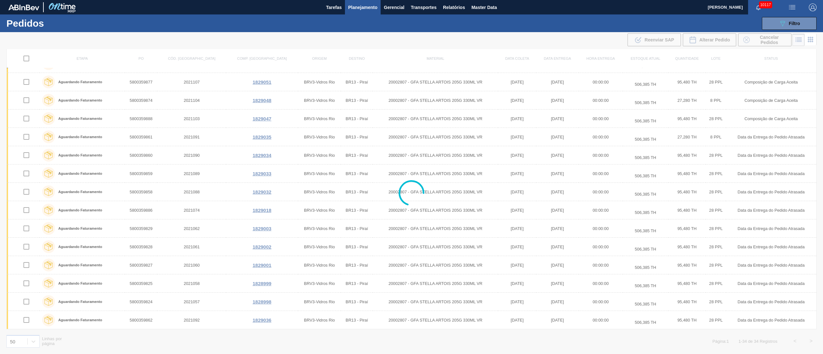
scroll to position [273, 0]
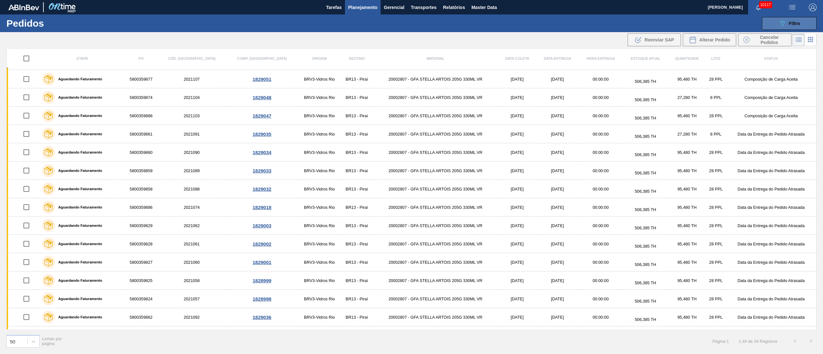
click at [798, 25] on span "Filtro" at bounding box center [794, 23] width 11 height 5
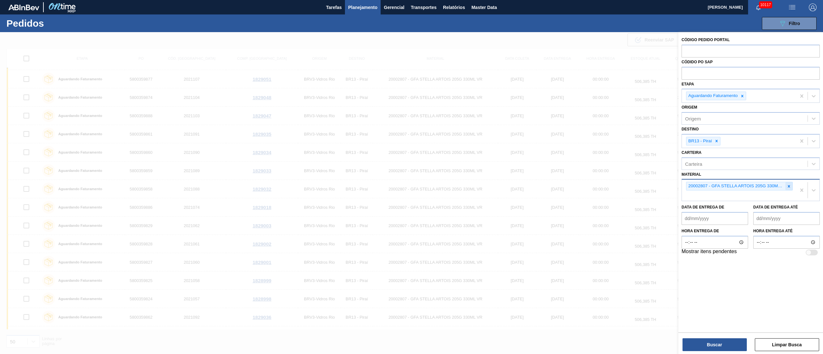
click at [786, 186] on icon at bounding box center [788, 186] width 4 height 4
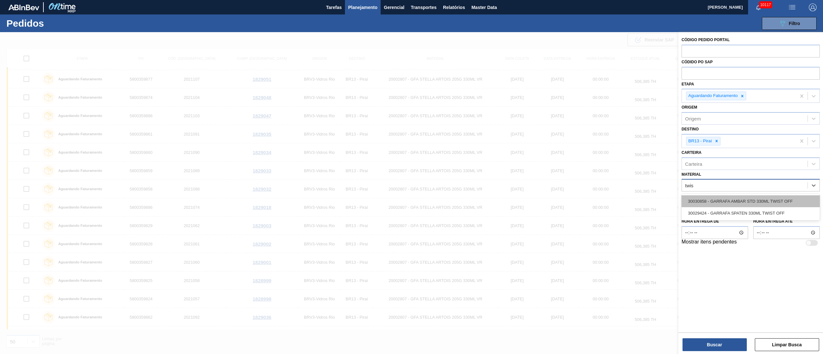
click at [756, 203] on div "30030858 - GARRAFA AMBAR STD 330ML TWIST OFF" at bounding box center [750, 201] width 138 height 12
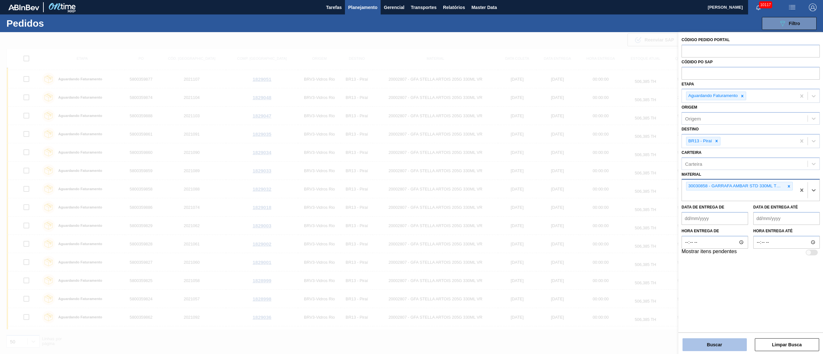
click at [701, 347] on button "Buscar" at bounding box center [714, 344] width 64 height 13
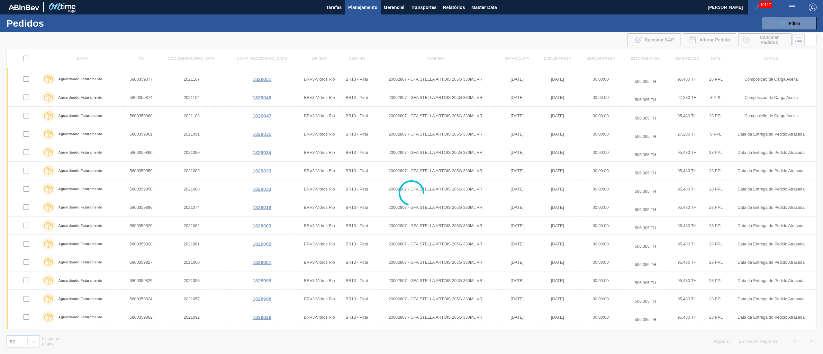
scroll to position [0, 0]
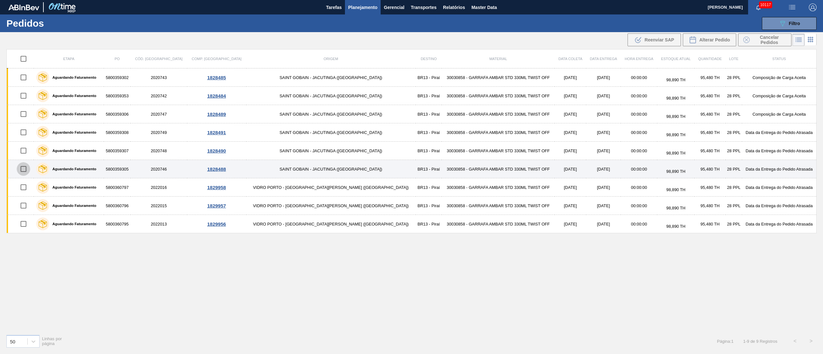
click at [24, 172] on input "checkbox" at bounding box center [23, 168] width 13 height 13
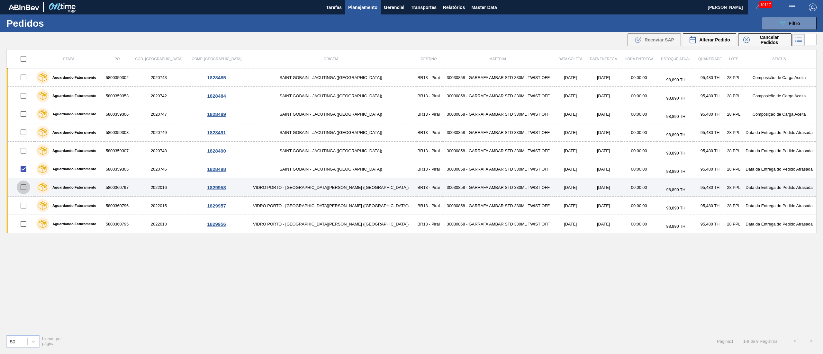
click at [26, 190] on input "checkbox" at bounding box center [23, 187] width 13 height 13
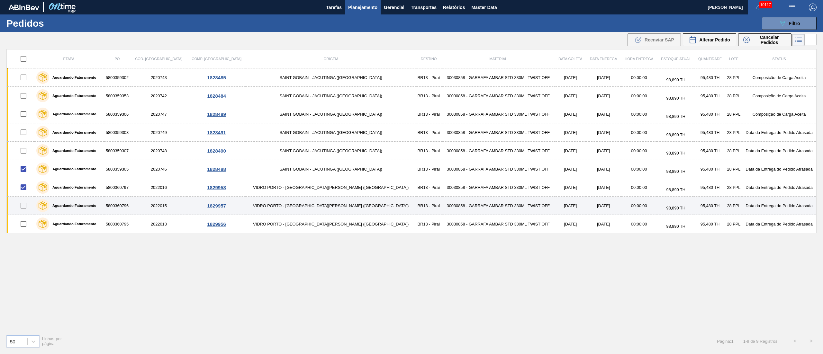
click at [26, 208] on input "checkbox" at bounding box center [23, 205] width 13 height 13
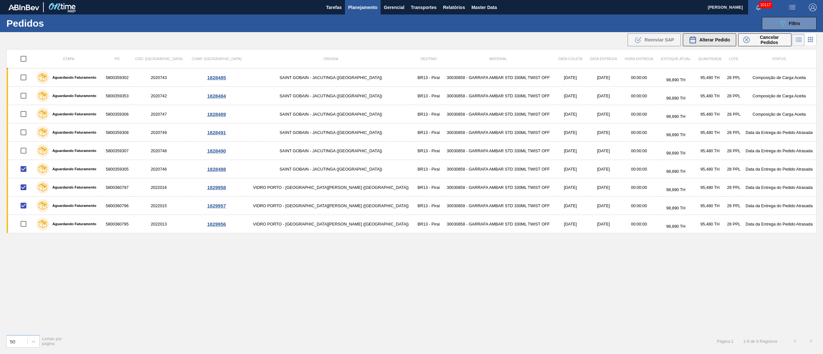
click at [710, 41] on span "Alterar Pedido" at bounding box center [714, 39] width 31 height 5
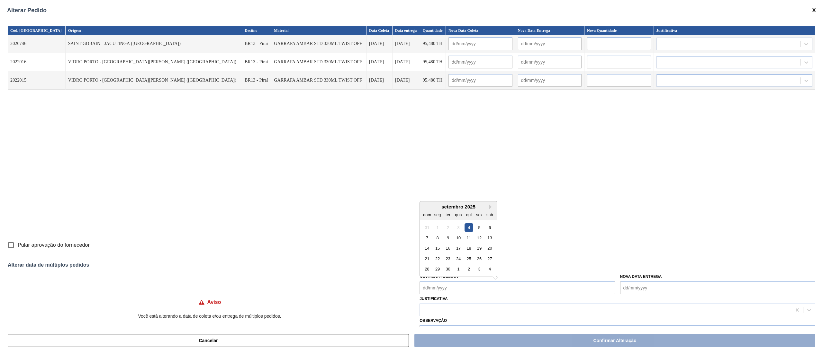
click at [446, 286] on Coleta "Nova Data Coleta" at bounding box center [516, 288] width 195 height 13
click at [458, 238] on div "10" at bounding box center [458, 238] width 9 height 9
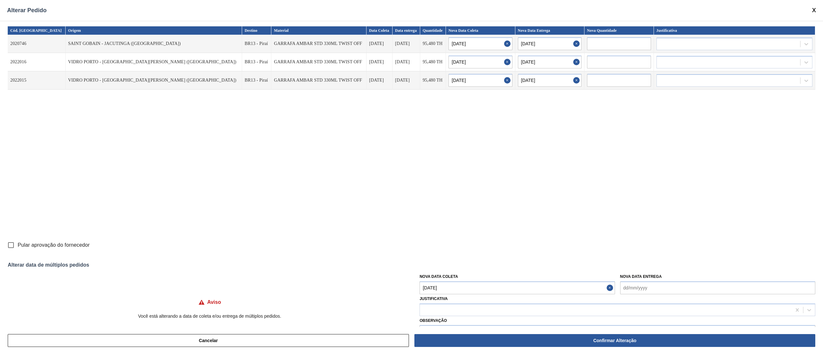
click at [11, 245] on input "Pular aprovação do fornecedor" at bounding box center [10, 244] width 13 height 13
click at [6, 245] on input "Pular aprovação do fornecedor" at bounding box center [10, 244] width 13 height 13
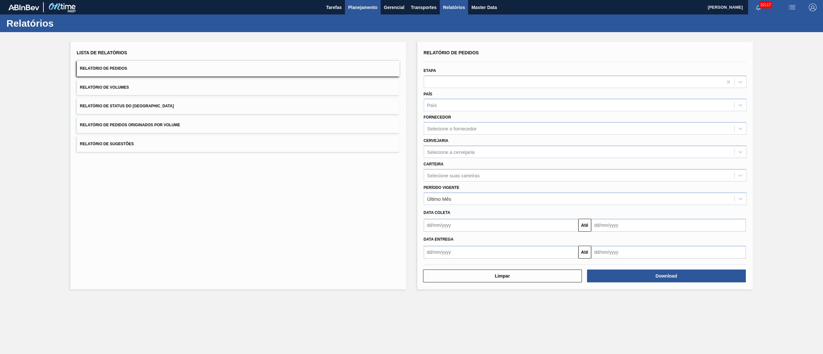
click at [375, 6] on span "Planejamento" at bounding box center [362, 8] width 29 height 8
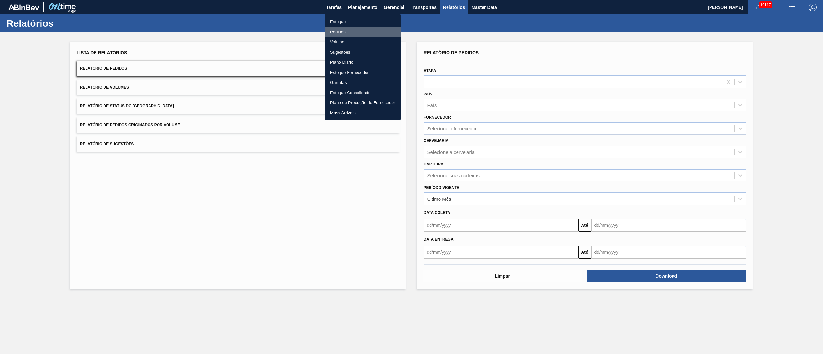
click at [339, 29] on li "Pedidos" at bounding box center [363, 32] width 76 height 10
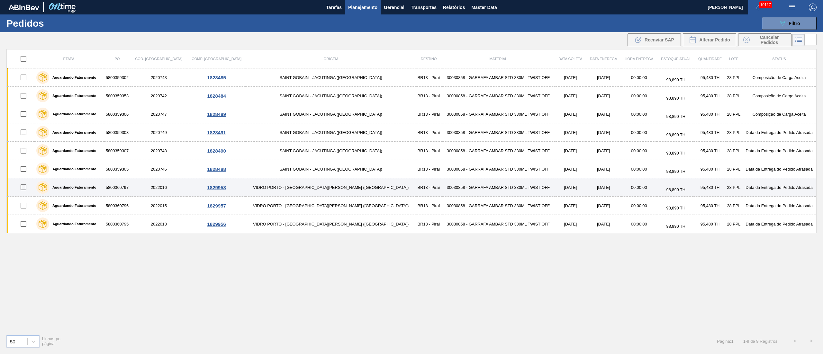
click at [30, 190] on input "checkbox" at bounding box center [23, 187] width 13 height 13
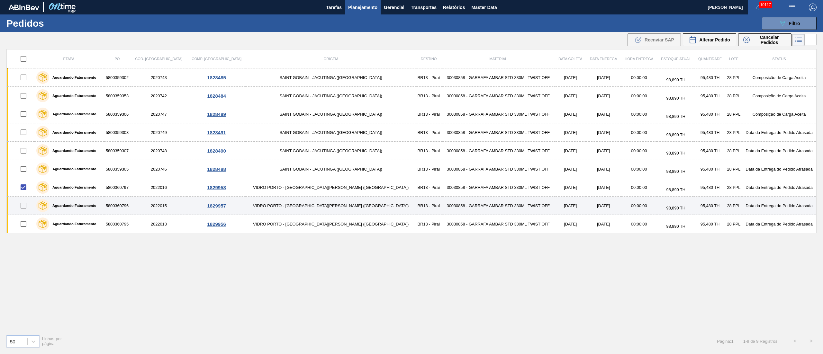
click at [25, 205] on input "checkbox" at bounding box center [23, 205] width 13 height 13
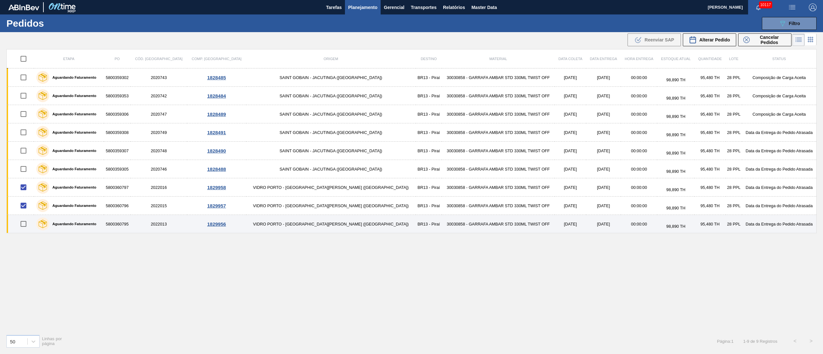
click at [26, 222] on input "checkbox" at bounding box center [23, 223] width 13 height 13
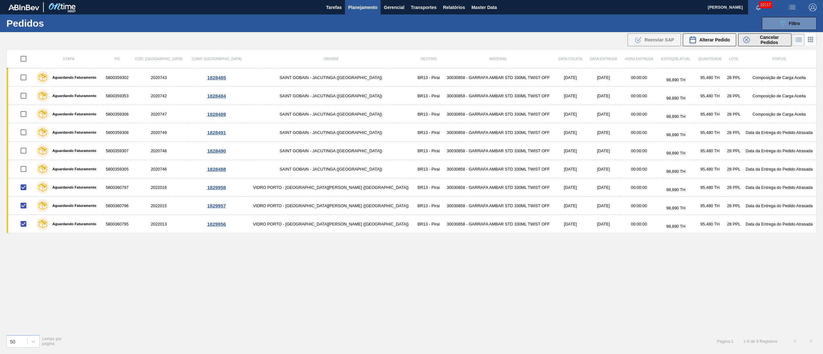
click at [757, 40] on span "Cancelar Pedidos" at bounding box center [769, 40] width 34 height 10
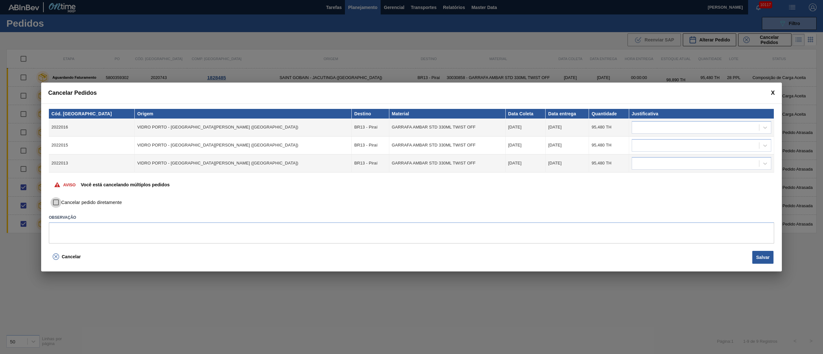
click at [52, 203] on input "Cancelar pedido diretamente" at bounding box center [55, 202] width 11 height 11
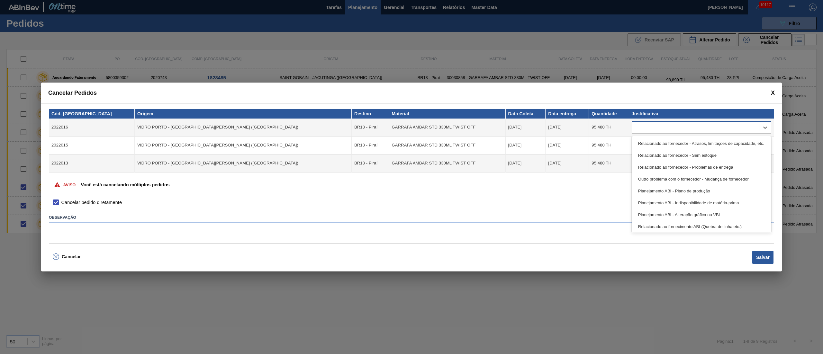
click at [673, 130] on div at bounding box center [695, 127] width 127 height 9
click at [656, 147] on div "Relacionado ao fornecedor - Atrasos, limitações de capacidade, etc." at bounding box center [700, 144] width 139 height 12
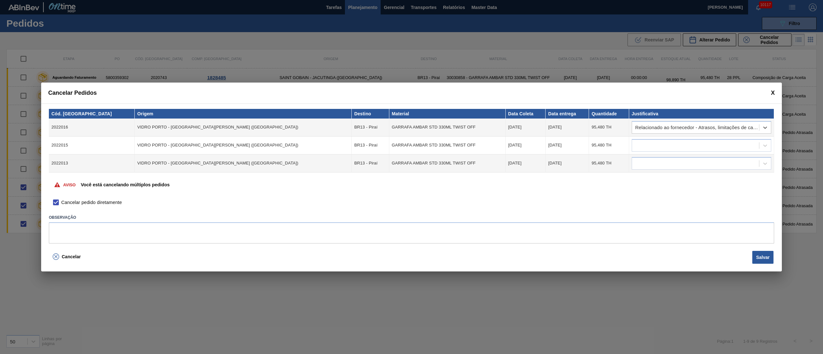
click at [652, 138] on td at bounding box center [701, 146] width 145 height 18
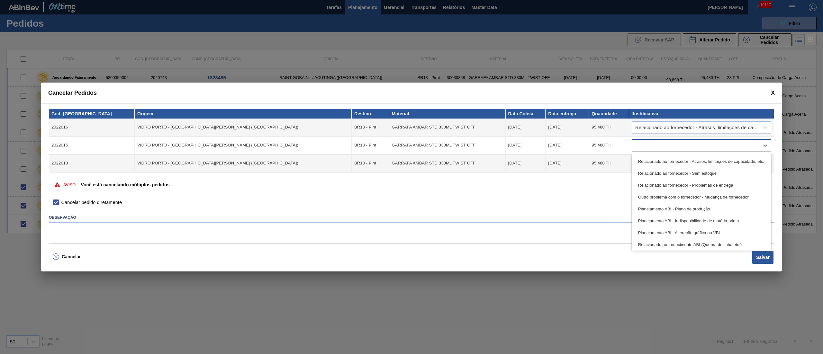
click at [650, 143] on div at bounding box center [695, 145] width 127 height 9
click at [648, 161] on div "Relacionado ao fornecedor - Atrasos, limitações de capacidade, etc." at bounding box center [700, 162] width 139 height 12
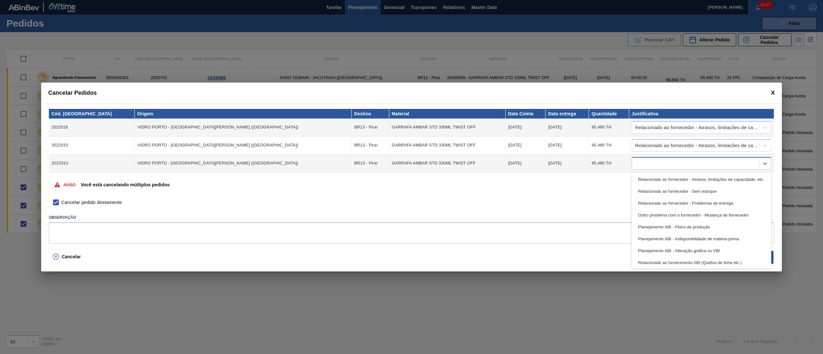
click at [647, 163] on div at bounding box center [695, 163] width 127 height 9
click at [652, 183] on div "Relacionado ao fornecedor - Atrasos, limitações de capacidade, etc." at bounding box center [700, 180] width 139 height 12
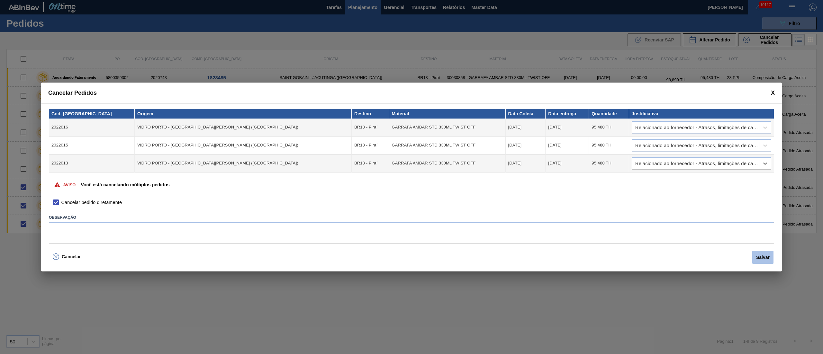
click at [762, 257] on button "Salvar" at bounding box center [762, 257] width 21 height 13
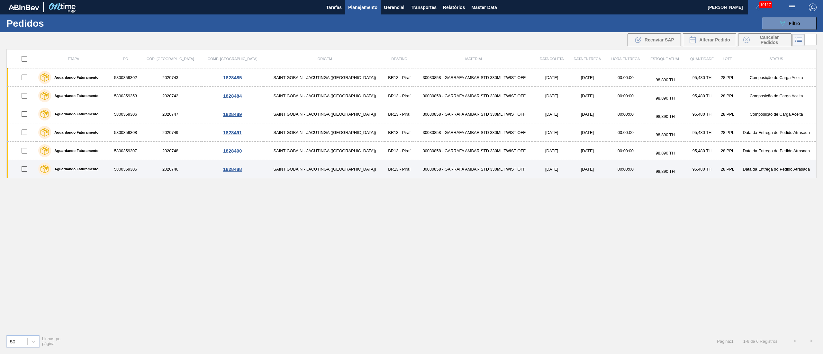
click at [26, 168] on input "checkbox" at bounding box center [24, 168] width 13 height 13
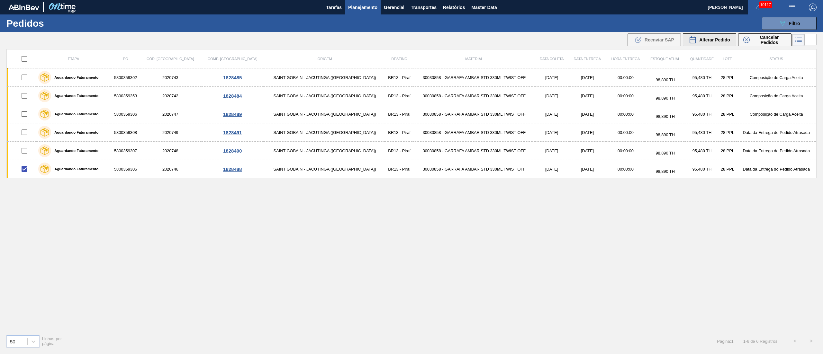
click at [724, 39] on span "Alterar Pedido" at bounding box center [714, 39] width 31 height 5
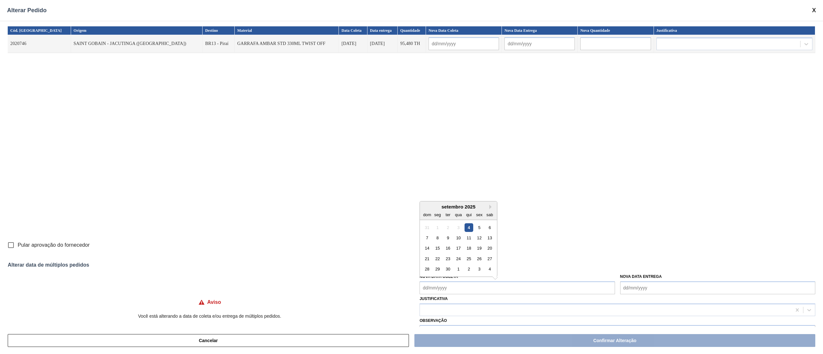
click at [452, 286] on Coleta "Nova Data Coleta" at bounding box center [516, 288] width 195 height 13
click at [460, 240] on div "10" at bounding box center [458, 238] width 9 height 9
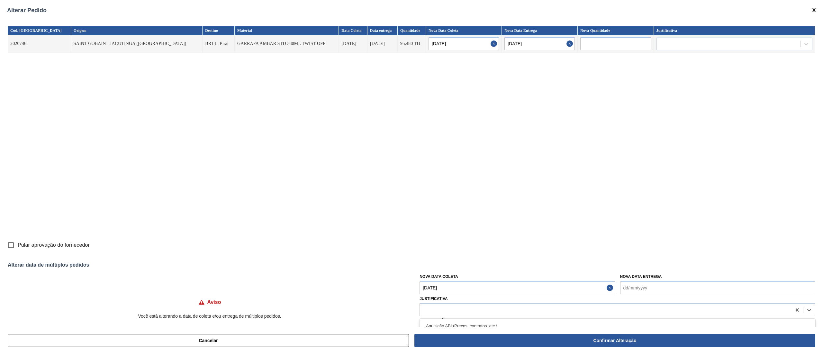
click at [445, 307] on div at bounding box center [605, 309] width 371 height 9
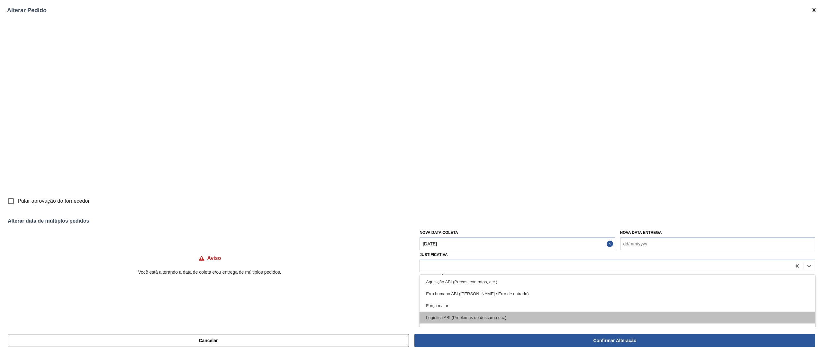
scroll to position [64, 0]
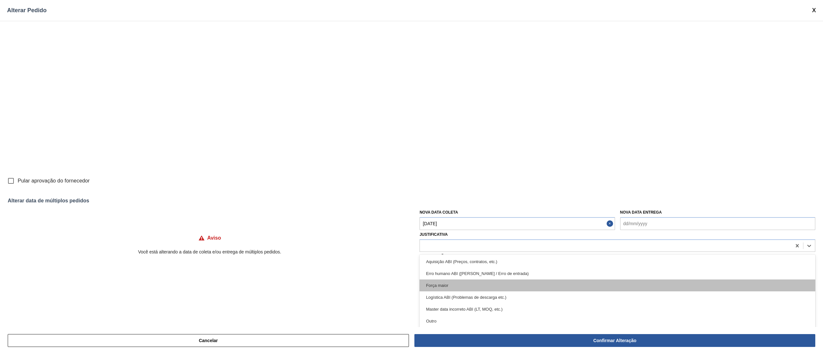
click at [436, 285] on div "Força maior" at bounding box center [617, 286] width 396 height 12
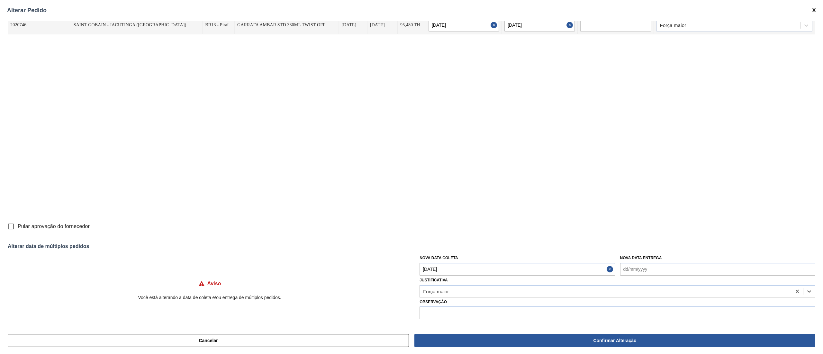
scroll to position [19, 0]
click at [12, 226] on input "Pular aprovação do fornecedor" at bounding box center [10, 226] width 13 height 13
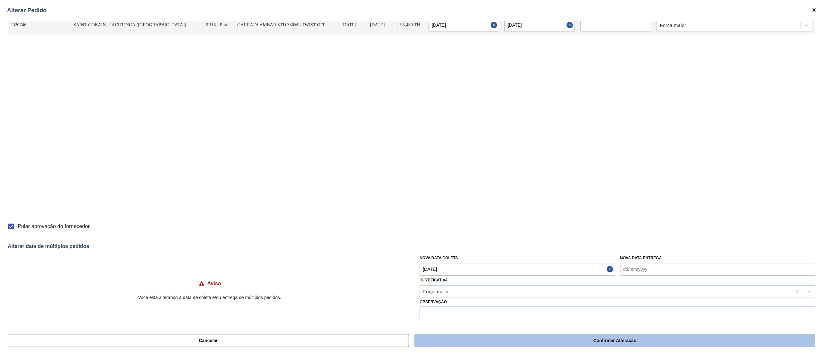
click at [509, 342] on button "Confirmar Alteração" at bounding box center [614, 340] width 401 height 13
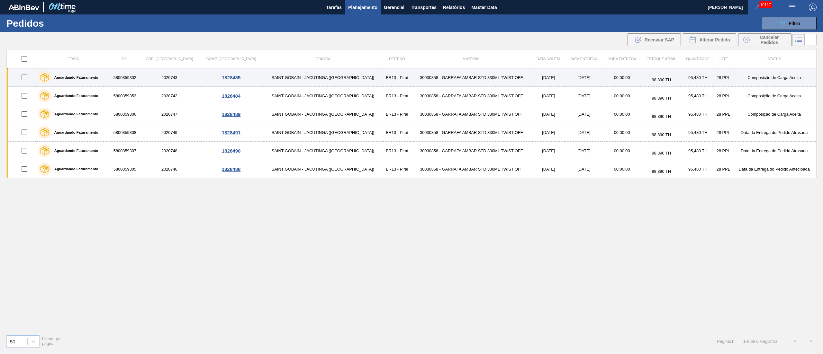
click at [296, 77] on td "SAINT GOBAIN - JACUTINGA ([GEOGRAPHIC_DATA])" at bounding box center [323, 77] width 120 height 18
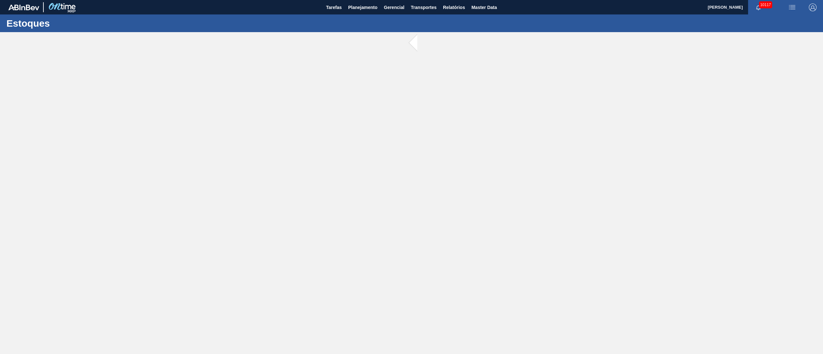
click at [296, 77] on main "Tarefas Planejamento Gerencial Transportes Relatórios Master Data [PERSON_NAME]…" at bounding box center [411, 177] width 823 height 354
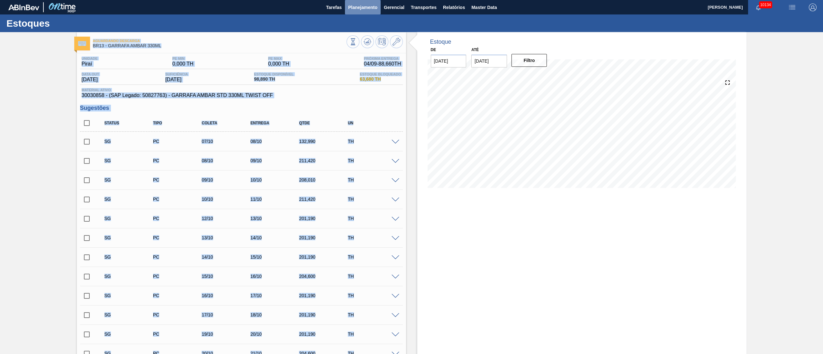
click at [363, 12] on button "Planejamento" at bounding box center [363, 7] width 36 height 14
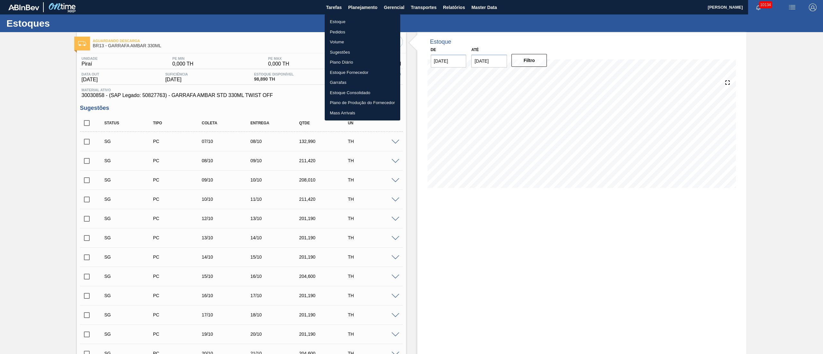
click at [266, 38] on div at bounding box center [411, 177] width 823 height 354
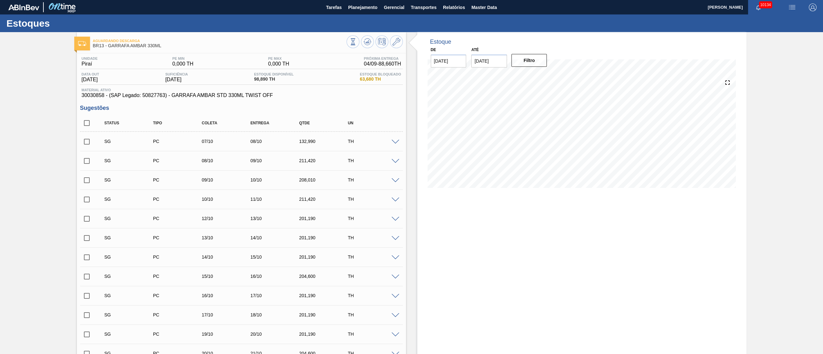
click at [87, 143] on input "checkbox" at bounding box center [86, 141] width 13 height 13
click at [395, 143] on span at bounding box center [395, 142] width 8 height 5
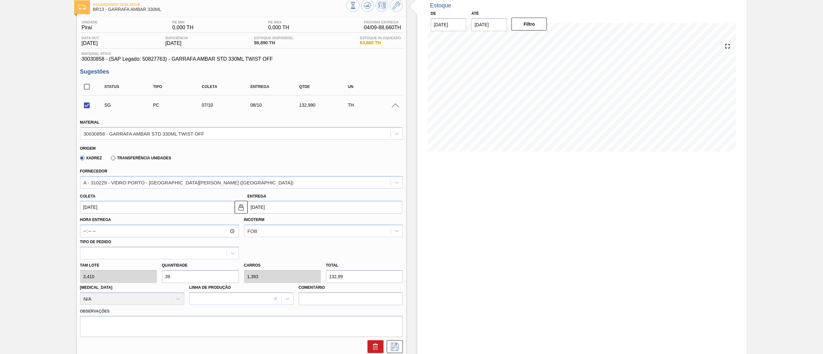
scroll to position [64, 0]
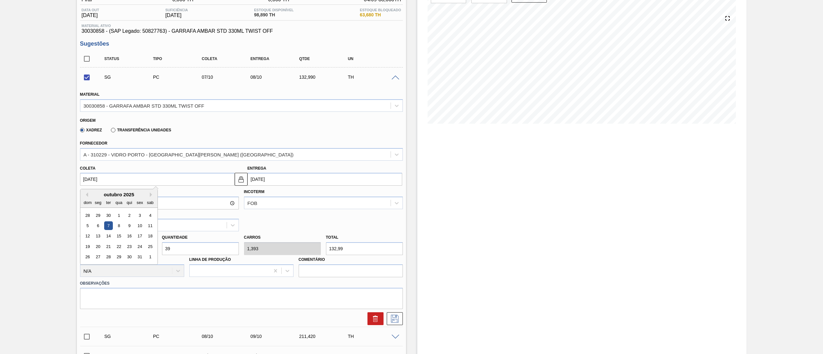
click at [125, 180] on input "[DATE]" at bounding box center [157, 179] width 155 height 13
click at [88, 196] on div "outubro 2025" at bounding box center [118, 194] width 77 height 5
click at [87, 195] on button "Previous Month" at bounding box center [86, 194] width 4 height 4
click at [86, 195] on button "Previous Month" at bounding box center [86, 194] width 4 height 4
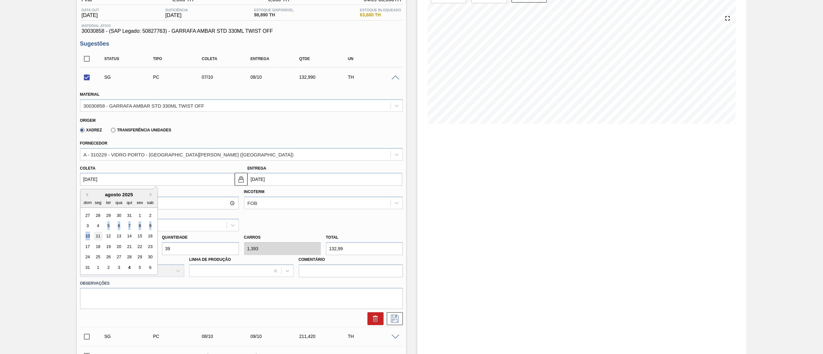
drag, startPoint x: 98, startPoint y: 226, endPoint x: 96, endPoint y: 235, distance: 8.7
click at [96, 235] on div "27 28 29 30 31 1 2 3 4 5 6 7 8 9 10 11 12 13 14 15 16 17 18 19 20 21 22 23 24 2…" at bounding box center [118, 241] width 73 height 63
click at [111, 226] on div "5" at bounding box center [108, 225] width 9 height 9
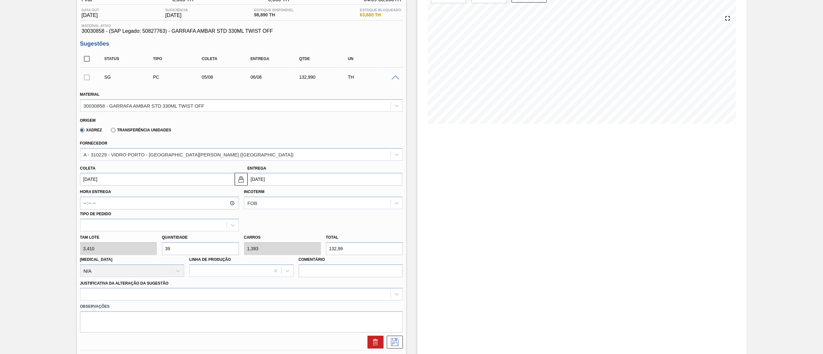
click at [107, 183] on input "[DATE]" at bounding box center [157, 179] width 155 height 13
click at [150, 195] on button "Next Month" at bounding box center [152, 194] width 4 height 4
click at [97, 225] on div "8" at bounding box center [98, 225] width 9 height 9
click at [135, 244] on div "[PERSON_NAME] 3,410 Quantidade 39 Carros 1,393 Total 132,99 [MEDICAL_DATA] N/A …" at bounding box center [241, 254] width 328 height 46
click at [135, 294] on div at bounding box center [241, 294] width 323 height 13
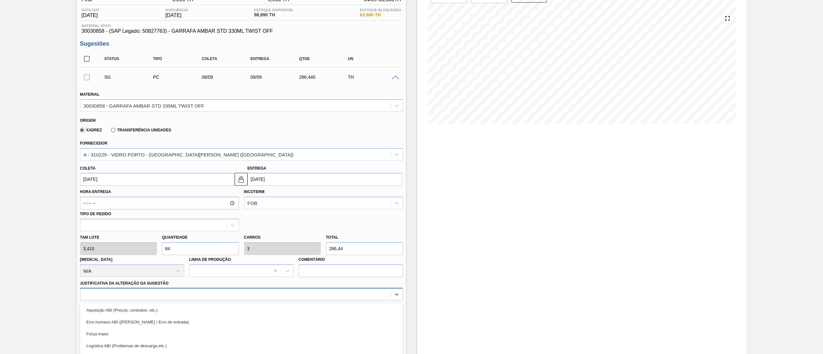
scroll to position [112, 0]
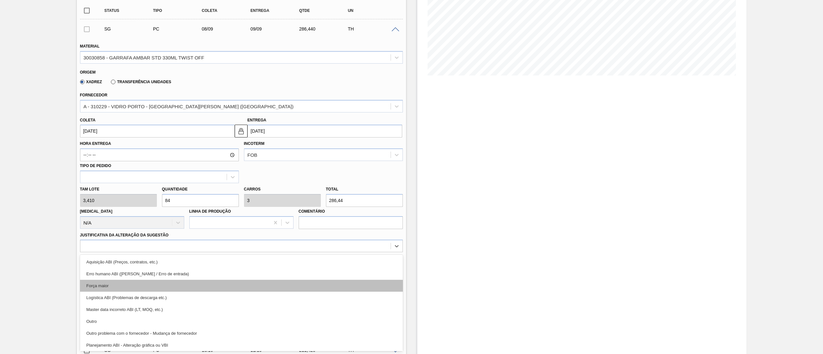
click at [133, 285] on div "Força maior" at bounding box center [241, 286] width 323 height 12
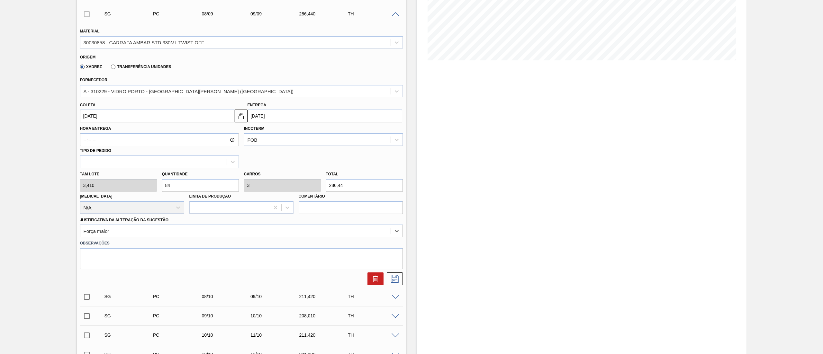
scroll to position [0, 0]
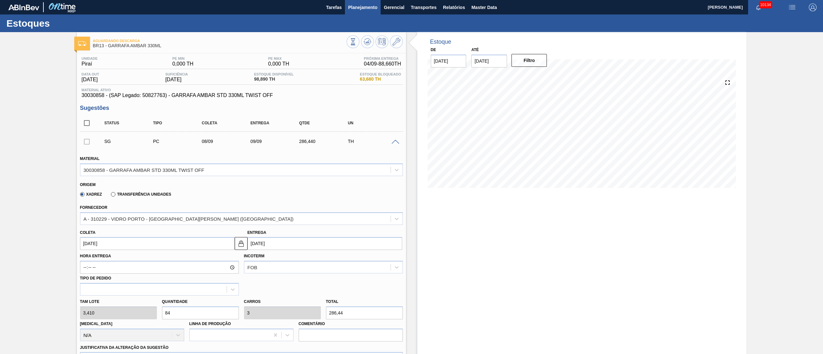
click at [352, 6] on span "Planejamento" at bounding box center [362, 8] width 29 height 8
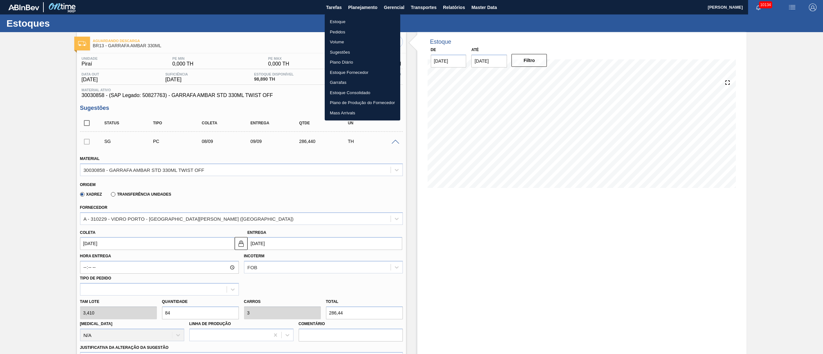
click at [344, 31] on li "Pedidos" at bounding box center [363, 32] width 76 height 10
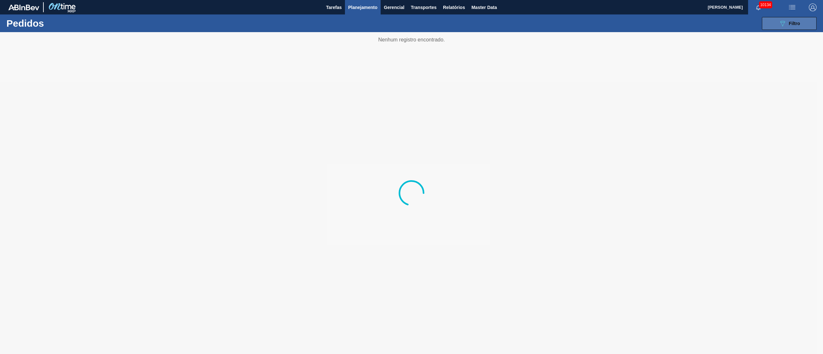
click at [787, 25] on div "089F7B8B-B2A5-4AFE-B5C0-19BA573D28AC Filtro" at bounding box center [789, 24] width 22 height 8
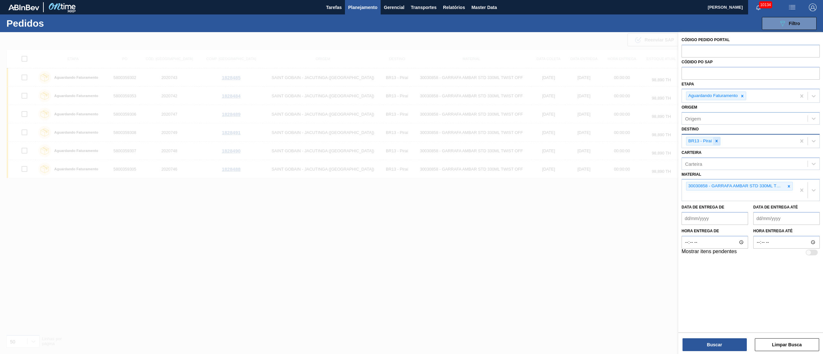
click at [719, 140] on div at bounding box center [716, 141] width 7 height 8
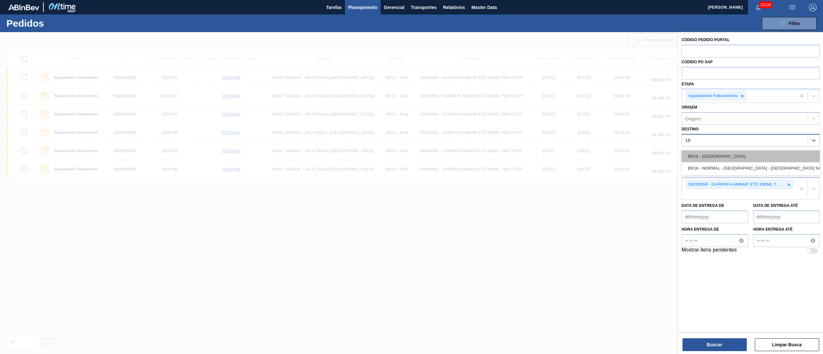
click at [715, 157] on div "BR18 - [GEOGRAPHIC_DATA]" at bounding box center [750, 156] width 138 height 12
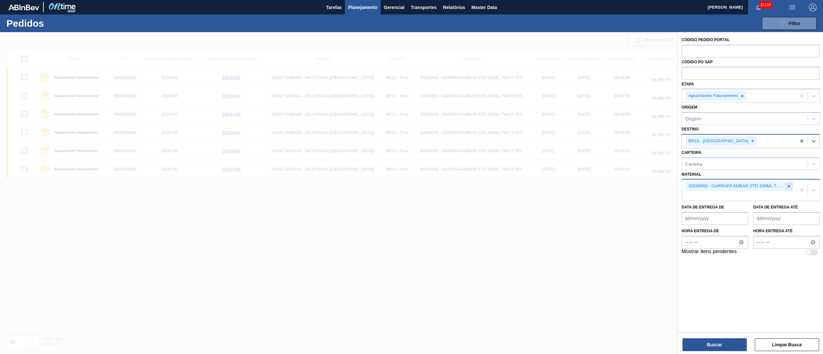
click at [787, 187] on icon at bounding box center [788, 186] width 4 height 4
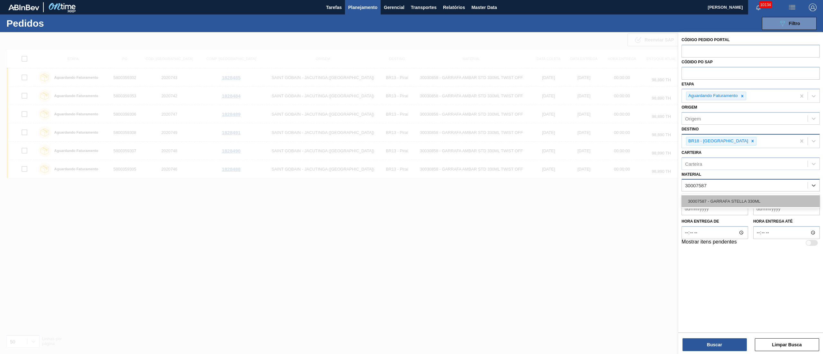
click at [747, 196] on div "30007587 - GARRAFA STELLA 330ML" at bounding box center [750, 201] width 138 height 12
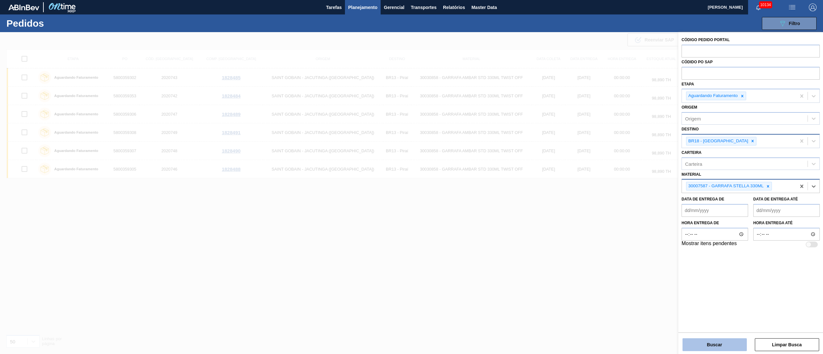
click at [707, 346] on button "Buscar" at bounding box center [714, 344] width 64 height 13
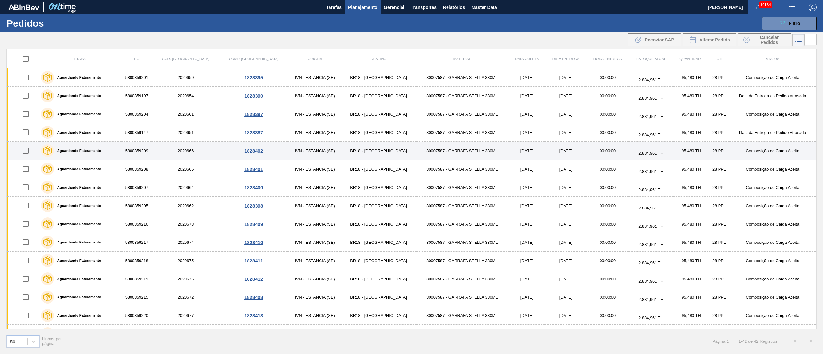
click at [26, 151] on input "checkbox" at bounding box center [25, 150] width 13 height 13
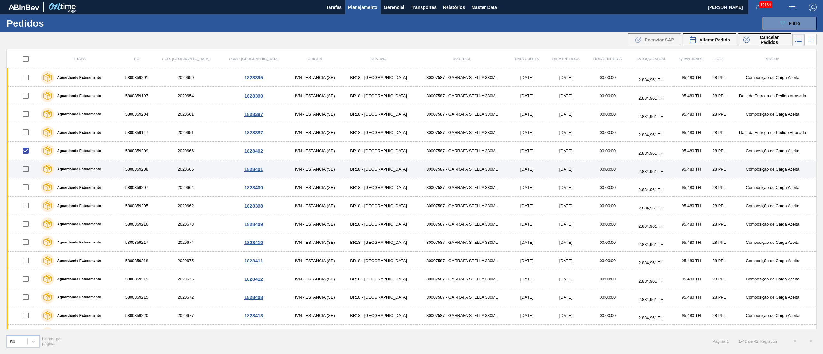
click at [28, 170] on input "checkbox" at bounding box center [25, 168] width 13 height 13
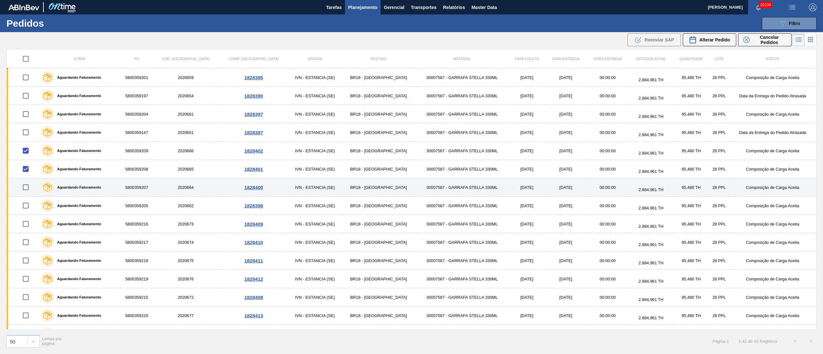
click at [24, 191] on input "checkbox" at bounding box center [25, 187] width 13 height 13
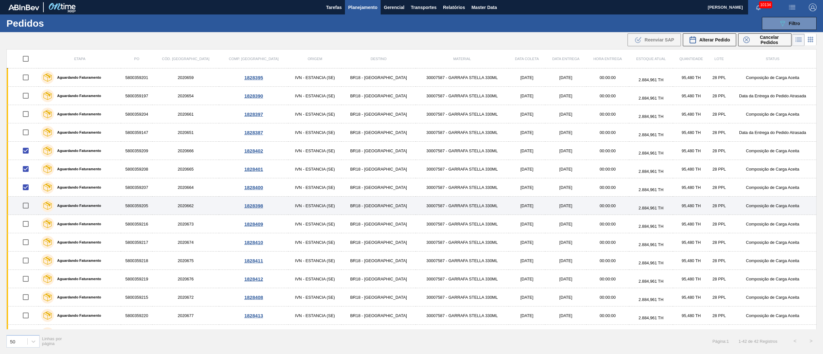
click at [30, 208] on input "checkbox" at bounding box center [25, 205] width 13 height 13
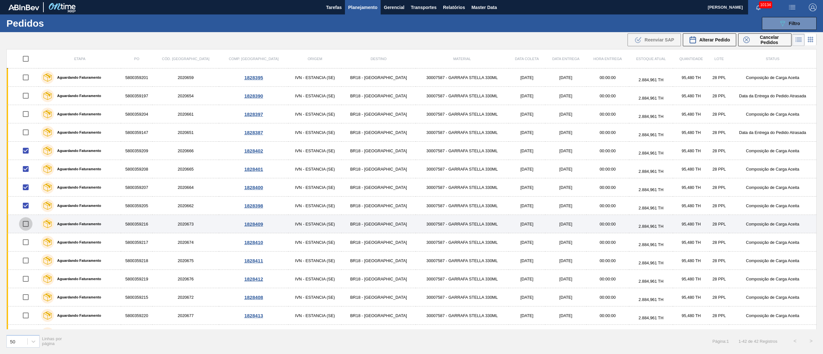
click at [27, 225] on input "checkbox" at bounding box center [25, 223] width 13 height 13
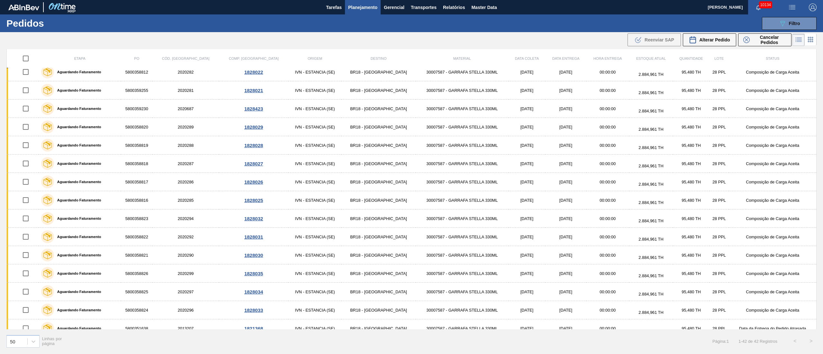
scroll to position [513, 0]
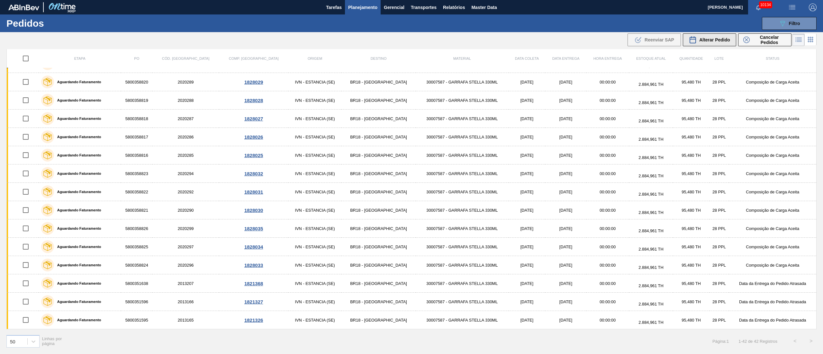
click at [723, 42] on span "Alterar Pedido" at bounding box center [714, 39] width 31 height 5
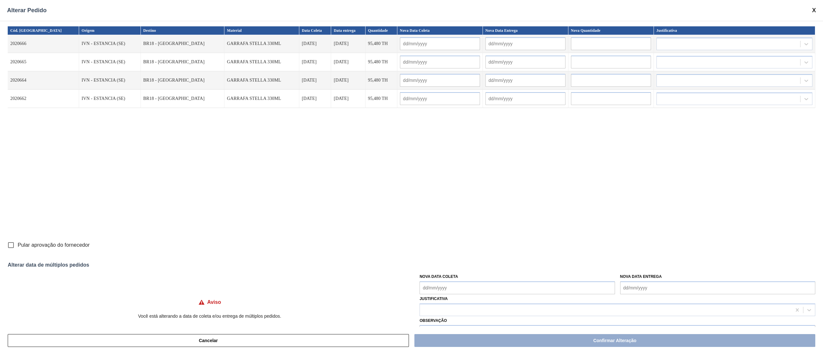
click at [447, 290] on Coleta "Nova Data Coleta" at bounding box center [516, 288] width 195 height 13
click at [447, 250] on div "16" at bounding box center [447, 248] width 9 height 9
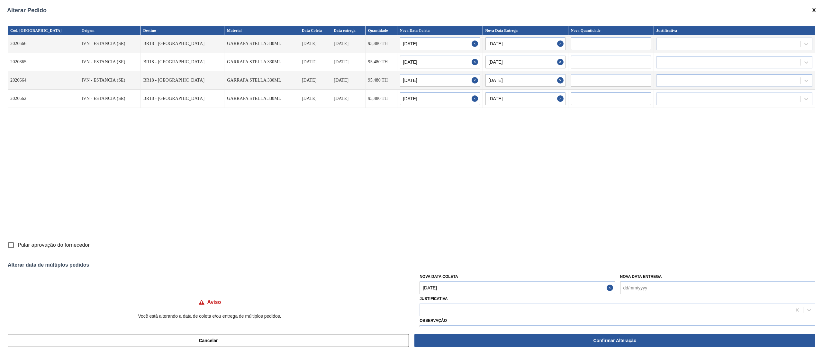
click at [12, 244] on input "Pular aprovação do fornecedor" at bounding box center [10, 244] width 13 height 13
click at [480, 310] on div at bounding box center [605, 309] width 371 height 9
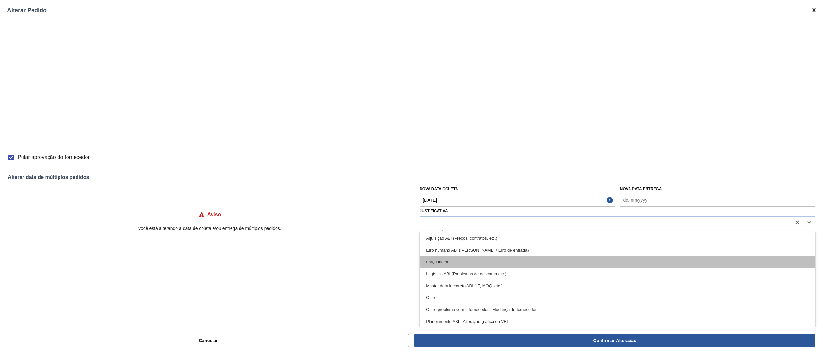
click at [449, 260] on div "Força maior" at bounding box center [617, 262] width 396 height 12
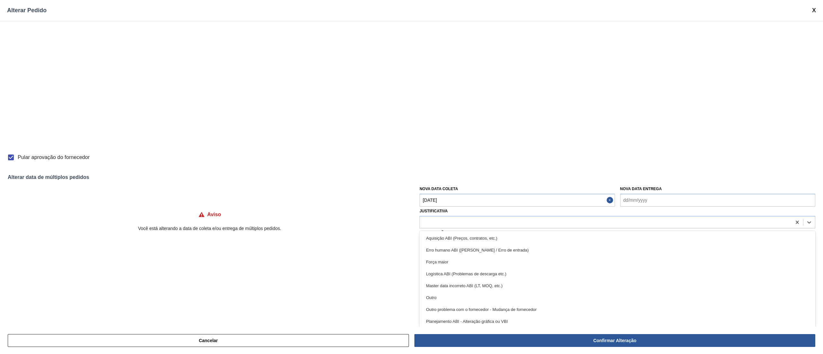
scroll to position [19, 0]
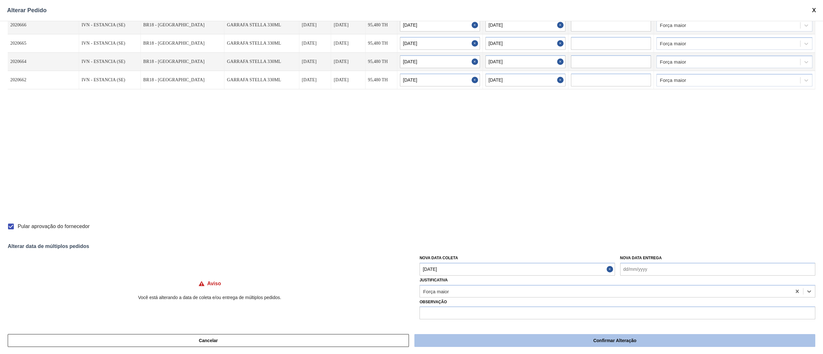
click at [543, 343] on button "Confirmar Alteração" at bounding box center [614, 340] width 401 height 13
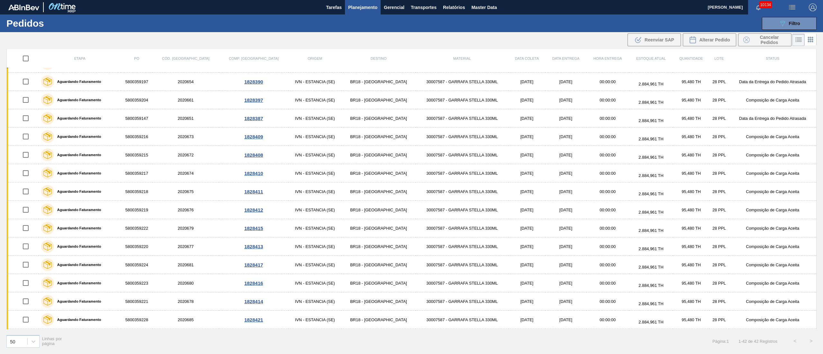
scroll to position [0, 0]
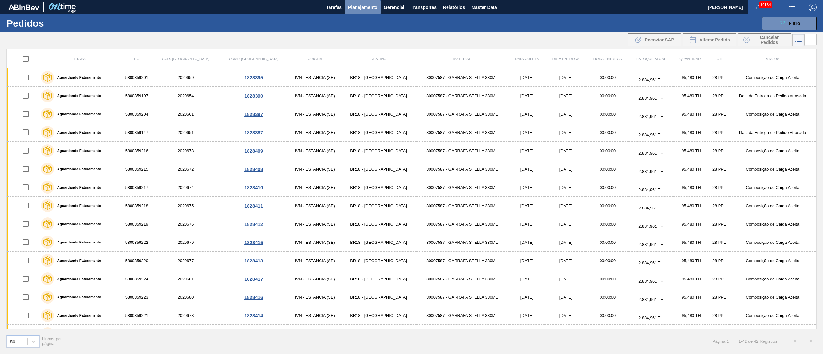
click at [363, 5] on span "Planejamento" at bounding box center [362, 8] width 29 height 8
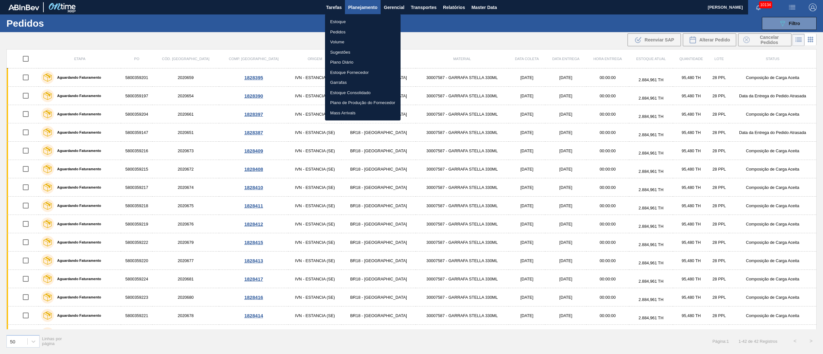
click at [329, 19] on li "Estoque" at bounding box center [363, 22] width 76 height 10
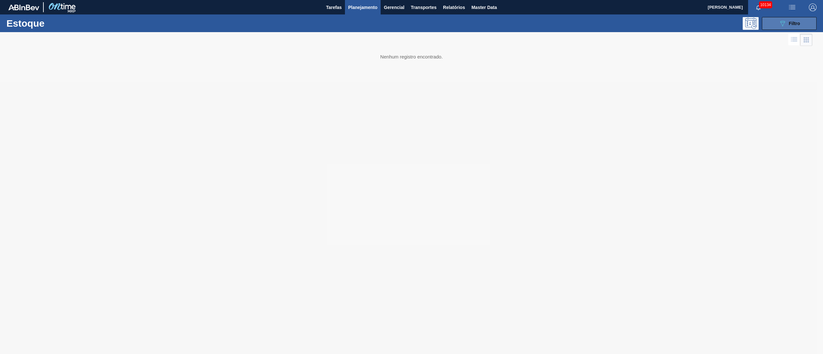
click at [797, 23] on span "Filtro" at bounding box center [794, 23] width 11 height 5
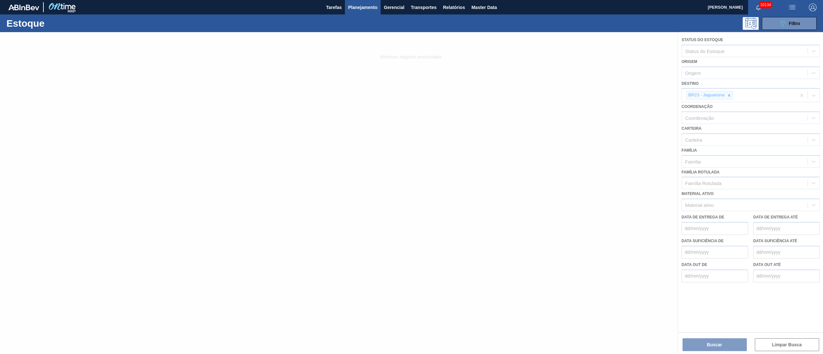
click at [728, 98] on div at bounding box center [411, 193] width 823 height 322
click at [730, 92] on div at bounding box center [411, 193] width 823 height 322
click at [730, 96] on div at bounding box center [411, 193] width 823 height 322
click at [730, 94] on div at bounding box center [411, 193] width 823 height 322
click at [729, 96] on div at bounding box center [411, 193] width 823 height 322
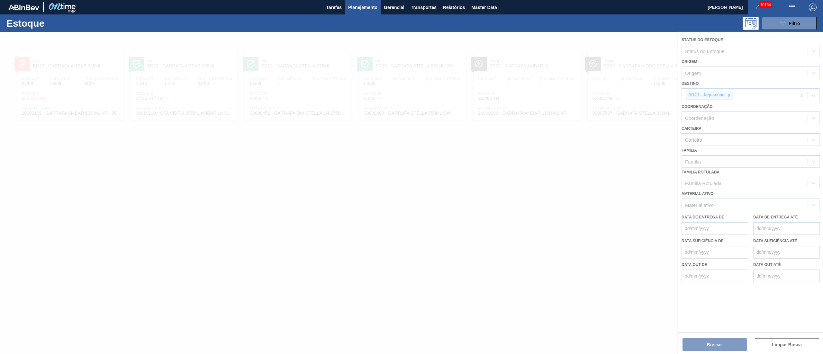
click at [730, 93] on div at bounding box center [411, 193] width 823 height 322
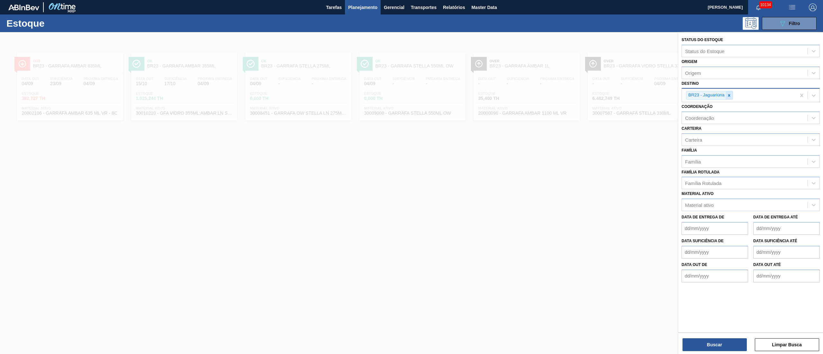
click at [728, 94] on icon at bounding box center [729, 95] width 4 height 4
click at [715, 108] on div "BR21 - Lages" at bounding box center [750, 110] width 138 height 12
click at [705, 345] on button "Buscar" at bounding box center [714, 344] width 64 height 13
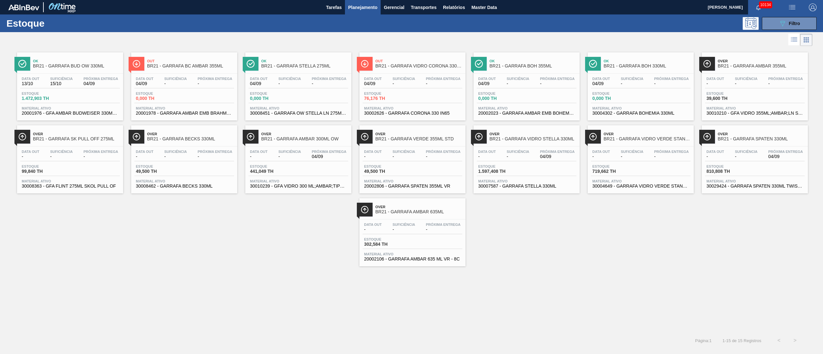
click at [89, 87] on div "Data out 13/10 Suficiência 15/10 Próxima Entrega 04/09" at bounding box center [70, 83] width 100 height 12
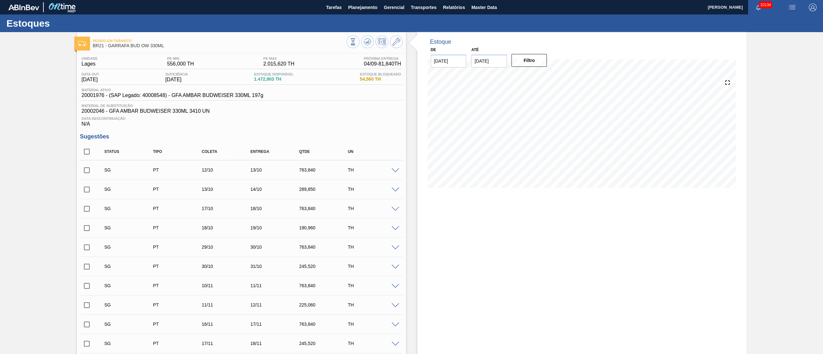
click at [90, 174] on input "checkbox" at bounding box center [86, 170] width 13 height 13
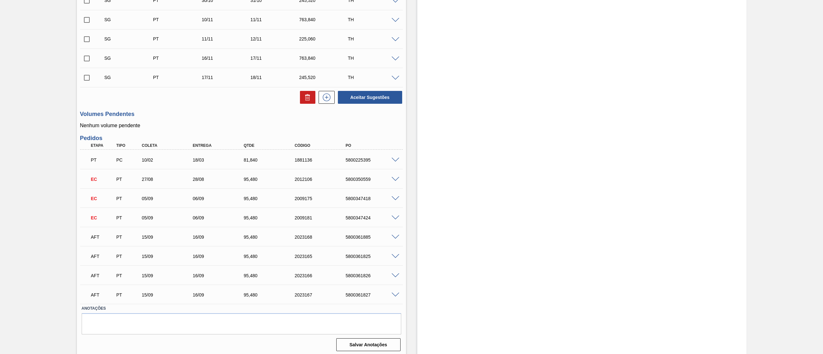
scroll to position [269, 0]
click at [395, 235] on span at bounding box center [395, 234] width 8 height 5
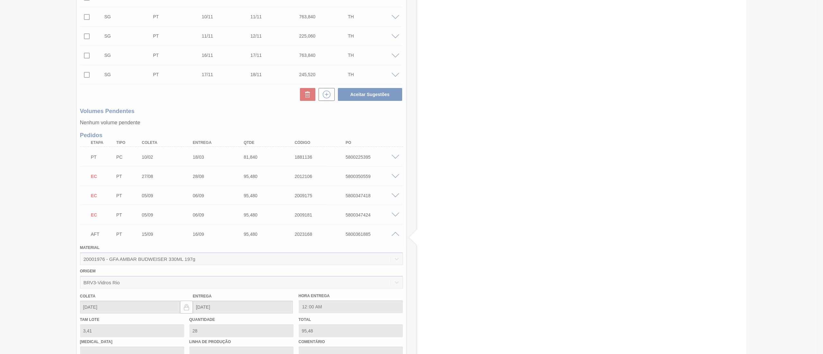
click at [395, 235] on div at bounding box center [411, 177] width 823 height 354
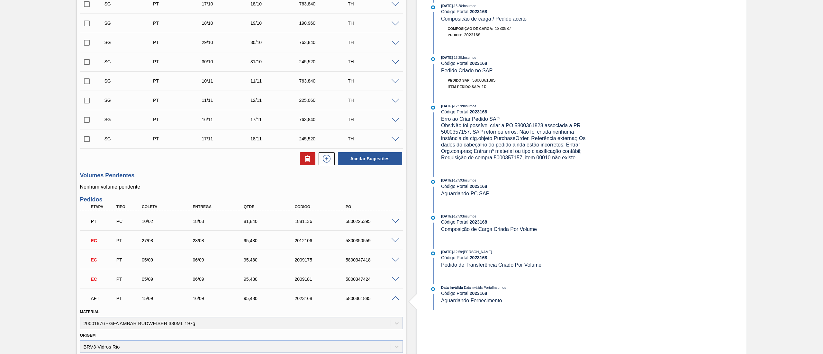
scroll to position [459, 0]
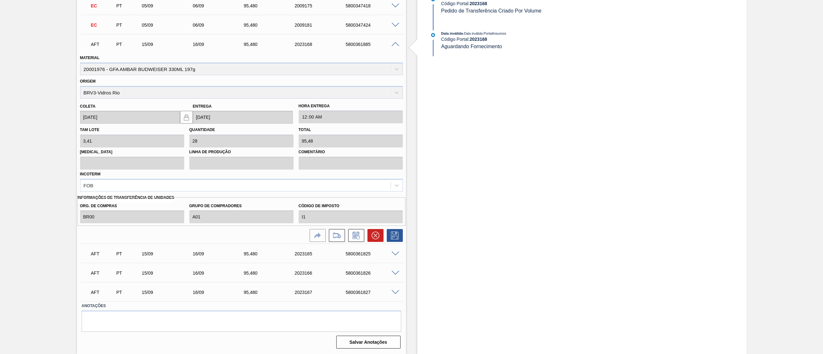
click at [393, 43] on span at bounding box center [395, 44] width 8 height 5
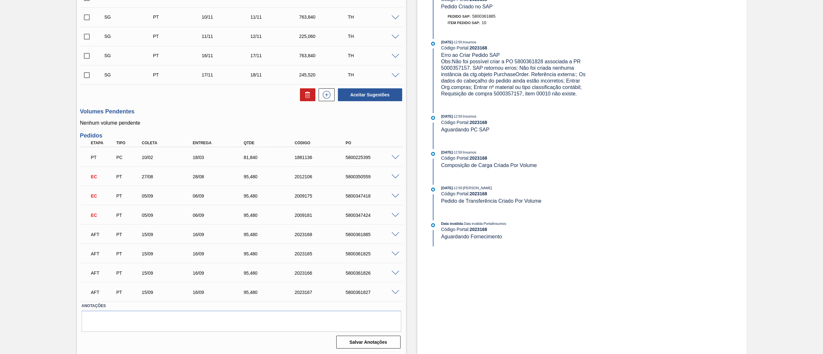
scroll to position [269, 0]
click at [394, 253] on span at bounding box center [395, 254] width 8 height 5
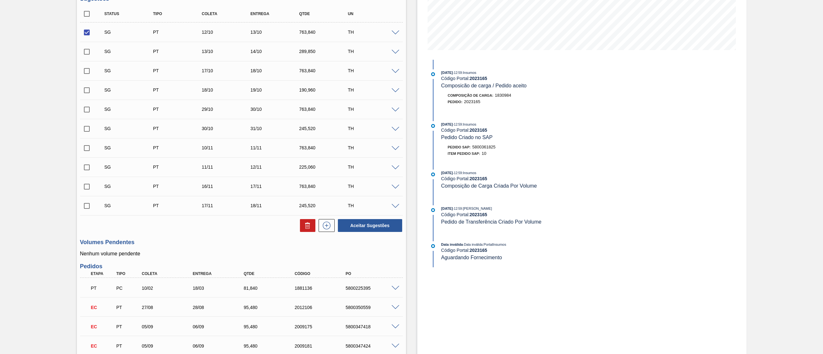
scroll to position [74, 0]
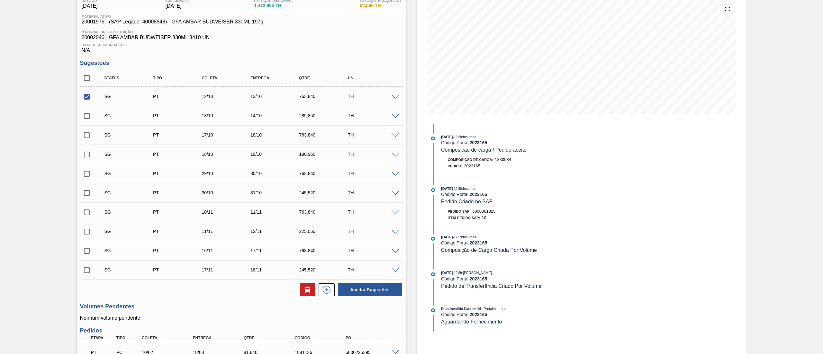
click at [395, 99] on span at bounding box center [395, 97] width 8 height 5
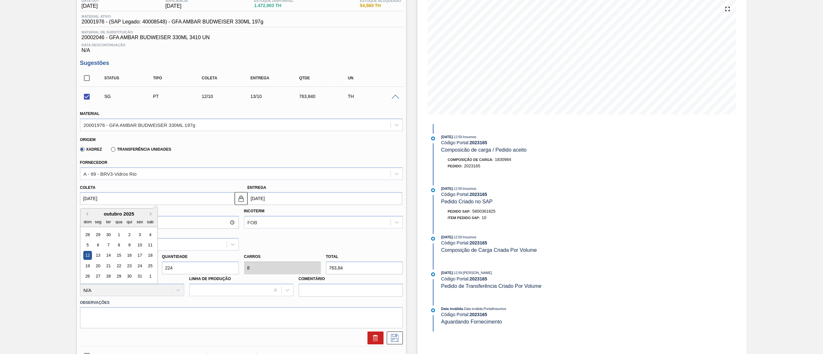
click at [105, 196] on input "[DATE]" at bounding box center [157, 198] width 155 height 13
click at [107, 258] on div "14" at bounding box center [108, 255] width 9 height 9
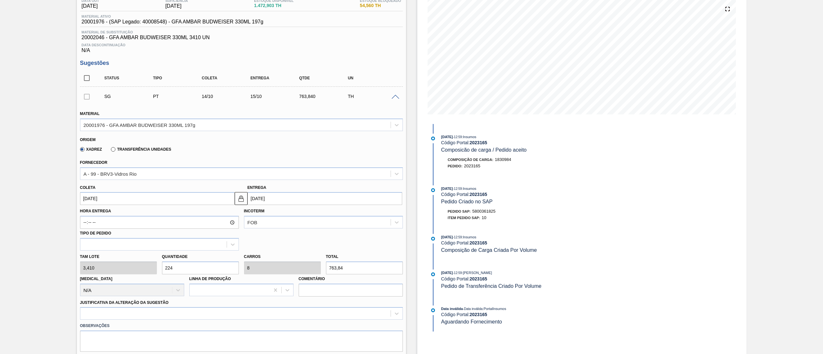
click at [129, 263] on div "[PERSON_NAME] 3,410 Quantidade 224 Carros 8 Total 763,84 [MEDICAL_DATA] N/A Lin…" at bounding box center [241, 274] width 328 height 46
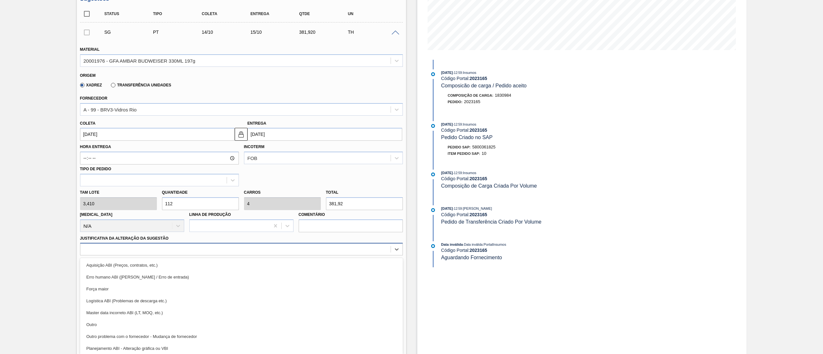
click at [134, 246] on div at bounding box center [235, 249] width 310 height 9
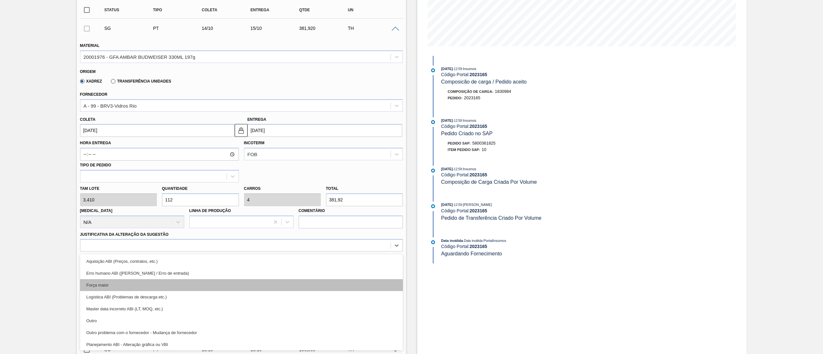
click at [104, 283] on div "Força maior" at bounding box center [241, 285] width 323 height 12
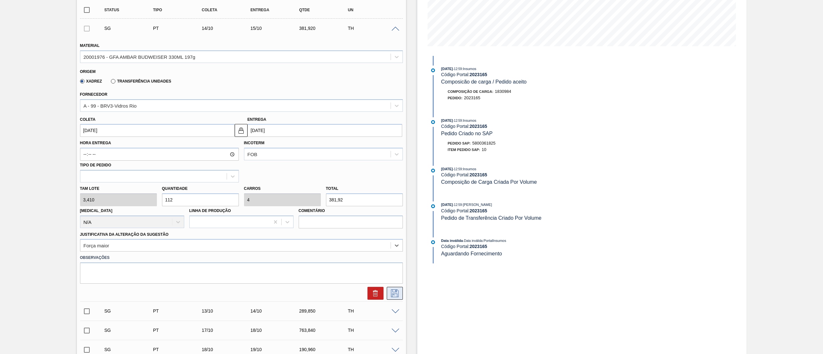
click at [396, 296] on icon at bounding box center [394, 294] width 10 height 8
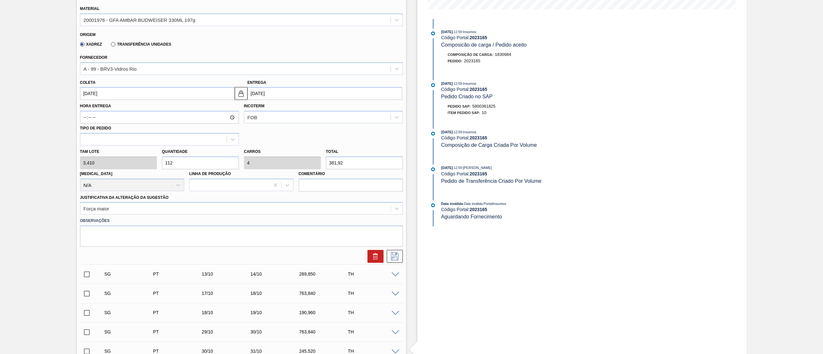
scroll to position [206, 0]
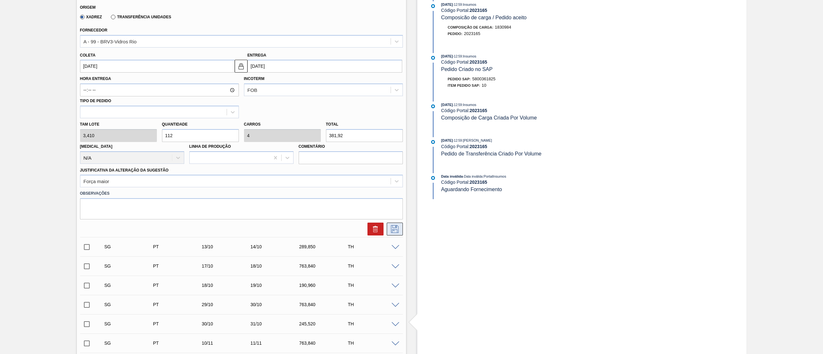
click at [395, 231] on icon at bounding box center [394, 229] width 10 height 8
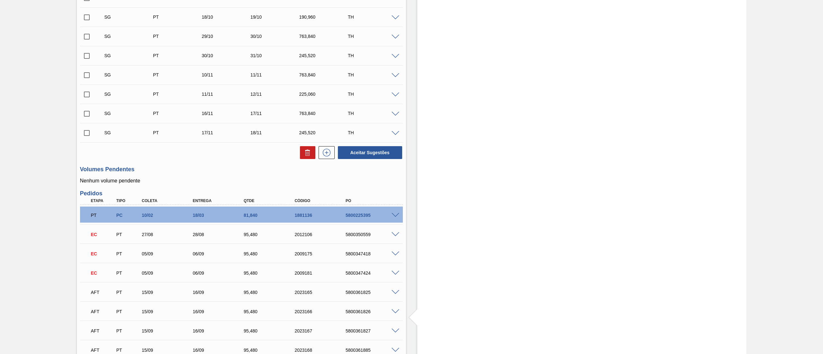
scroll to position [257, 0]
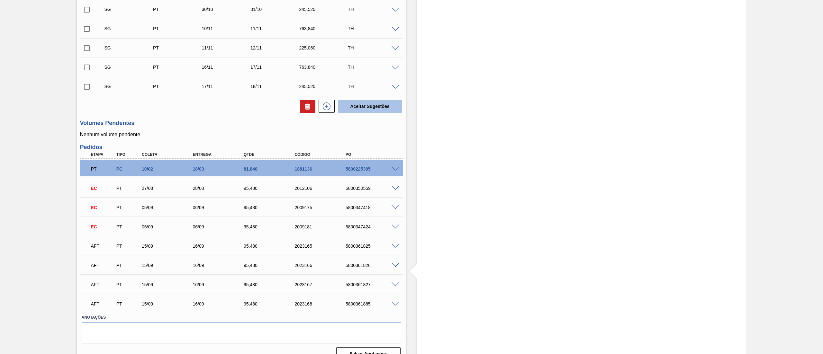
click at [389, 106] on button "Aceitar Sugestões" at bounding box center [370, 106] width 64 height 13
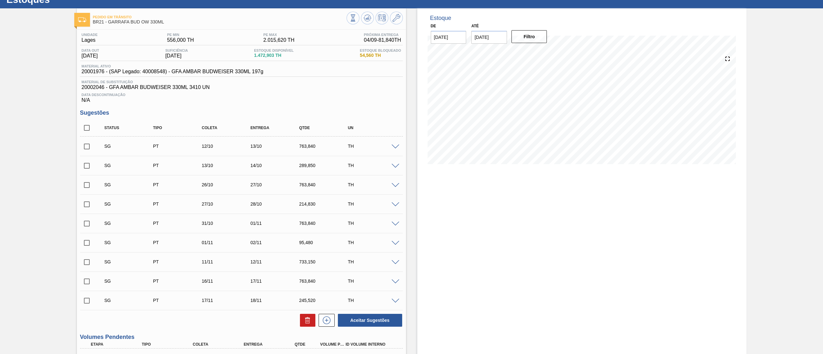
scroll to position [0, 0]
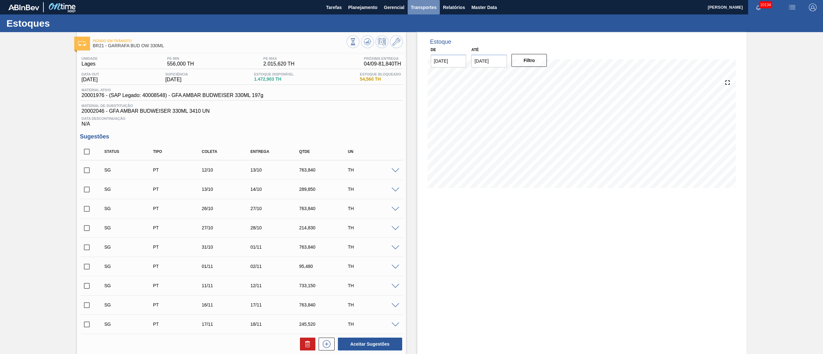
click at [427, 11] on button "Transportes" at bounding box center [423, 7] width 32 height 14
click at [416, 32] on li "Otimização de Carga" at bounding box center [423, 32] width 53 height 10
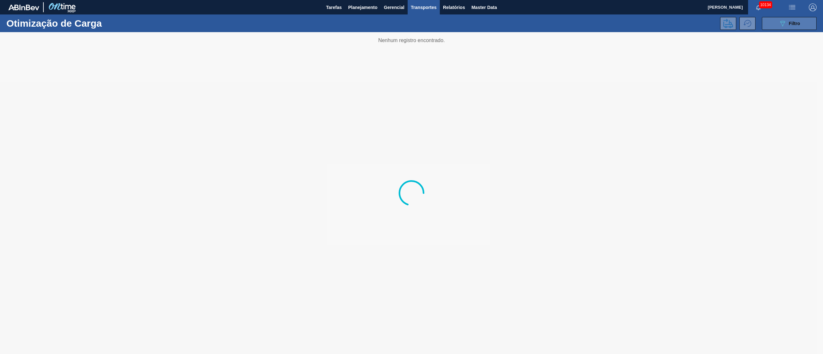
click at [781, 20] on icon "089F7B8B-B2A5-4AFE-B5C0-19BA573D28AC" at bounding box center [782, 24] width 8 height 8
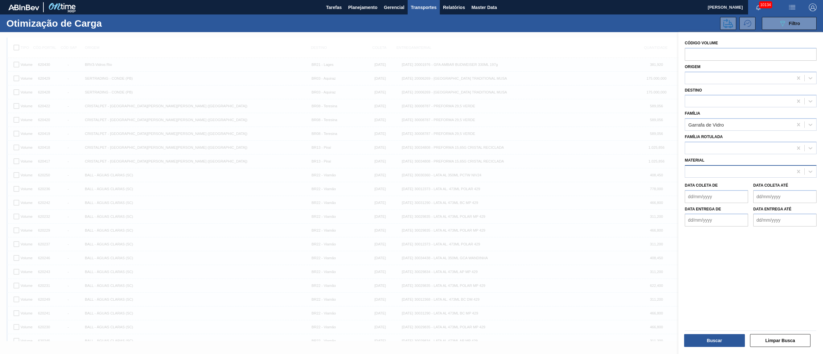
click at [725, 170] on div at bounding box center [739, 171] width 108 height 9
click at [706, 343] on button "Buscar" at bounding box center [714, 340] width 61 height 13
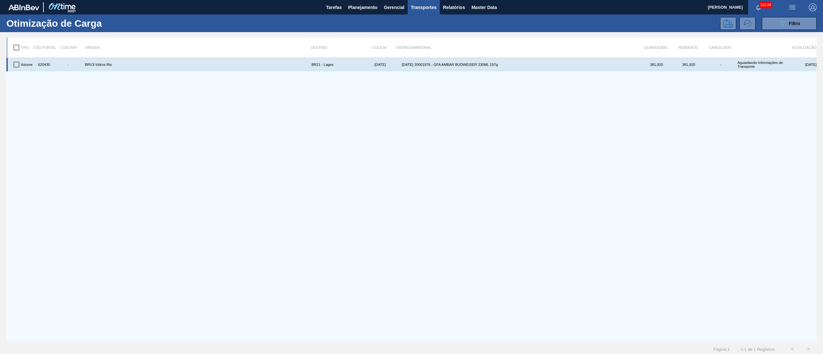
click at [15, 62] on input "checkbox" at bounding box center [16, 64] width 13 height 13
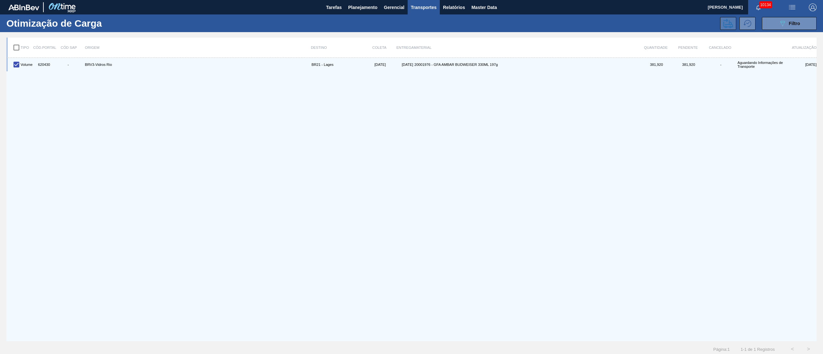
click at [729, 24] on icon at bounding box center [728, 23] width 10 height 9
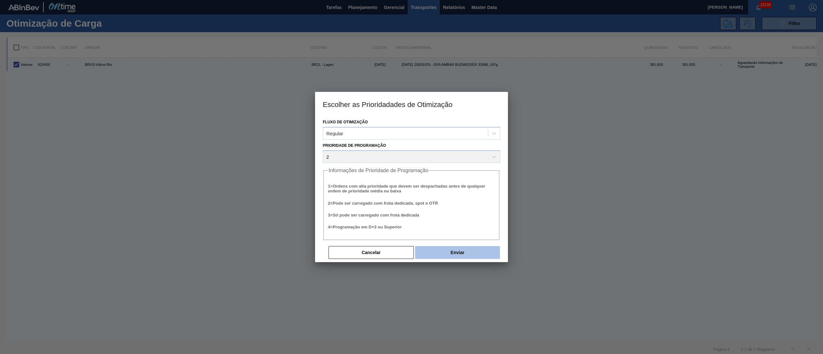
click at [461, 250] on button "Enviar" at bounding box center [457, 252] width 85 height 13
